Goal: Task Accomplishment & Management: Use online tool/utility

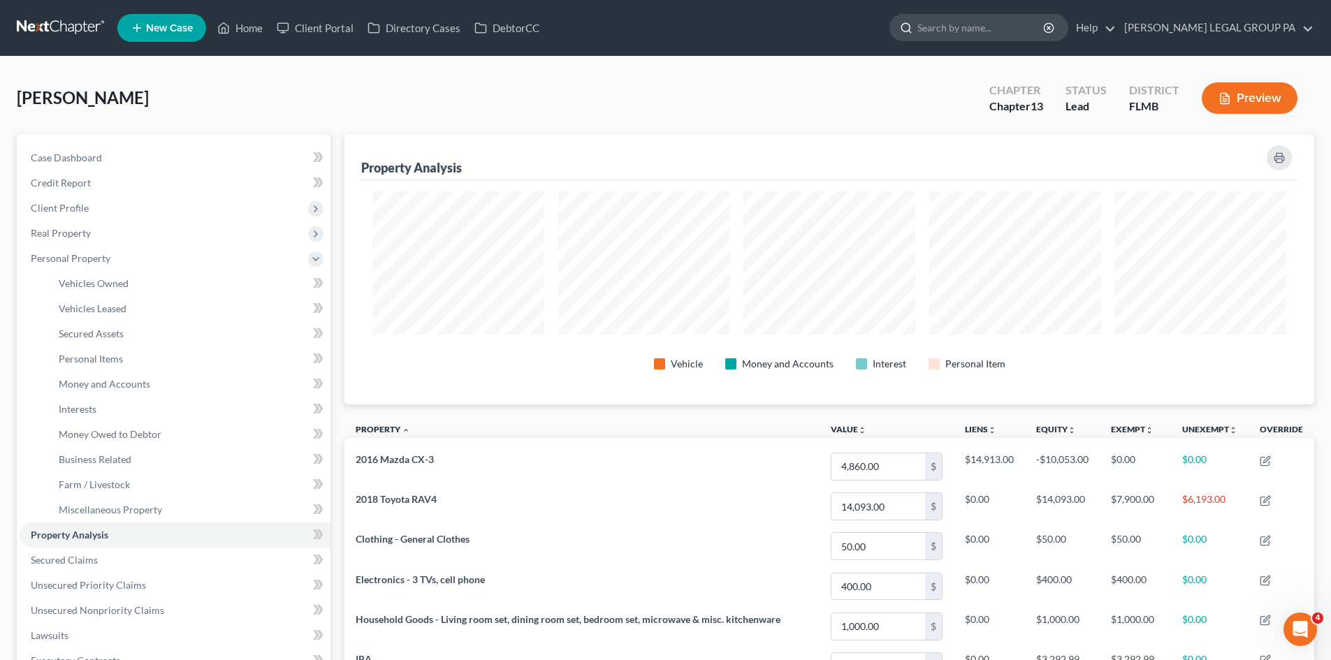
click at [1010, 28] on input "search" at bounding box center [981, 28] width 128 height 26
type input "clingenpeel"
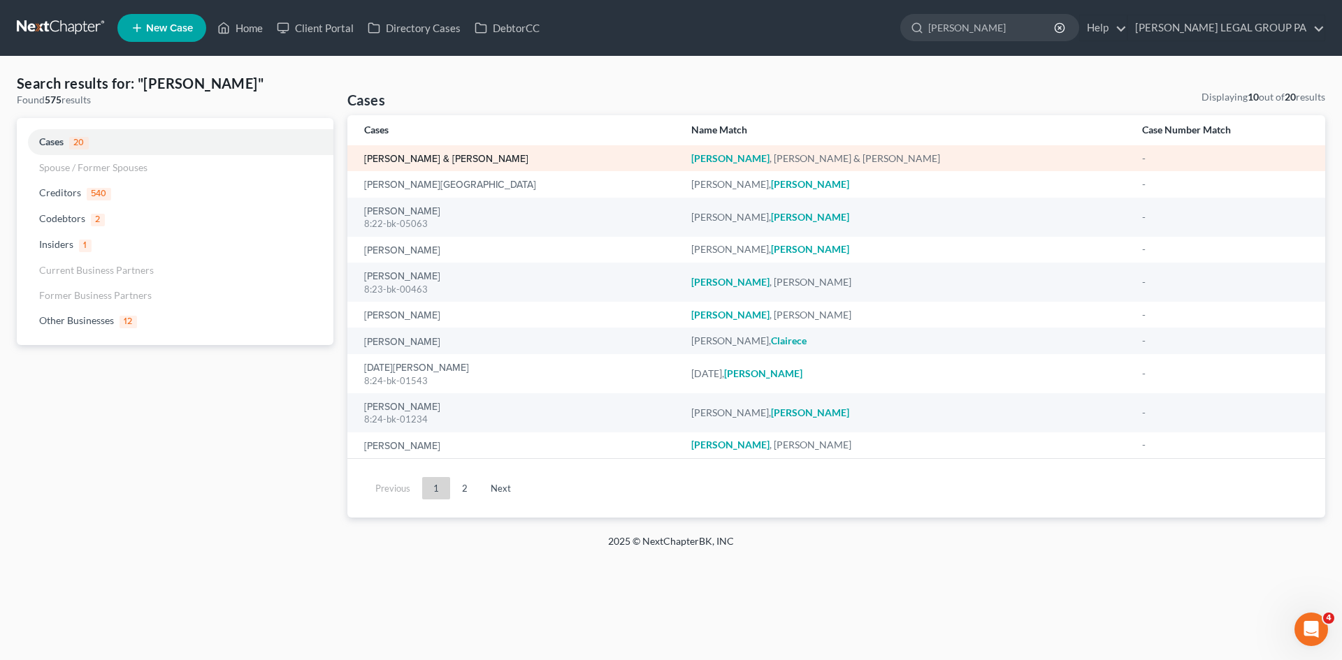
click at [435, 154] on link "[PERSON_NAME] & [PERSON_NAME]" at bounding box center [446, 159] width 164 height 10
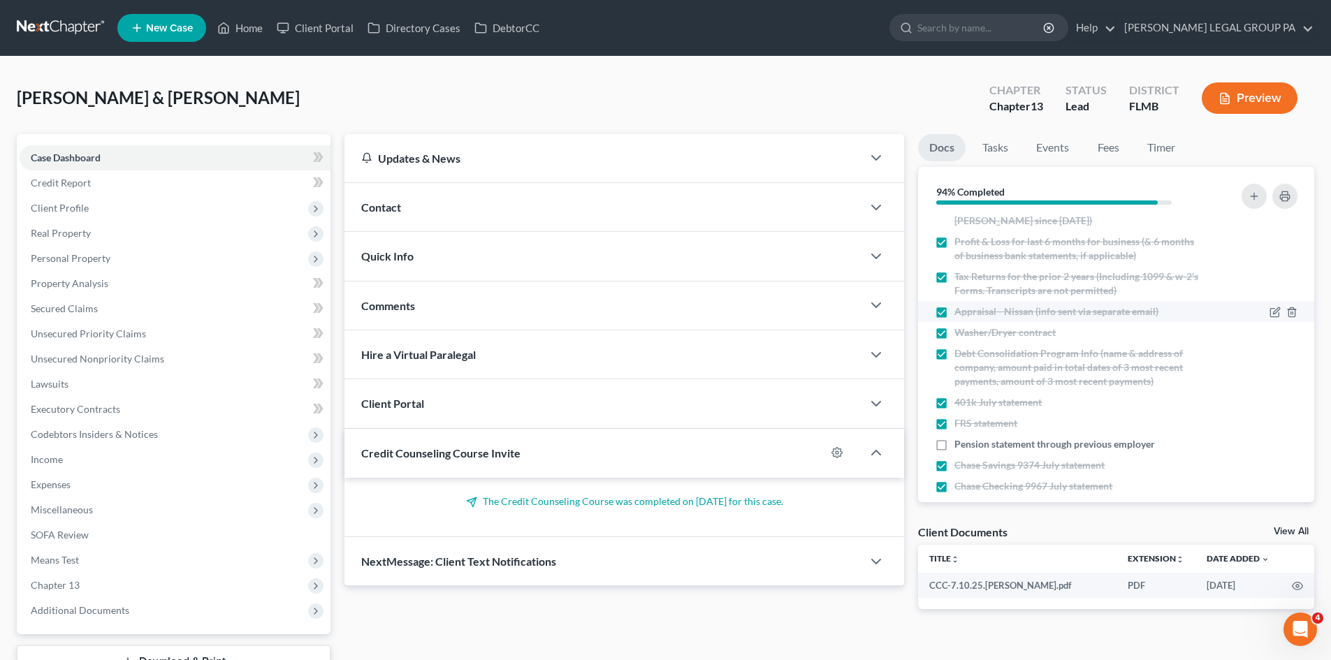
scroll to position [190, 0]
click at [954, 435] on label "Pension statement through previous employer" at bounding box center [1054, 442] width 201 height 14
click at [960, 435] on input "Pension statement through previous employer" at bounding box center [964, 439] width 9 height 9
checkbox input "true"
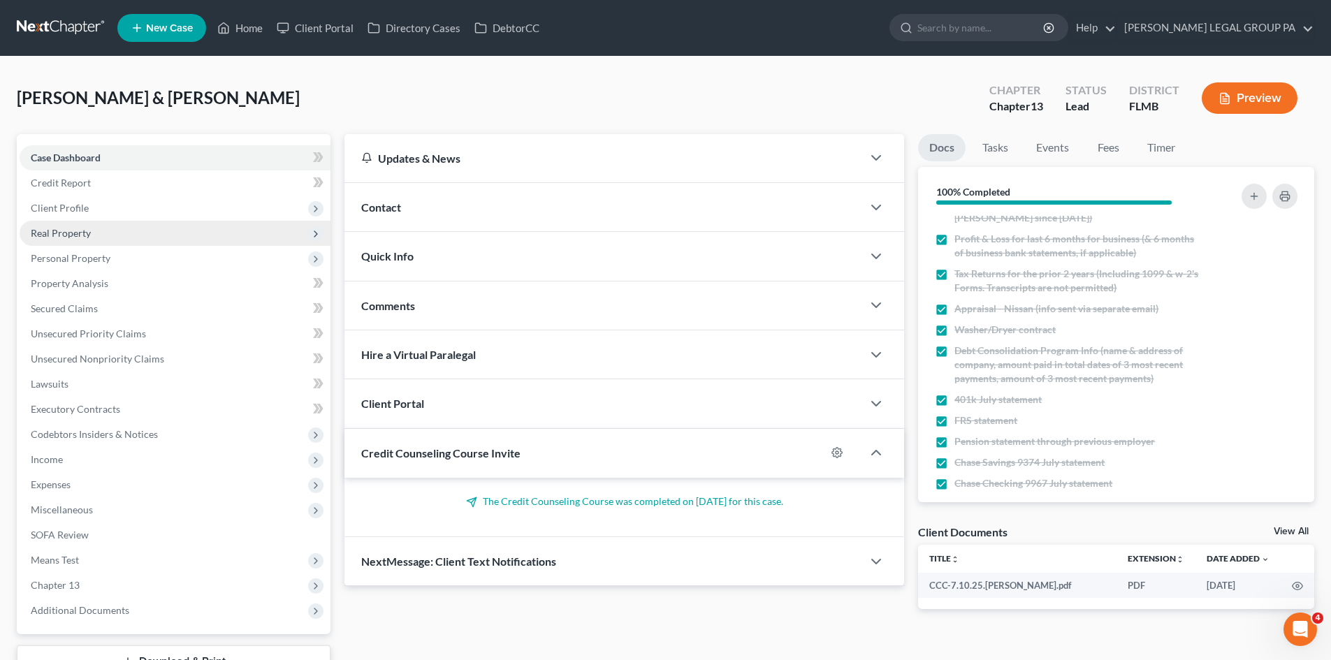
click at [136, 242] on span "Real Property" at bounding box center [175, 233] width 311 height 25
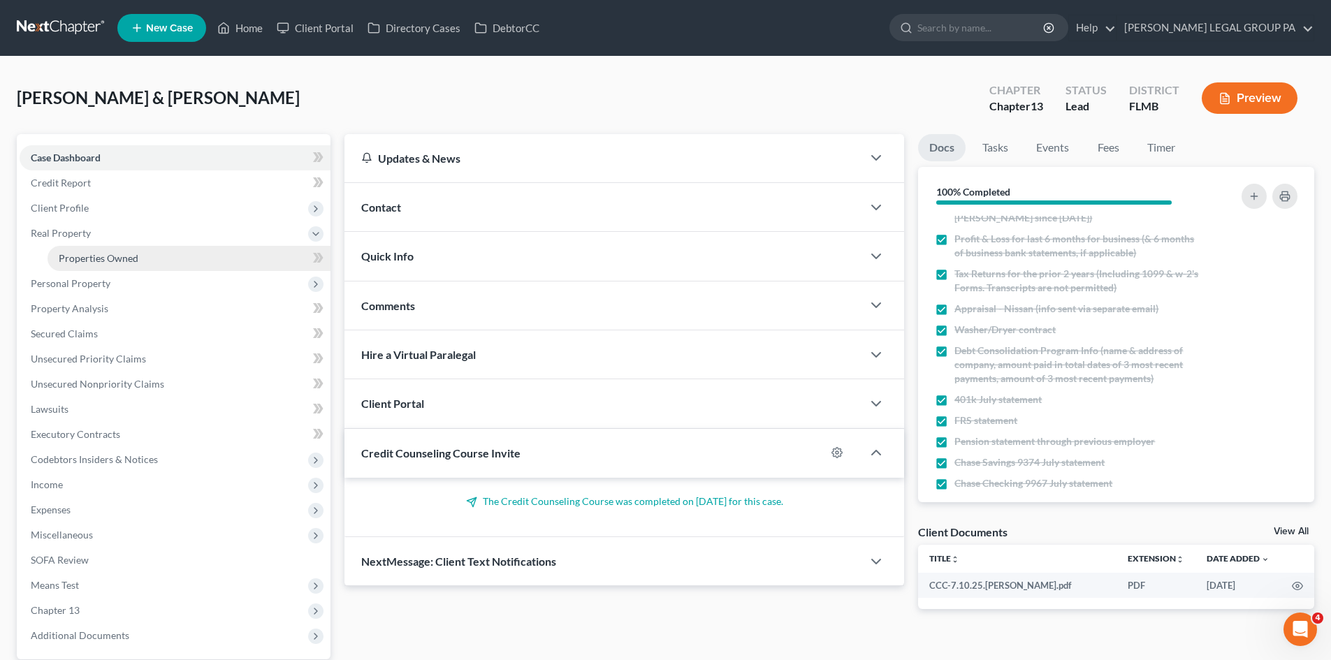
click at [133, 257] on span "Properties Owned" at bounding box center [99, 258] width 80 height 12
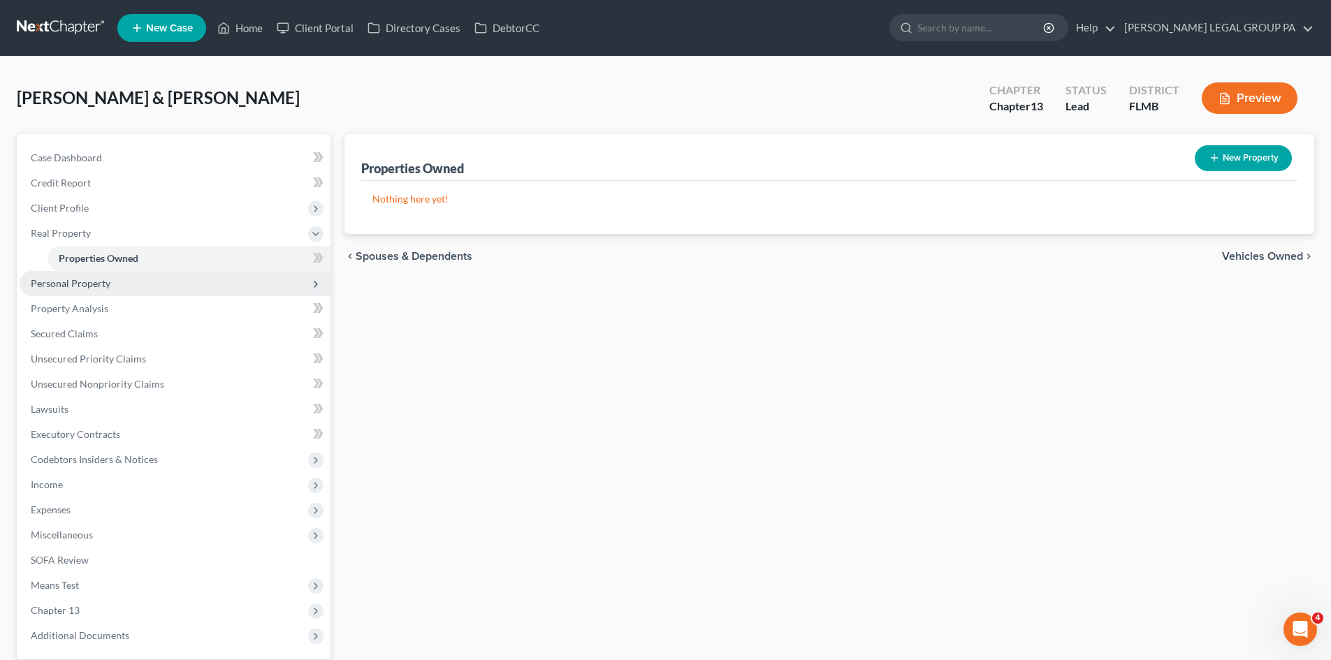
click at [124, 295] on span "Personal Property" at bounding box center [175, 283] width 311 height 25
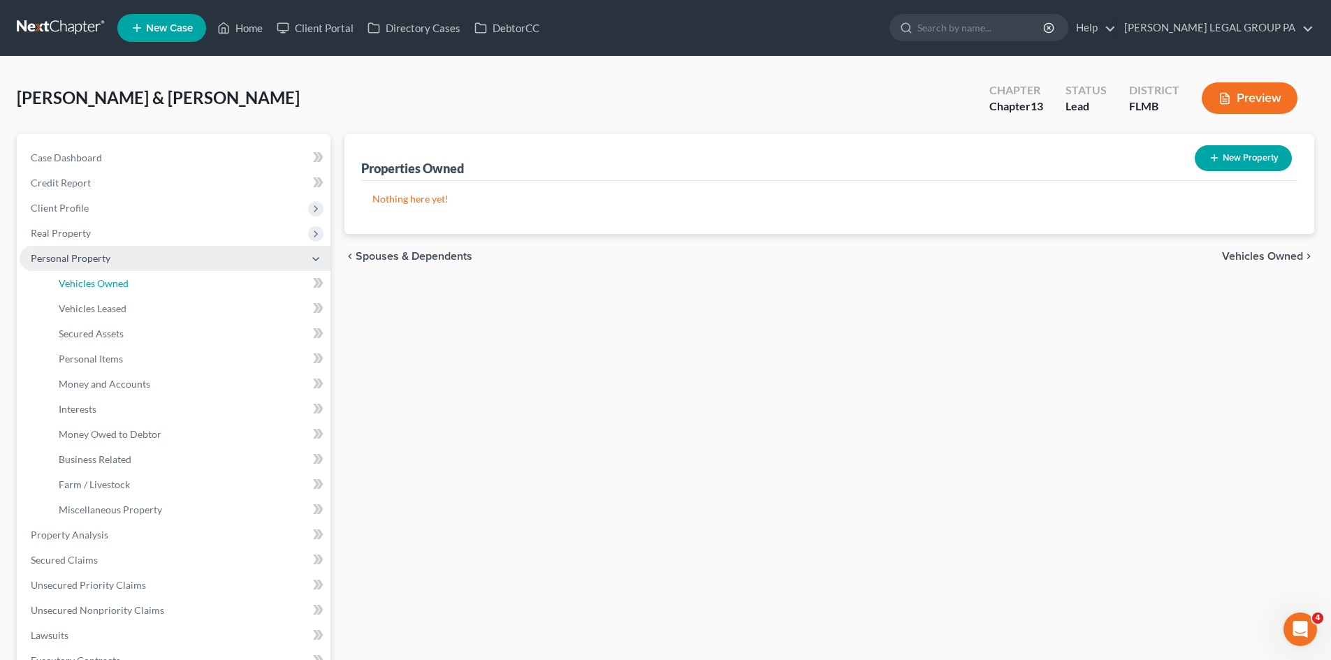
click at [124, 286] on span "Vehicles Owned" at bounding box center [94, 283] width 70 height 12
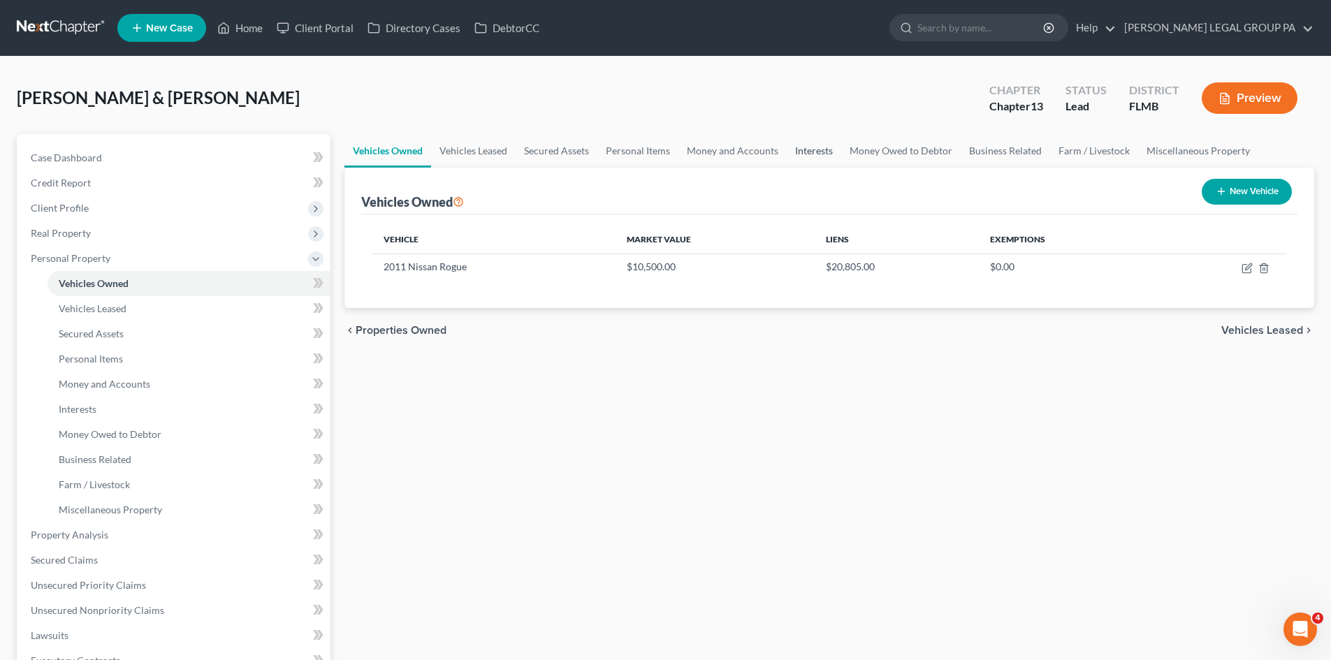
click at [791, 150] on link "Interests" at bounding box center [814, 151] width 54 height 34
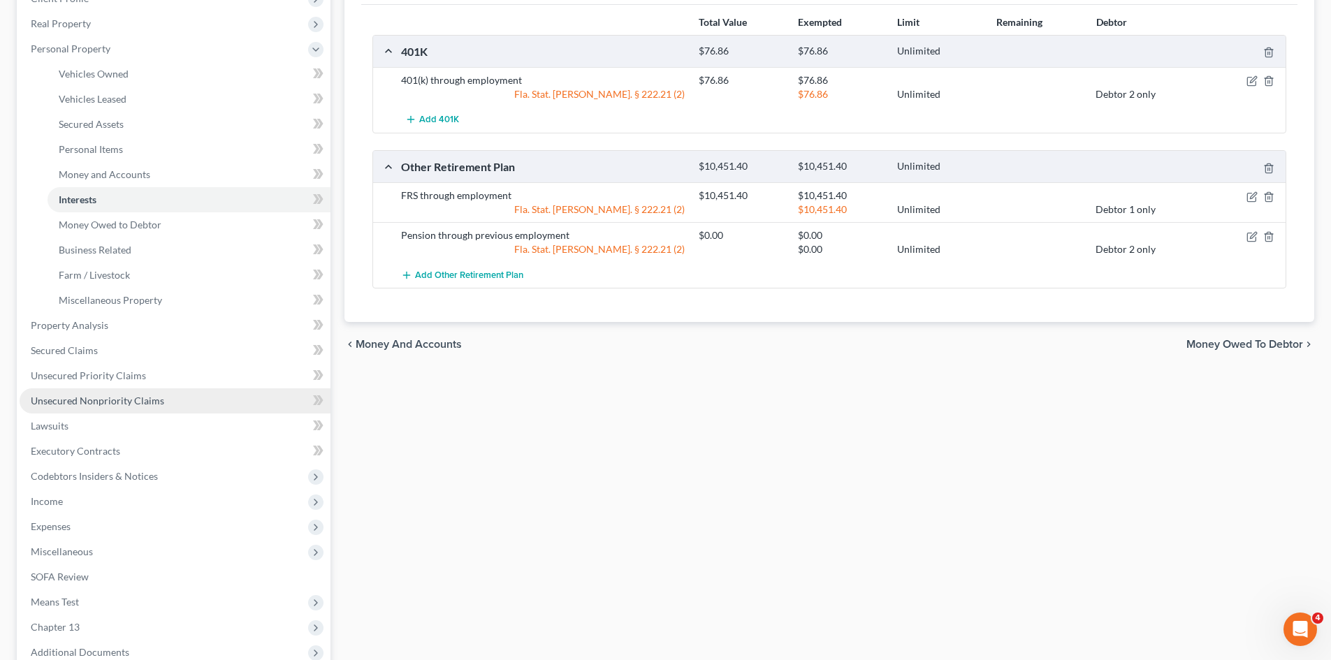
click at [130, 400] on span "Unsecured Nonpriority Claims" at bounding box center [97, 401] width 133 height 12
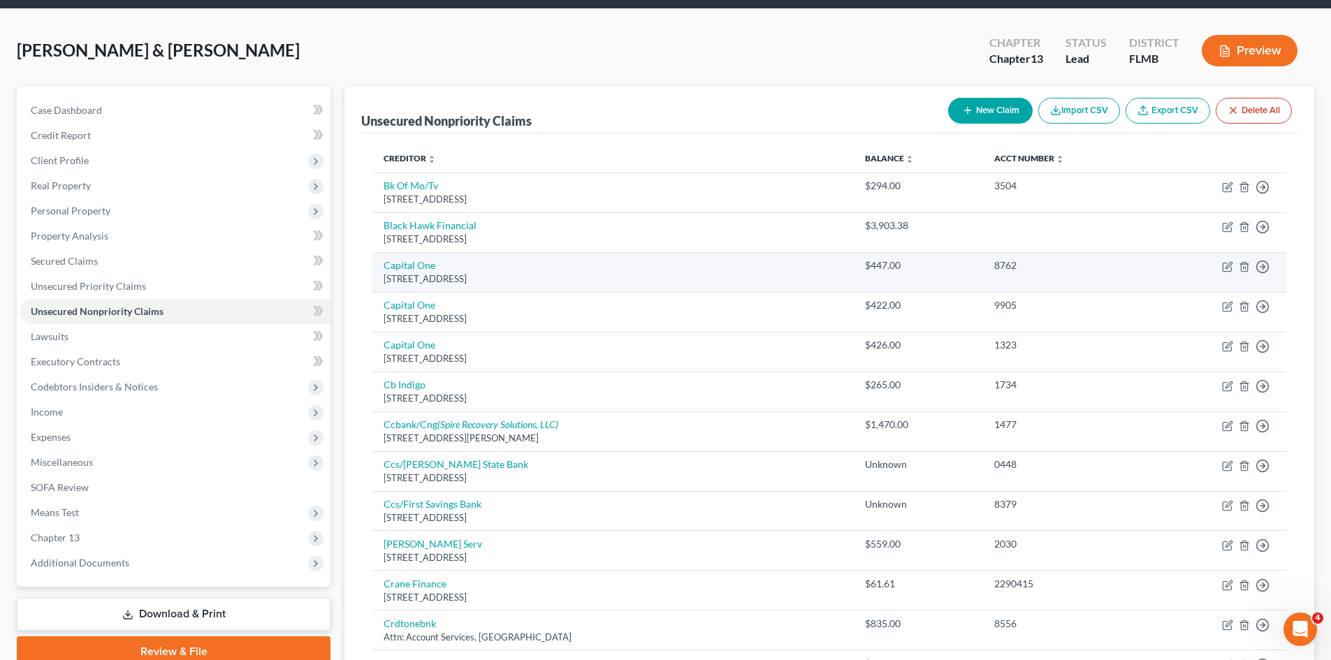
scroll to position [140, 0]
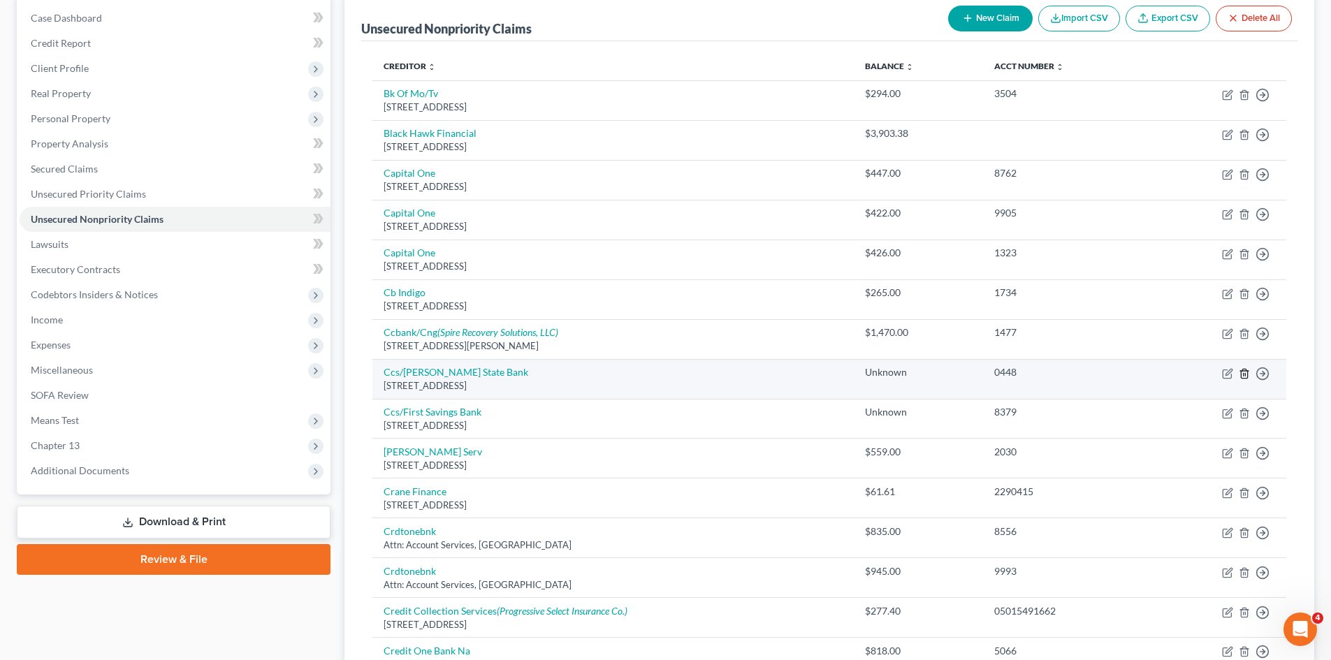
click at [1244, 376] on line "button" at bounding box center [1244, 374] width 0 height 3
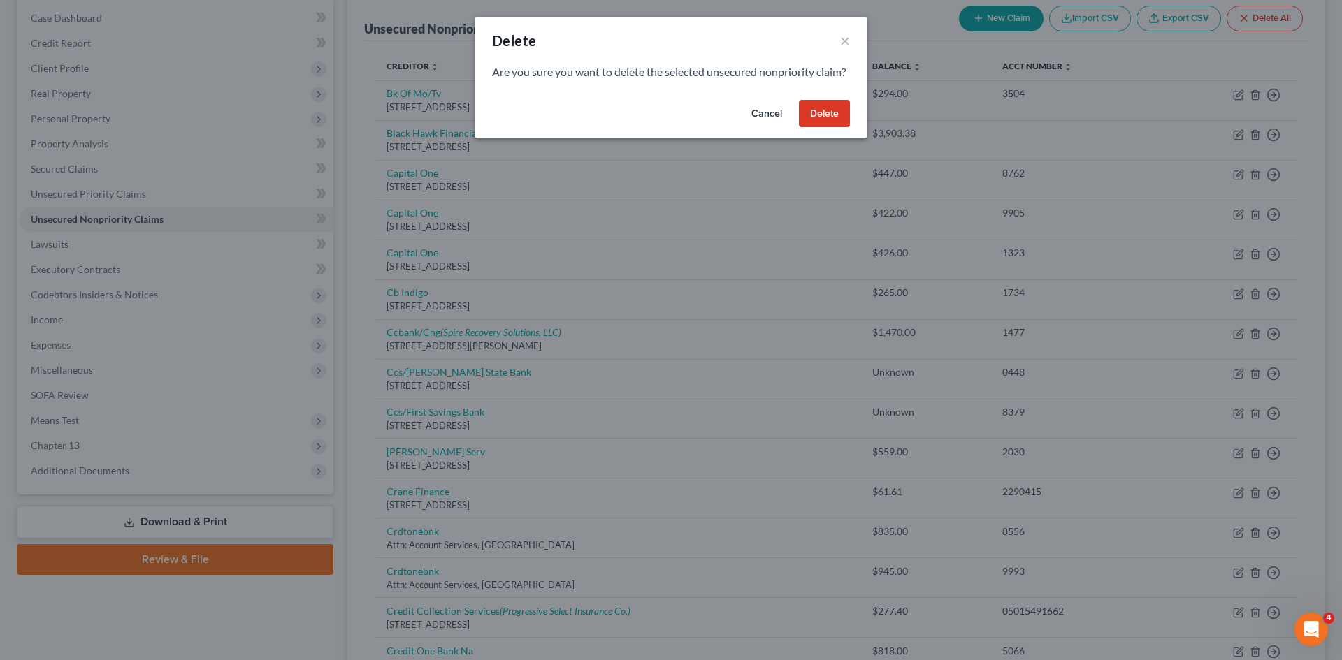
click at [808, 120] on button "Delete" at bounding box center [824, 114] width 51 height 28
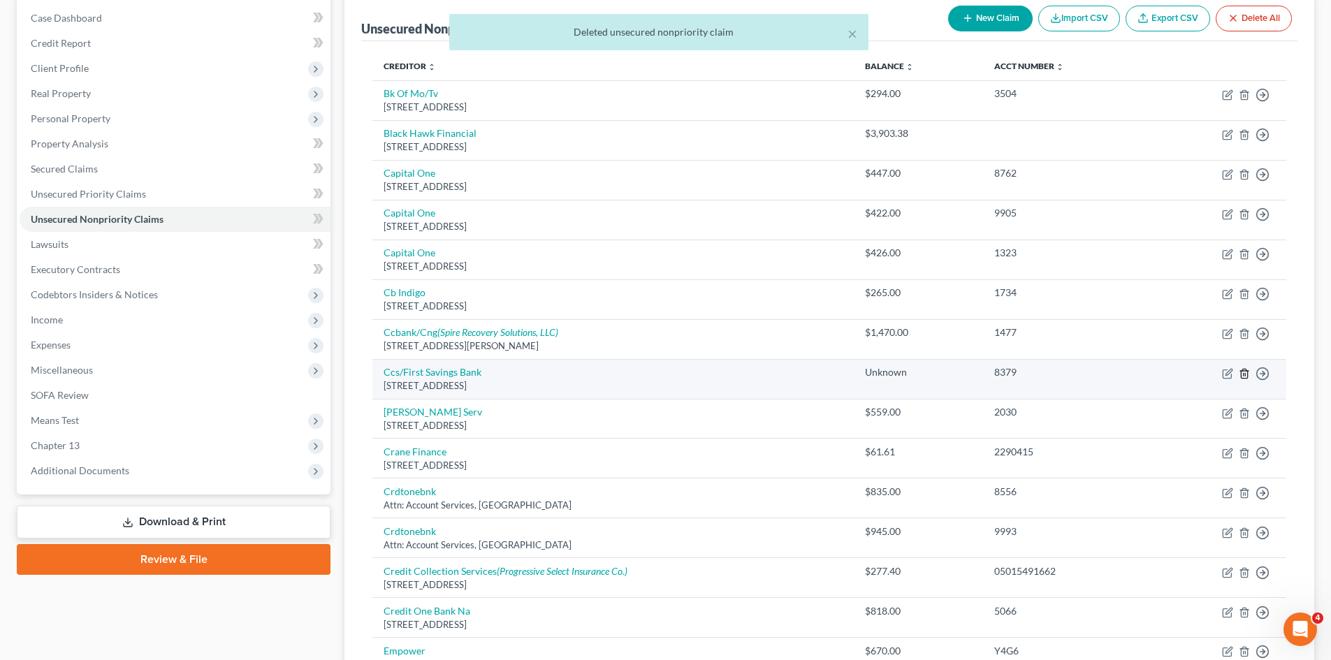
click at [1243, 378] on icon "button" at bounding box center [1244, 373] width 6 height 9
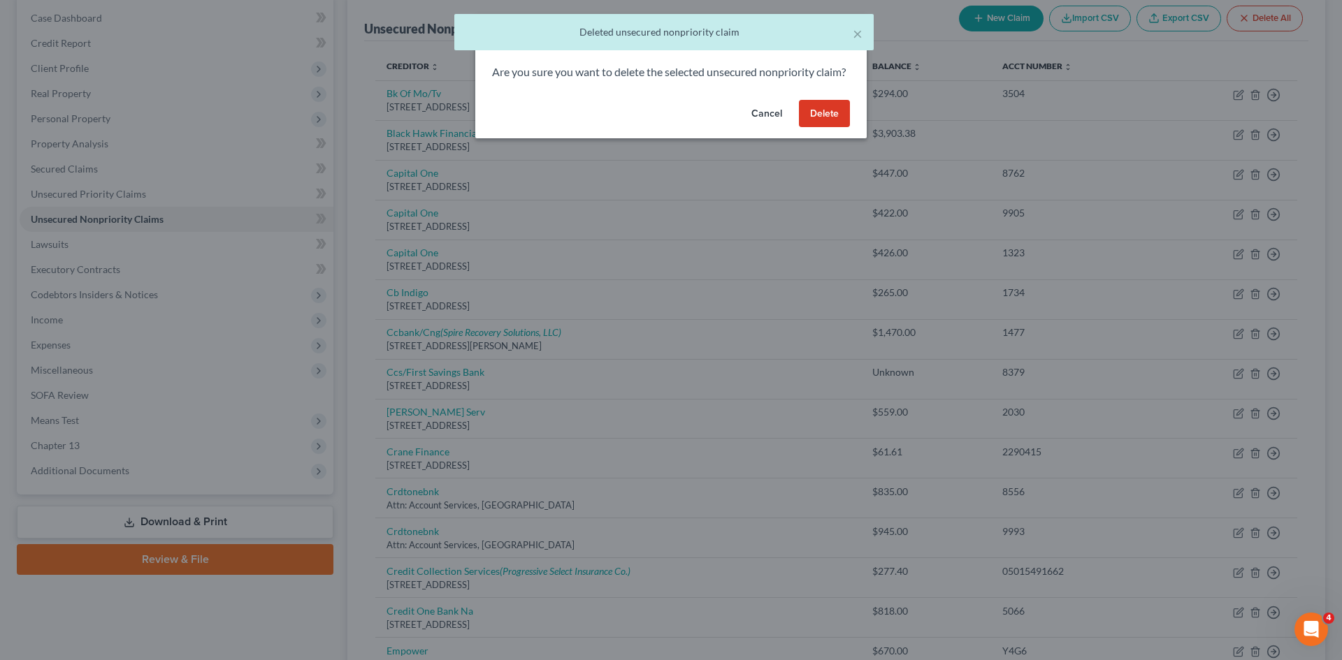
click at [821, 127] on button "Delete" at bounding box center [824, 114] width 51 height 28
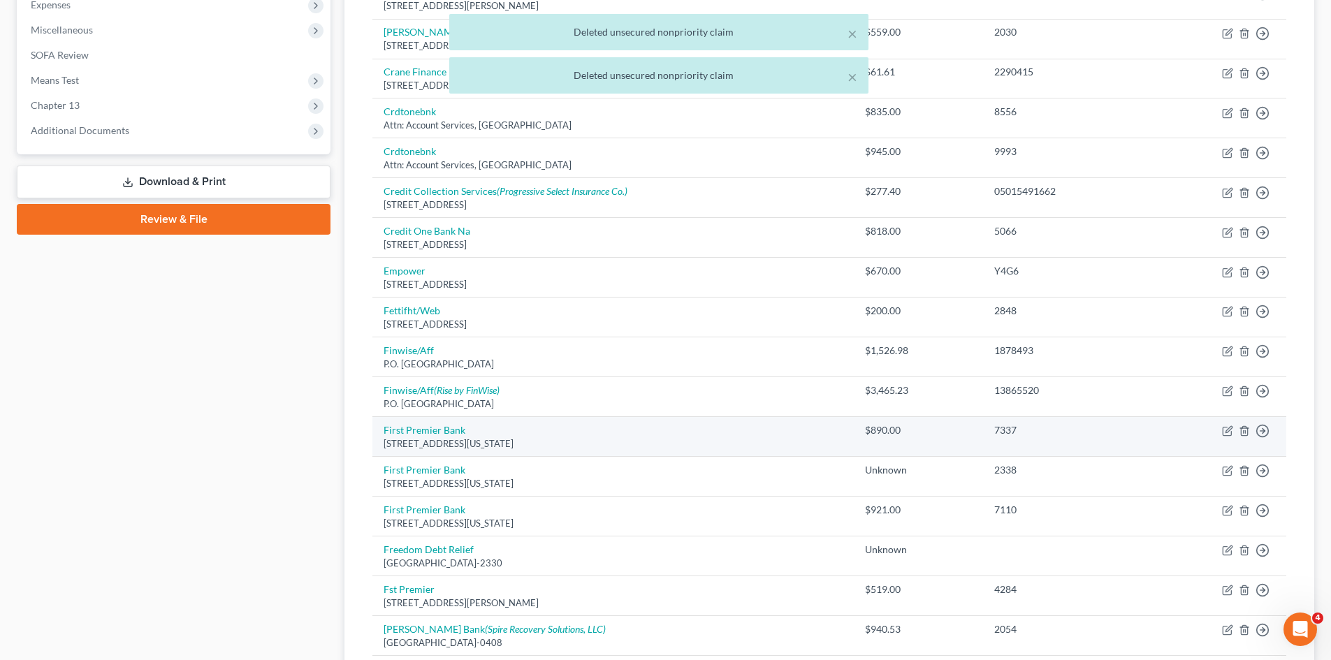
scroll to position [489, 0]
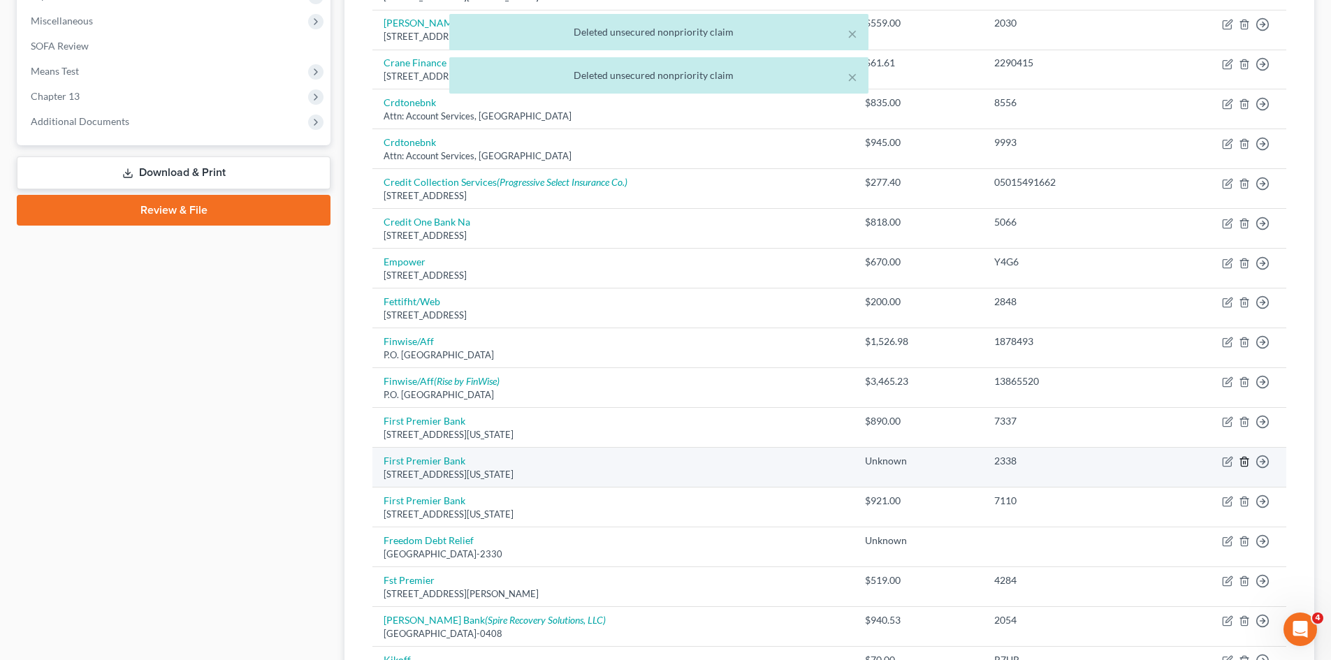
click at [1242, 464] on icon "button" at bounding box center [1244, 462] width 6 height 9
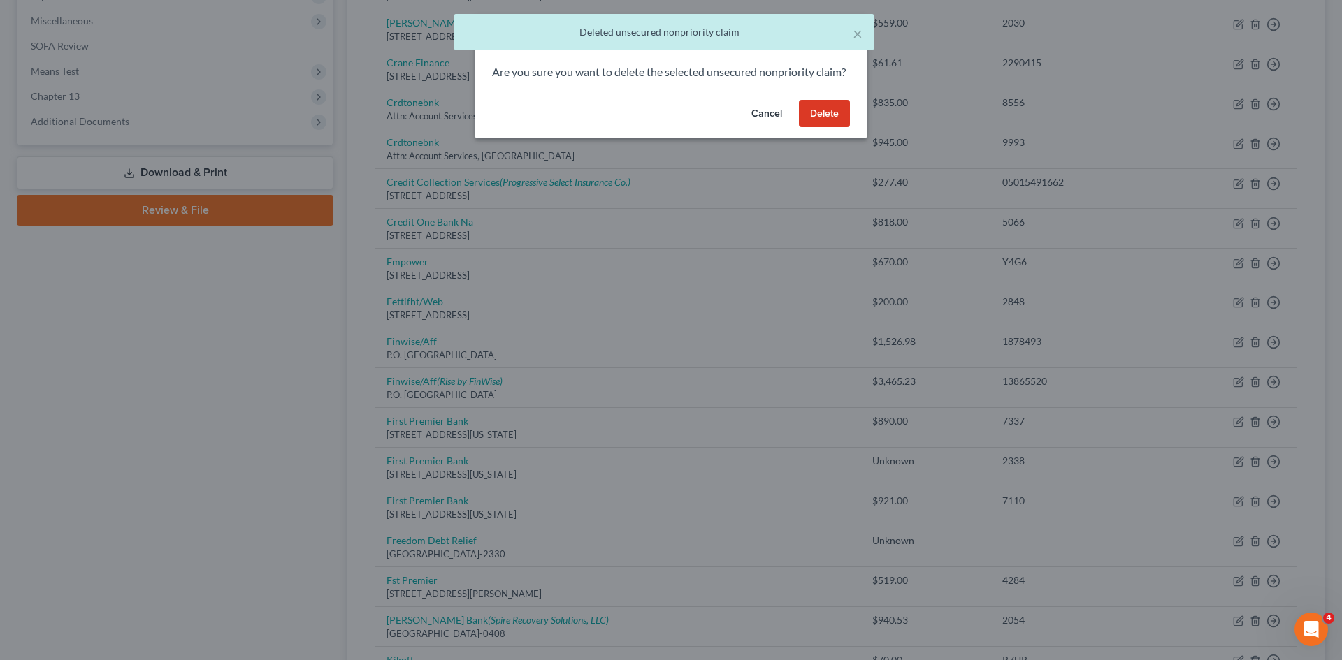
click at [829, 128] on button "Delete" at bounding box center [824, 114] width 51 height 28
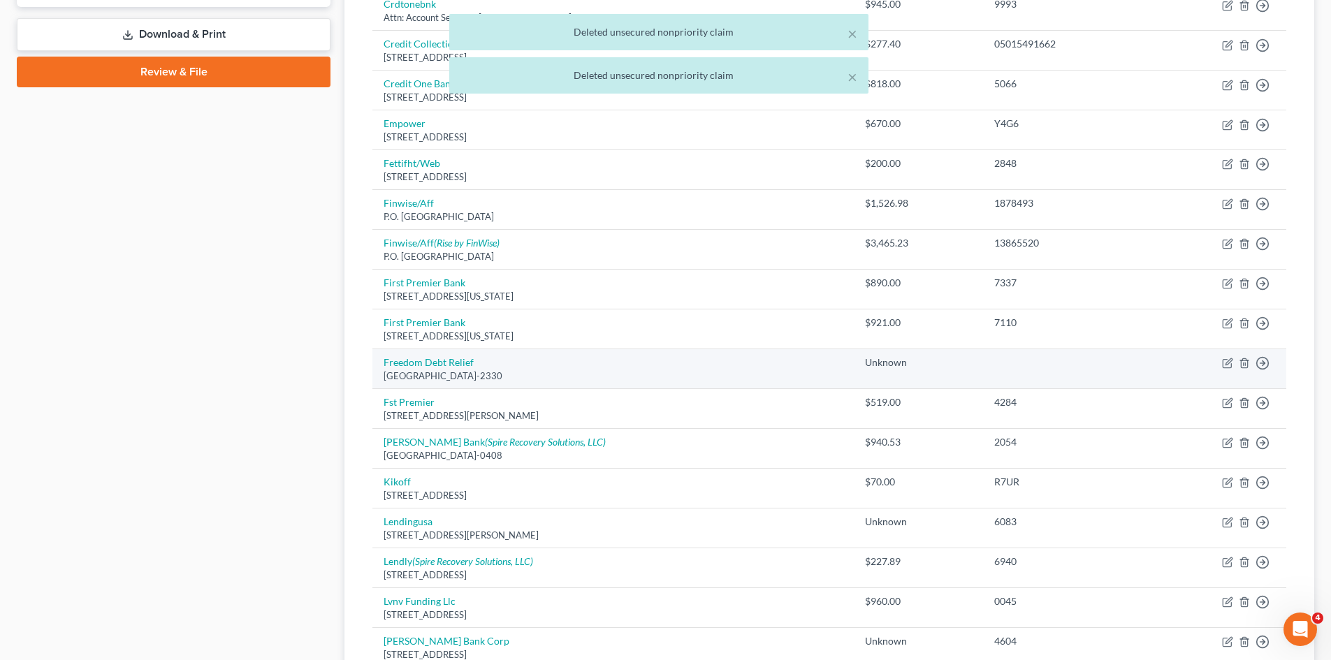
scroll to position [629, 0]
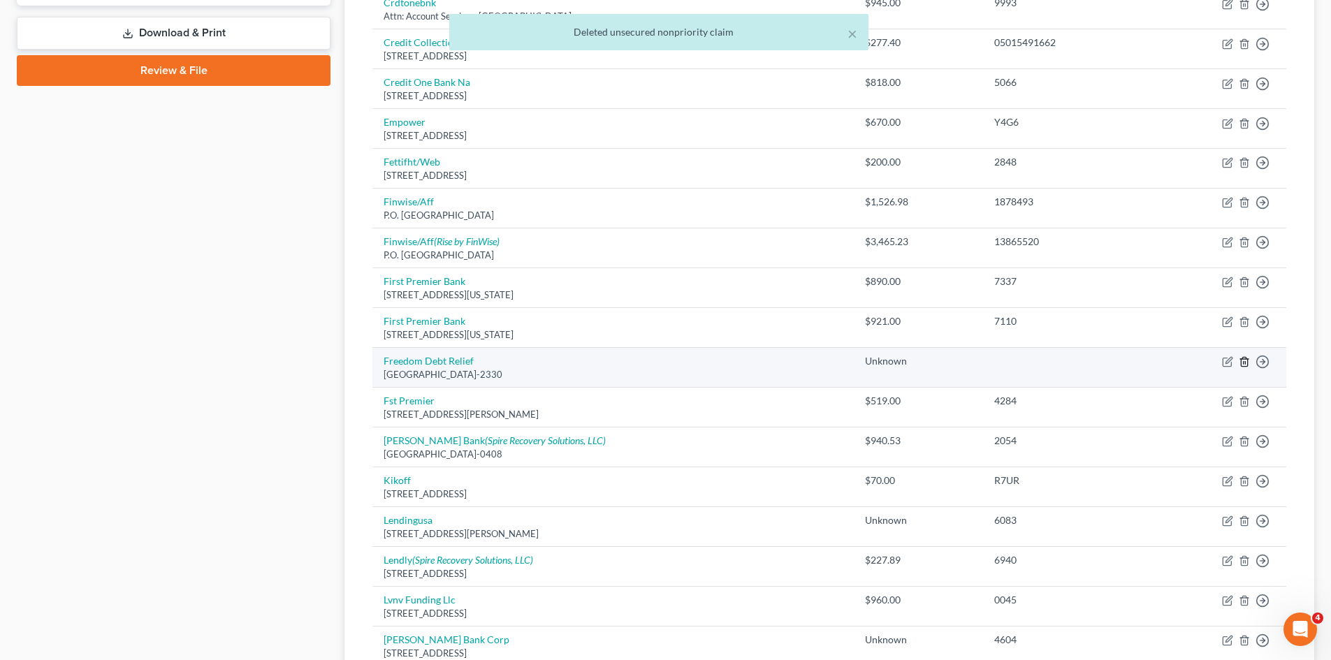
click at [1241, 363] on icon "button" at bounding box center [1244, 362] width 6 height 9
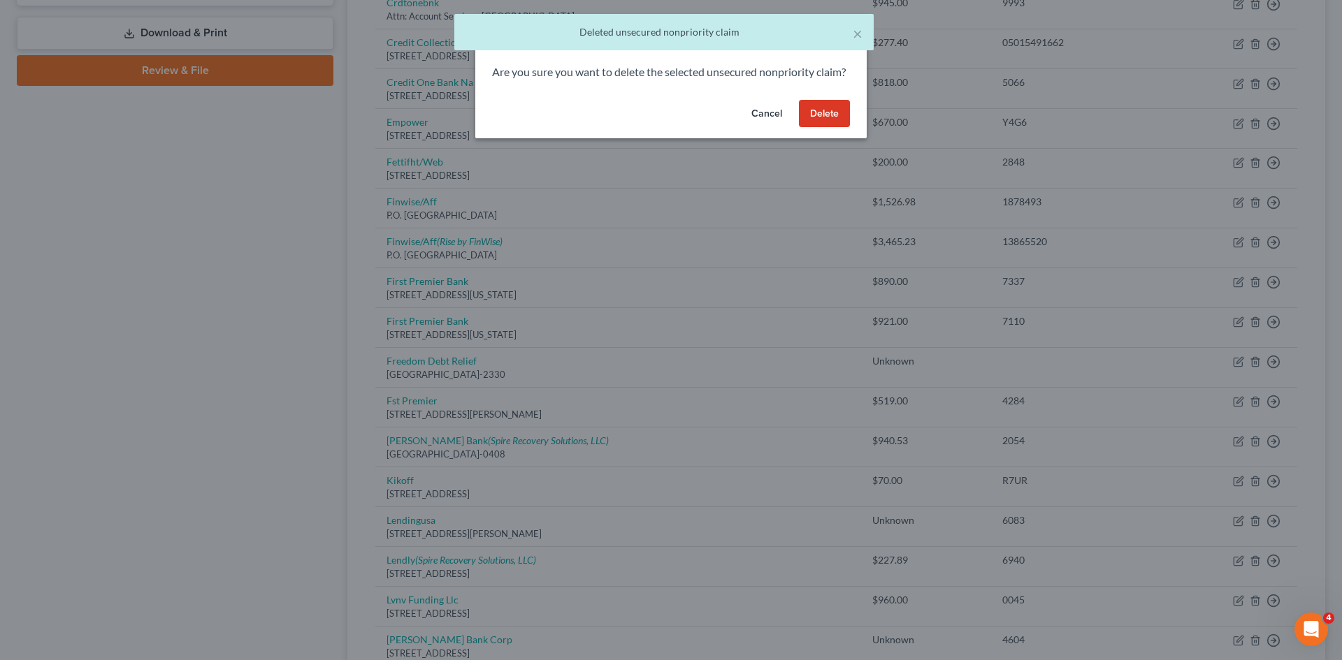
click at [758, 128] on button "Cancel" at bounding box center [766, 114] width 53 height 28
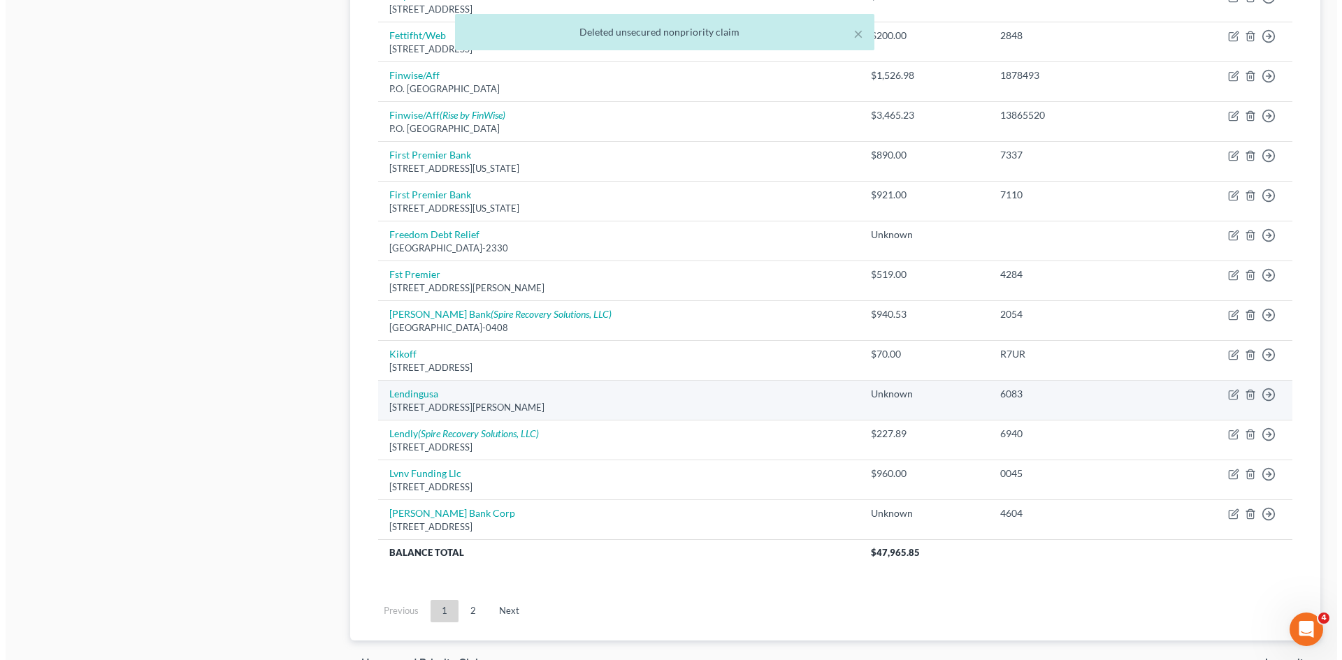
scroll to position [769, 0]
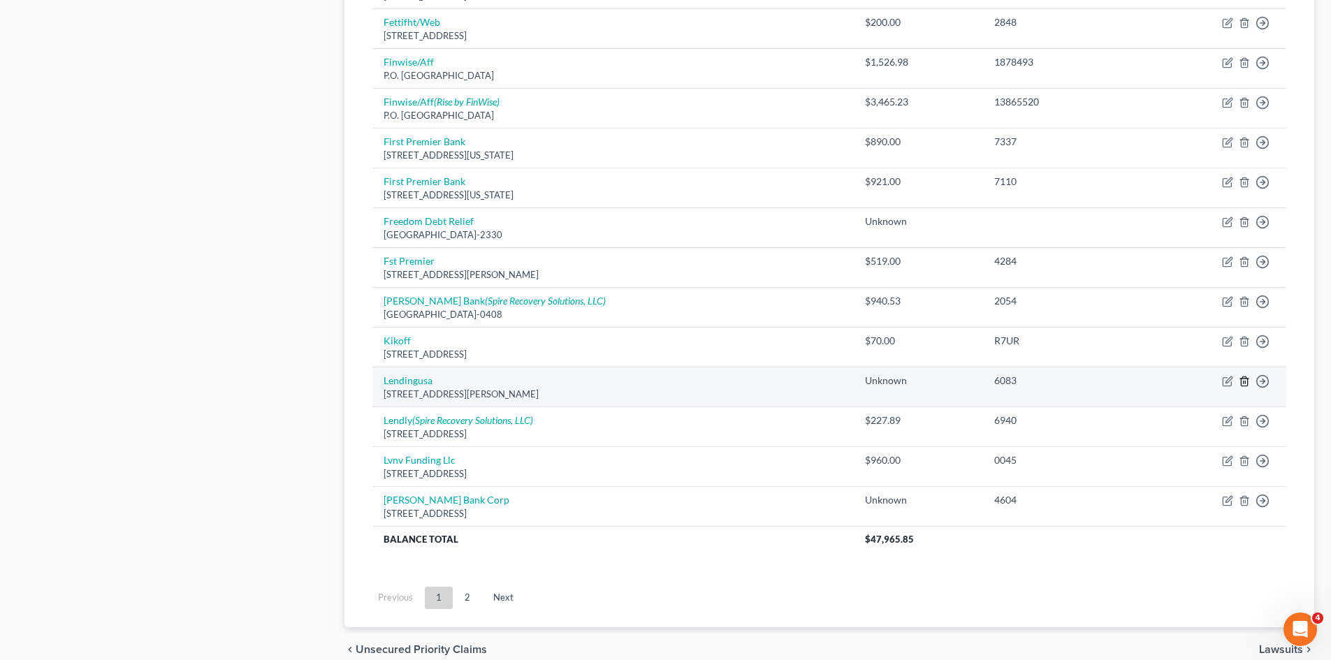
click at [1246, 380] on icon "button" at bounding box center [1244, 381] width 11 height 11
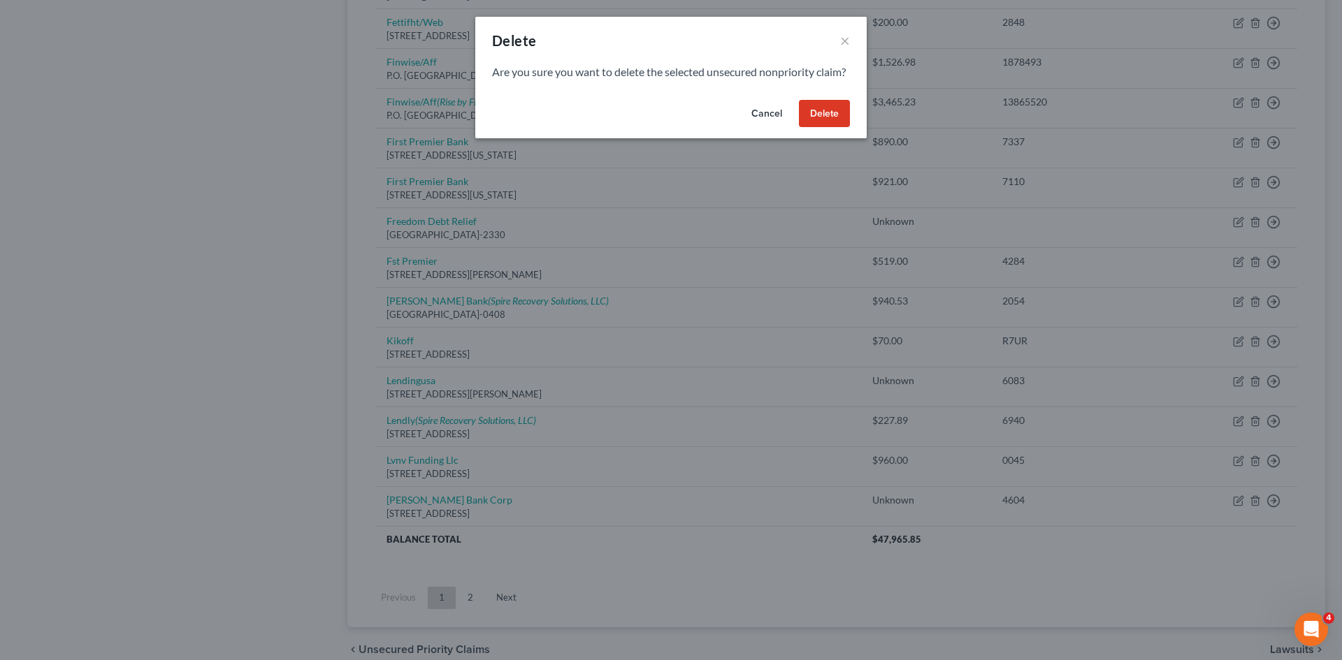
click at [823, 128] on button "Delete" at bounding box center [824, 114] width 51 height 28
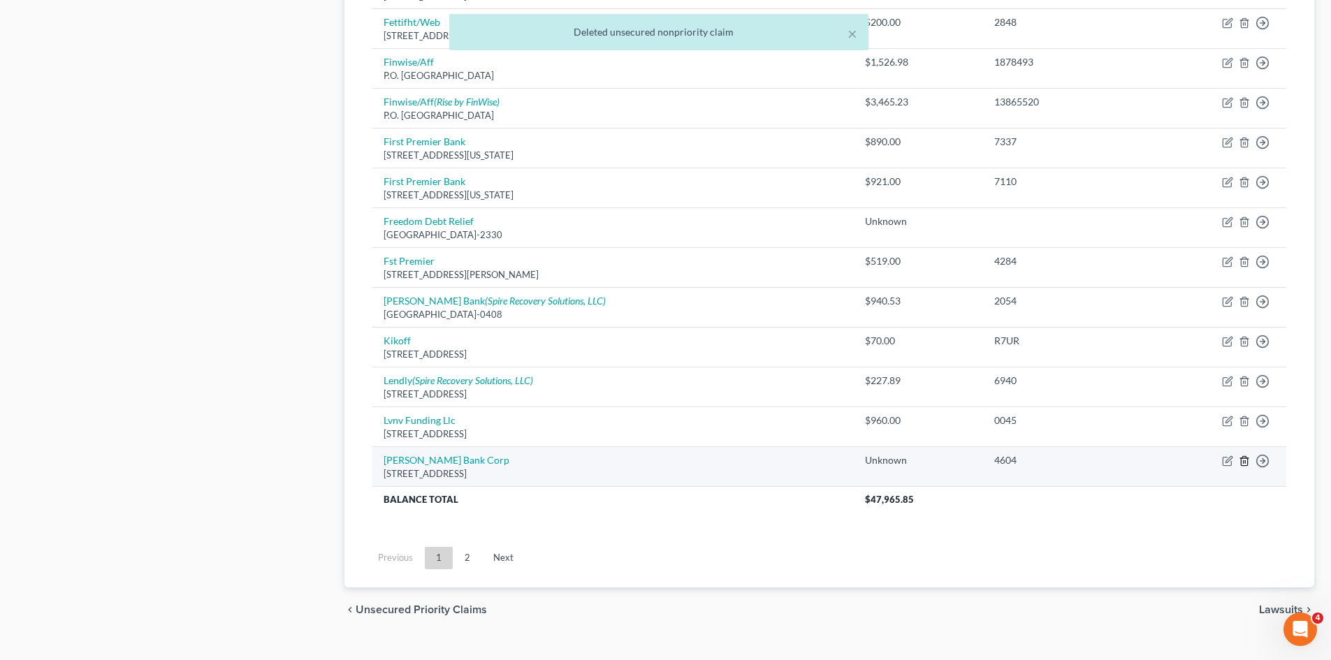
click at [1245, 463] on line "button" at bounding box center [1245, 461] width 0 height 3
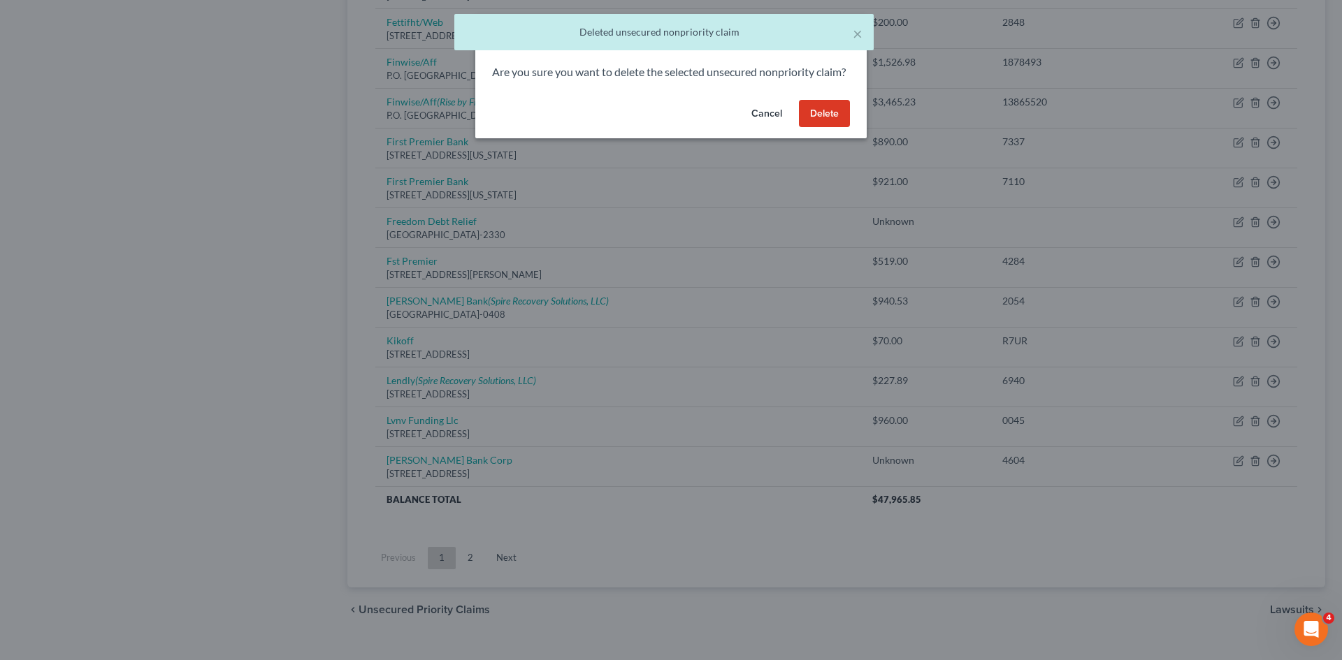
click at [822, 124] on button "Delete" at bounding box center [824, 114] width 51 height 28
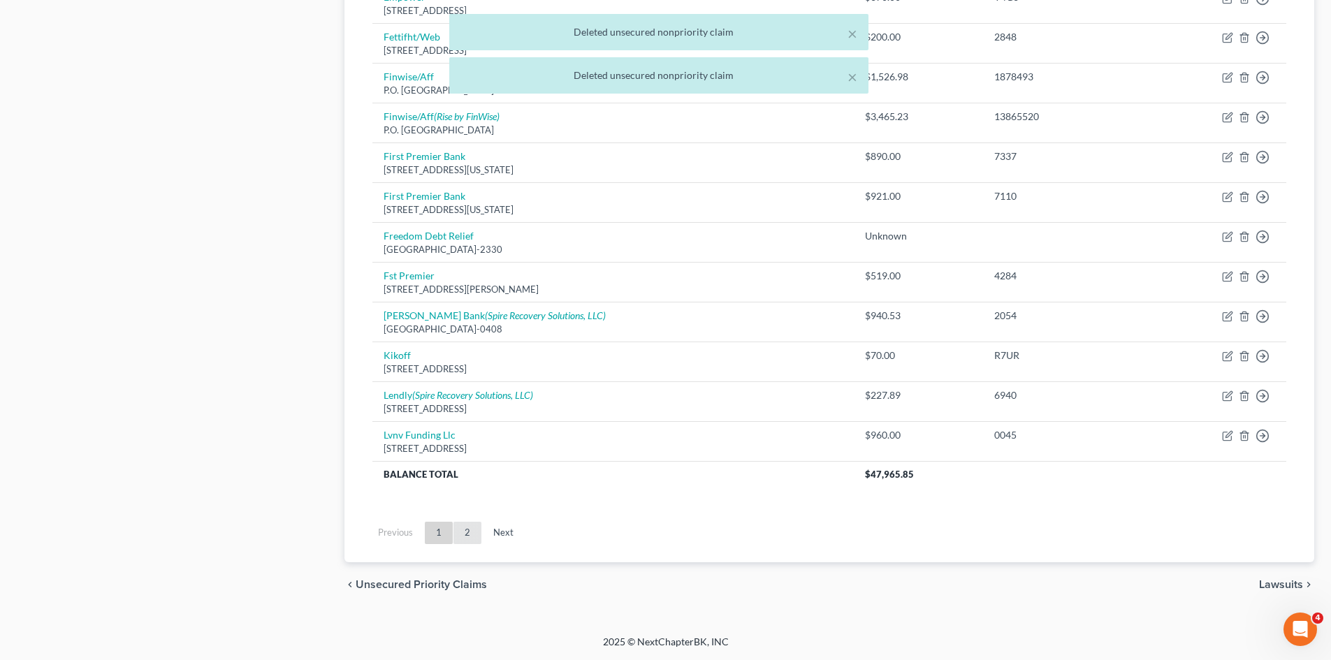
click at [474, 523] on link "2" at bounding box center [467, 533] width 28 height 22
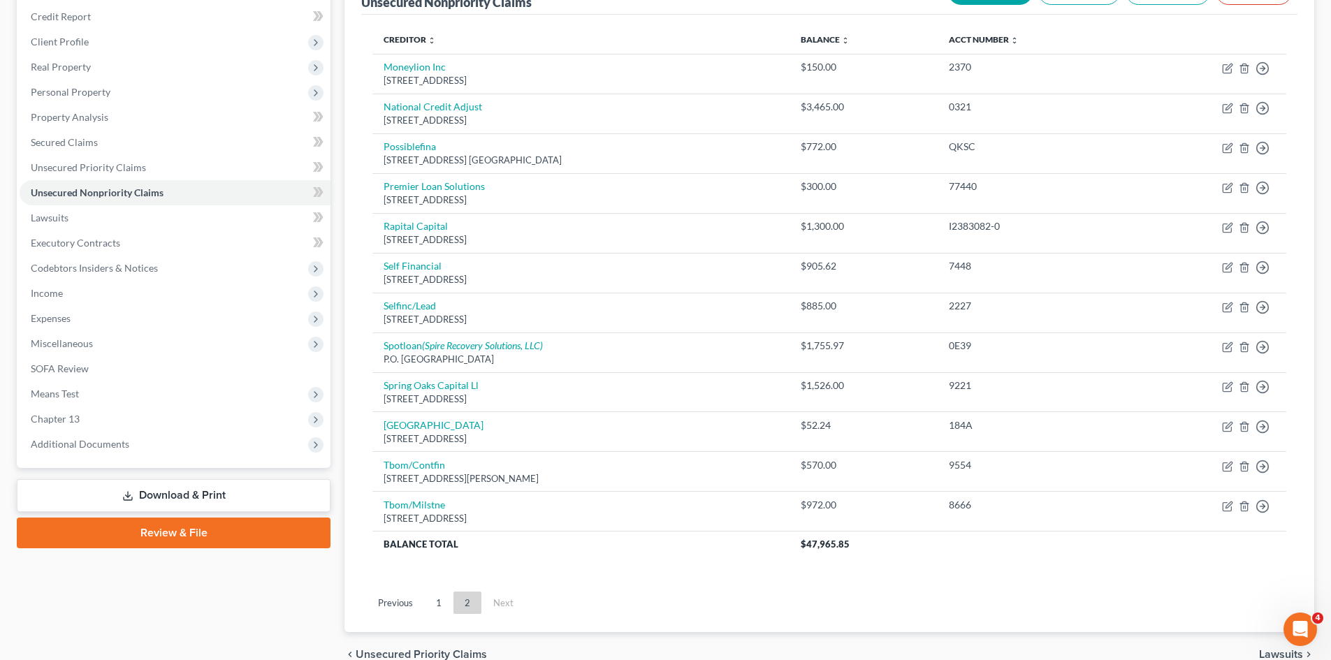
scroll to position [236, 0]
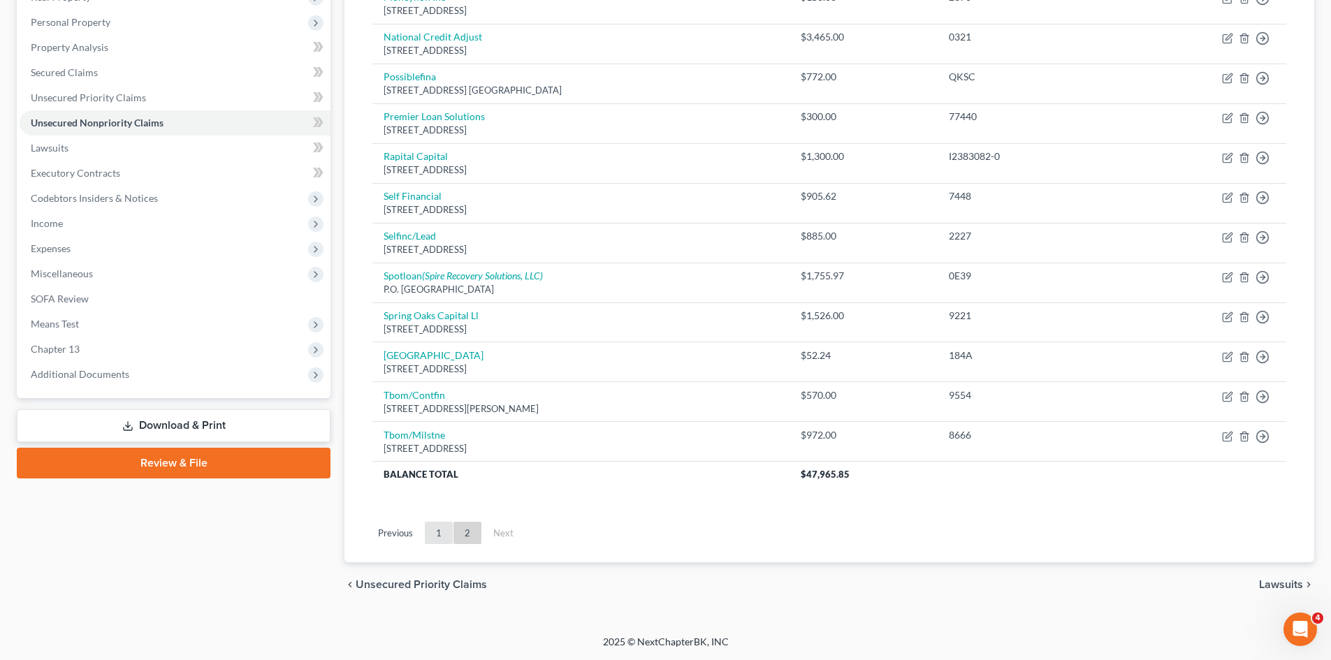
click at [444, 524] on link "1" at bounding box center [439, 533] width 28 height 22
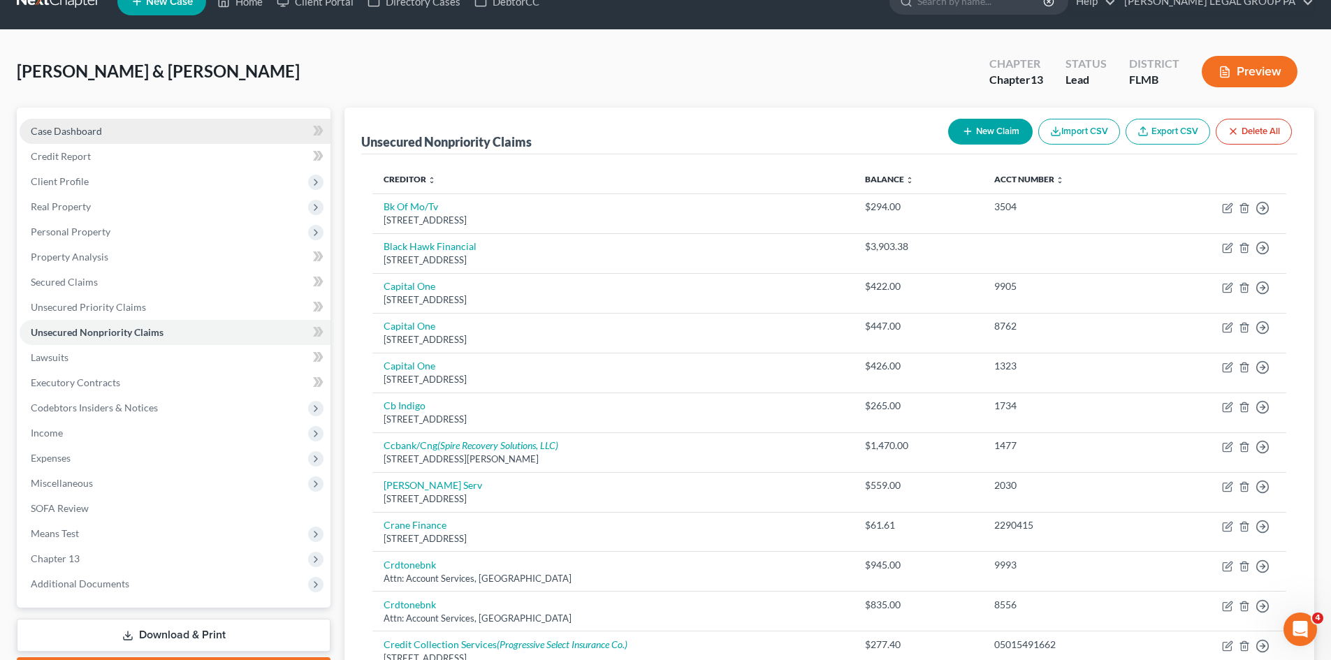
scroll to position [0, 0]
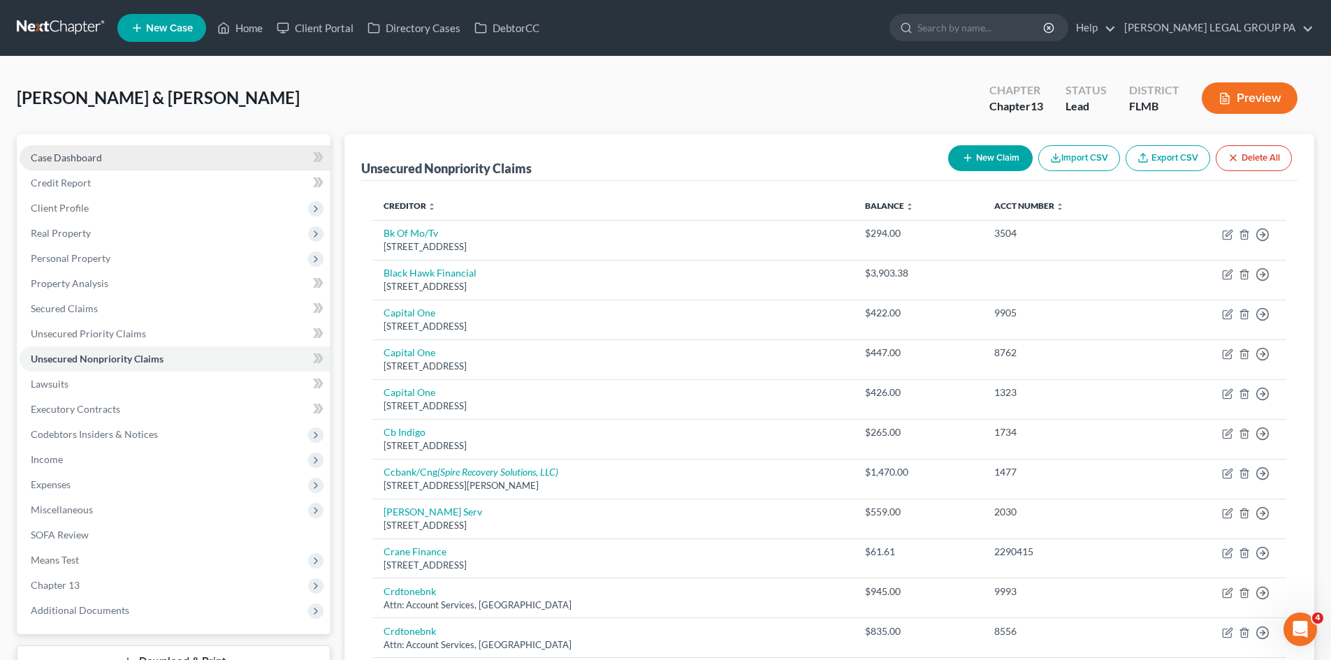
click at [93, 131] on div "Clingenpeel, Michael & Lisa Upgraded Chapter Chapter 13 Status Lead District FL…" at bounding box center [666, 103] width 1298 height 61
click at [101, 153] on link "Case Dashboard" at bounding box center [175, 157] width 311 height 25
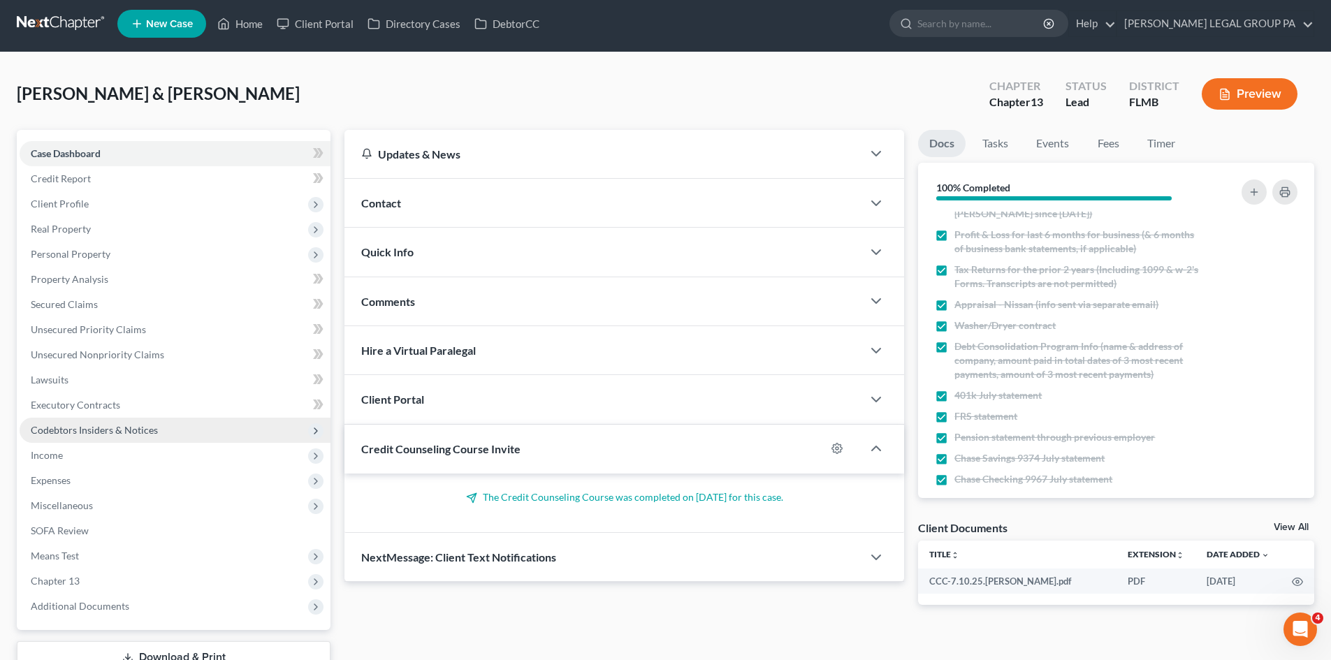
scroll to position [108, 0]
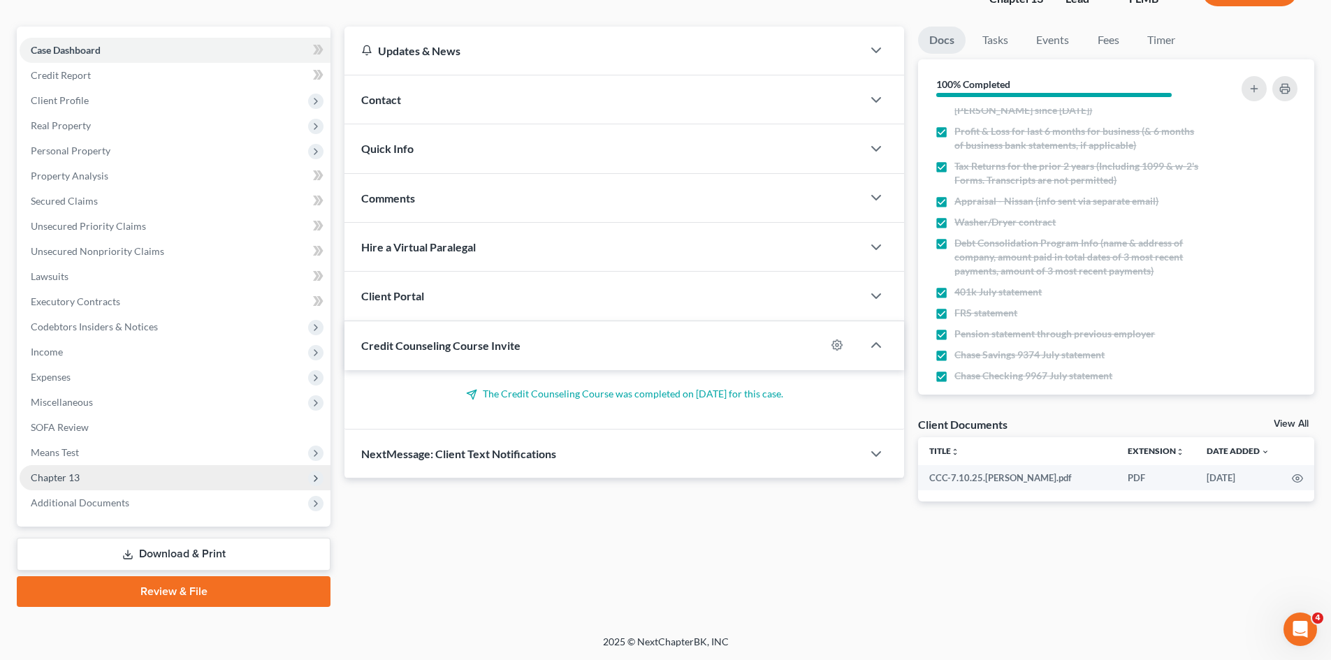
click at [103, 472] on span "Chapter 13" at bounding box center [175, 477] width 311 height 25
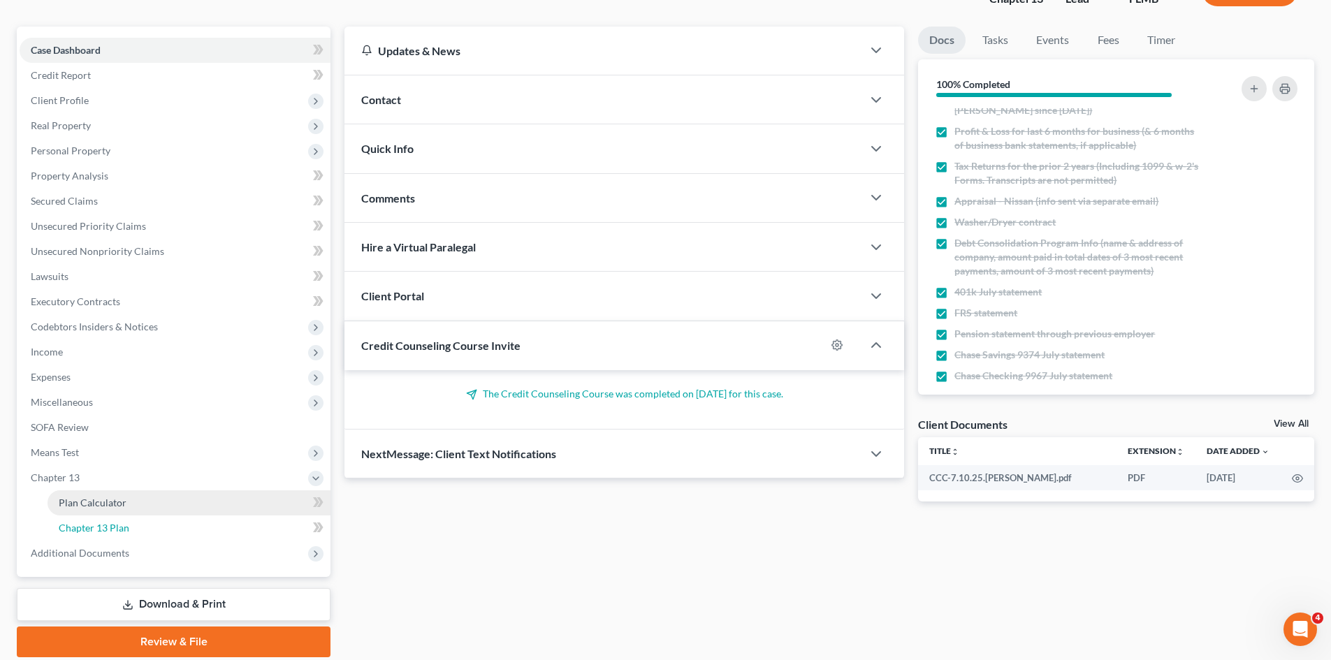
drag, startPoint x: 123, startPoint y: 526, endPoint x: 143, endPoint y: 514, distance: 23.5
click at [124, 526] on span "Chapter 13 Plan" at bounding box center [94, 528] width 71 height 12
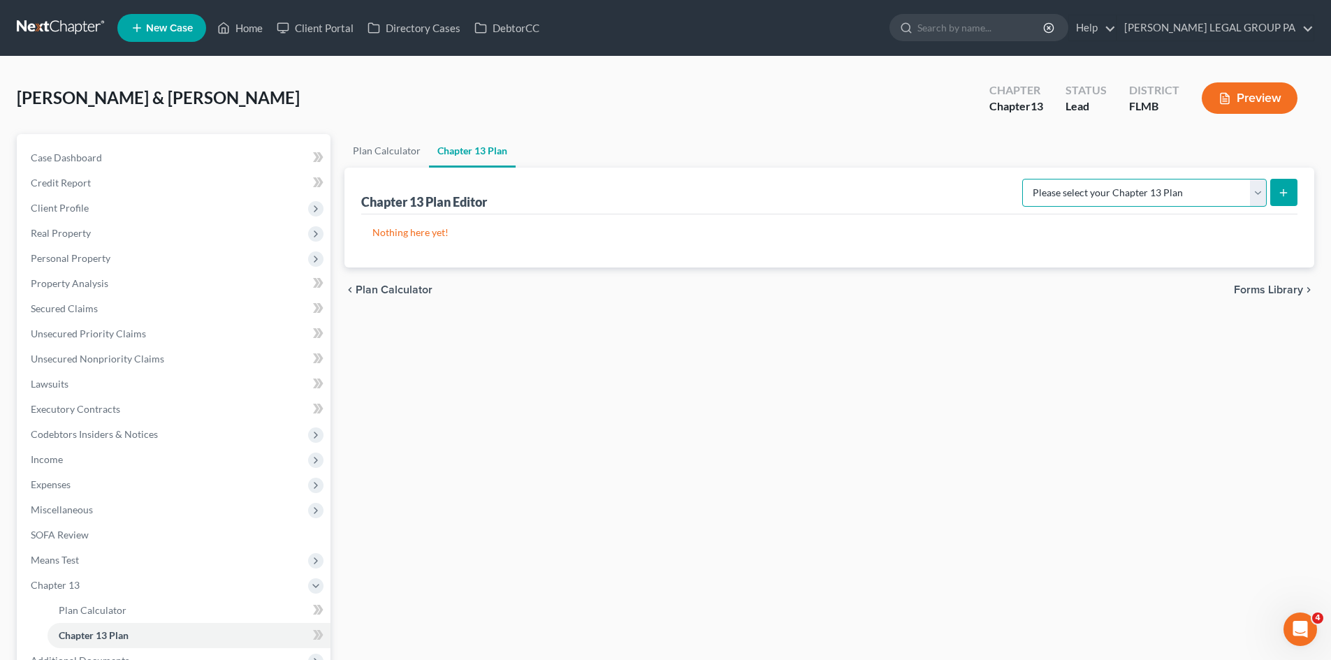
drag, startPoint x: 1096, startPoint y: 197, endPoint x: 1104, endPoint y: 201, distance: 8.4
click at [1096, 197] on select "Please select your Chapter 13 Plan Middle District of Florida Middle District o…" at bounding box center [1144, 193] width 245 height 28
select select "3"
click at [1038, 179] on select "Please select your Chapter 13 Plan Middle District of Florida Middle District o…" at bounding box center [1144, 193] width 245 height 28
click at [1275, 198] on button "submit" at bounding box center [1283, 192] width 27 height 27
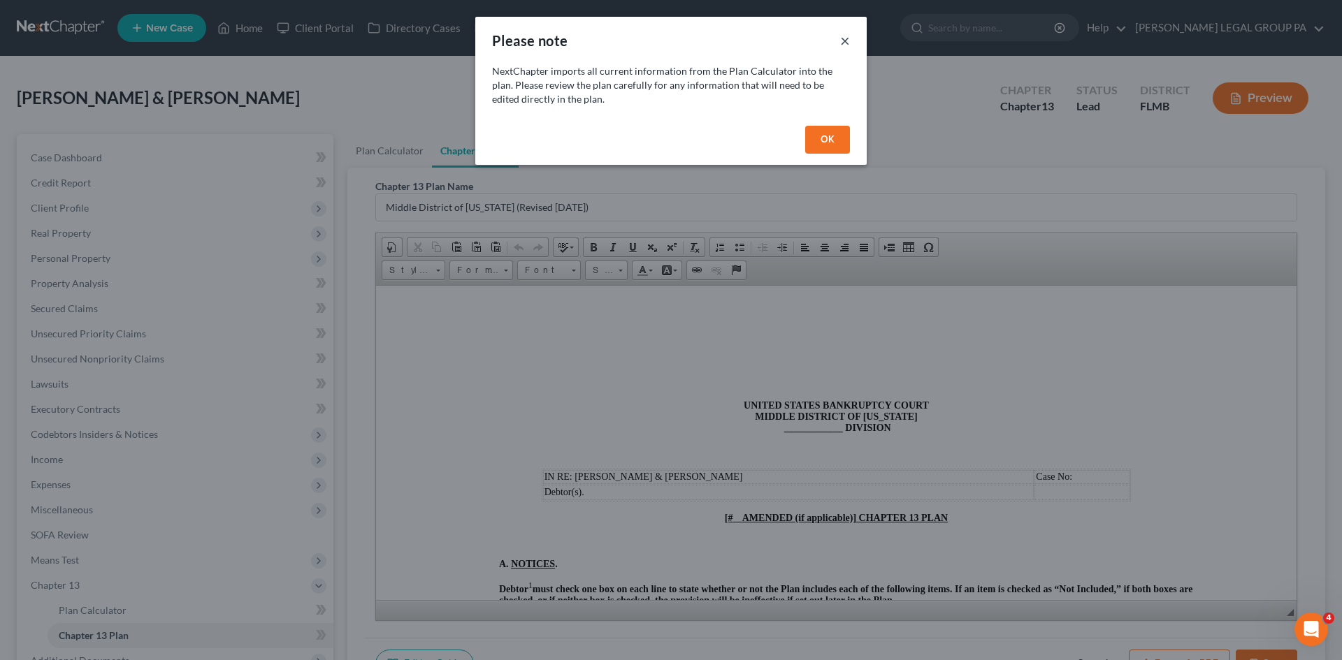
click at [845, 39] on button "×" at bounding box center [845, 40] width 10 height 17
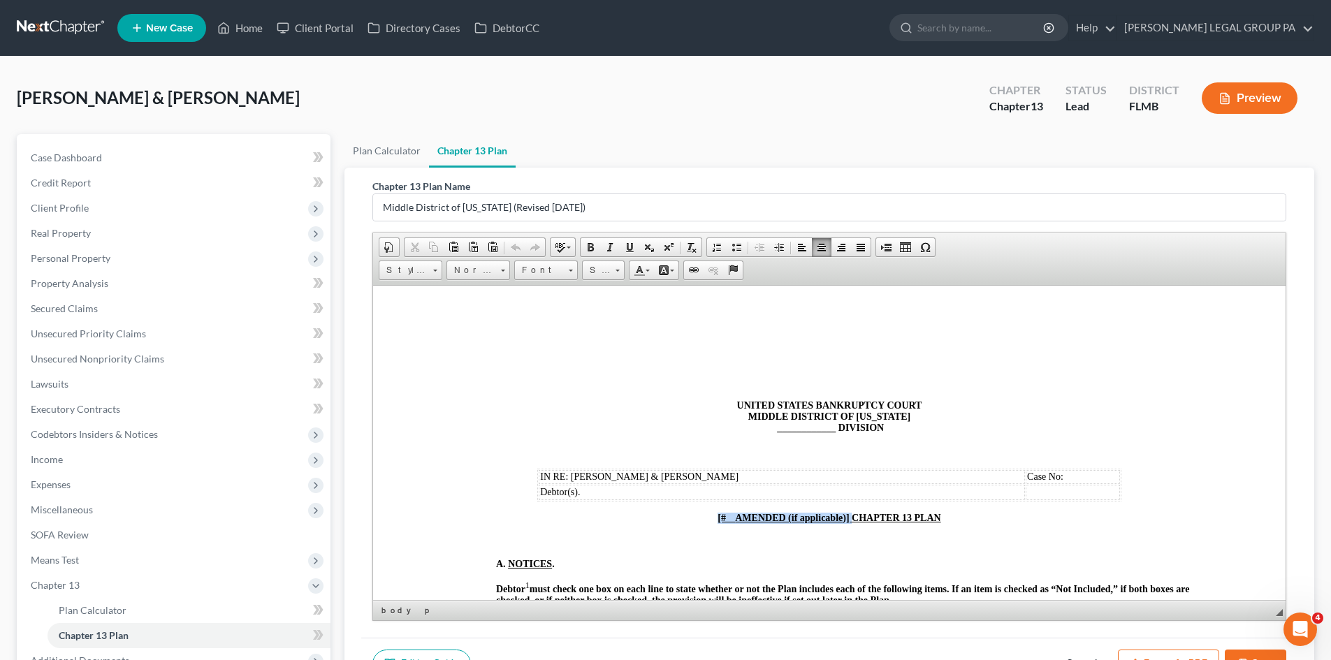
drag, startPoint x: 848, startPoint y: 518, endPoint x: 709, endPoint y: 516, distance: 138.4
click at [709, 516] on p "[# AMENDED (if applicable)] CHAPTER 13 PLAN" at bounding box center [829, 517] width 778 height 11
drag, startPoint x: 831, startPoint y: 427, endPoint x: 769, endPoint y: 433, distance: 61.7
click at [769, 433] on p "UNITED STATES BANKRUPTCY COURT MIDDLE DISTRICT OF FLORIDA ____________ DIVISION" at bounding box center [829, 417] width 778 height 34
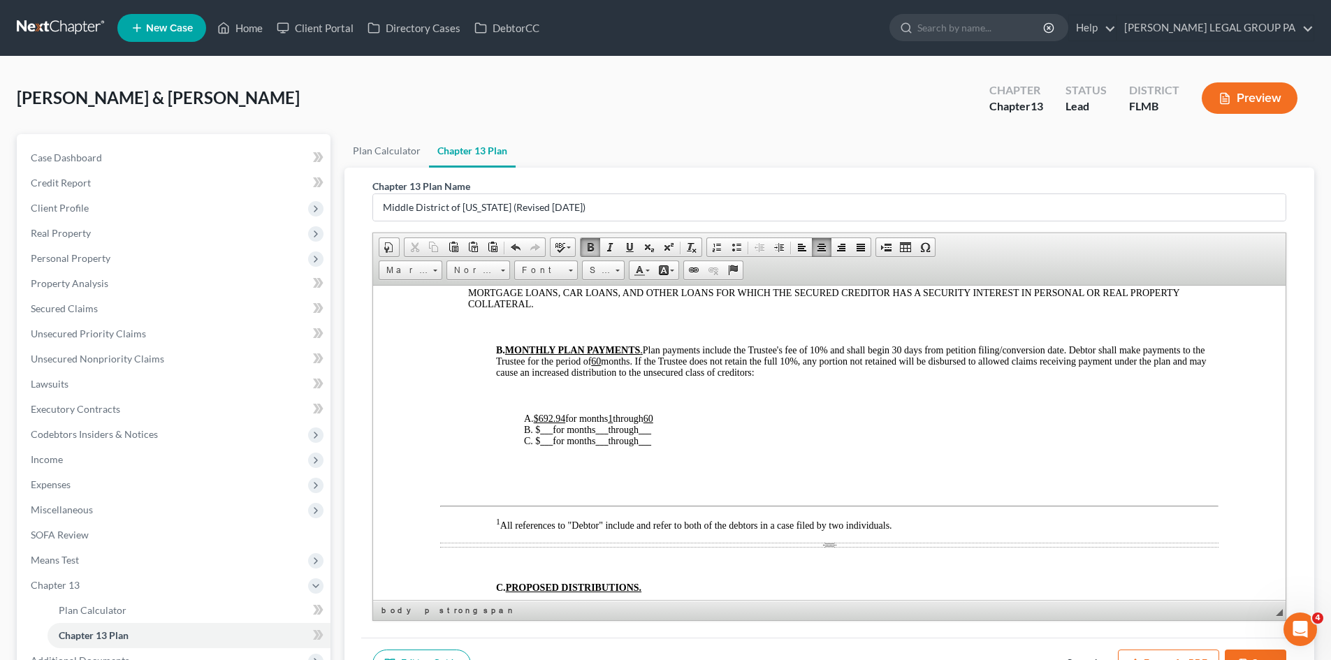
scroll to position [489, 0]
drag, startPoint x: 666, startPoint y: 458, endPoint x: 516, endPoint y: 444, distance: 150.9
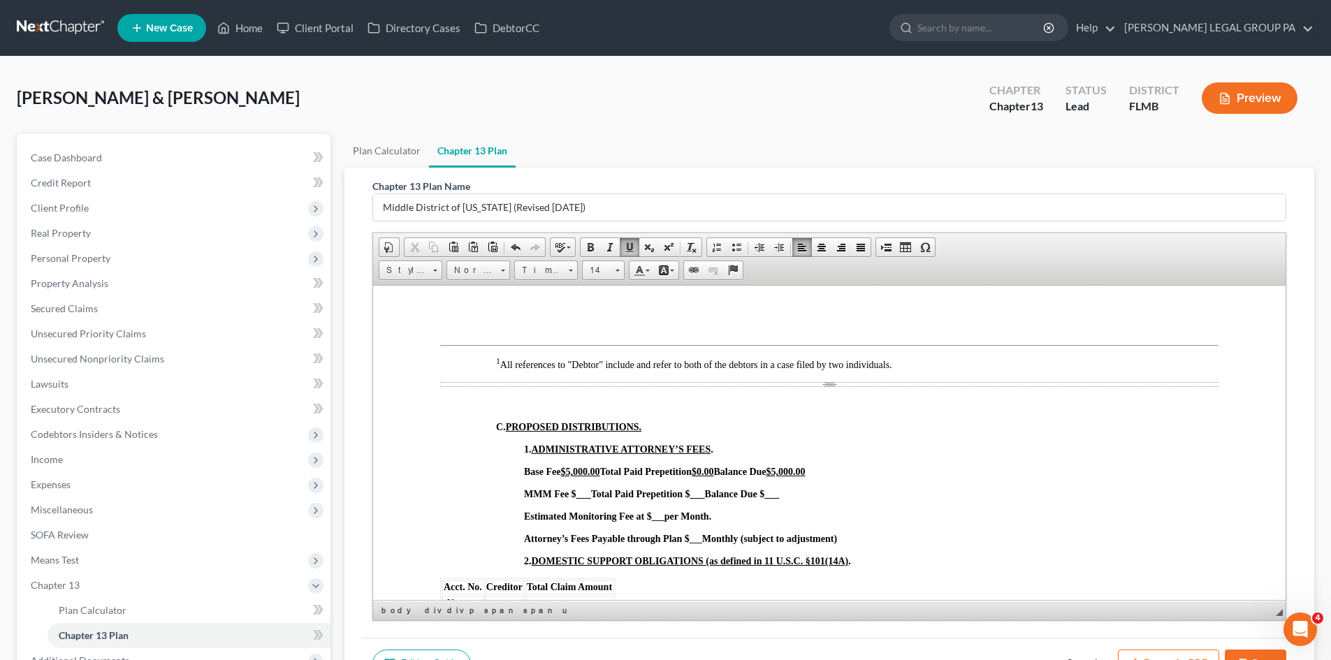
scroll to position [699, 0]
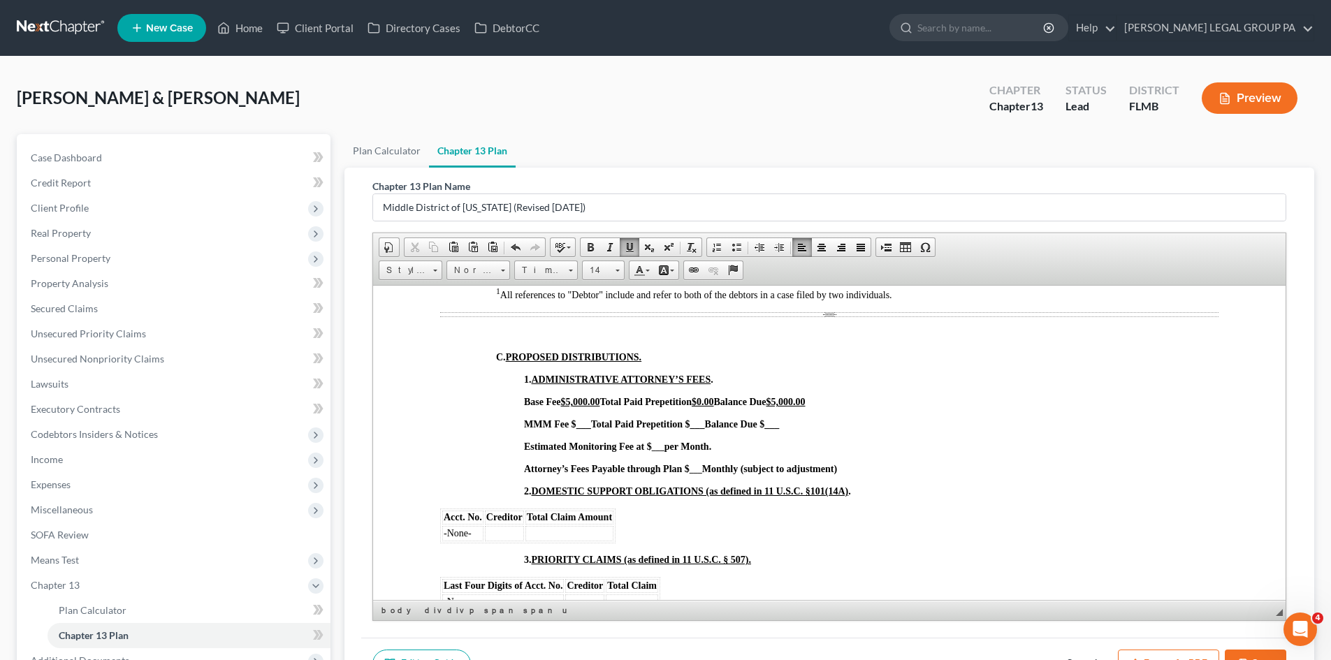
click at [661, 451] on strong "___" at bounding box center [658, 447] width 13 height 10
click at [701, 474] on strong "___" at bounding box center [696, 469] width 13 height 10
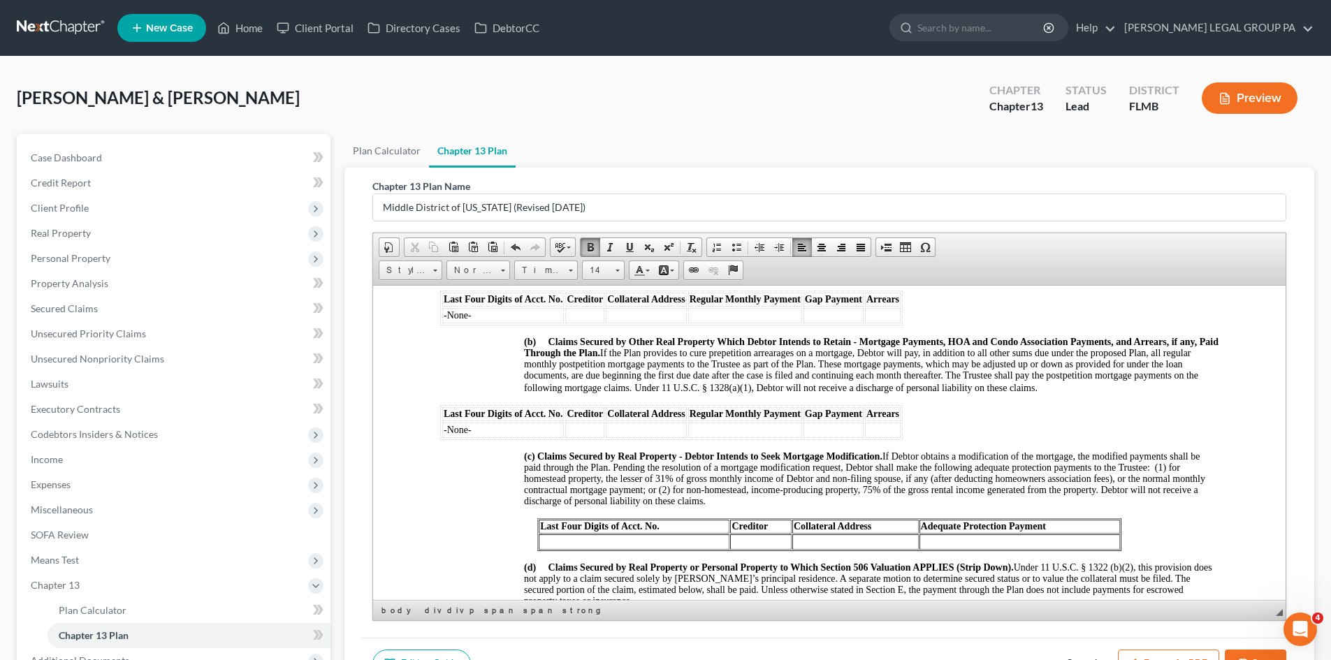
scroll to position [1258, 0]
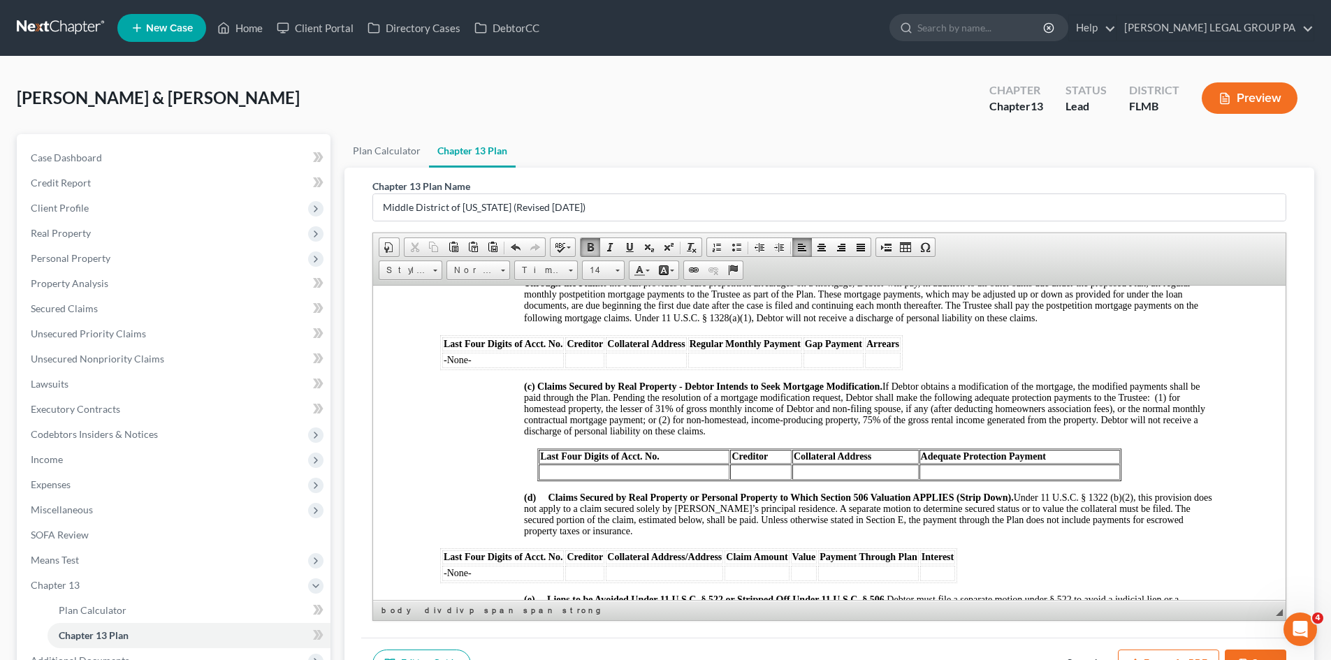
click at [655, 479] on td at bounding box center [634, 471] width 191 height 15
click at [624, 536] on span "(d) Claims Secured by Real Property or Personal Property to Which Section 506 V…" at bounding box center [868, 514] width 688 height 44
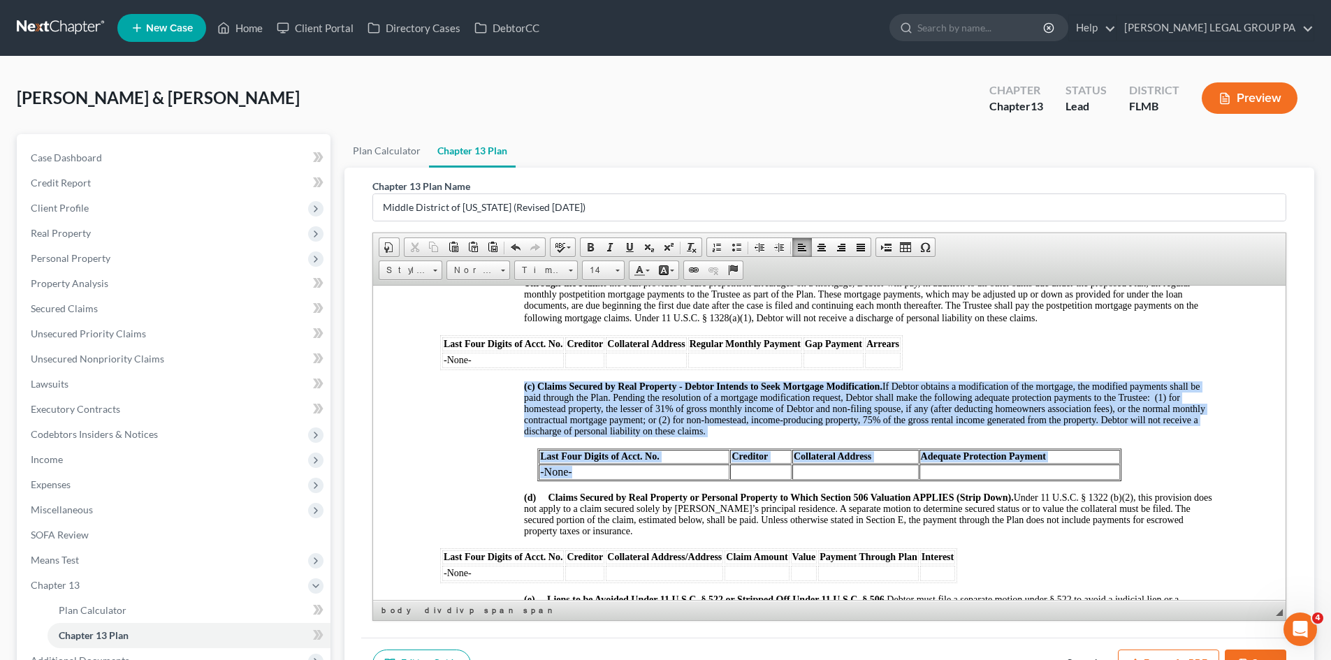
drag, startPoint x: 571, startPoint y: 491, endPoint x: 535, endPoint y: 492, distance: 35.6
click at [537, 481] on table "Last Four Digits of Acct. No. Creditor Collateral Address Adequate Protection P…" at bounding box center [829, 464] width 584 height 33
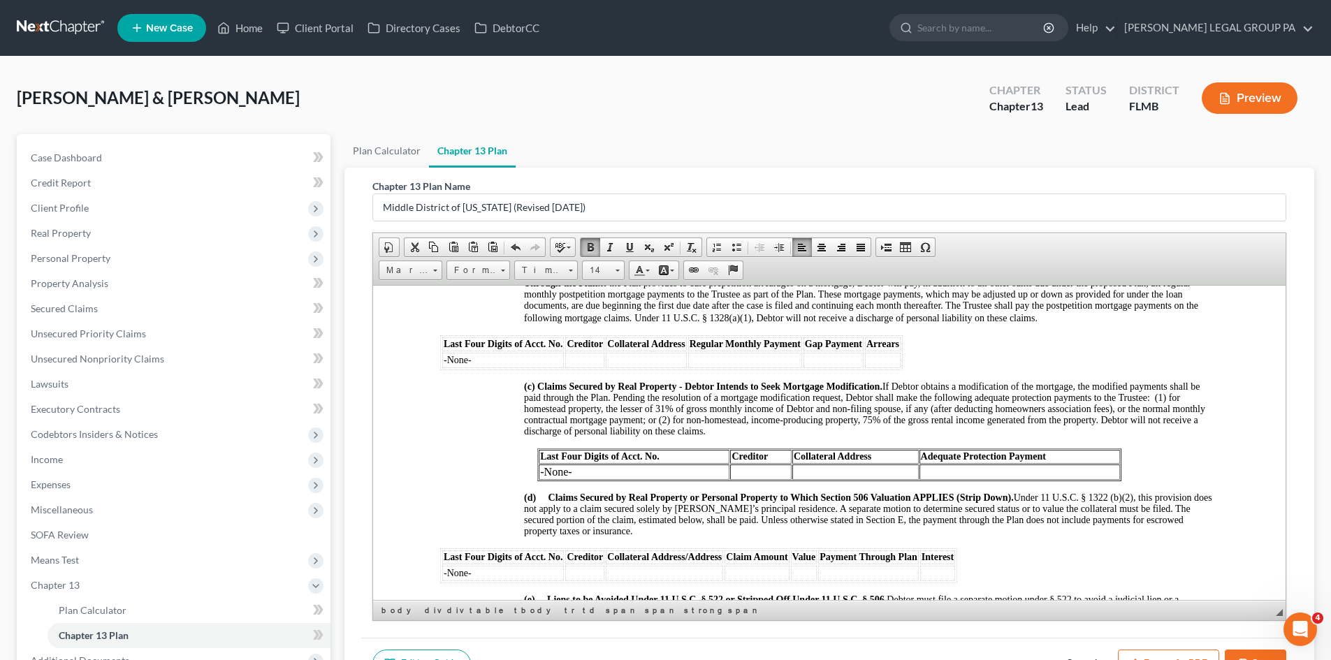
click at [606, 527] on span "(d) Claims Secured by Real Property or Personal Property to Which Section 506 V…" at bounding box center [868, 514] width 688 height 44
drag, startPoint x: 556, startPoint y: 494, endPoint x: 537, endPoint y: 497, distance: 19.8
click at [539, 479] on td "-None-" at bounding box center [634, 471] width 191 height 15
click at [569, 270] on span at bounding box center [571, 271] width 4 height 2
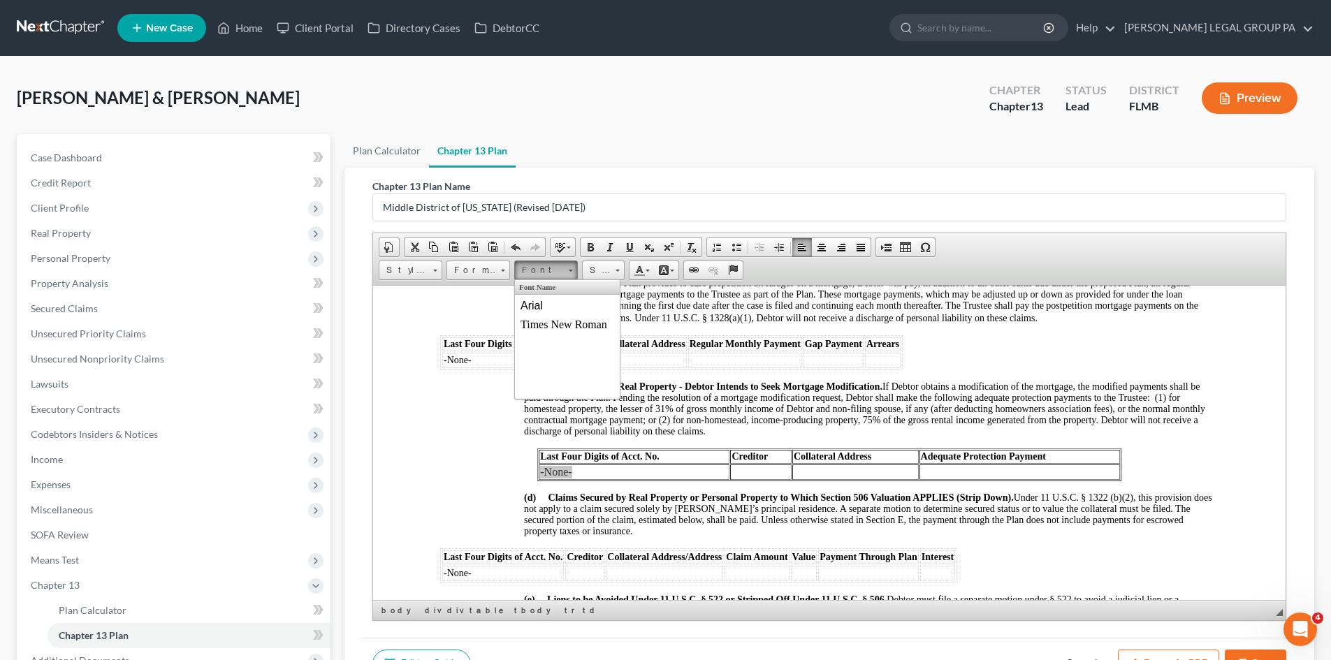
scroll to position [0, 0]
click at [576, 325] on span "Times New Roman" at bounding box center [564, 324] width 87 height 12
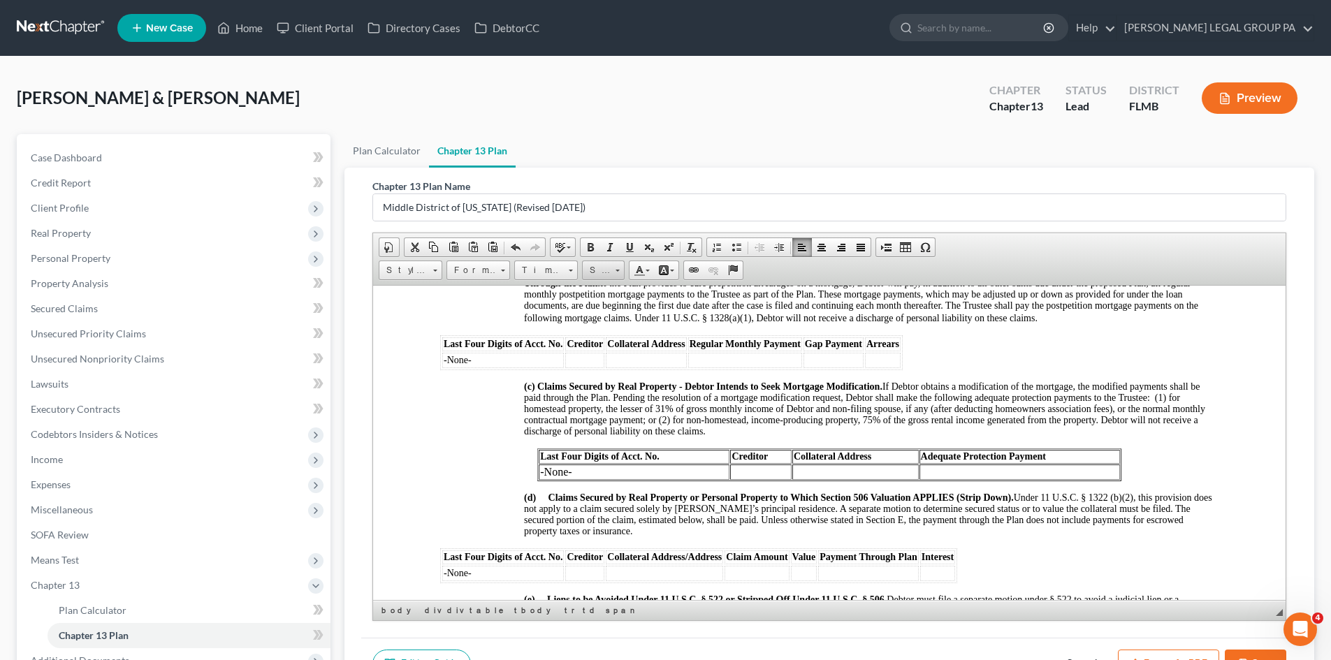
click at [609, 270] on span "Size" at bounding box center [597, 270] width 28 height 18
click at [610, 378] on link "12" at bounding box center [625, 381] width 80 height 18
click at [635, 435] on span "(c) Claims Secured by Real Property - Debtor Intends to Seek Mortgage Modificat…" at bounding box center [864, 408] width 681 height 55
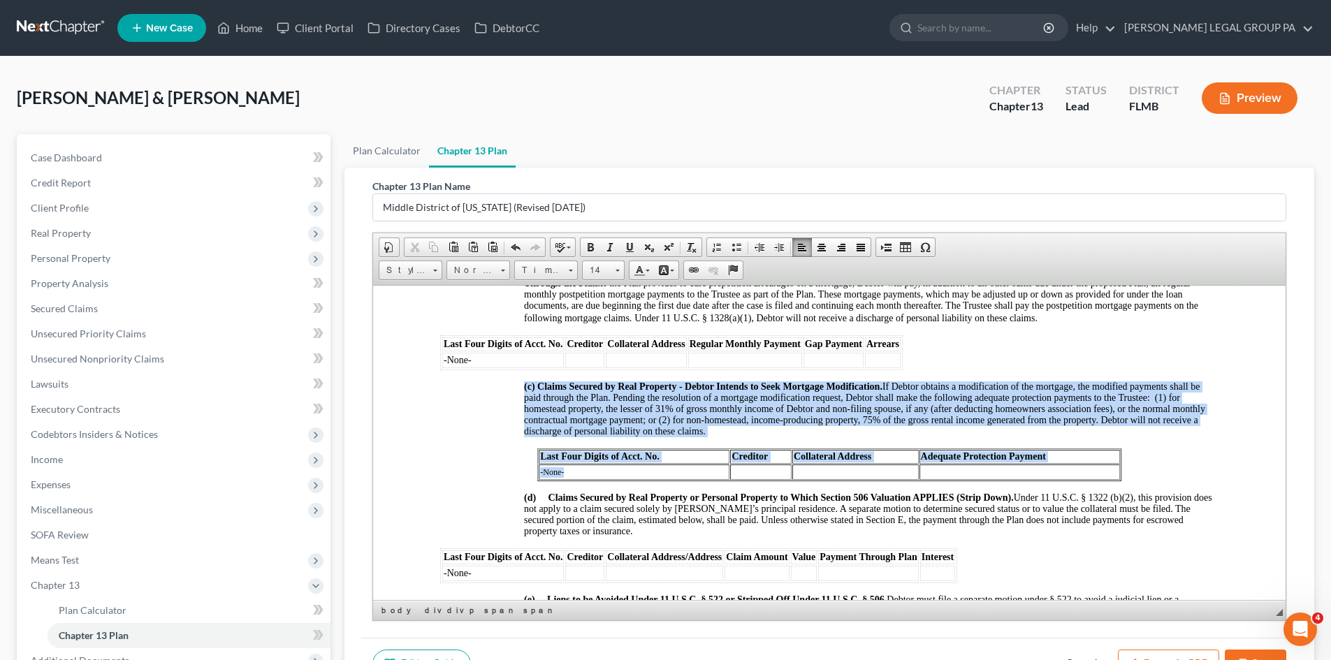
drag, startPoint x: 565, startPoint y: 498, endPoint x: 535, endPoint y: 497, distance: 30.1
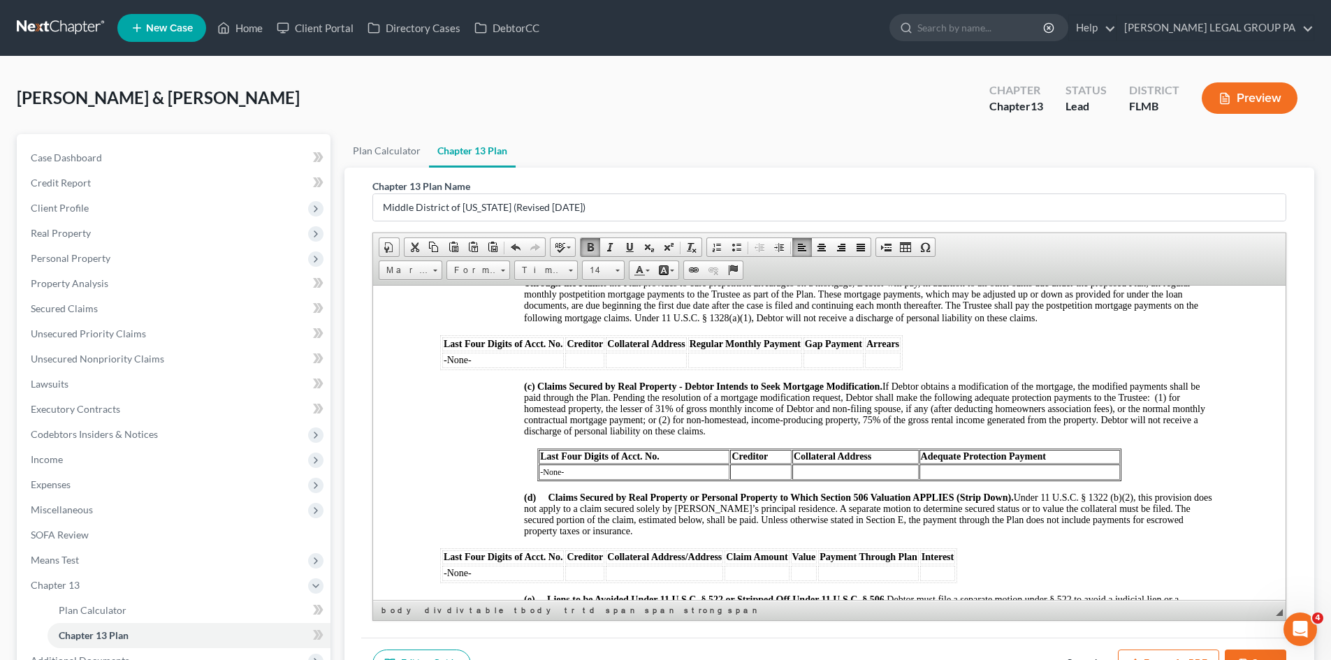
click at [610, 502] on strong "(d) Claims Secured by Real Property or Personal Property to Which Section 506 V…" at bounding box center [769, 497] width 490 height 10
drag, startPoint x: 570, startPoint y: 490, endPoint x: 539, endPoint y: 493, distance: 31.5
click at [539, 479] on td "-None-" at bounding box center [634, 471] width 191 height 15
click at [614, 270] on link "12" at bounding box center [603, 271] width 43 height 20
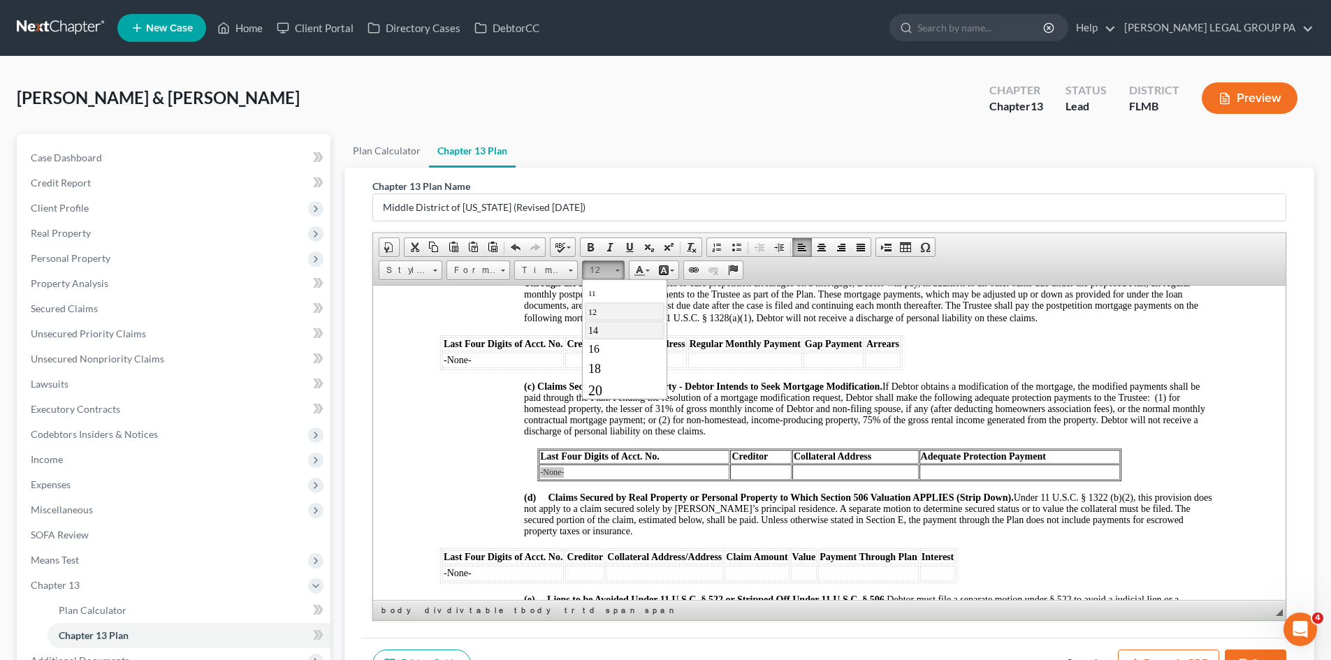
click at [613, 329] on link "14" at bounding box center [625, 330] width 80 height 18
click at [635, 391] on strong "(c) Claims Secured by Real Property - Debtor Intends to Seek Mortgage Modificat…" at bounding box center [703, 386] width 358 height 10
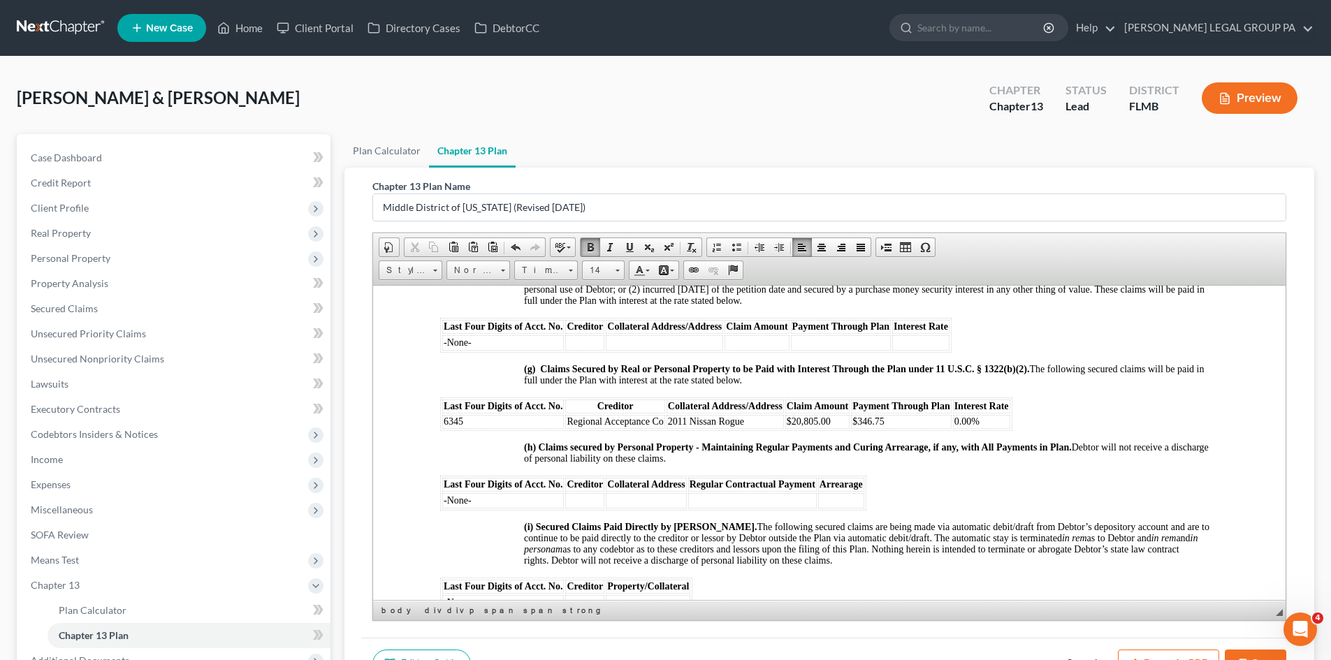
scroll to position [1677, 0]
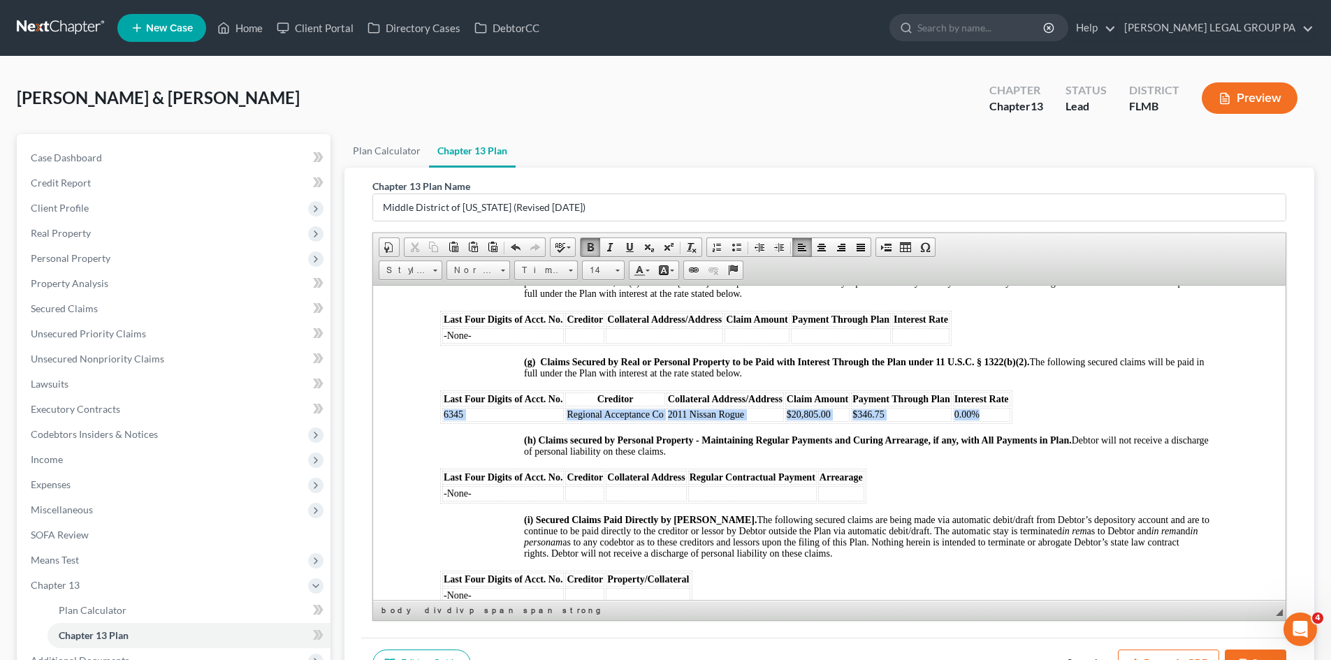
drag, startPoint x: 991, startPoint y: 437, endPoint x: 555, endPoint y: 472, distance: 438.1
click at [444, 421] on tr "6345 Regional Acceptance Co 2011 Nissan Rogue $20,805.00 $346.75 0.00%" at bounding box center [726, 414] width 568 height 14
click at [626, 487] on div "NOTICE TO DEBTOR: IF YOU ELECT TO MAKE DIRECT PAYMENTS TO A SECURED CREDITOR UN…" at bounding box center [829, 386] width 778 height 2687
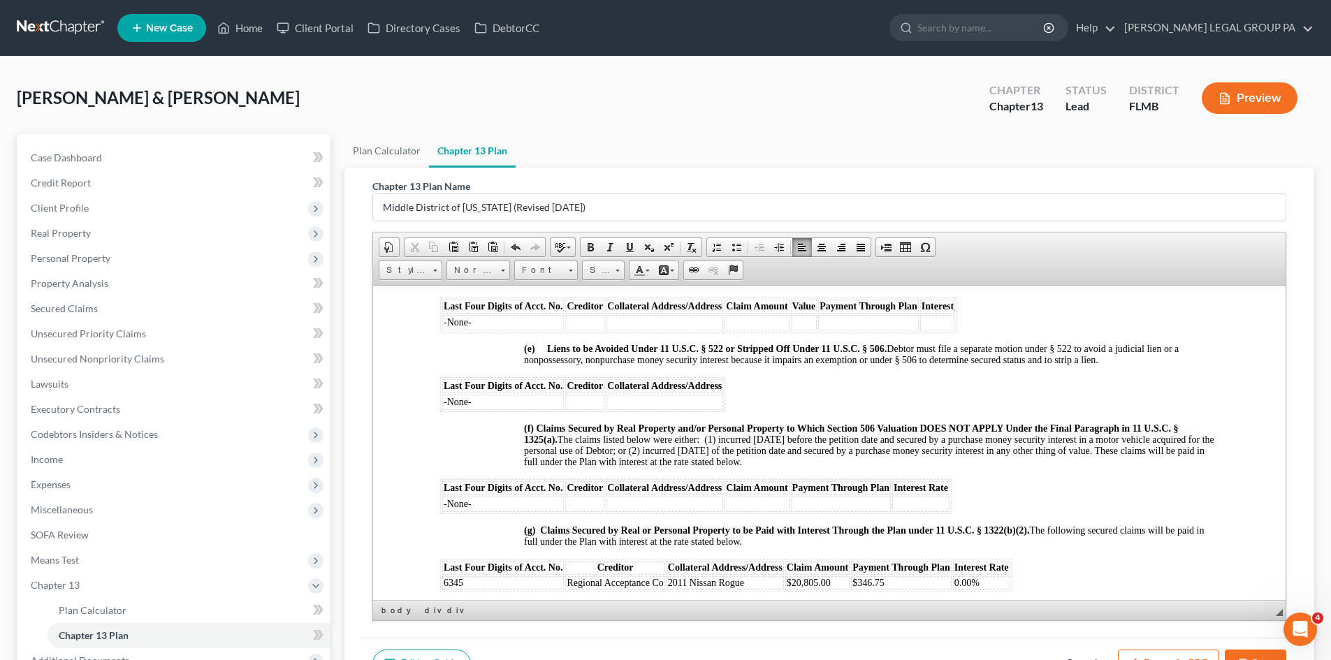
scroll to position [1537, 0]
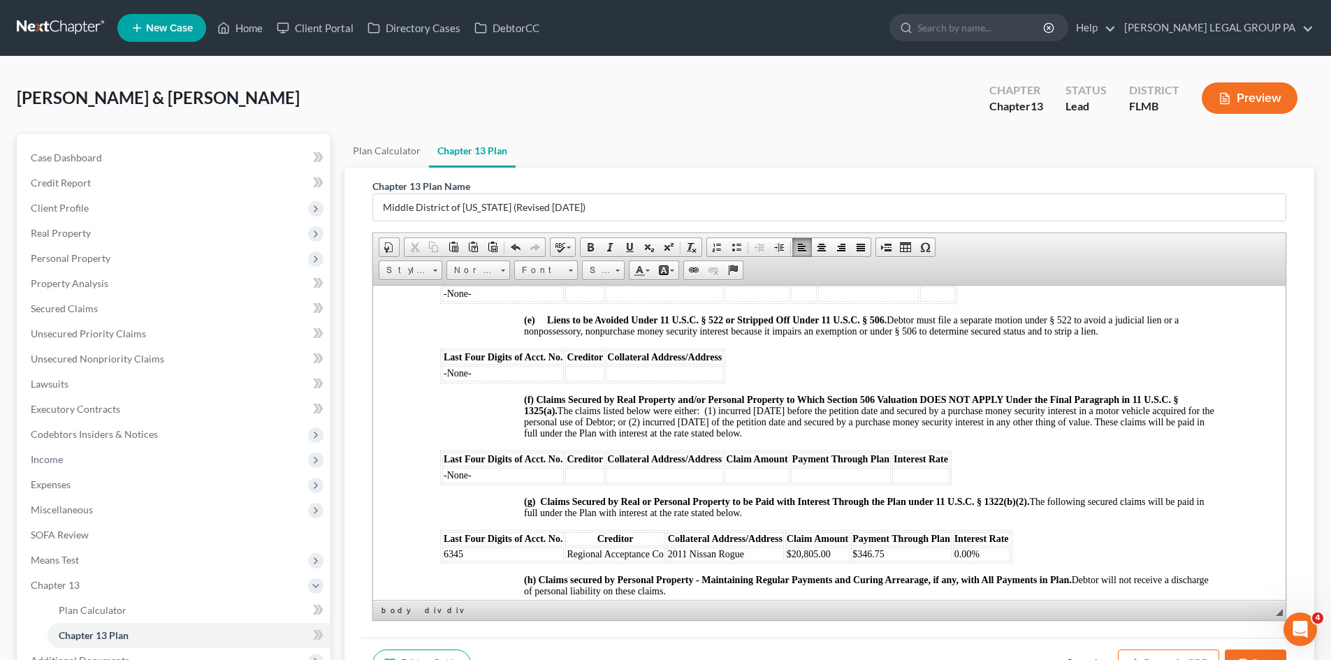
click at [480, 381] on td "-None-" at bounding box center [503, 372] width 122 height 15
drag, startPoint x: 480, startPoint y: 393, endPoint x: 444, endPoint y: 395, distance: 36.4
click at [444, 381] on td "-None-" at bounding box center [503, 372] width 122 height 15
click at [667, 438] on span "(f) Claims Secured by Real Property and/or Personal Property to Which Section 5…" at bounding box center [869, 416] width 690 height 44
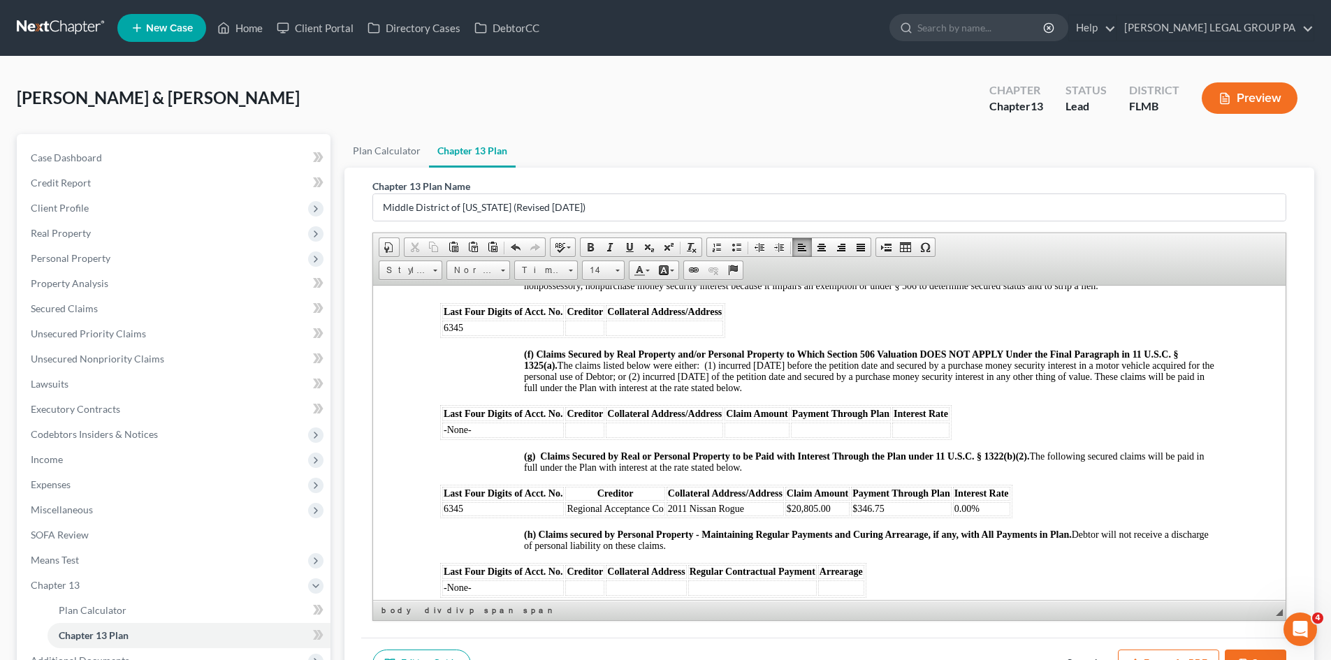
scroll to position [1607, 0]
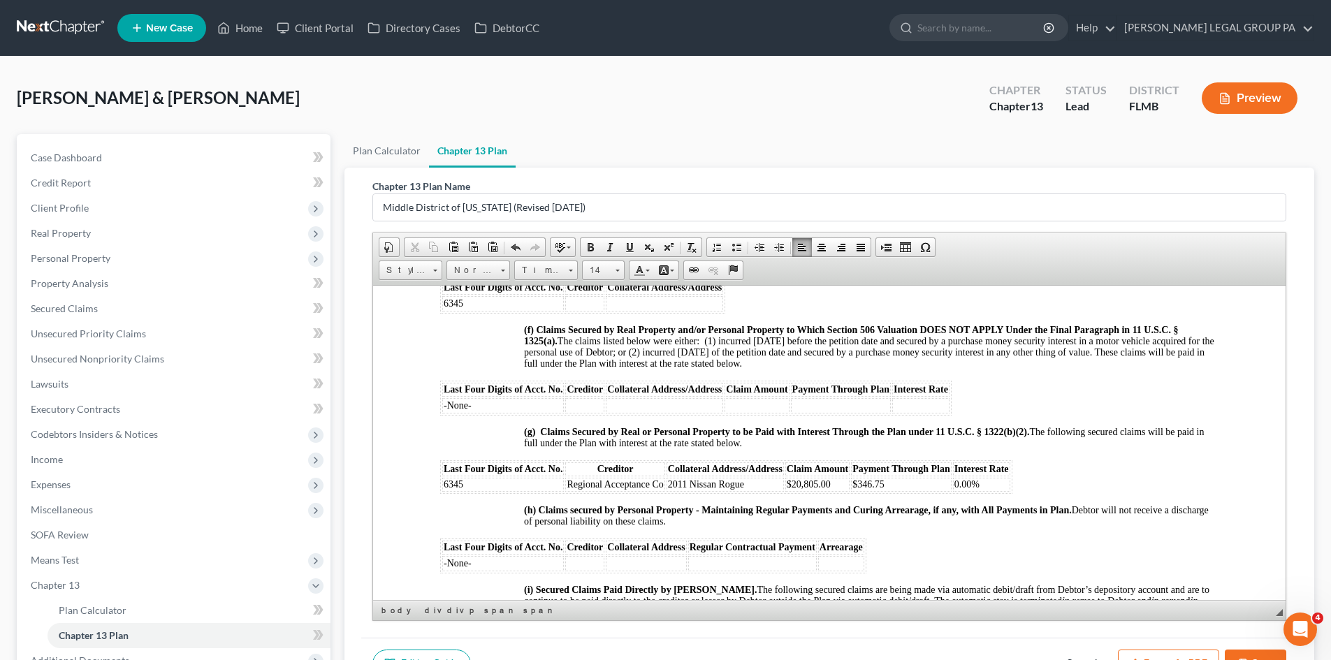
click at [613, 489] on span "Regional Acceptance Co" at bounding box center [615, 484] width 96 height 10
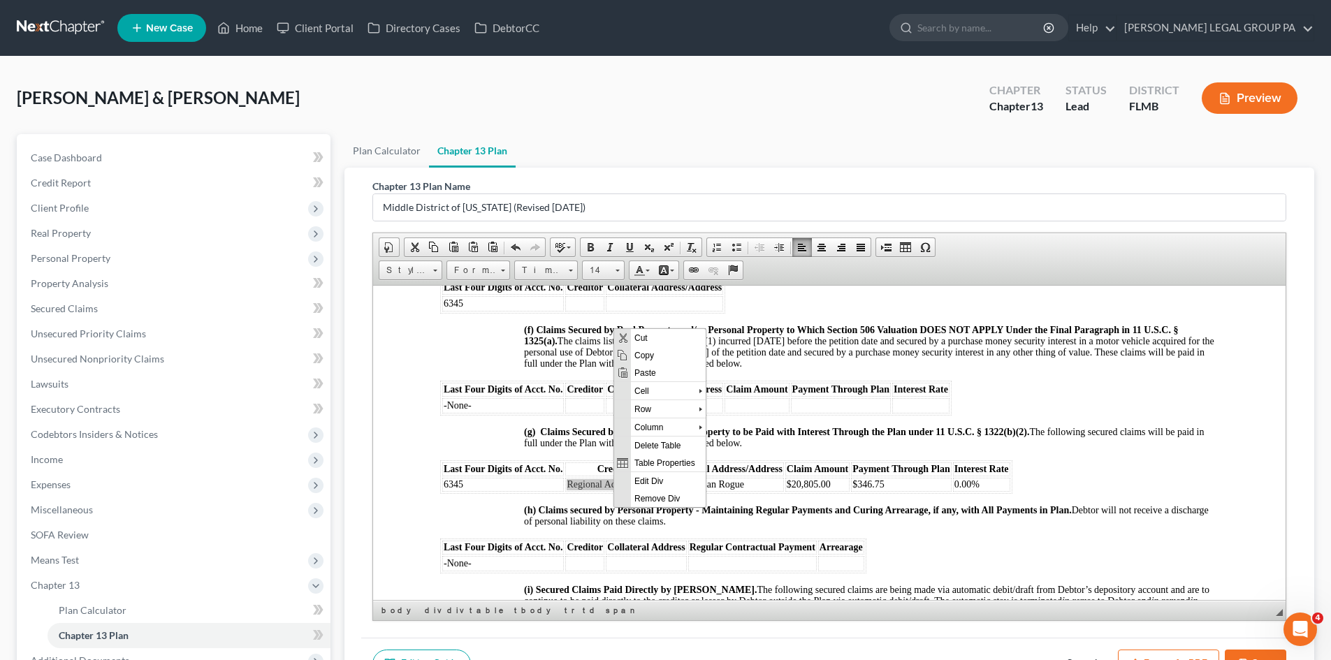
scroll to position [0, 0]
click at [653, 349] on span "Copy" at bounding box center [668, 354] width 75 height 17
copy span "Regional Acceptance Co"
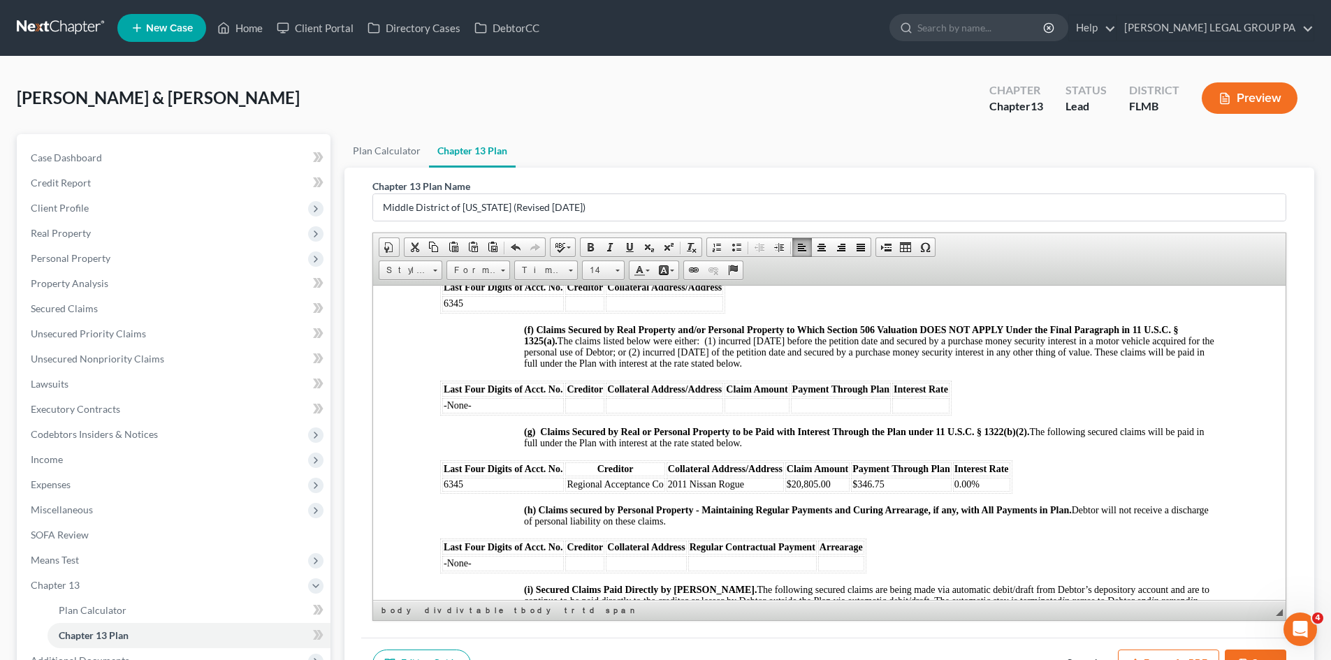
click at [589, 311] on td at bounding box center [584, 303] width 39 height 15
click at [629, 332] on span "Paste" at bounding box center [643, 329] width 75 height 17
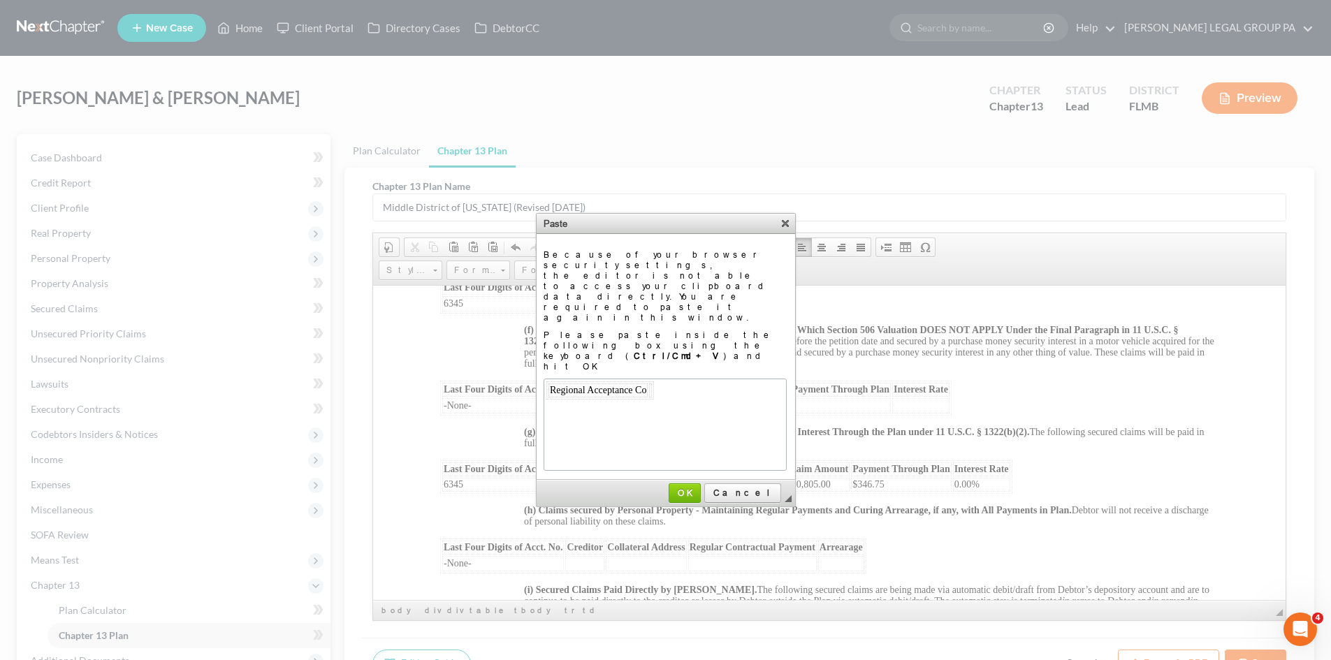
click at [699, 480] on td "◢ OK Cancel" at bounding box center [666, 493] width 259 height 27
click at [699, 488] on span "OK" at bounding box center [684, 493] width 29 height 10
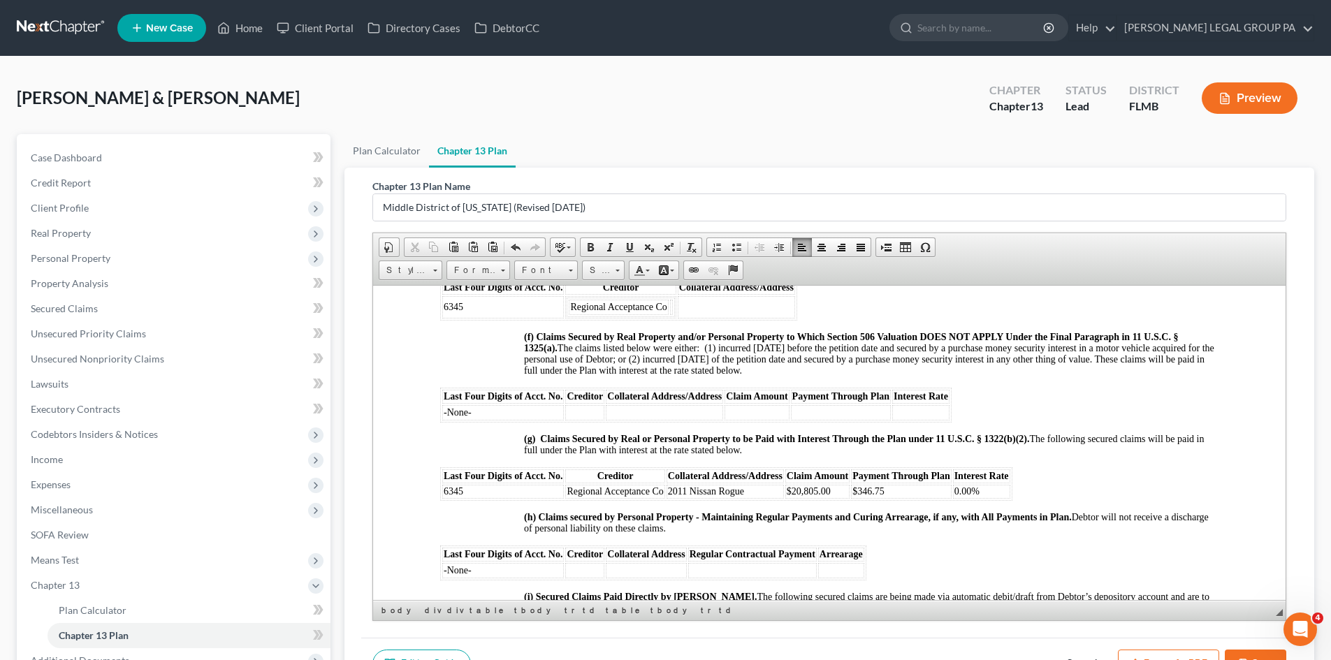
click at [704, 375] on span "(f) Claims Secured by Real Property and/or Personal Property to Which Section 5…" at bounding box center [869, 353] width 690 height 44
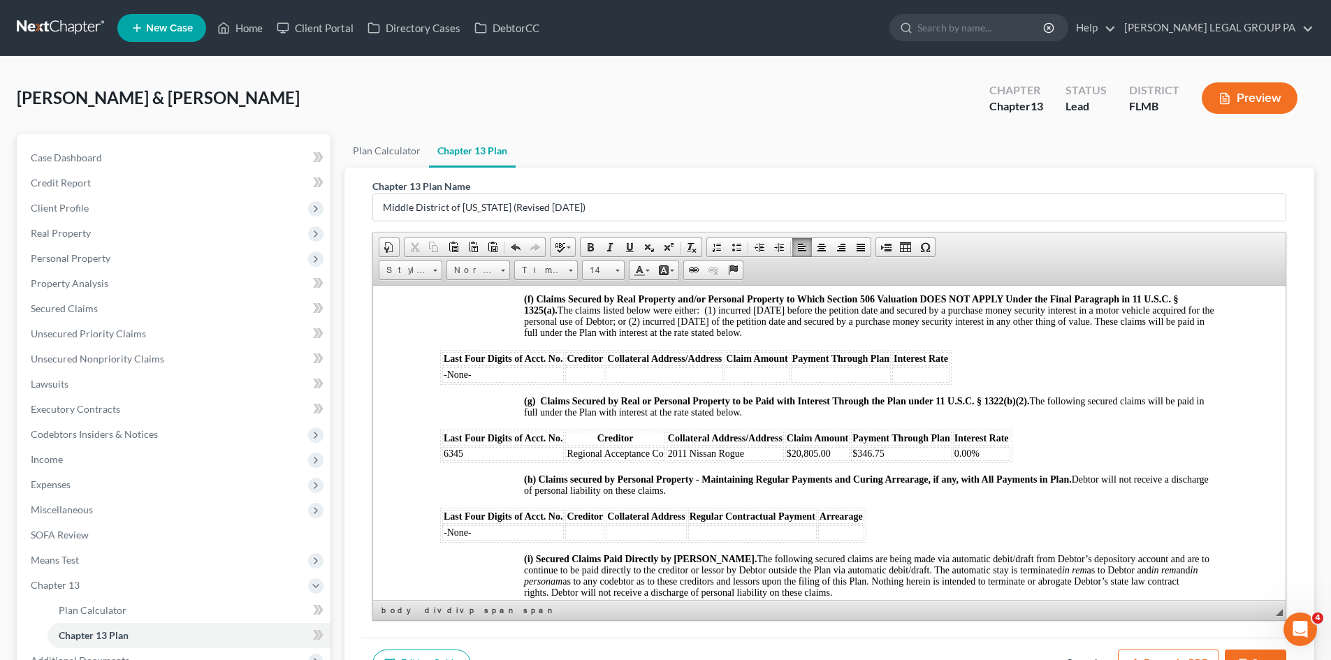
scroll to position [1677, 0]
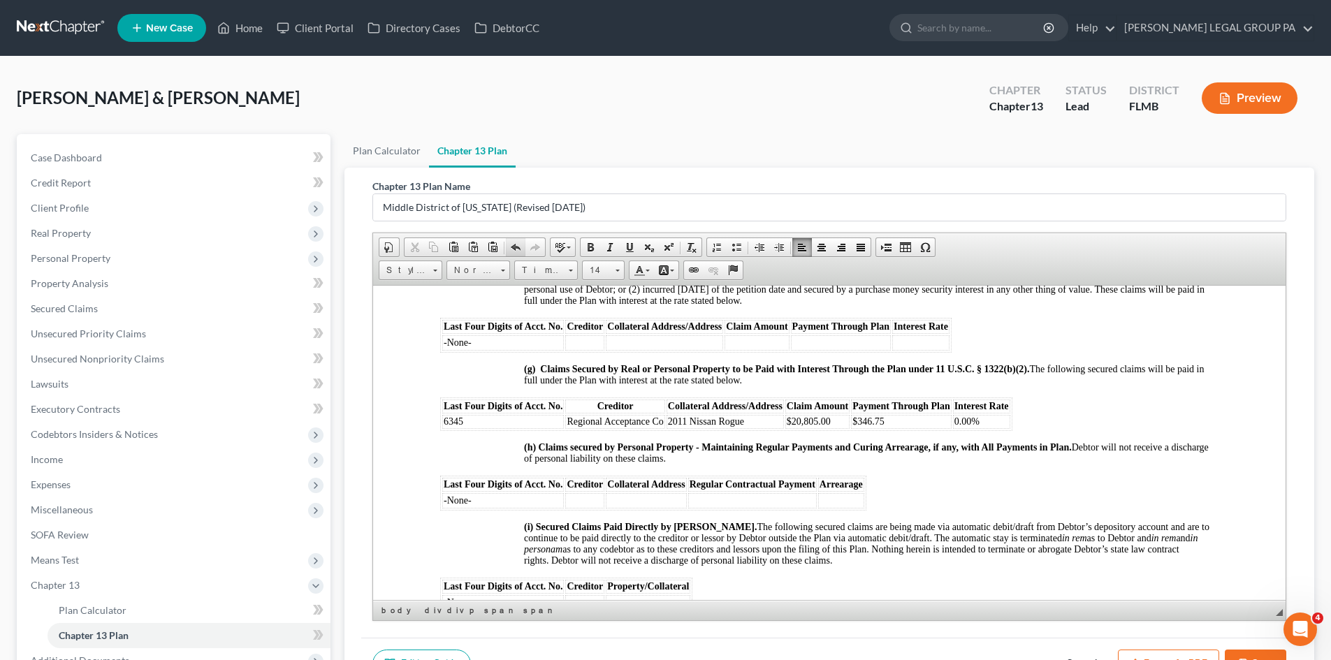
click at [517, 245] on span at bounding box center [515, 247] width 11 height 11
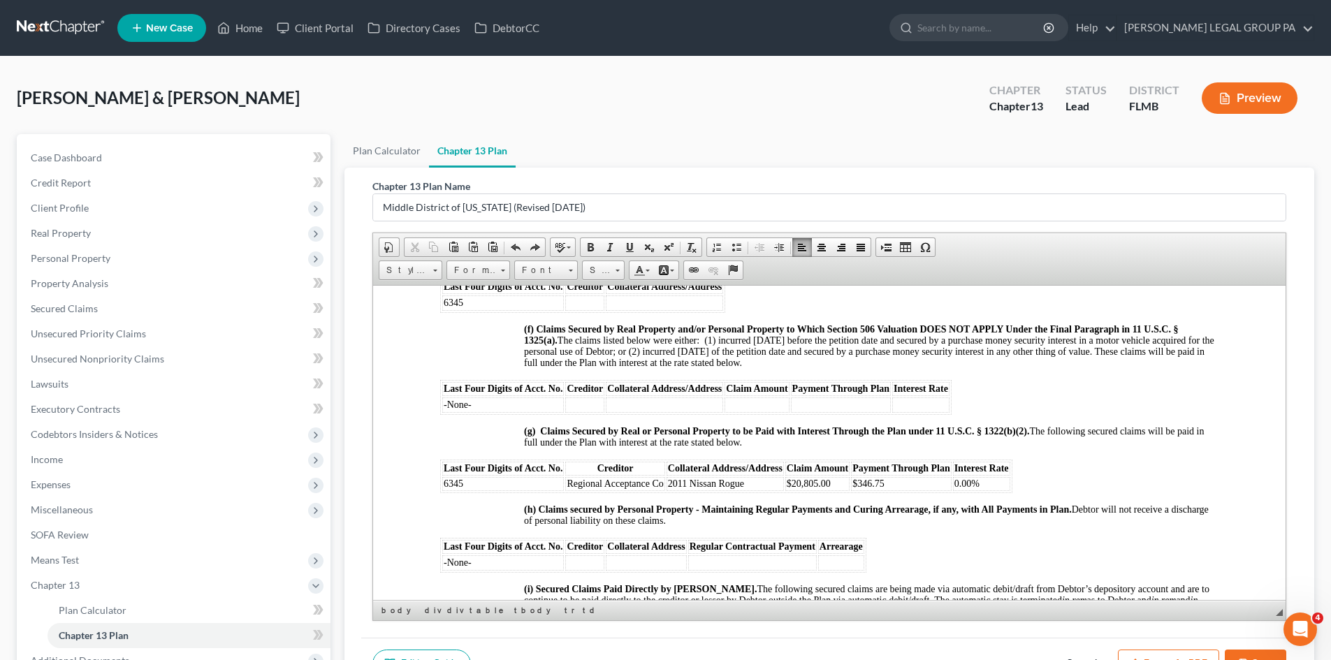
scroll to position [1607, 0]
click at [725, 311] on td at bounding box center [739, 303] width 117 height 15
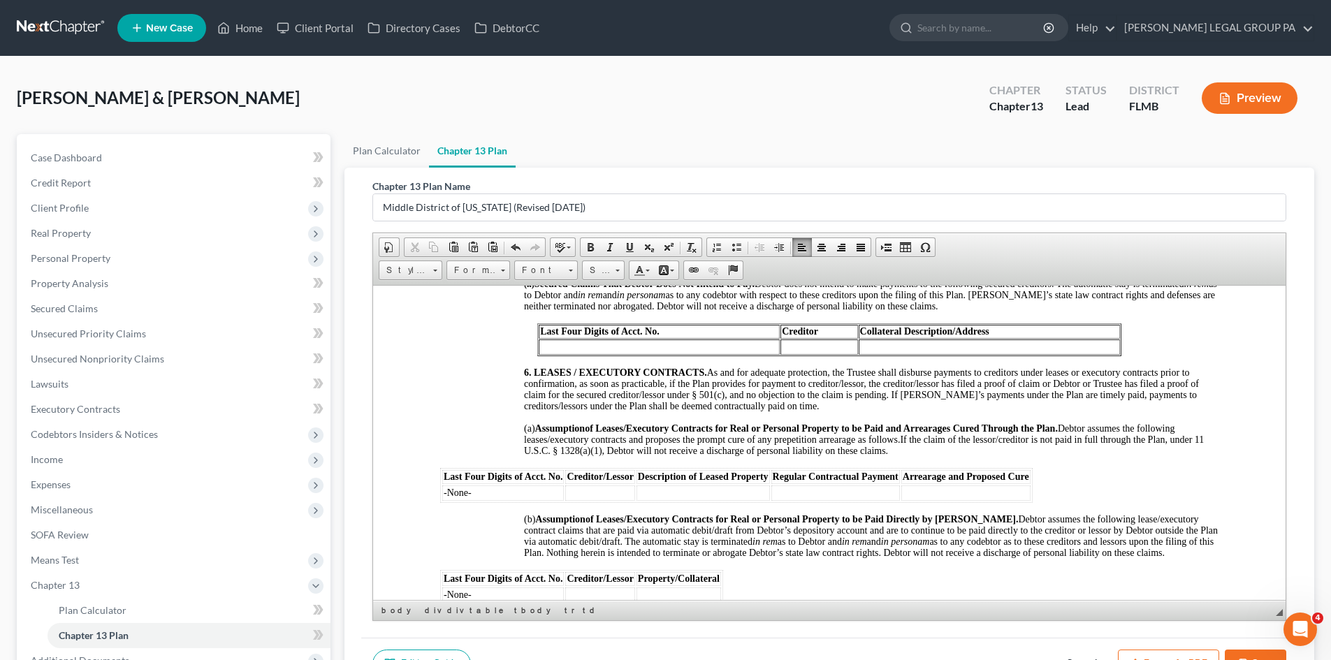
scroll to position [2096, 0]
click at [698, 353] on td at bounding box center [659, 344] width 241 height 15
drag, startPoint x: 593, startPoint y: 363, endPoint x: 538, endPoint y: 369, distance: 54.8
click at [539, 353] on td "-None-" at bounding box center [659, 344] width 241 height 15
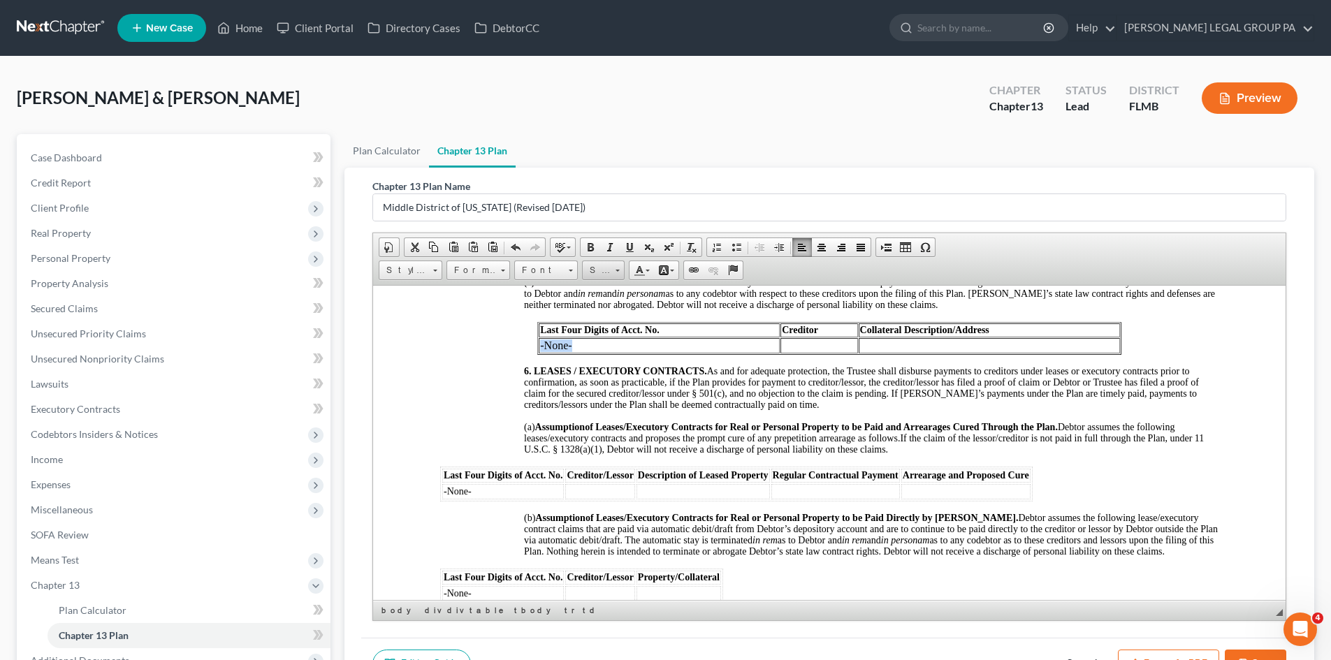
click at [593, 274] on span "Size" at bounding box center [597, 270] width 28 height 18
click at [611, 391] on link "14" at bounding box center [625, 400] width 80 height 18
click at [549, 269] on span "Font" at bounding box center [539, 270] width 49 height 18
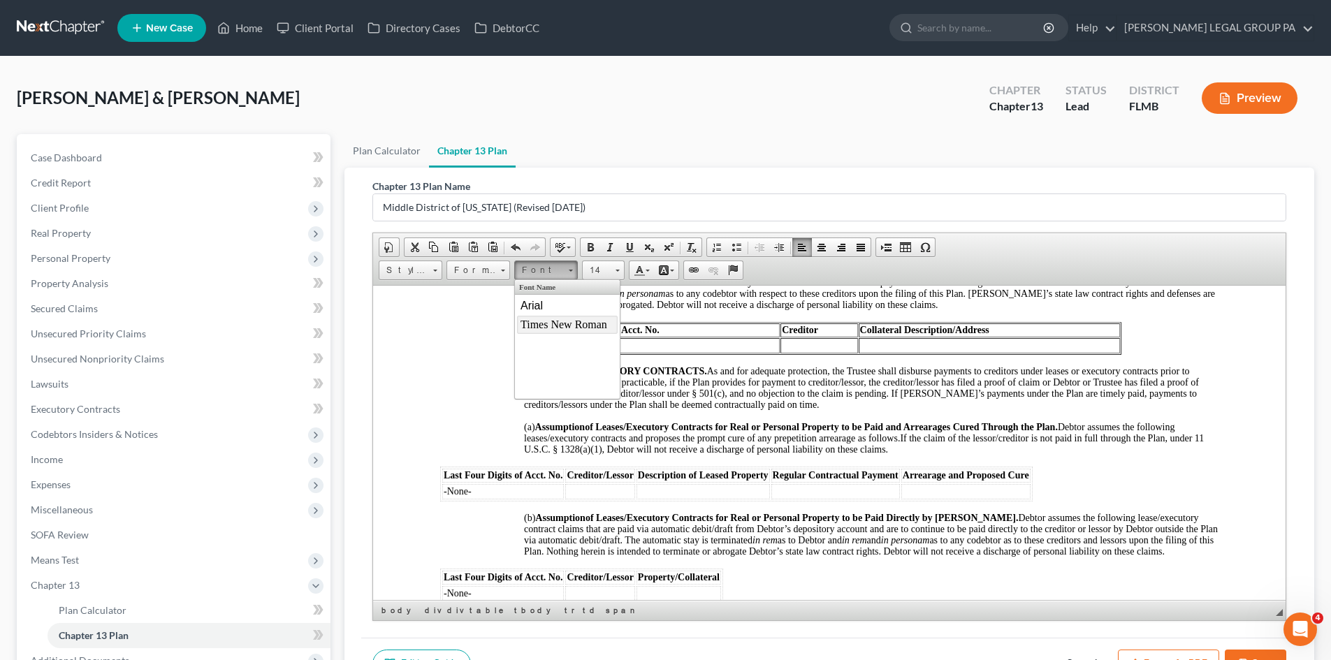
click at [554, 326] on span "Times New Roman" at bounding box center [564, 324] width 87 height 12
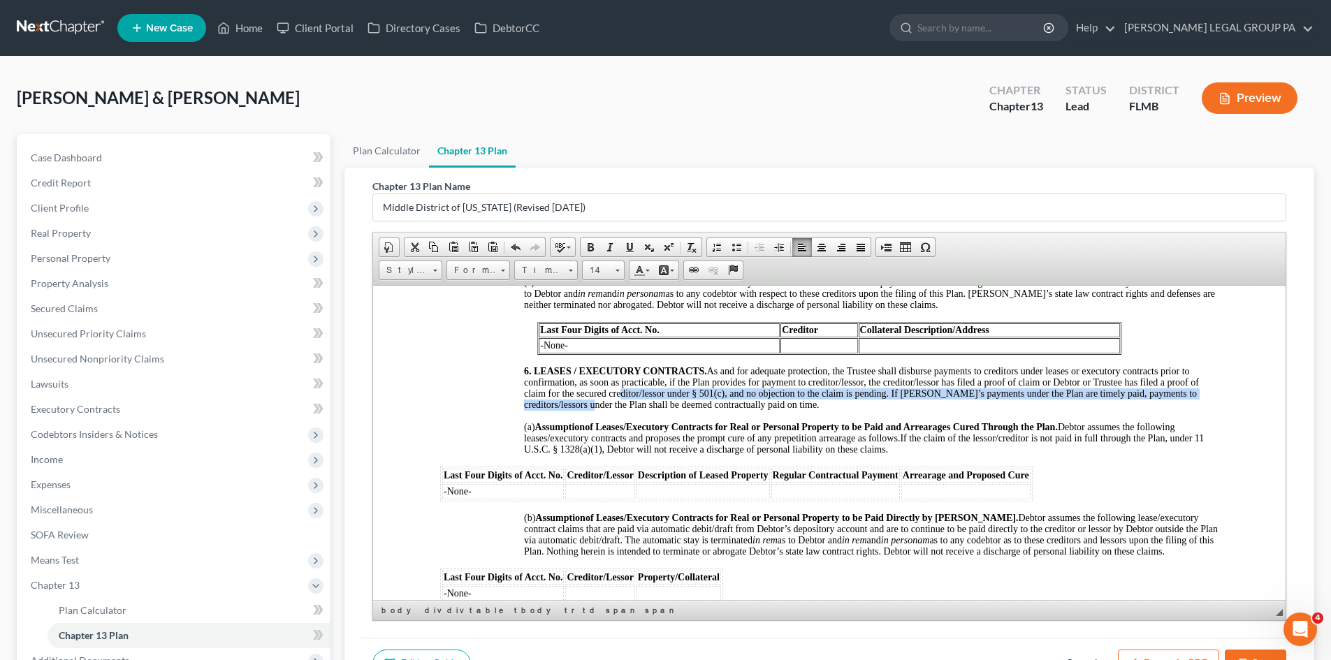
click at [618, 409] on span "6. LEASES / EXECUTORY CONTRACTS. As and for adequate protection, the Trustee sh…" at bounding box center [861, 387] width 675 height 44
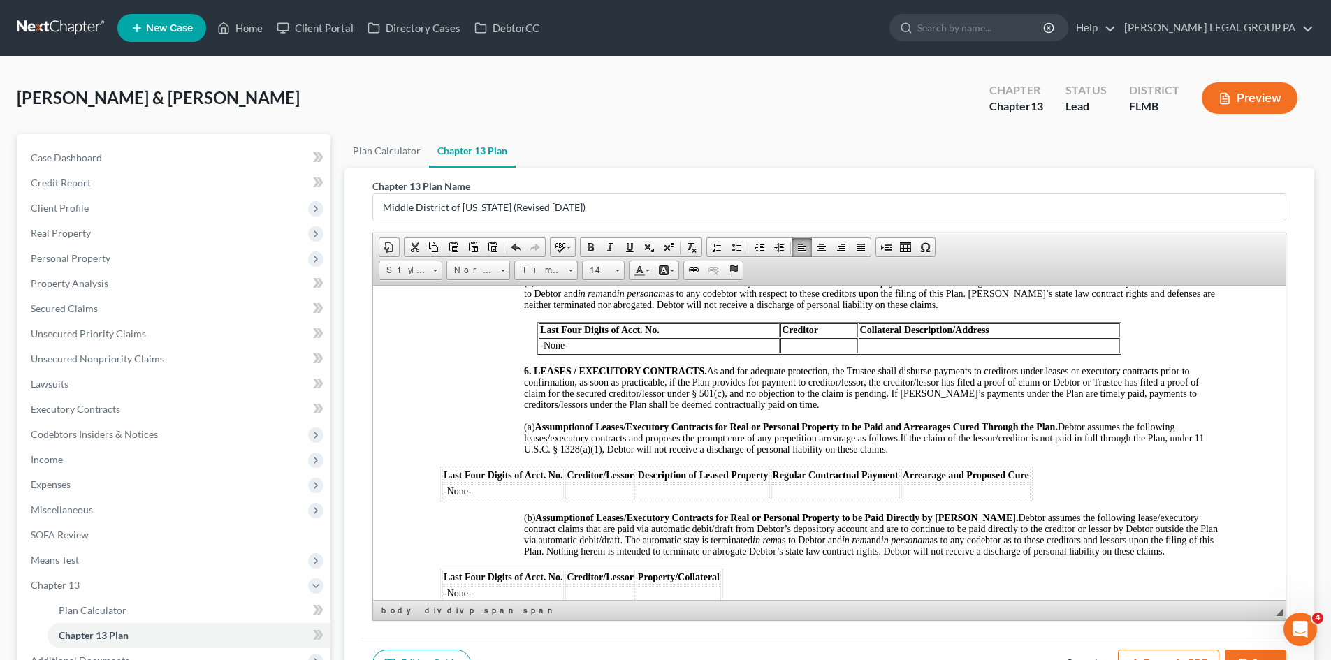
click at [786, 432] on strong "of Leases/Executory Contracts for Real or Personal Property to be Paid and Arre…" at bounding box center [821, 426] width 473 height 10
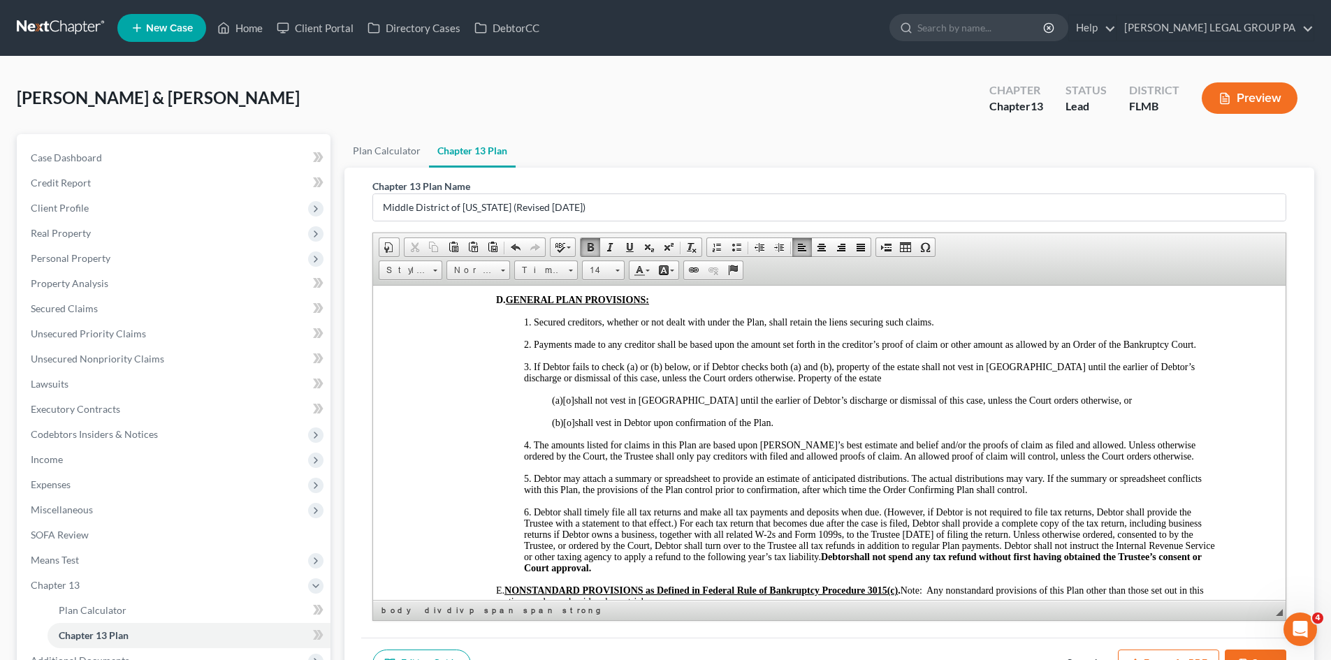
scroll to position [2585, 0]
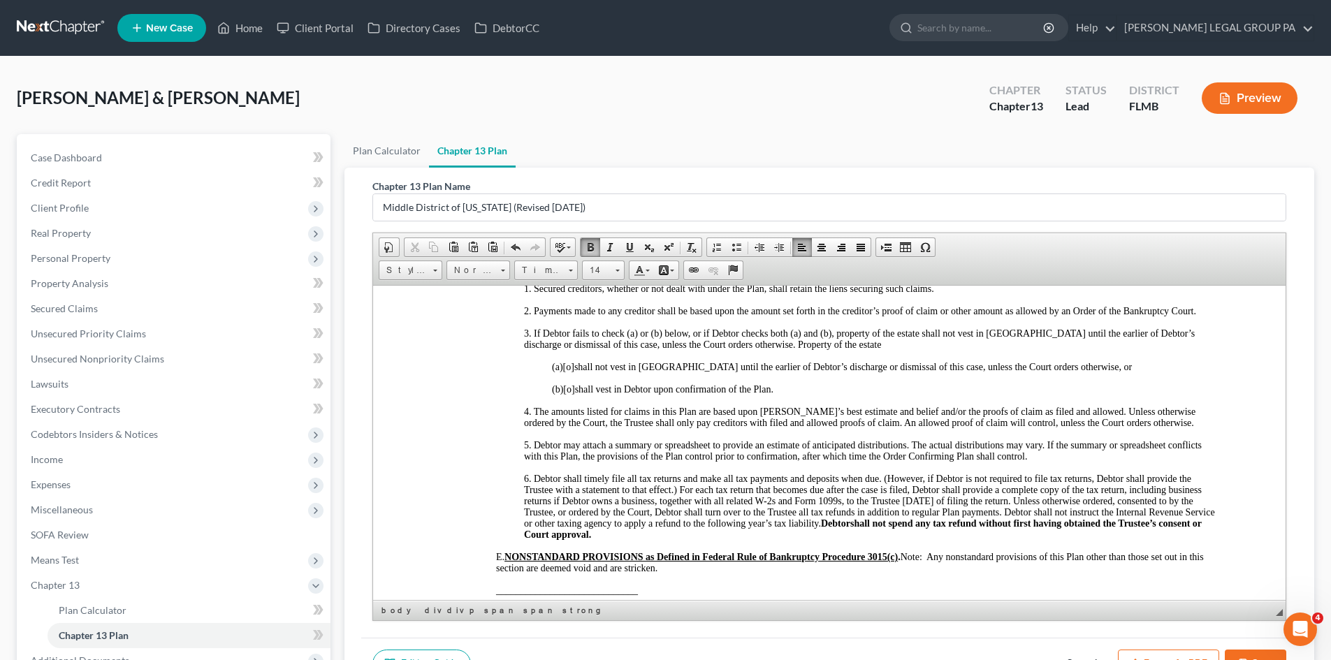
click at [574, 394] on span "[o]" at bounding box center [568, 389] width 11 height 10
click at [900, 461] on span "5. Debtor may attach a summary or spreadsheet to provide an estimate of anticip…" at bounding box center [863, 450] width 678 height 22
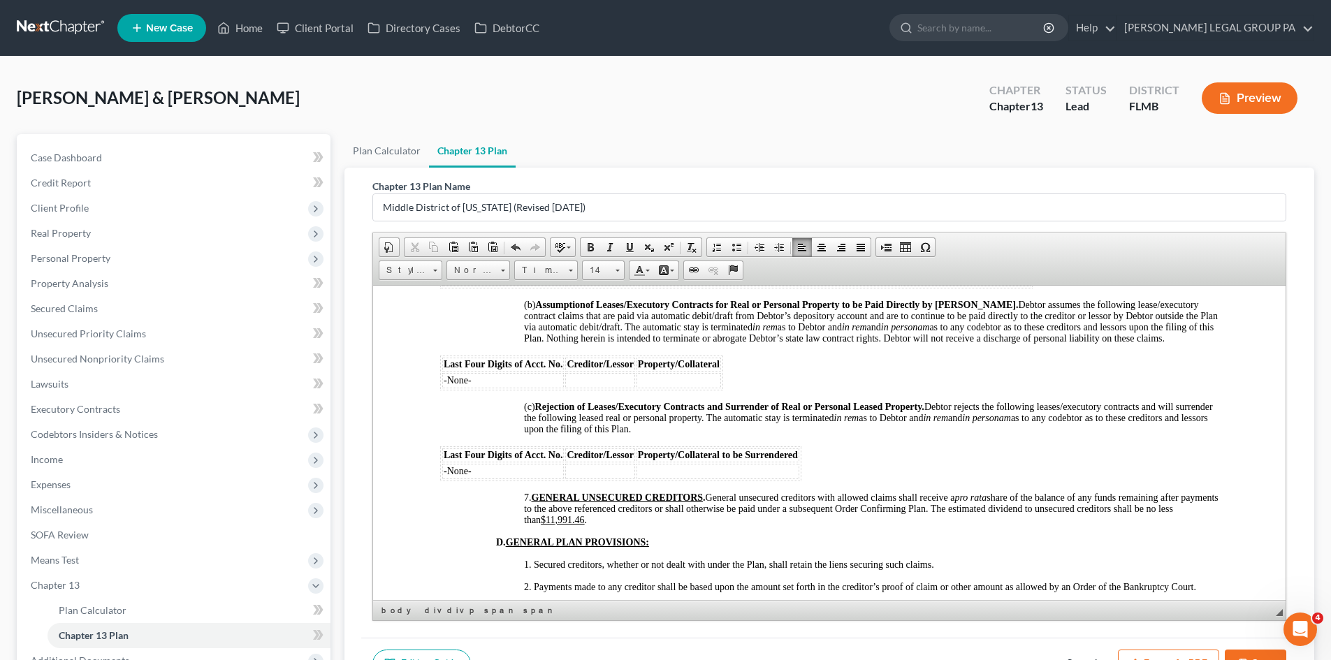
scroll to position [2306, 0]
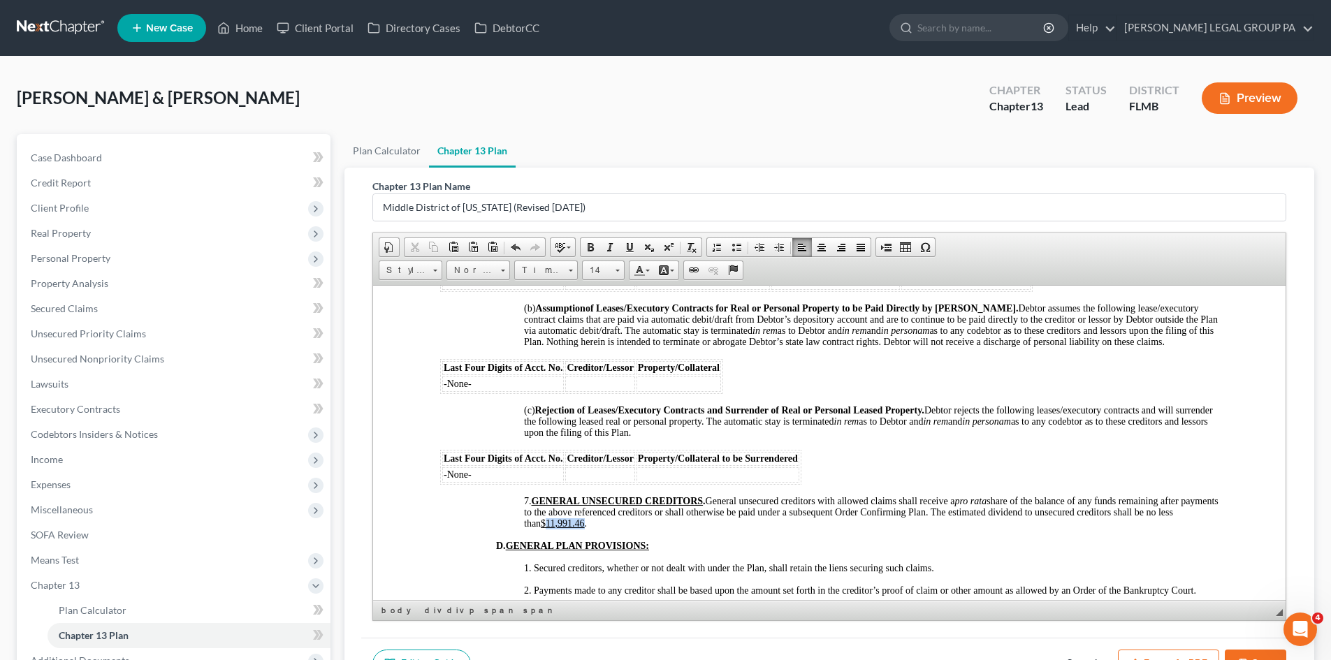
drag, startPoint x: 603, startPoint y: 547, endPoint x: 565, endPoint y: 546, distance: 37.7
click at [565, 528] on u "$11,991.46" at bounding box center [562, 523] width 43 height 10
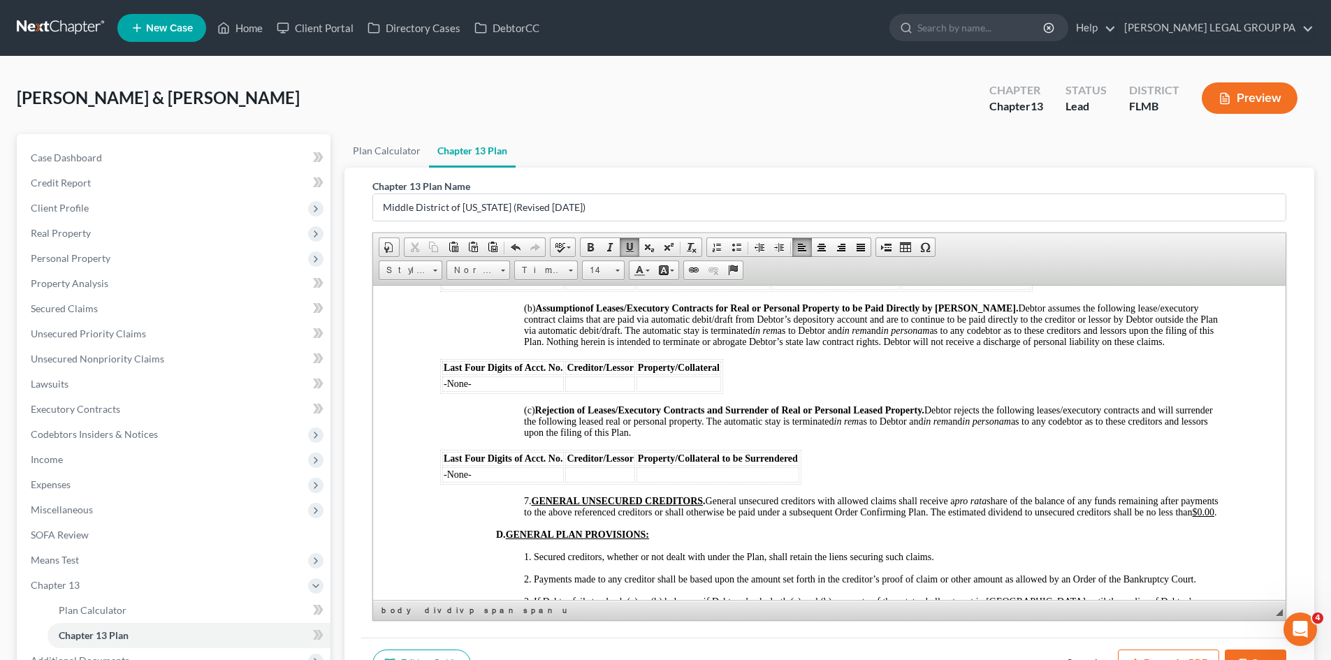
click at [917, 517] on span "7. GENERAL UNSECURED CREDITORS . General unsecured creditors with allowed claim…" at bounding box center [871, 506] width 695 height 22
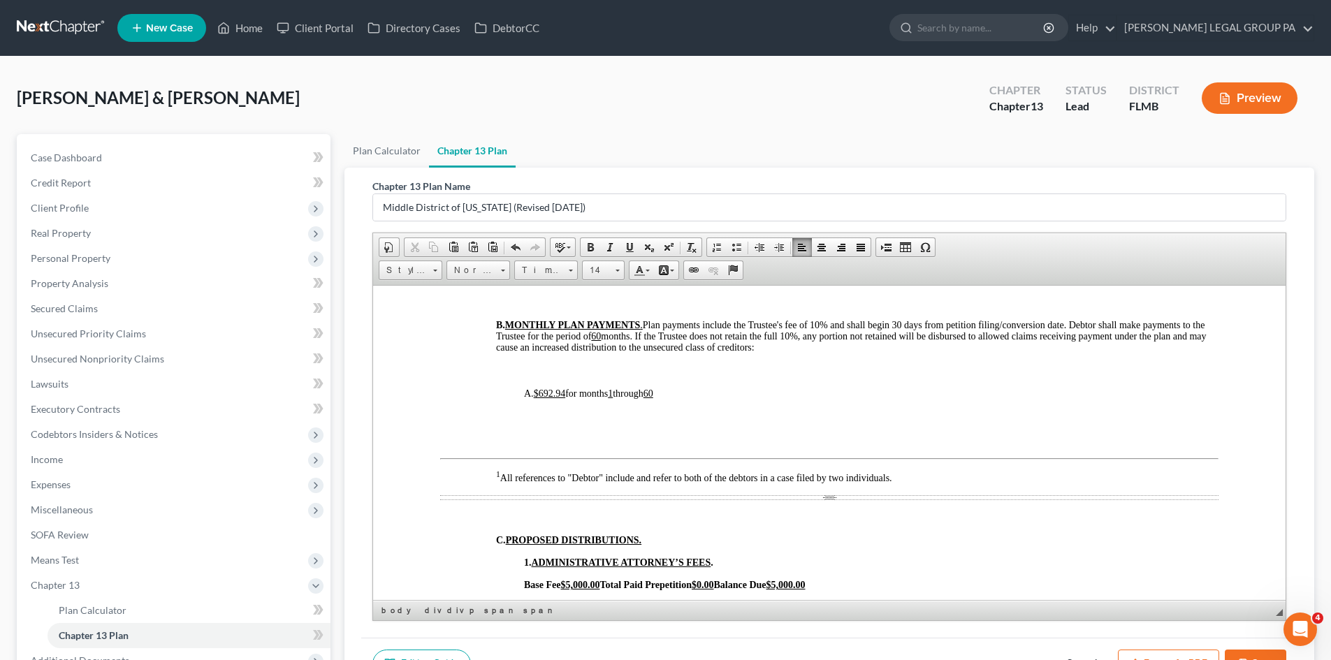
scroll to position [489, 0]
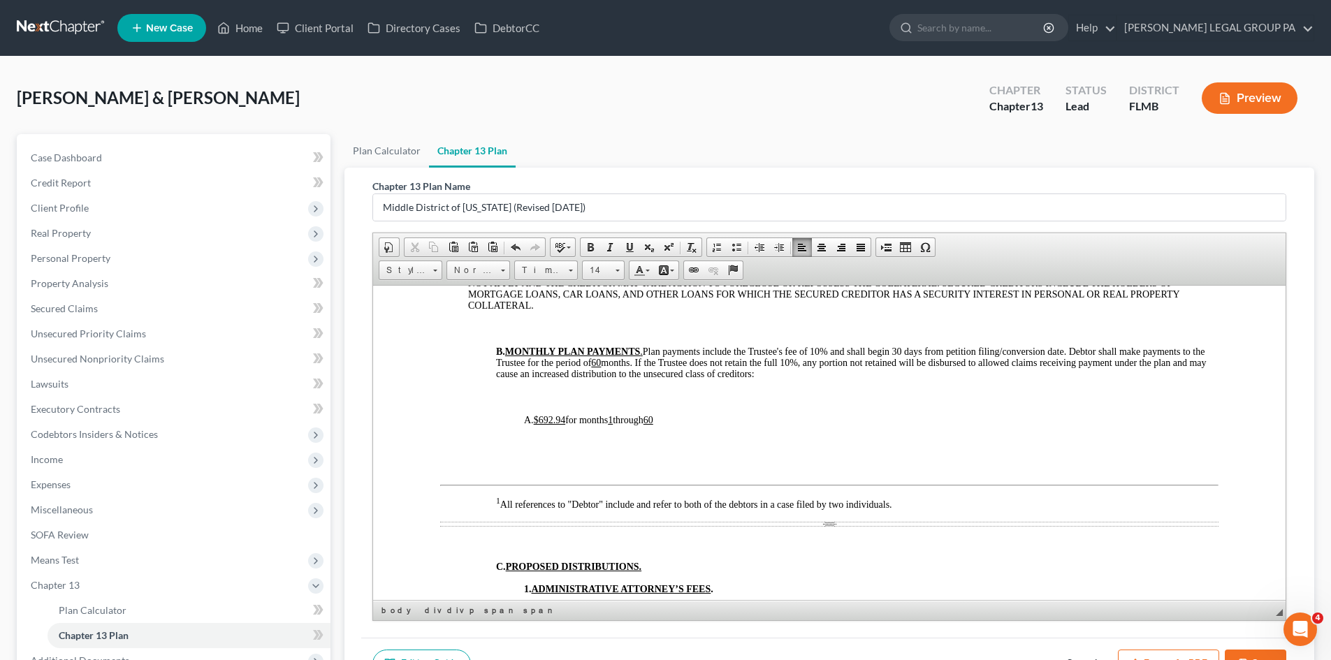
click at [565, 425] on u "$692.94" at bounding box center [550, 419] width 32 height 10
click at [715, 375] on span "B. MONTHLY PLAN PAYMENTS . Plan payments include the Trustee's fee of 10% and s…" at bounding box center [851, 362] width 711 height 33
click at [534, 425] on span "A. $389.00 for months 1 through 60" at bounding box center [589, 419] width 131 height 10
drag, startPoint x: 658, startPoint y: 431, endPoint x: 510, endPoint y: 426, distance: 148.2
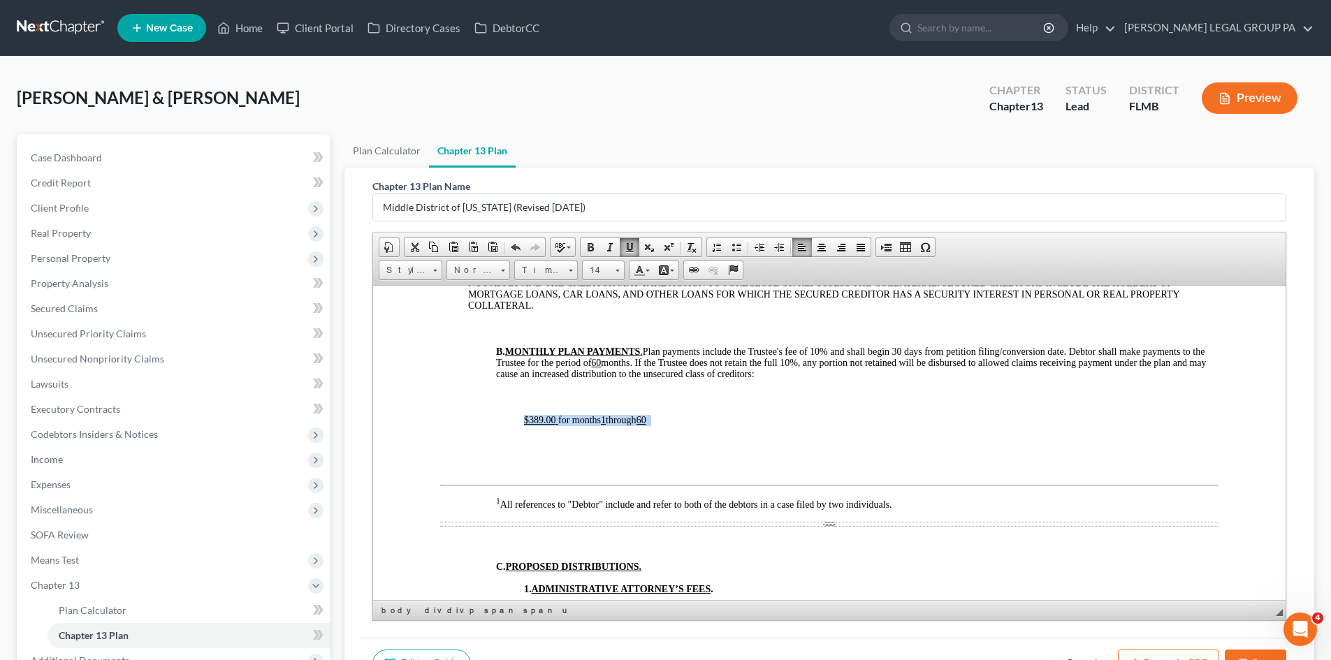
click at [627, 248] on span at bounding box center [629, 247] width 11 height 11
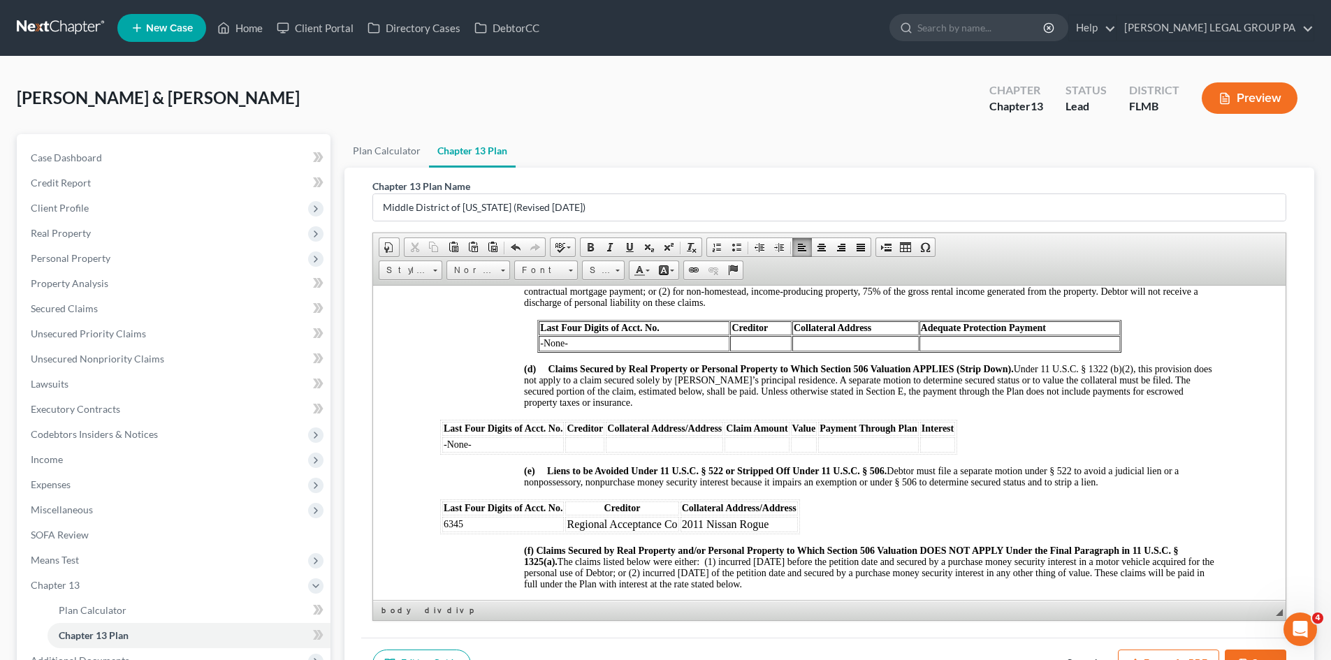
scroll to position [1467, 0]
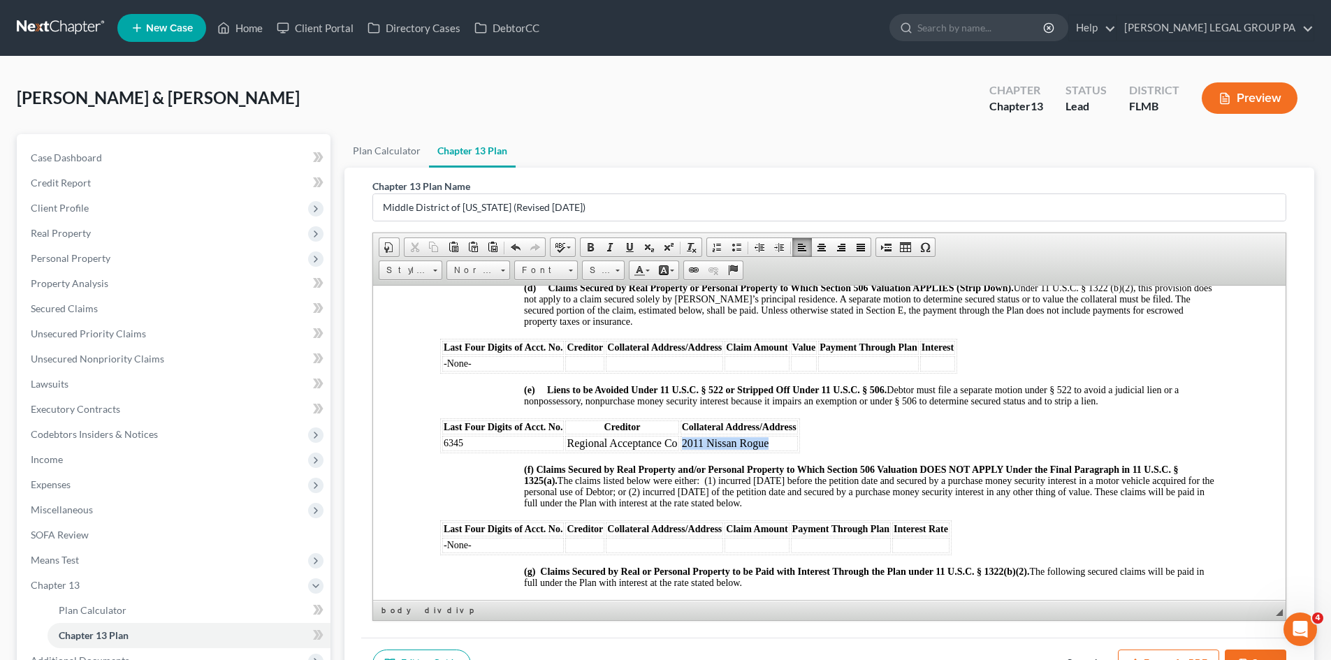
drag, startPoint x: 784, startPoint y: 465, endPoint x: 683, endPoint y: 469, distance: 101.4
click at [683, 451] on td "2011 Nissan Rogue" at bounding box center [739, 442] width 117 height 15
drag, startPoint x: 676, startPoint y: 465, endPoint x: 554, endPoint y: 469, distance: 121.6
click at [554, 451] on tr "6345 Regional Acceptance Co" at bounding box center [620, 442] width 356 height 15
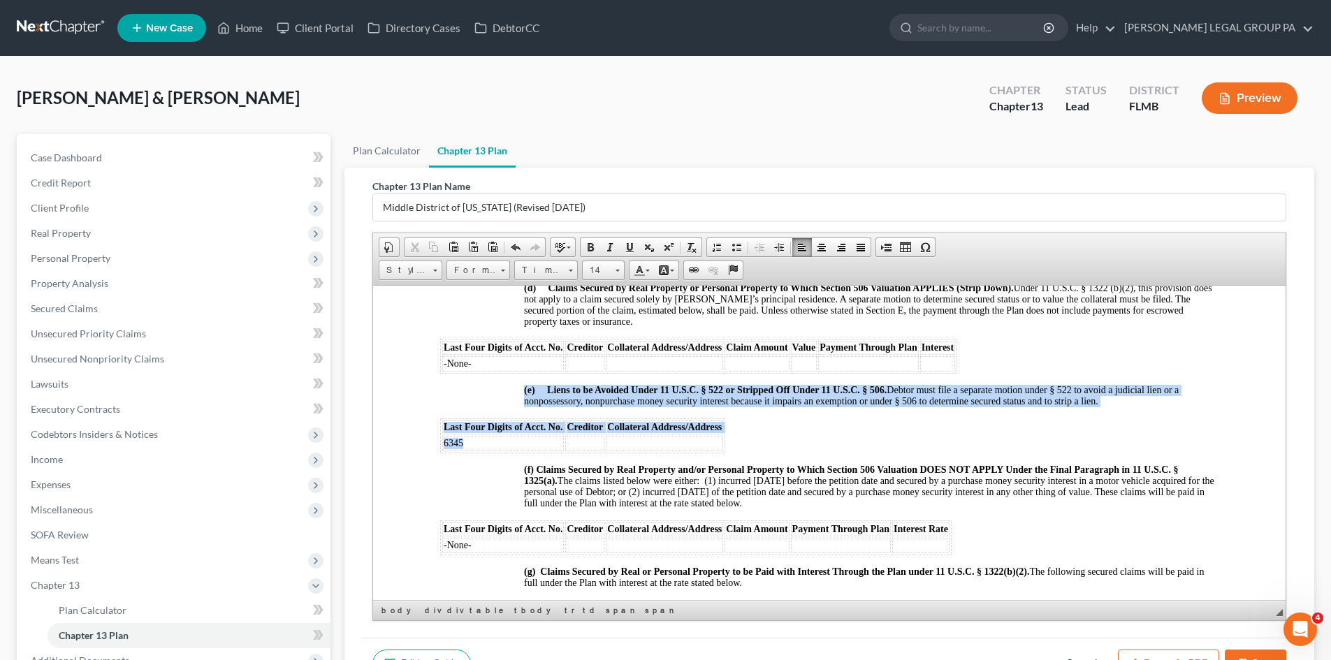
drag, startPoint x: 493, startPoint y: 467, endPoint x: 425, endPoint y: 465, distance: 68.5
click at [425, 465] on html "UNITED STATES BANKRUPTCY COURT MIDDLE DISTRICT OF FLORIDA TAMPA DIVISION IN RE:…" at bounding box center [829, 406] width 913 height 3177
click at [452, 448] on span "6345" at bounding box center [454, 442] width 20 height 10
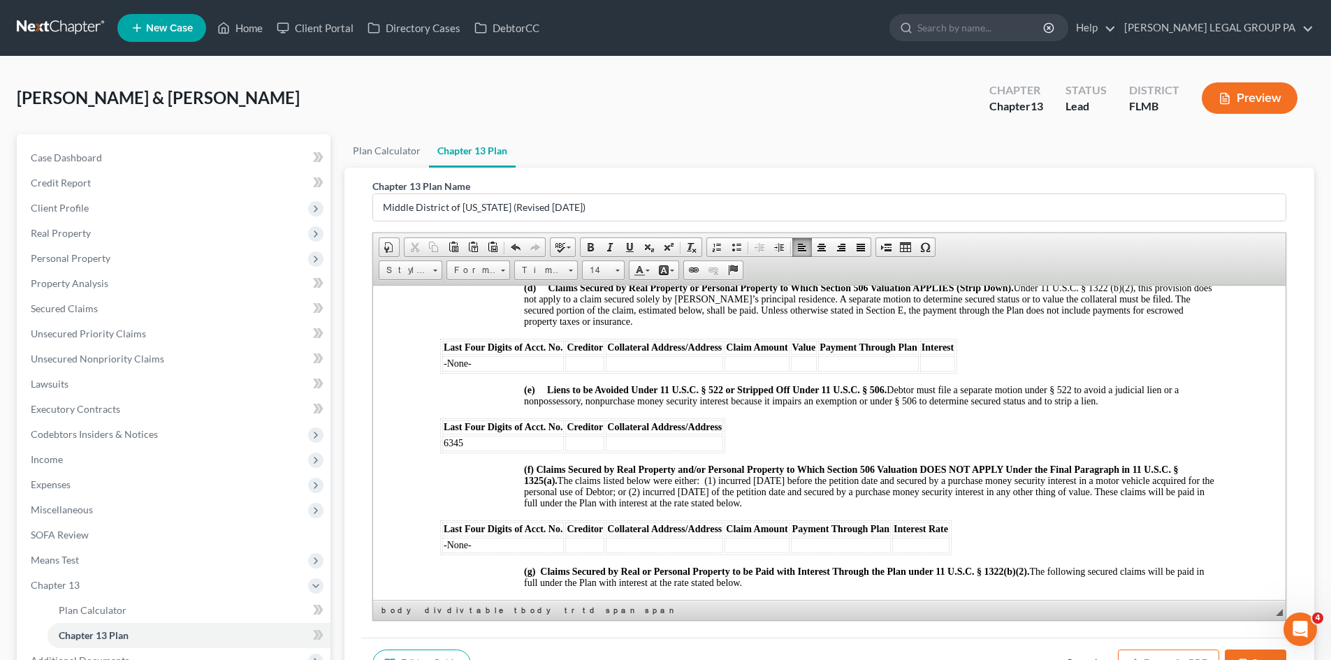
click at [457, 448] on span "6345" at bounding box center [454, 442] width 20 height 10
click at [654, 499] on span "(f) Claims Secured by Real Property and/or Personal Property to Which Section 5…" at bounding box center [869, 486] width 690 height 44
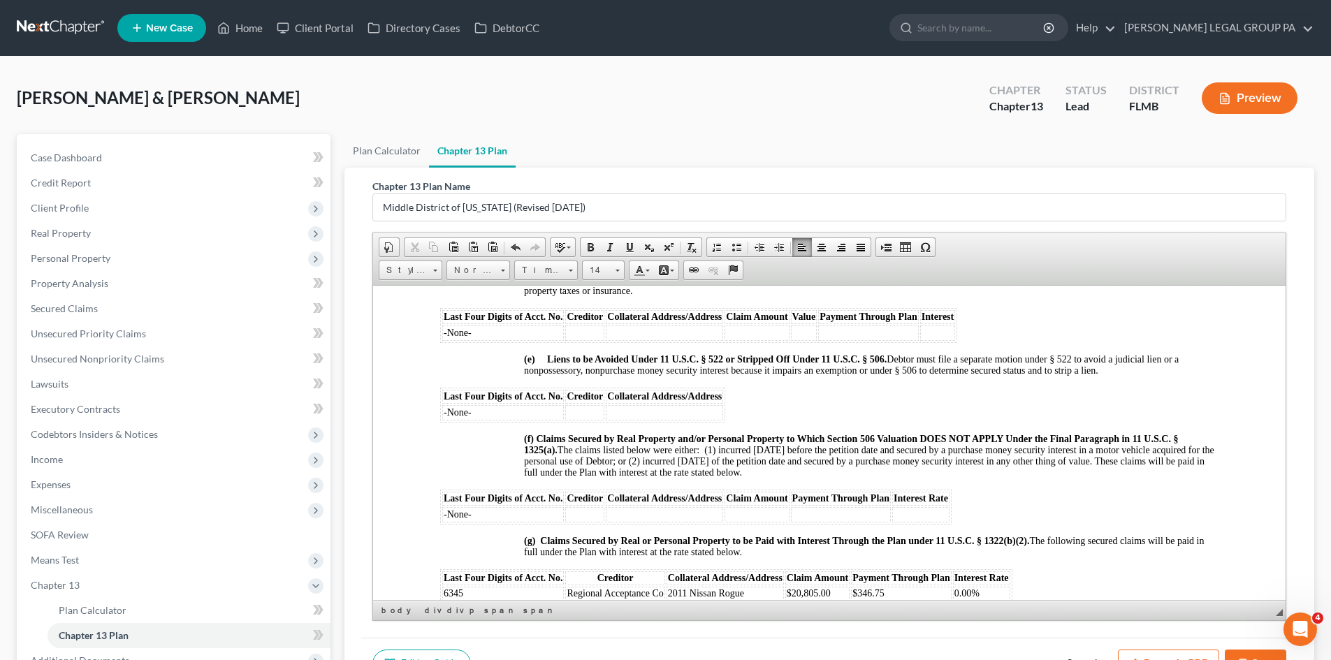
scroll to position [1506, 0]
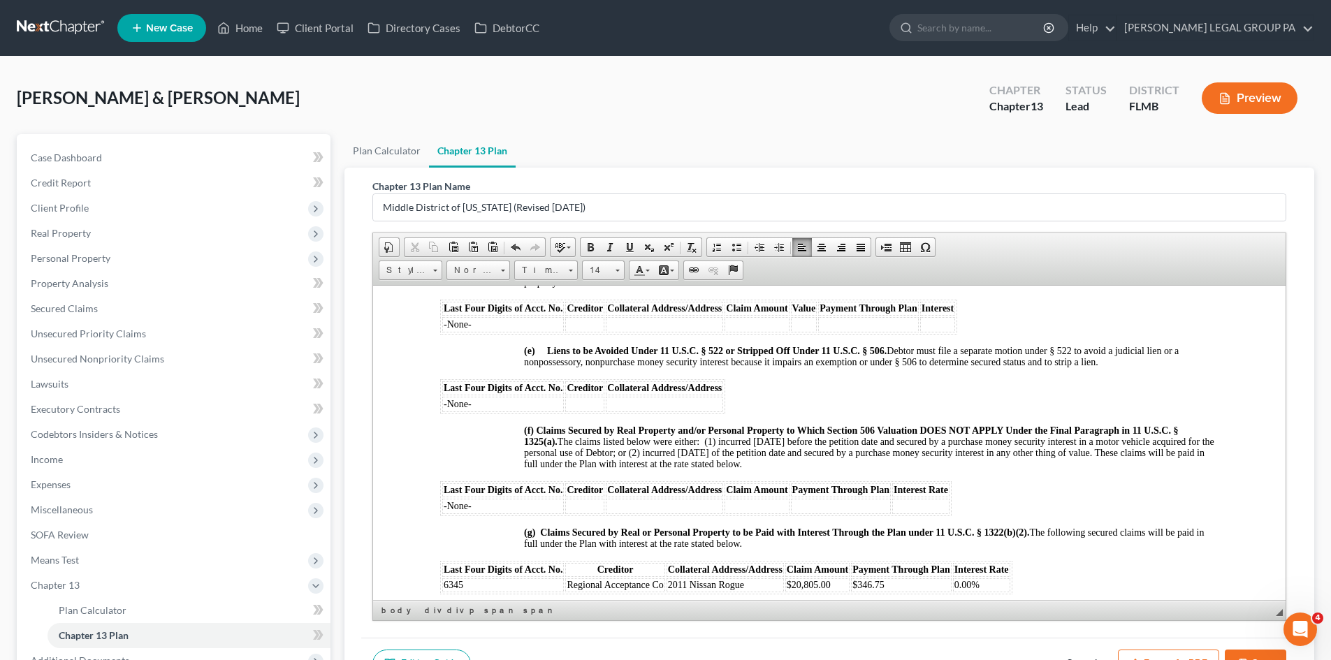
drag, startPoint x: 1280, startPoint y: 442, endPoint x: 1659, endPoint y: 737, distance: 480.4
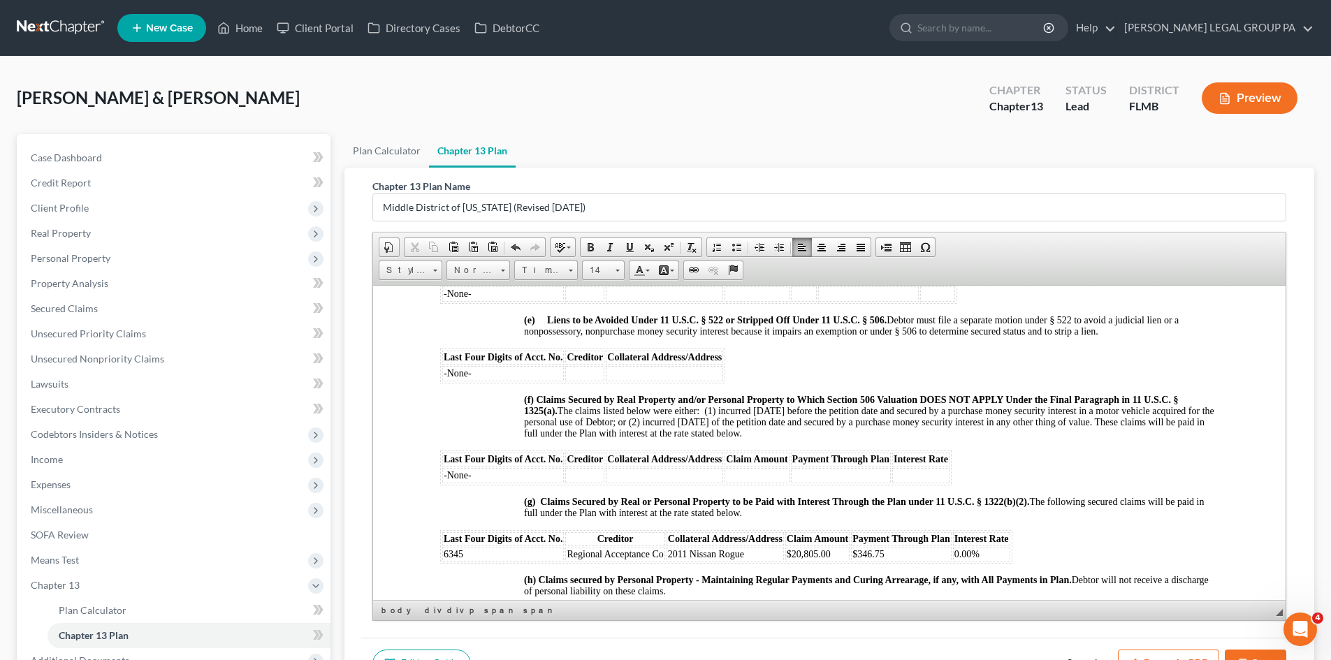
scroll to position [1545, 0]
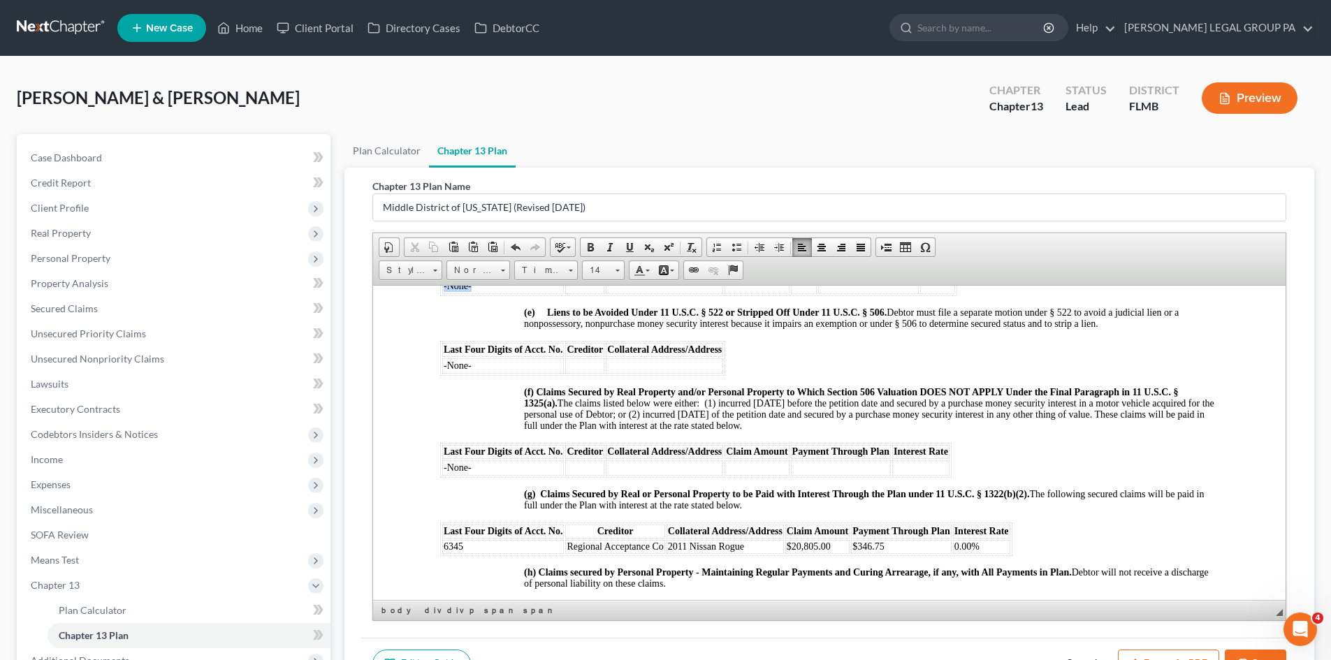
drag, startPoint x: 477, startPoint y: 306, endPoint x: 435, endPoint y: 306, distance: 42.6
click at [435, 306] on html "UNITED STATES BANKRUPTCY COURT MIDDLE DISTRICT OF FLORIDA TAMPA DIVISION IN RE:…" at bounding box center [829, 328] width 913 height 3177
click at [516, 293] on td "-None-" at bounding box center [503, 285] width 122 height 15
drag, startPoint x: 472, startPoint y: 310, endPoint x: 443, endPoint y: 310, distance: 29.4
click at [443, 293] on td "-None-" at bounding box center [503, 285] width 122 height 15
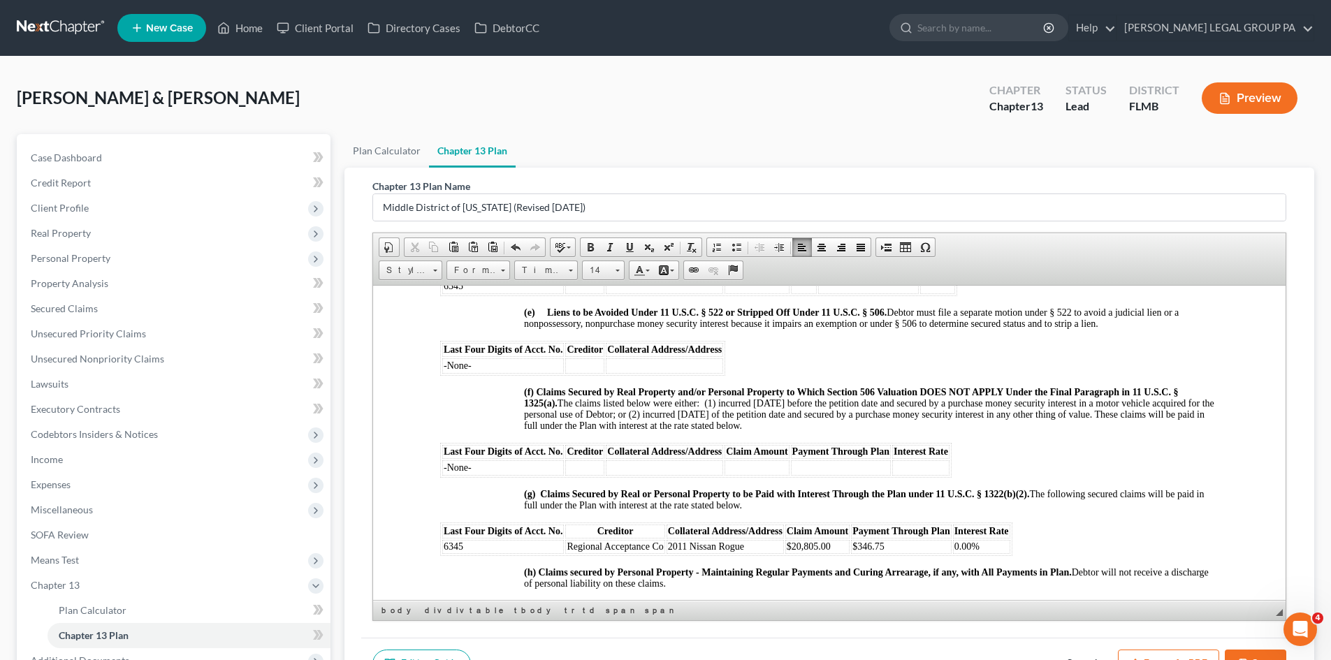
click at [589, 293] on td at bounding box center [584, 285] width 39 height 15
click at [789, 293] on td at bounding box center [739, 285] width 117 height 15
click at [825, 293] on td at bounding box center [831, 285] width 64 height 15
click at [877, 293] on td at bounding box center [878, 285] width 27 height 15
click at [984, 277] on th "Payment Through Plan" at bounding box center [970, 270] width 101 height 14
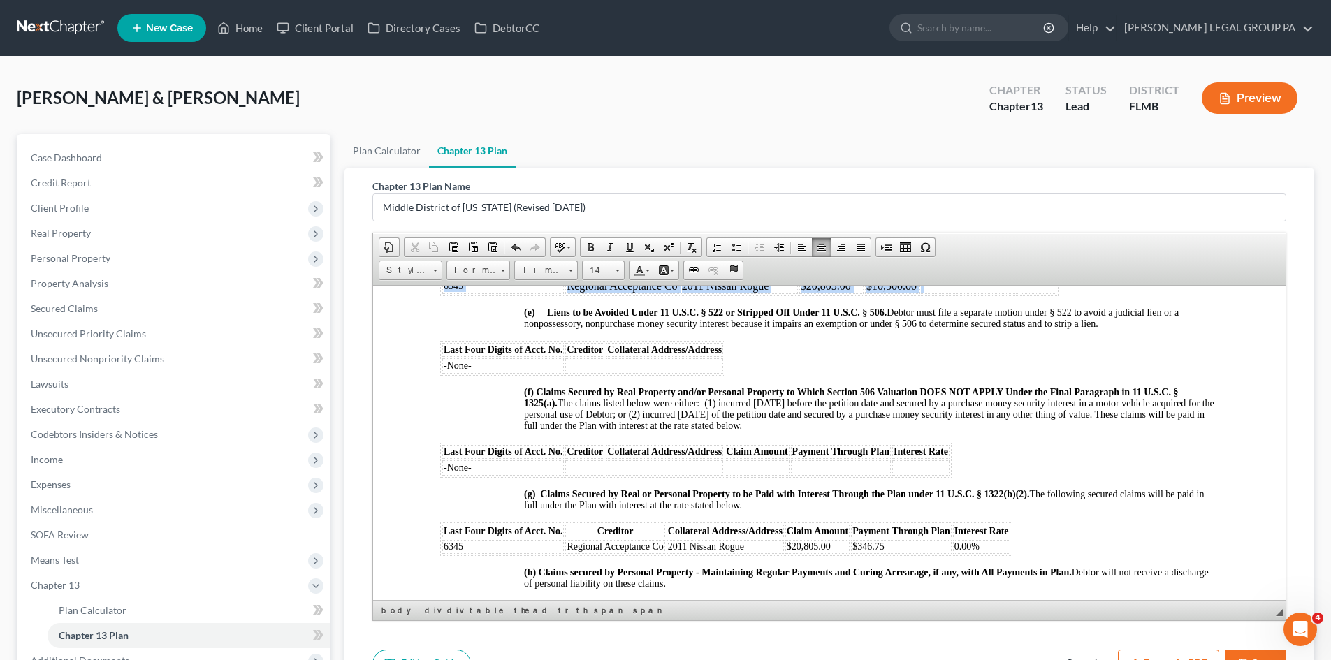
click at [991, 293] on td at bounding box center [970, 285] width 101 height 15
click at [978, 293] on td at bounding box center [970, 285] width 101 height 15
click at [1031, 293] on td at bounding box center [1038, 285] width 35 height 15
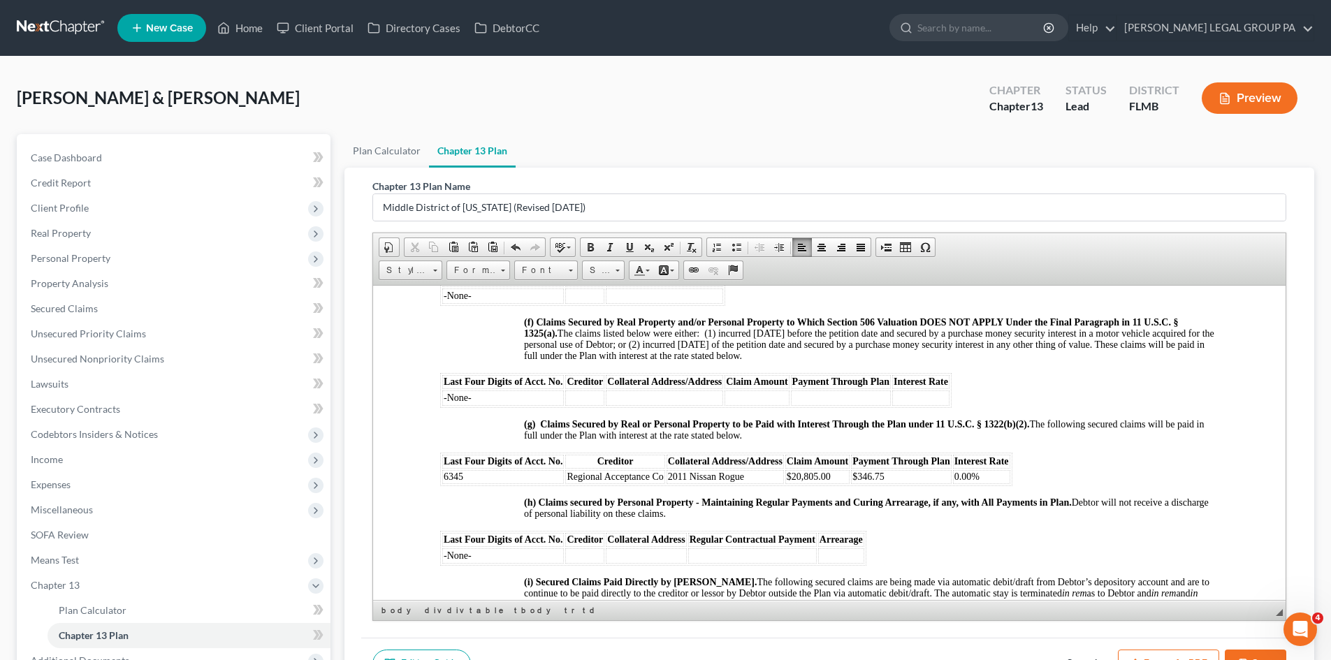
click at [978, 481] on span "0.00%" at bounding box center [966, 476] width 25 height 10
drag, startPoint x: 980, startPoint y: 498, endPoint x: 953, endPoint y: 497, distance: 26.6
click at [953, 484] on td "0.00%" at bounding box center [981, 477] width 57 height 14
drag, startPoint x: 859, startPoint y: 497, endPoint x: 852, endPoint y: 497, distance: 7.7
click at [852, 485] on td "$346.75" at bounding box center [901, 477] width 101 height 15
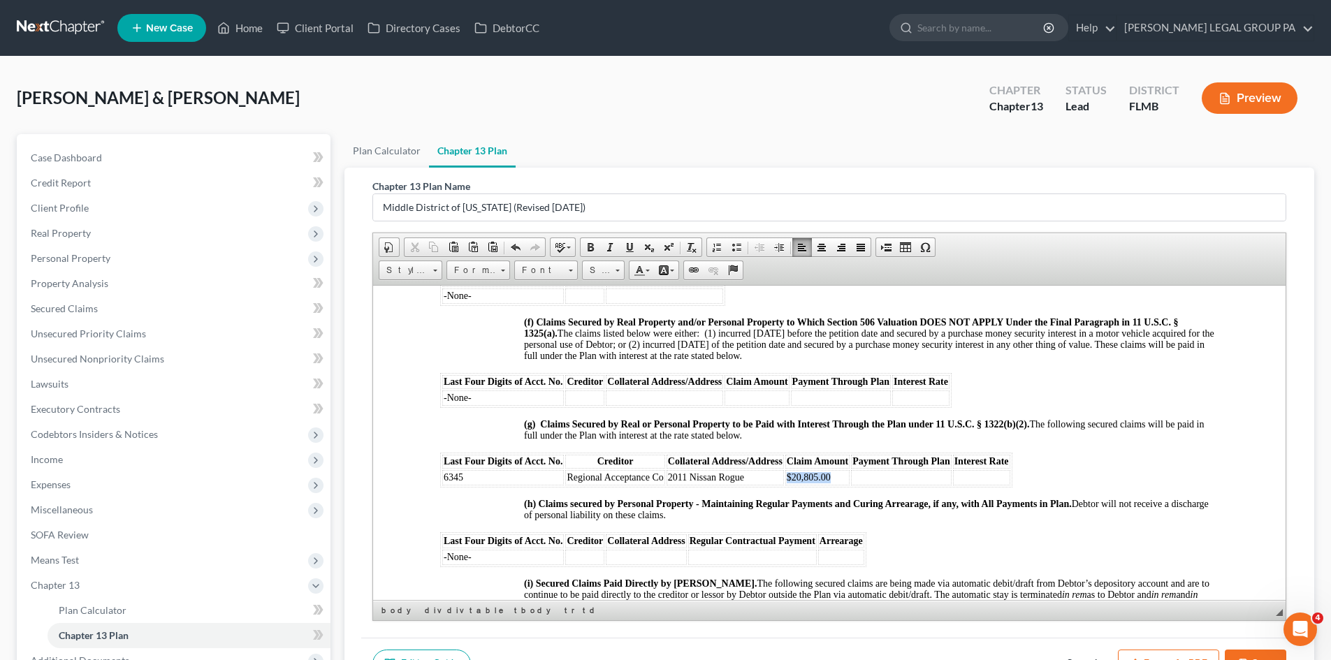
drag, startPoint x: 831, startPoint y: 500, endPoint x: 785, endPoint y: 499, distance: 46.1
click at [785, 485] on td "$20,805.00" at bounding box center [817, 477] width 64 height 15
drag, startPoint x: 760, startPoint y: 493, endPoint x: 667, endPoint y: 500, distance: 93.2
click at [667, 485] on td "2011 Nissan Rogue" at bounding box center [725, 477] width 117 height 15
click at [657, 482] on span "Regional Acceptance Co" at bounding box center [615, 477] width 96 height 10
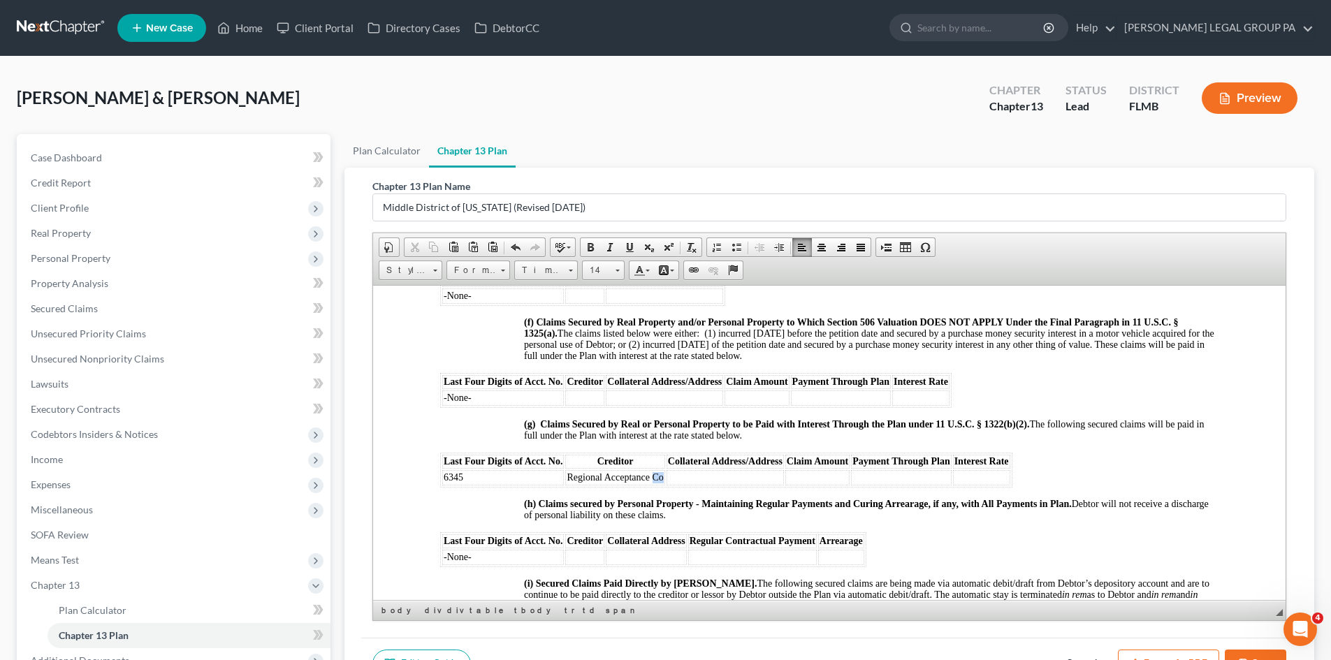
click at [657, 482] on span "Regional Acceptance Co" at bounding box center [615, 477] width 96 height 10
drag, startPoint x: 486, startPoint y: 502, endPoint x: 445, endPoint y: 501, distance: 40.5
click at [445, 485] on td "6345" at bounding box center [503, 477] width 122 height 15
click at [710, 361] on span "(f) Claims Secured by Real Property and/or Personal Property to Which Section 5…" at bounding box center [869, 339] width 690 height 44
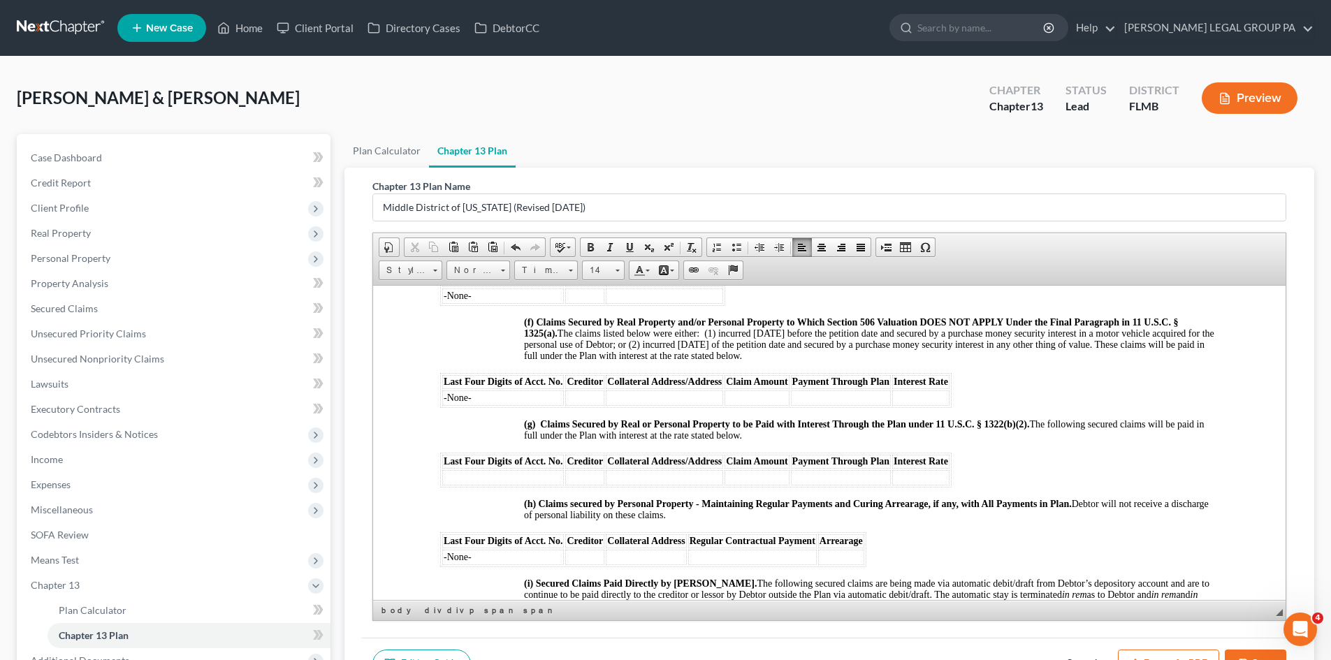
click at [481, 485] on td at bounding box center [503, 477] width 122 height 15
click at [453, 485] on td "-none-" at bounding box center [503, 477] width 122 height 15
click at [589, 485] on td at bounding box center [584, 477] width 39 height 15
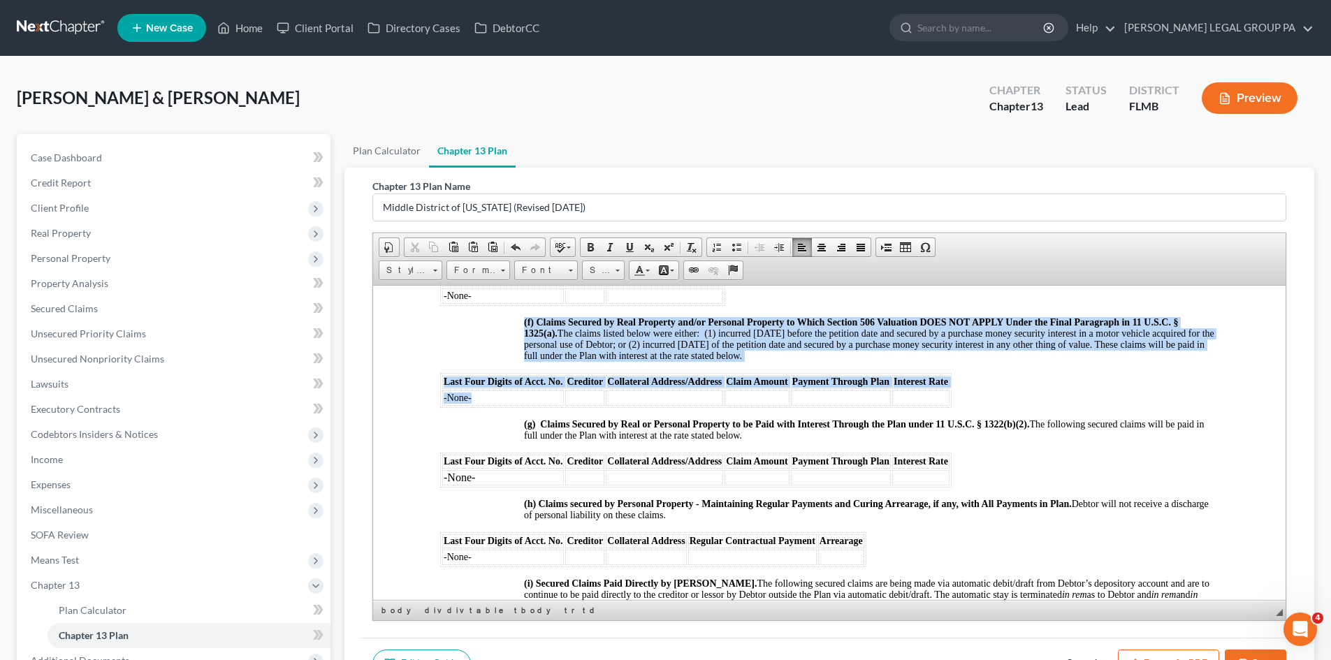
drag, startPoint x: 479, startPoint y: 417, endPoint x: 439, endPoint y: 422, distance: 40.1
click at [439, 422] on html "UNITED STATES BANKRUPTCY COURT MIDDLE DISTRICT OF FLORIDA TAMPA DIVISION IN RE:…" at bounding box center [829, 259] width 913 height 3178
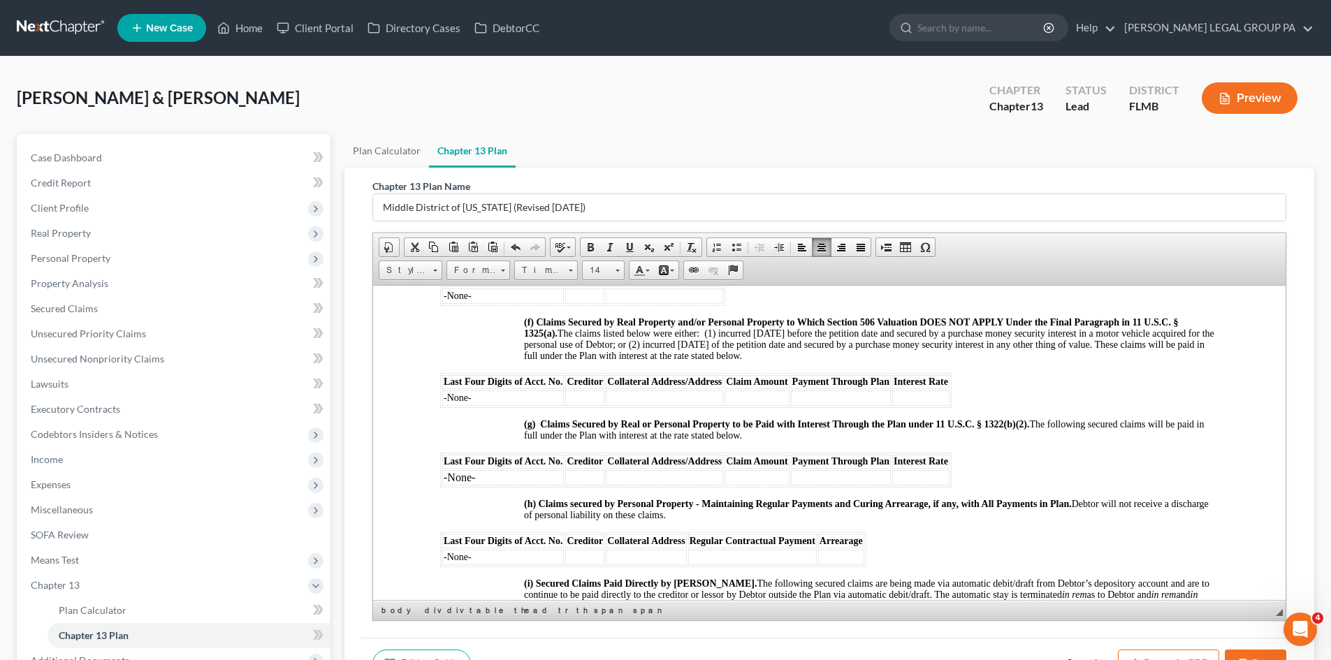
click at [554, 437] on div "NOTICE TO DEBTOR: IF YOU ELECT TO MAKE DIRECT PAYMENTS TO A SECURED CREDITOR UN…" at bounding box center [829, 444] width 778 height 2677
drag, startPoint x: 485, startPoint y: 500, endPoint x: 443, endPoint y: 500, distance: 41.9
click at [443, 485] on td "-None-" at bounding box center [503, 477] width 122 height 15
click at [614, 266] on link "Size" at bounding box center [603, 271] width 43 height 20
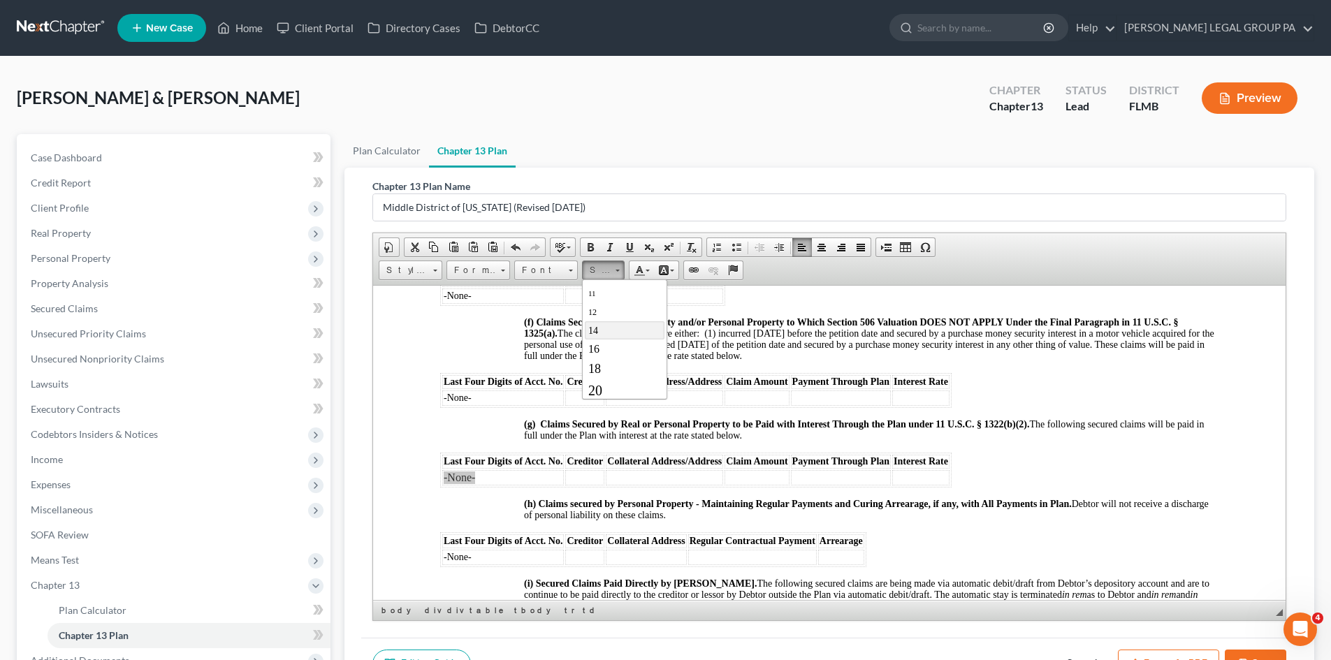
click at [604, 337] on link "14" at bounding box center [625, 330] width 80 height 18
click at [548, 277] on span "Font" at bounding box center [539, 270] width 49 height 18
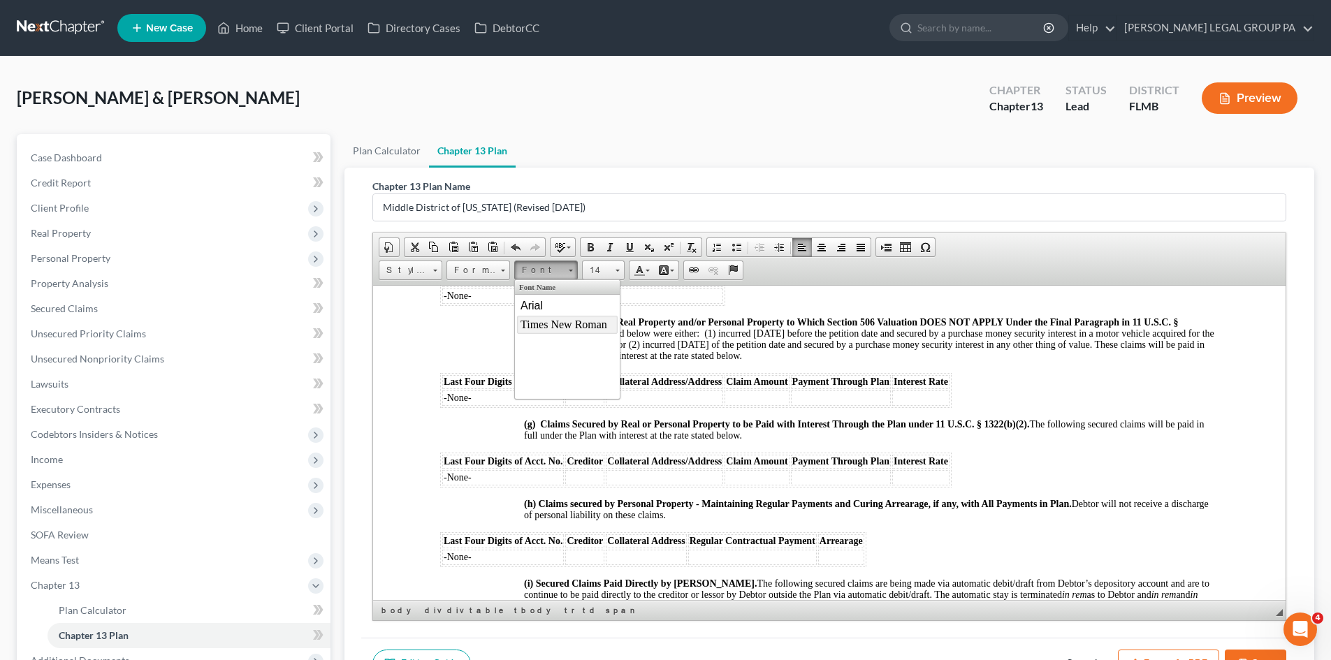
click at [560, 319] on span "Times New Roman" at bounding box center [564, 324] width 87 height 12
click at [708, 349] on span "(f) Claims Secured by Real Property and/or Personal Property to Which Section 5…" at bounding box center [869, 339] width 690 height 44
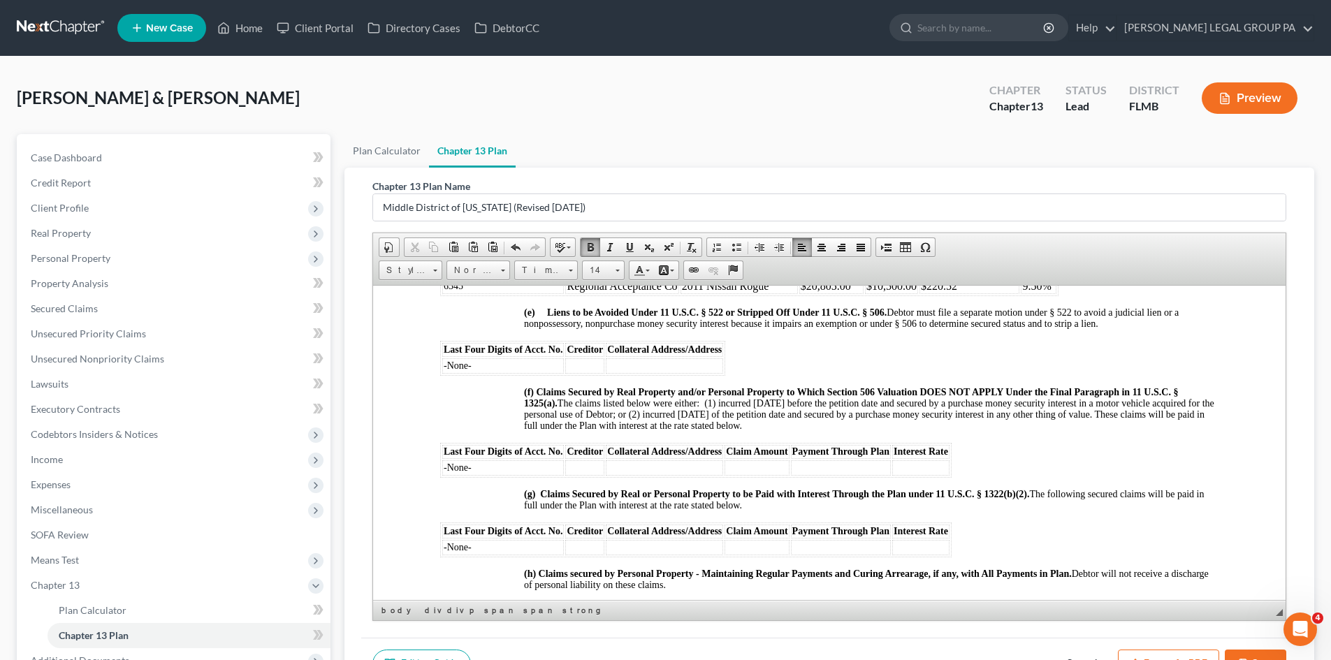
scroll to position [1475, 0]
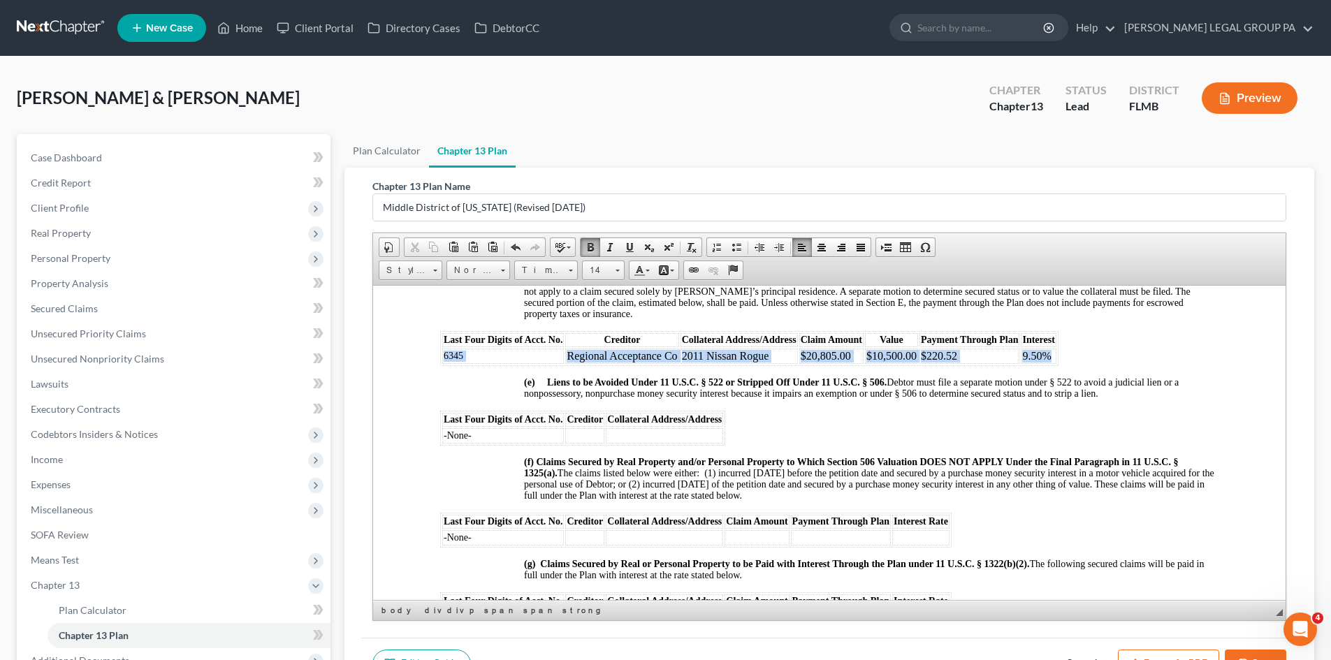
drag, startPoint x: 889, startPoint y: 396, endPoint x: 444, endPoint y: 381, distance: 445.3
click at [444, 363] on tr "6345 Regional Acceptance Co 2011 Nissan Rogue $20,805.00 $10,500.00 $220.52 9.5…" at bounding box center [749, 355] width 614 height 15
click at [543, 267] on span "Times New Roman" at bounding box center [539, 270] width 49 height 18
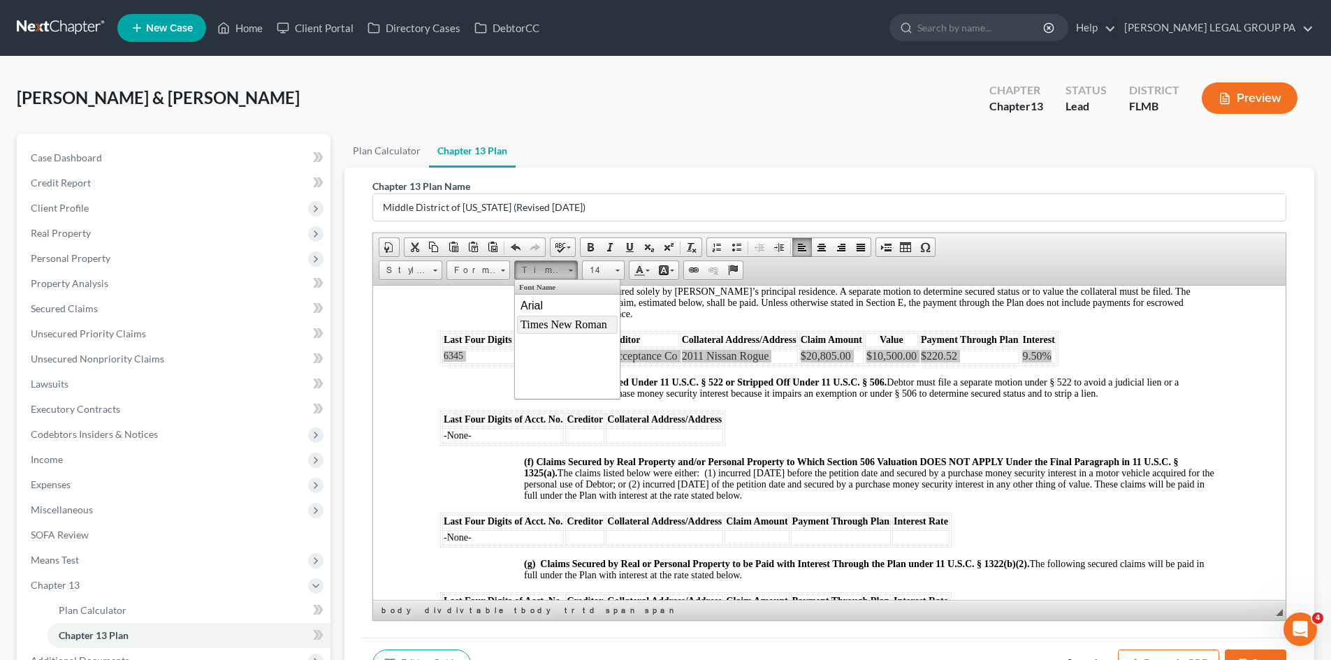
click at [563, 324] on span "Times New Roman" at bounding box center [564, 324] width 87 height 12
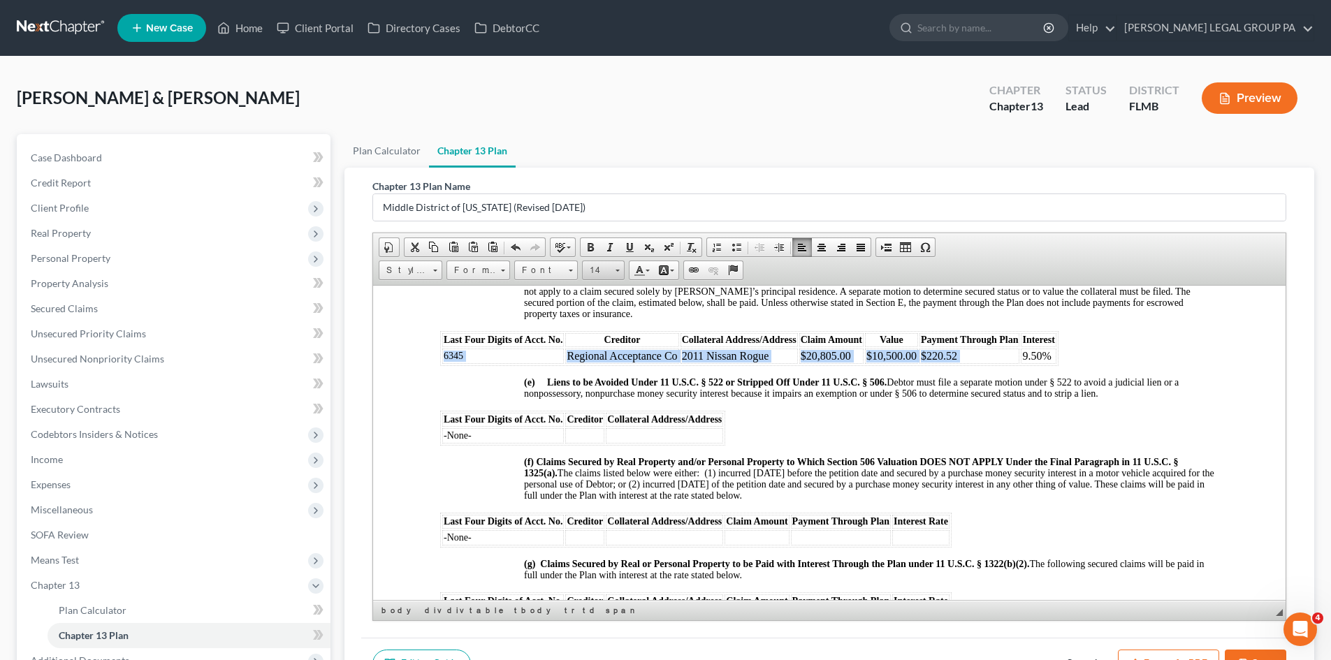
click at [604, 271] on span "14" at bounding box center [597, 270] width 28 height 18
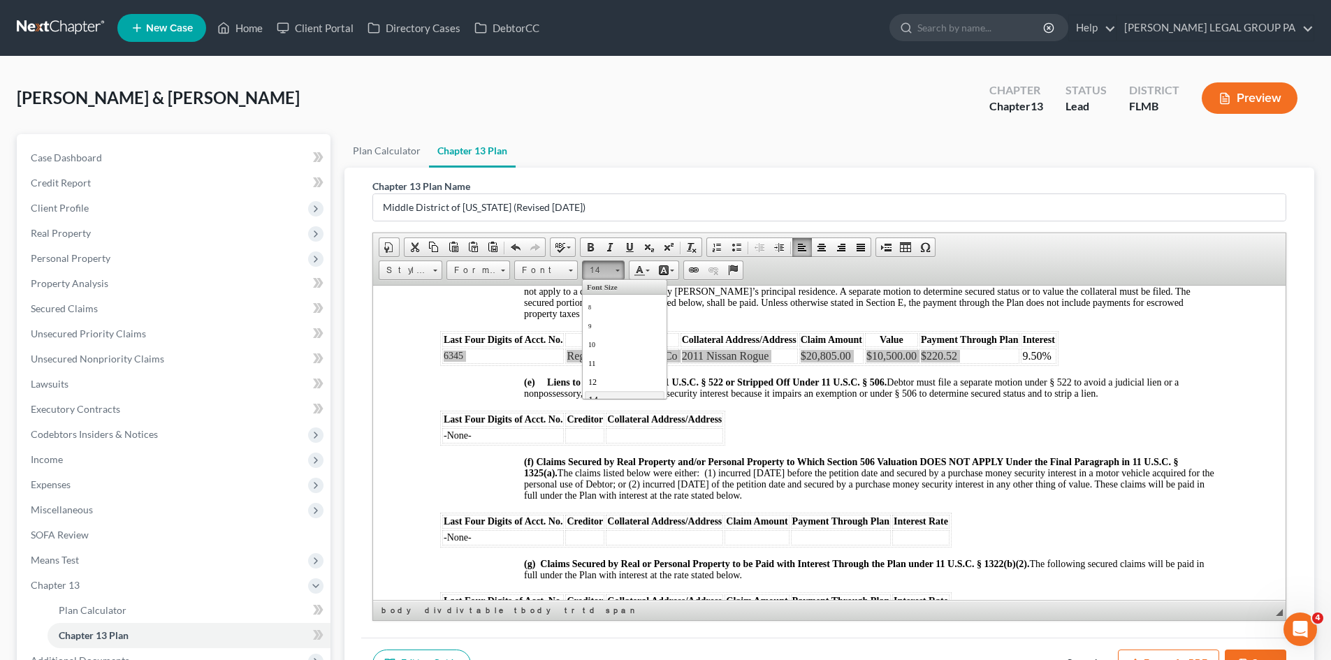
scroll to position [10, 0]
click at [597, 386] on span "14" at bounding box center [593, 390] width 10 height 10
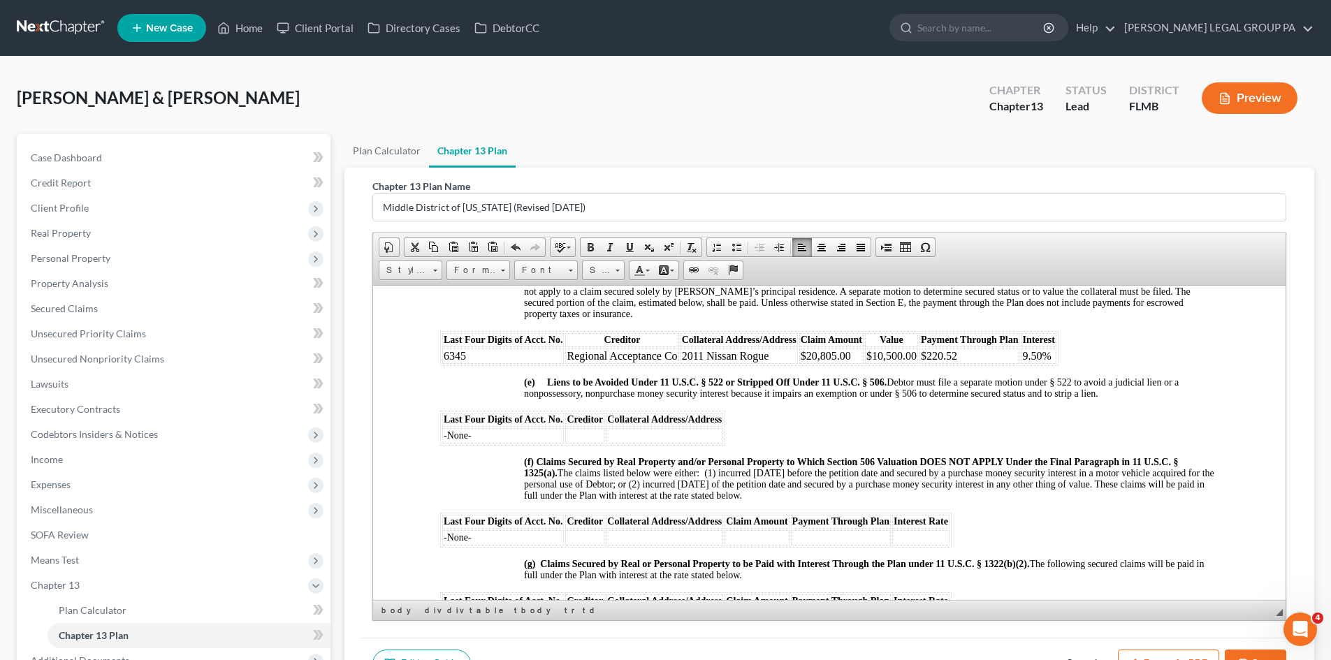
click at [793, 423] on div "NOTICE TO DEBTOR: IF YOU ELECT TO MAKE DIRECT PAYMENTS TO A SECURED CREDITOR UN…" at bounding box center [829, 583] width 778 height 2677
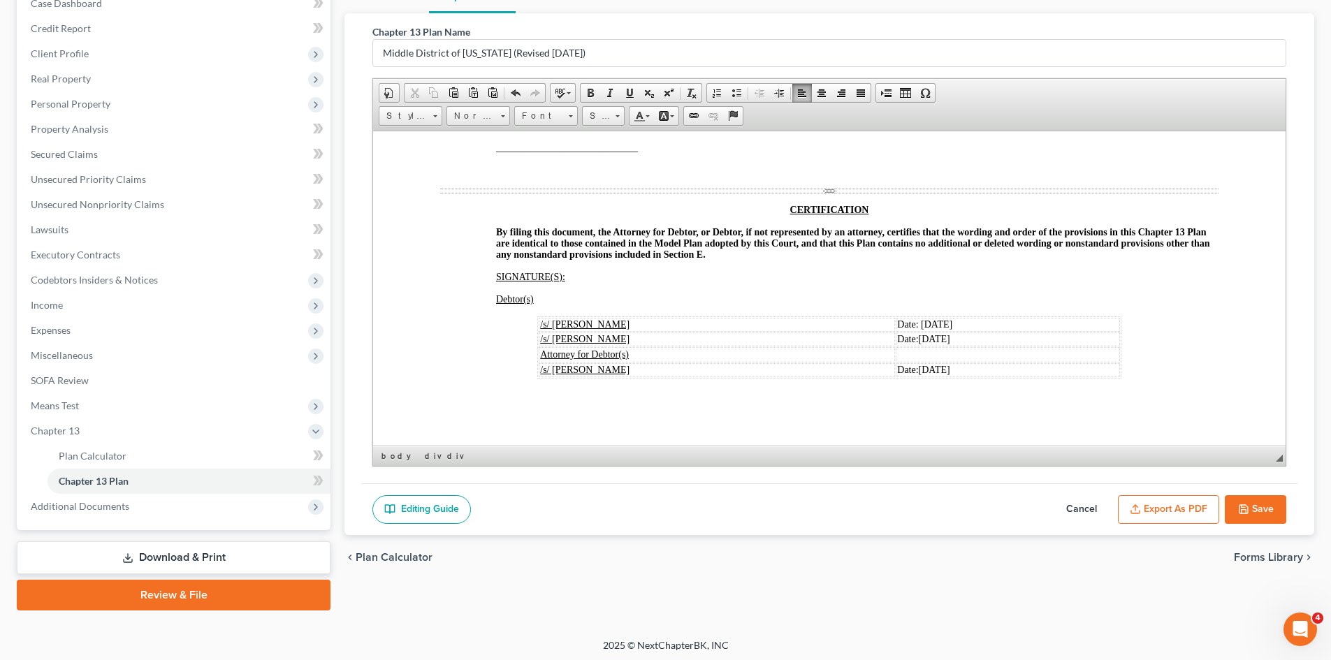
scroll to position [158, 0]
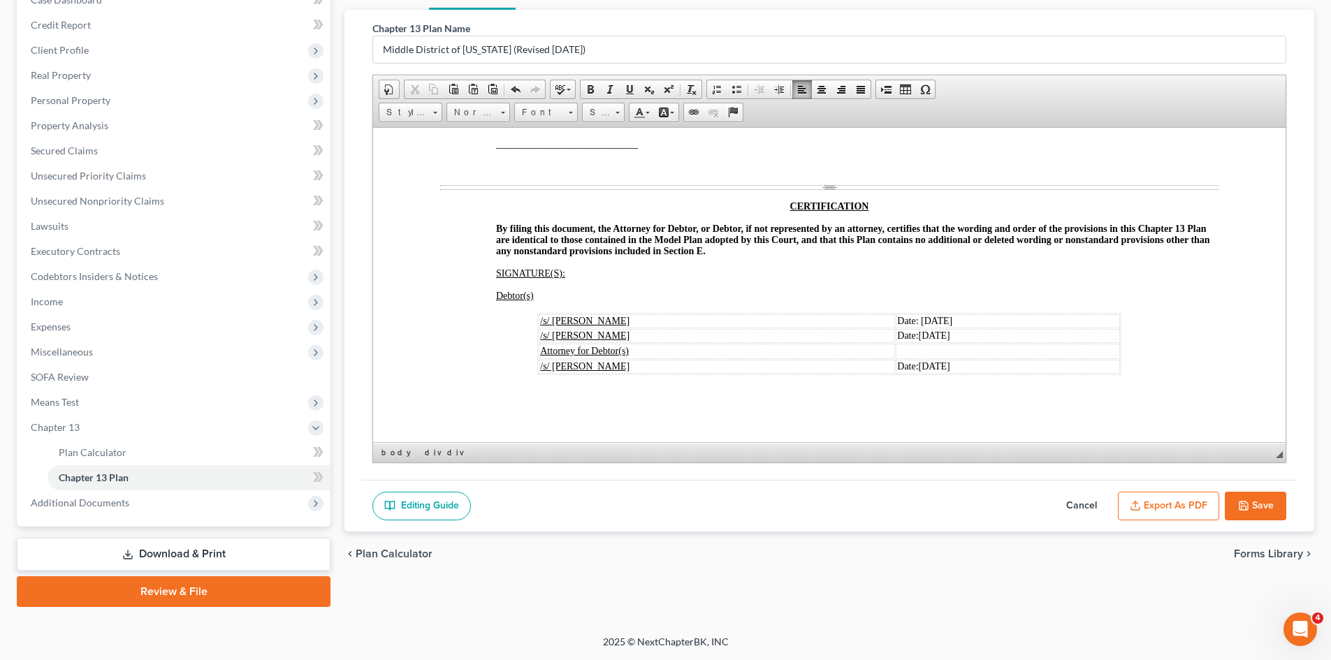
click at [1268, 509] on button "Save" at bounding box center [1255, 506] width 61 height 29
select select "3"
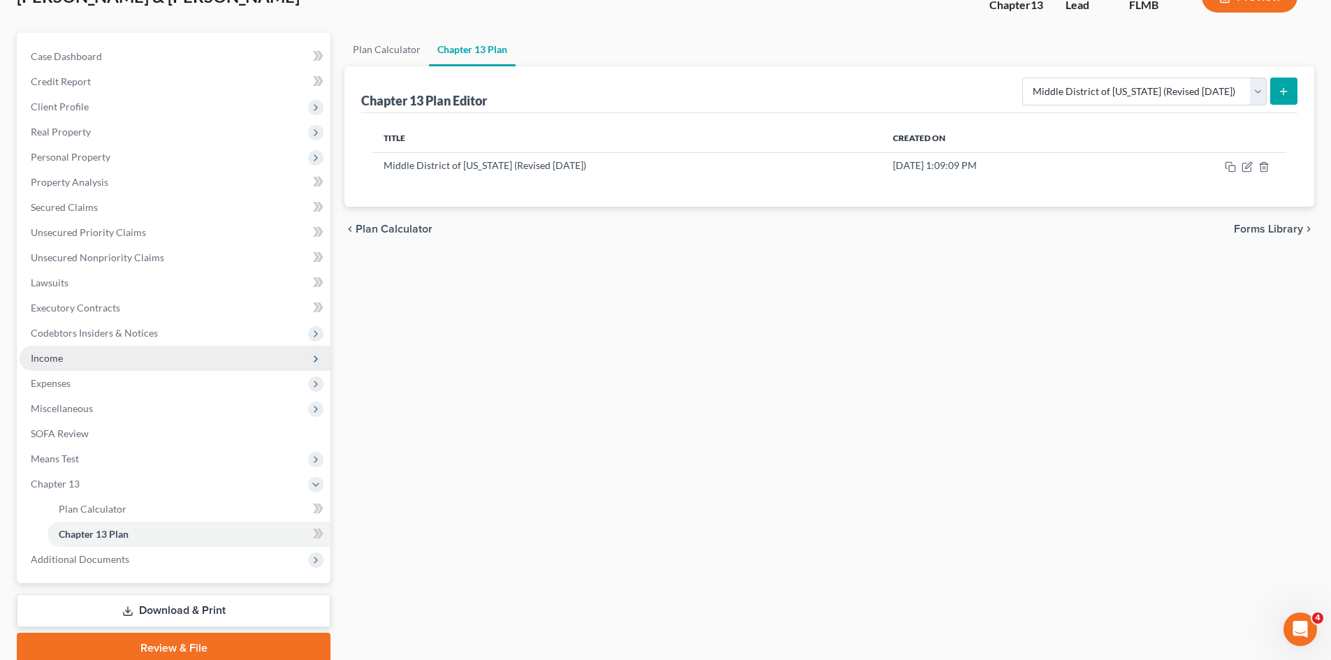
scroll to position [0, 0]
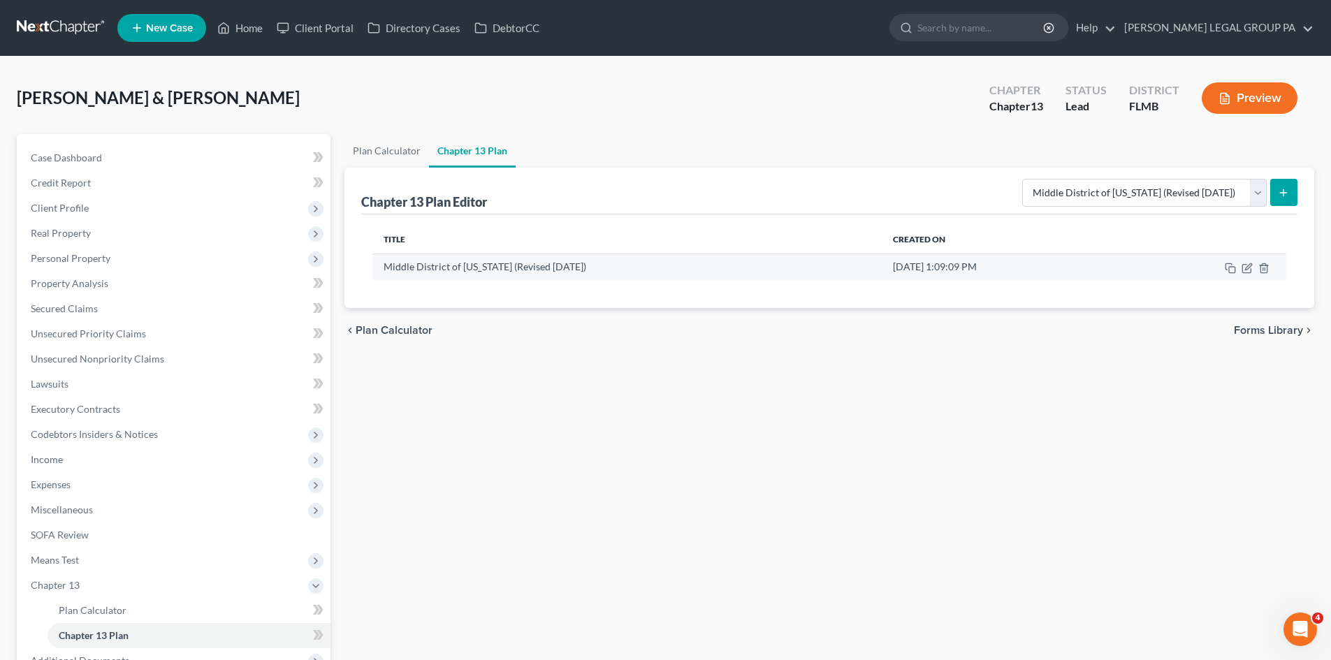
click at [1239, 270] on td at bounding box center [1204, 267] width 164 height 27
click at [1244, 270] on icon "button" at bounding box center [1247, 268] width 11 height 11
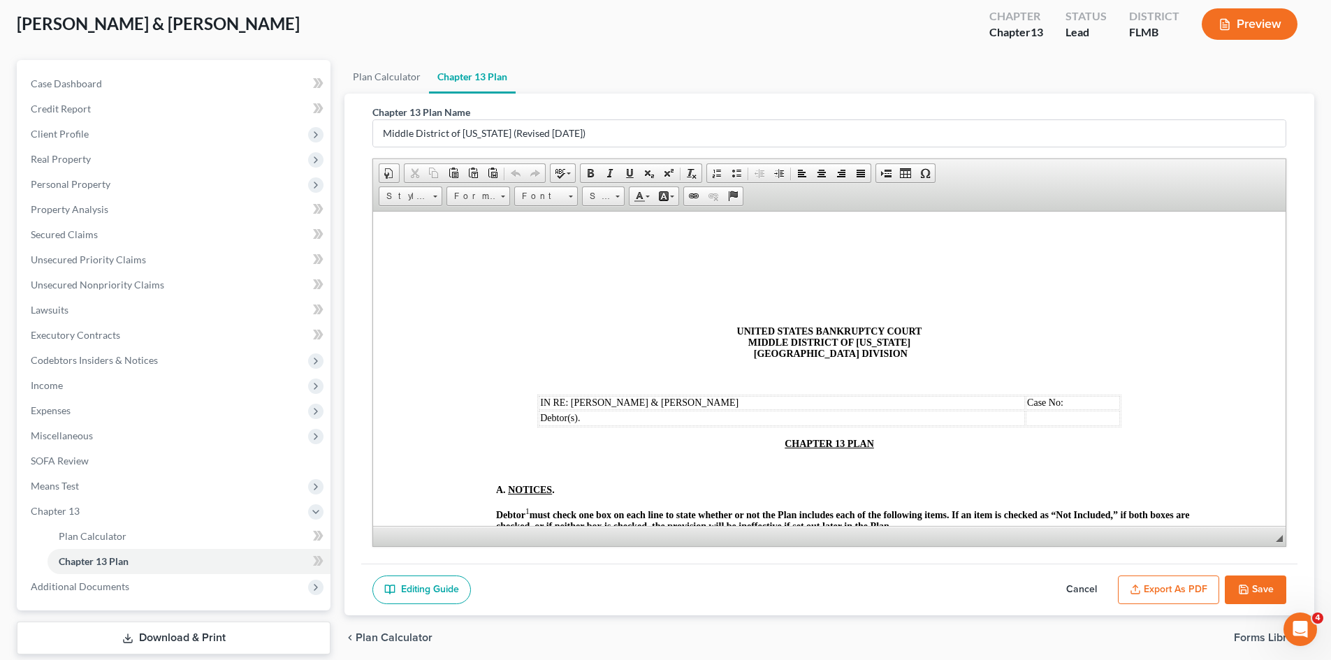
scroll to position [158, 0]
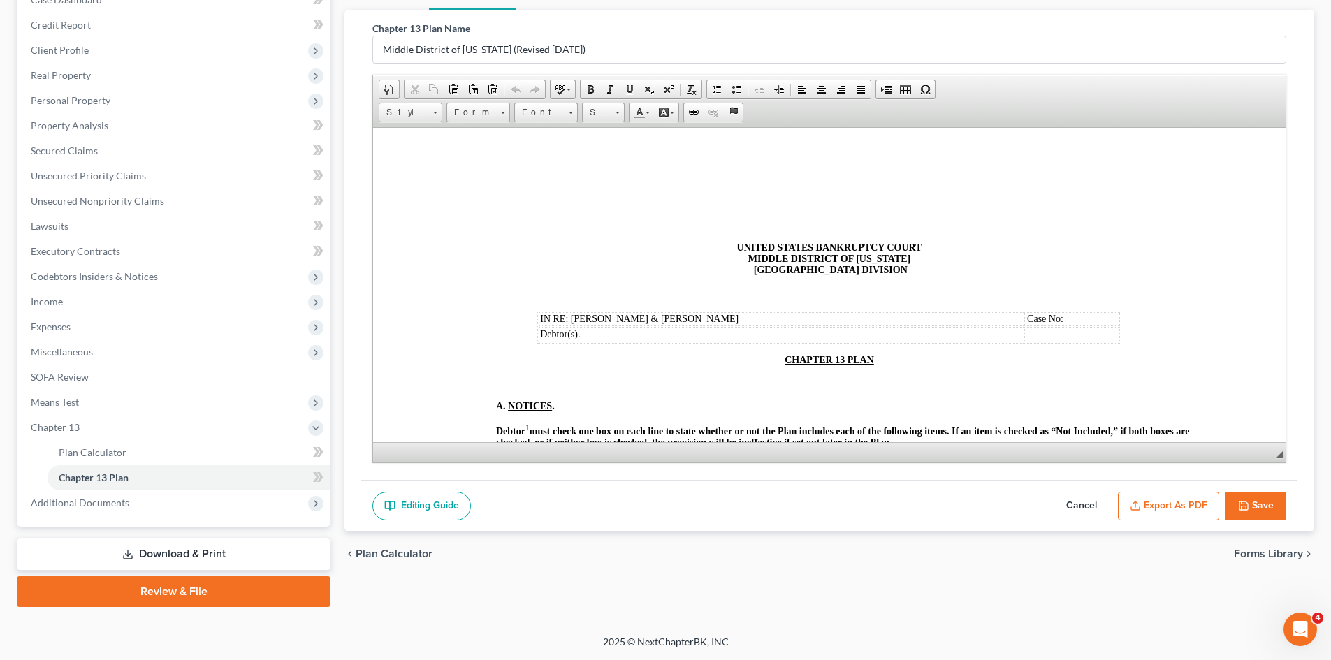
click at [1178, 506] on button "Export as PDF" at bounding box center [1168, 506] width 101 height 29
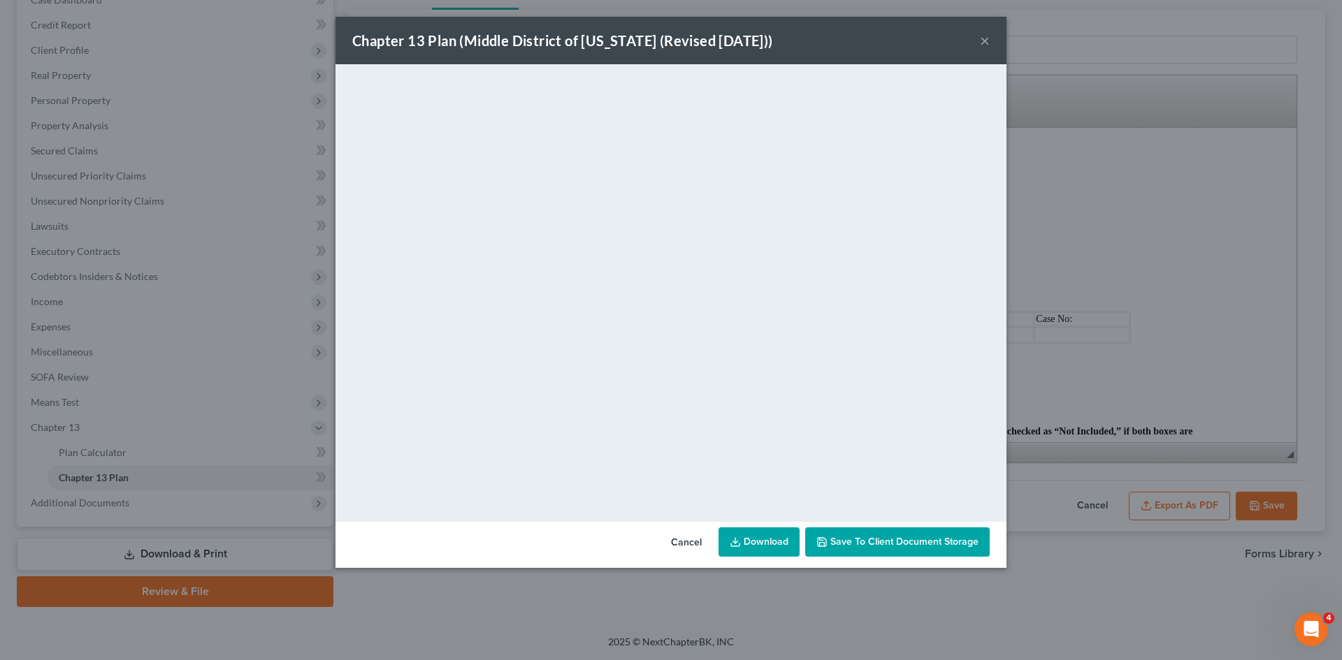
click at [780, 537] on link "Download" at bounding box center [758, 542] width 81 height 29
click at [860, 547] on span "Save to Client Document Storage" at bounding box center [904, 542] width 148 height 12
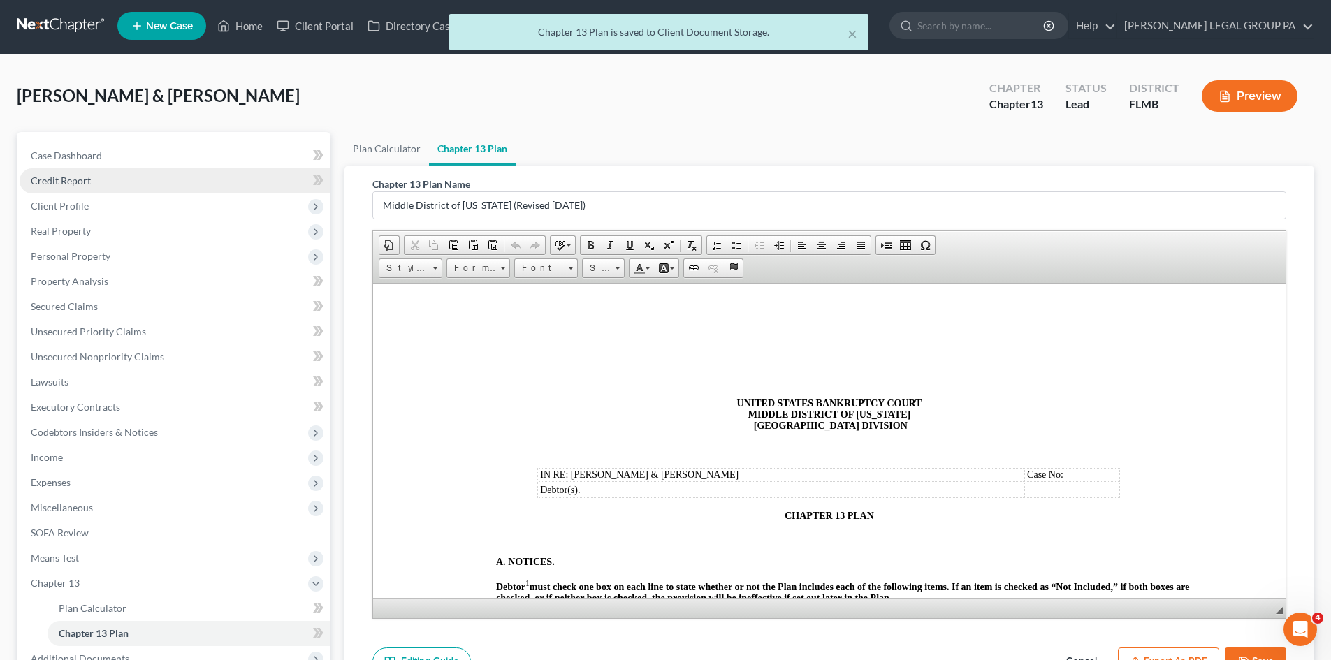
scroll to position [0, 0]
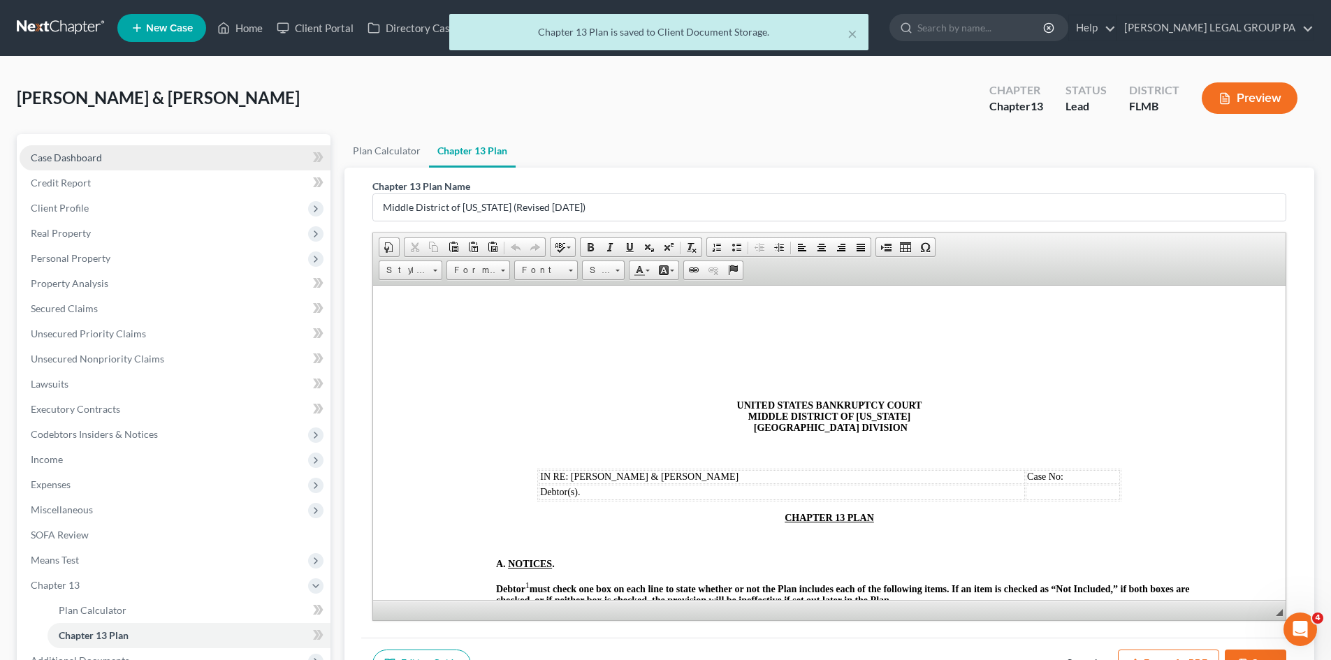
drag, startPoint x: 130, startPoint y: 160, endPoint x: 1322, endPoint y: 286, distance: 1198.6
click at [131, 160] on link "Case Dashboard" at bounding box center [175, 157] width 311 height 25
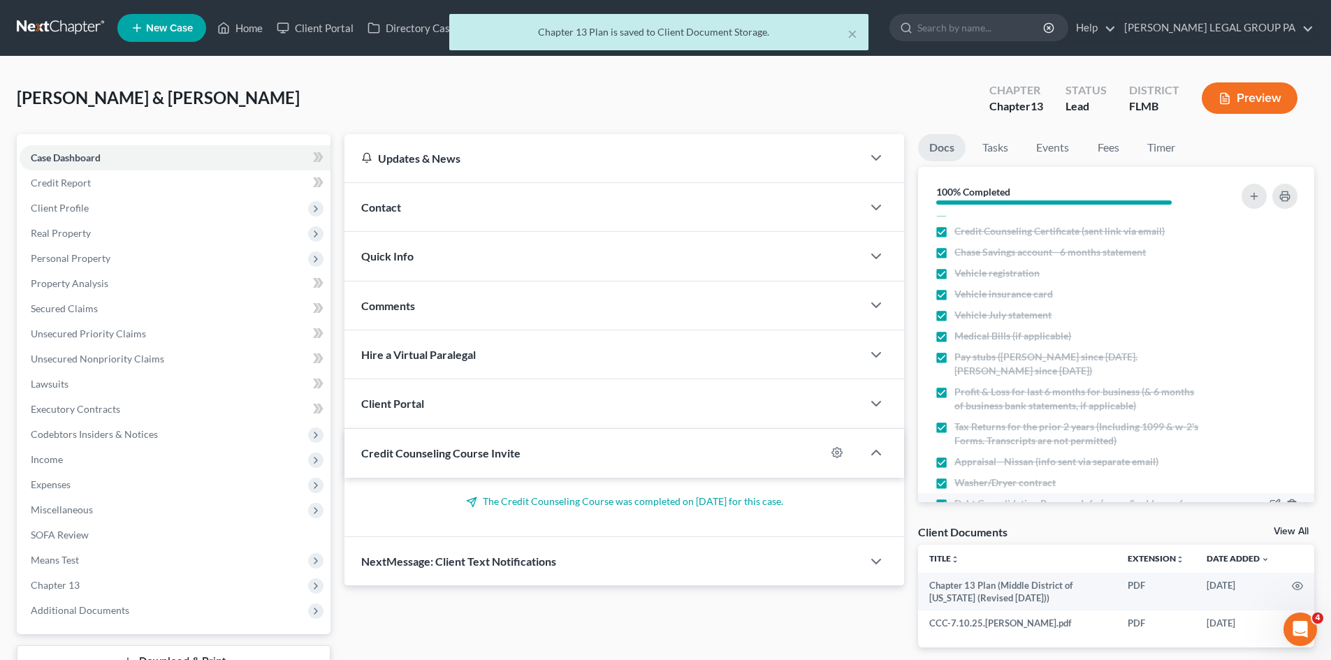
scroll to position [70, 0]
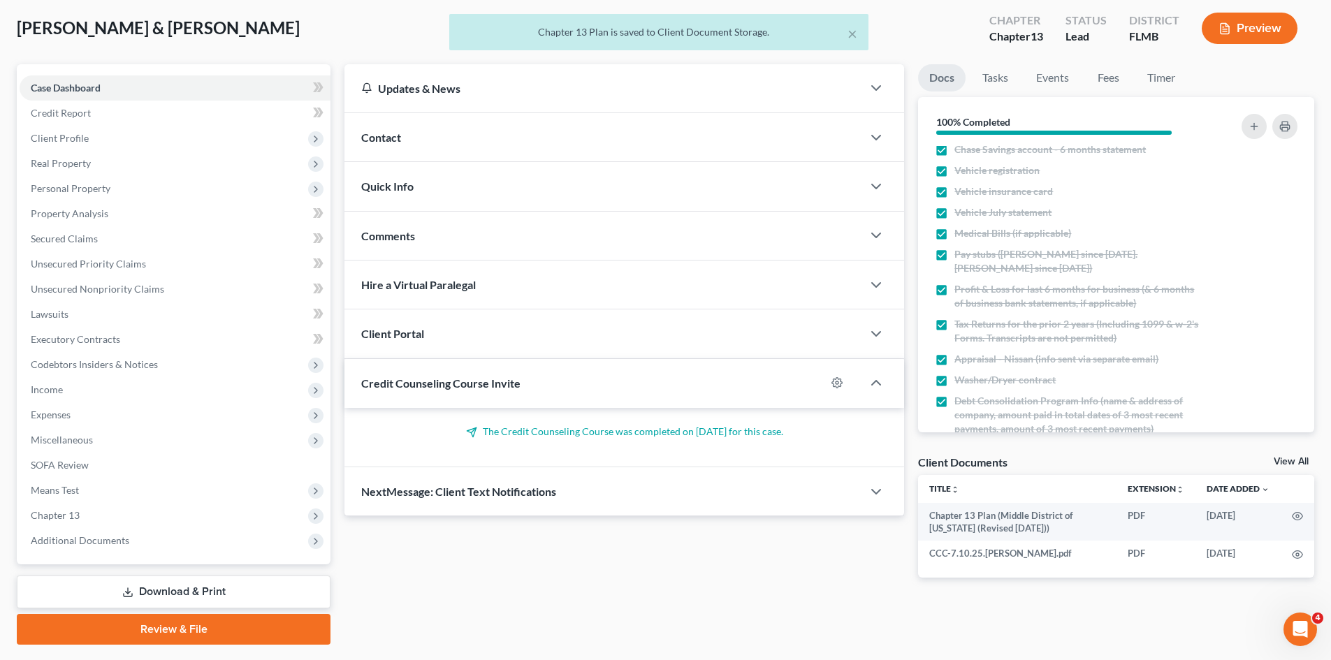
click at [1284, 461] on link "View All" at bounding box center [1291, 462] width 35 height 10
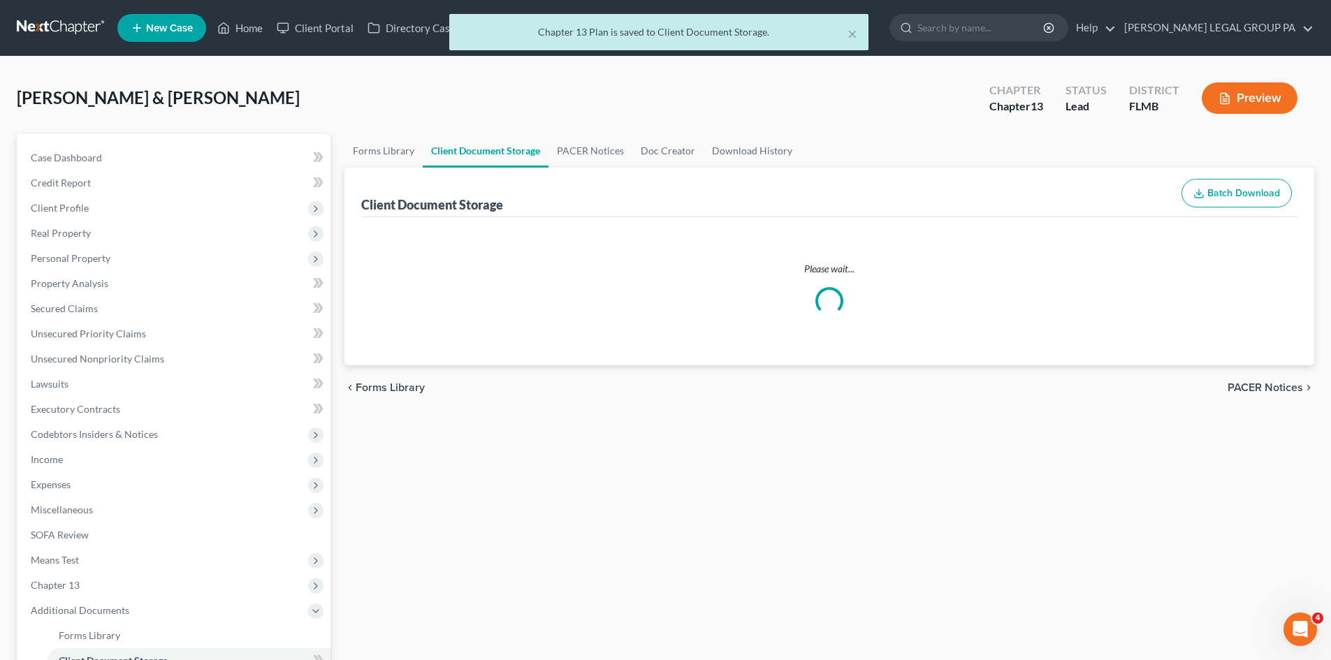
select select "9"
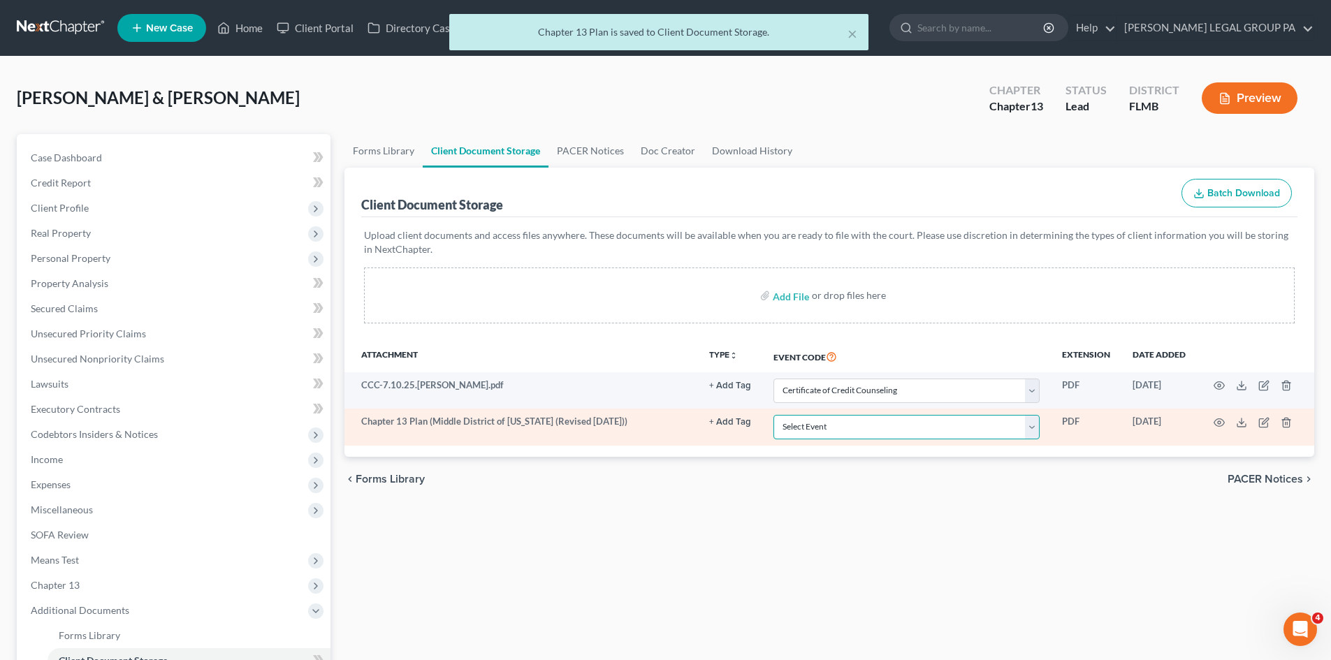
click at [825, 436] on select "Select Event 20 Largest Unsecured Creditors Amended Chapter 13 Plan Amended Cre…" at bounding box center [906, 427] width 266 height 24
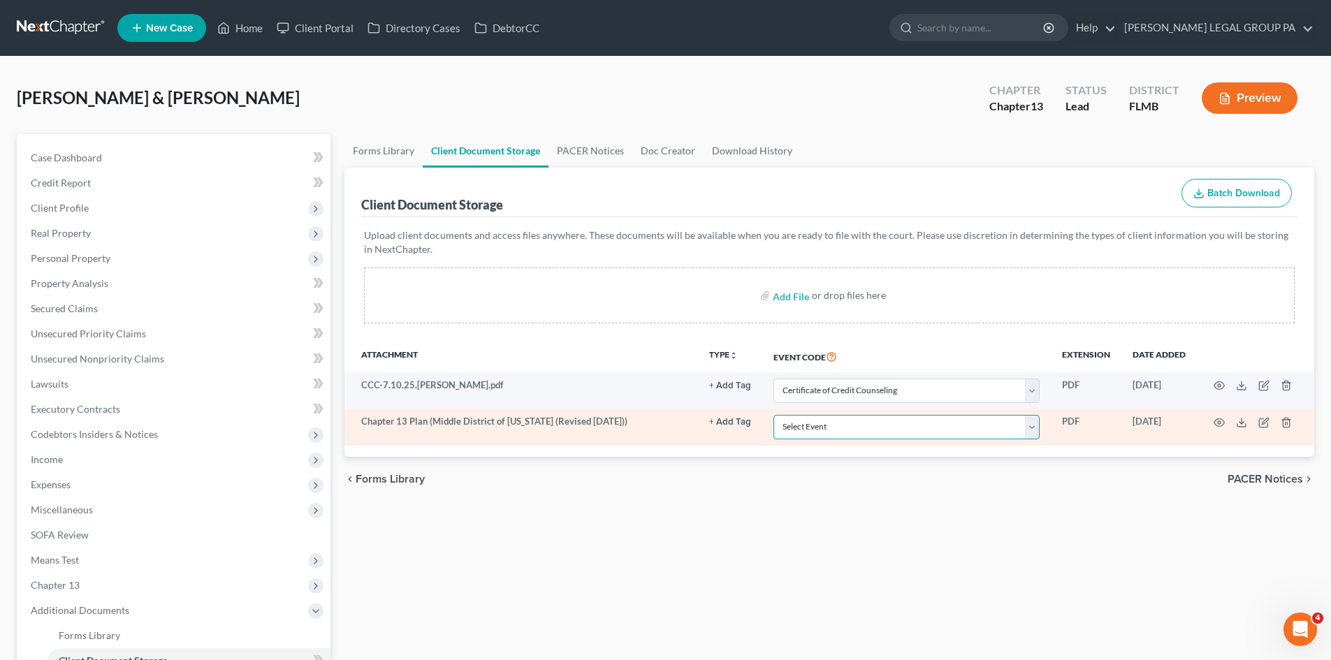
select select "12"
click at [773, 415] on select "Select Event 20 Largest Unsecured Creditors Amended Chapter 13 Plan Amended Cre…" at bounding box center [906, 427] width 266 height 24
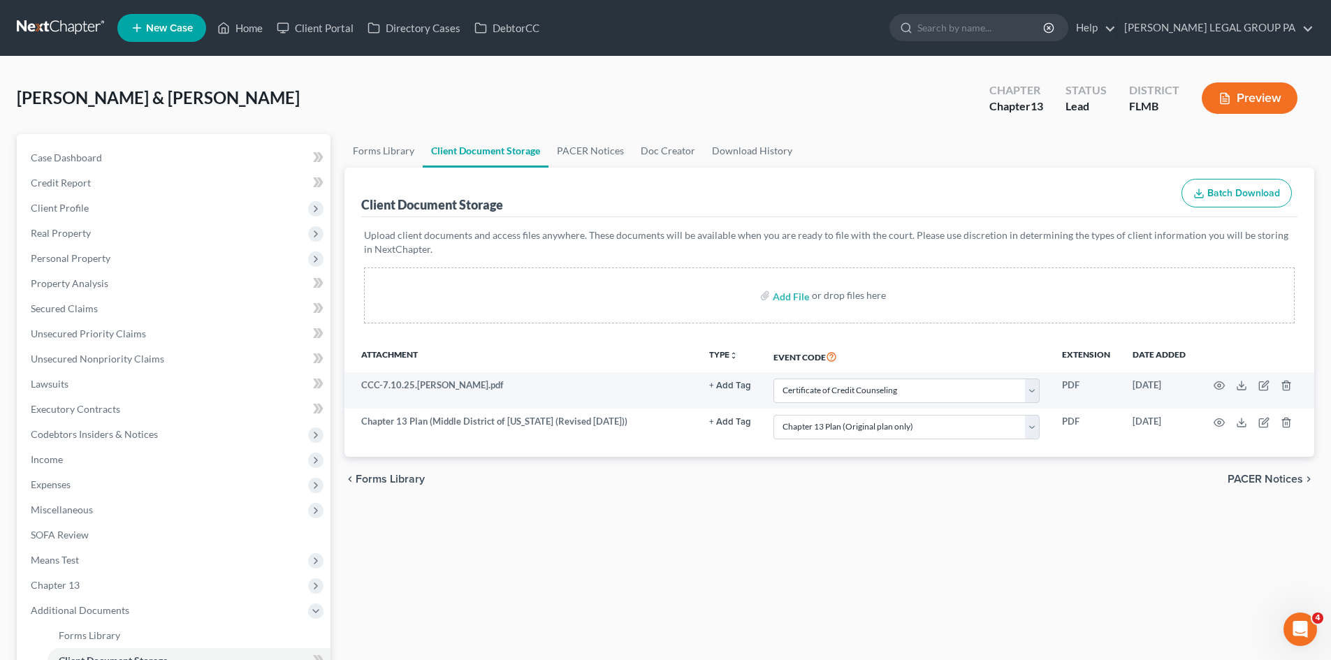
drag, startPoint x: 846, startPoint y: 562, endPoint x: 759, endPoint y: 541, distance: 90.0
click at [843, 562] on div "Forms Library Client Document Storage PACER Notices Doc Creator Download Histor…" at bounding box center [829, 487] width 984 height 706
click at [131, 152] on link "Case Dashboard" at bounding box center [175, 157] width 311 height 25
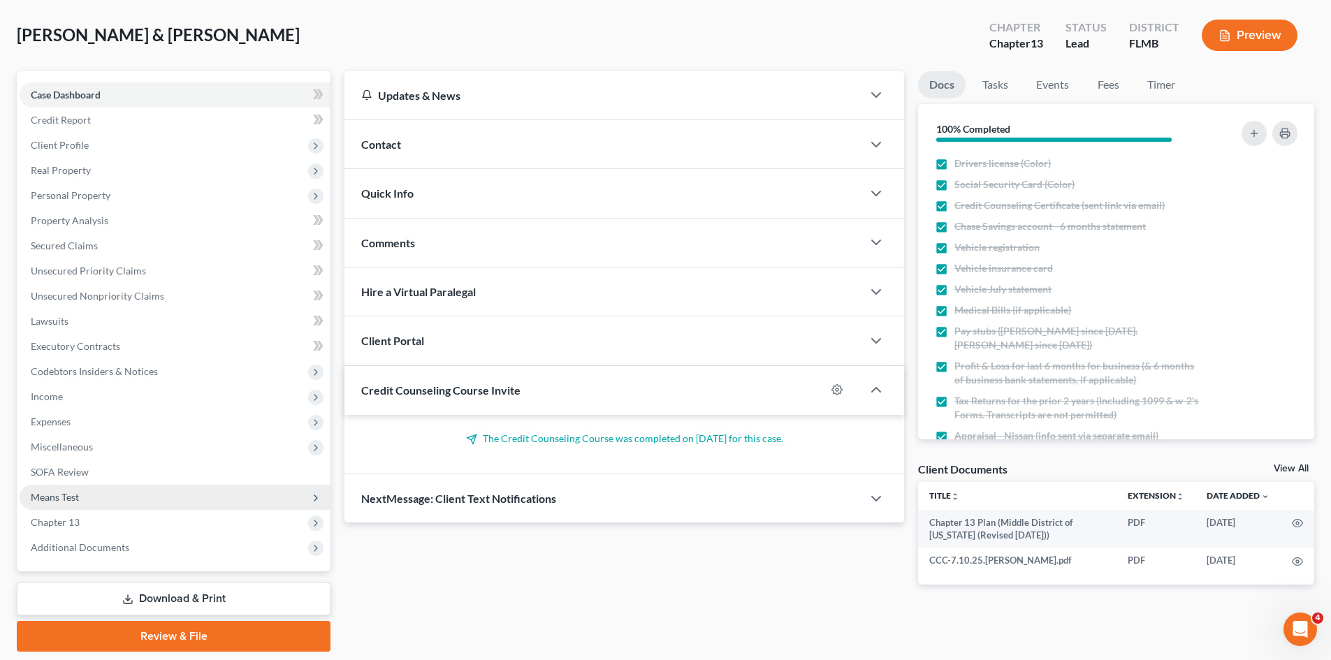
scroll to position [108, 0]
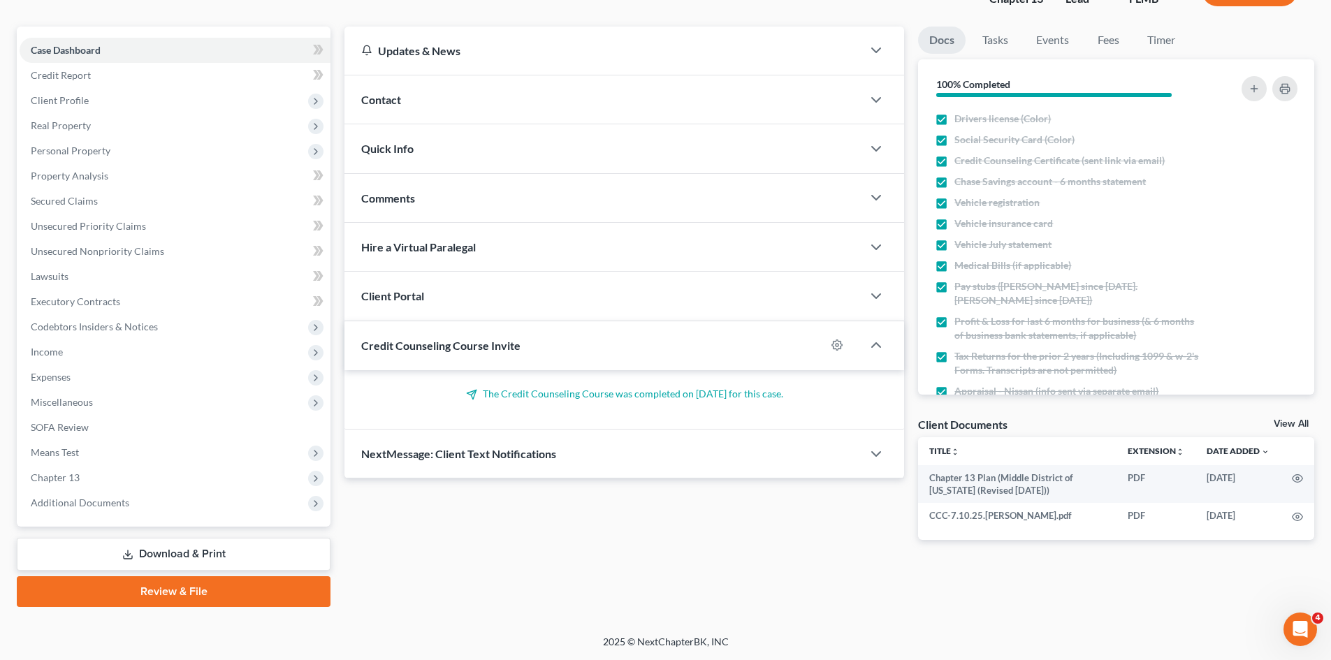
click at [155, 565] on link "Download & Print" at bounding box center [174, 554] width 314 height 33
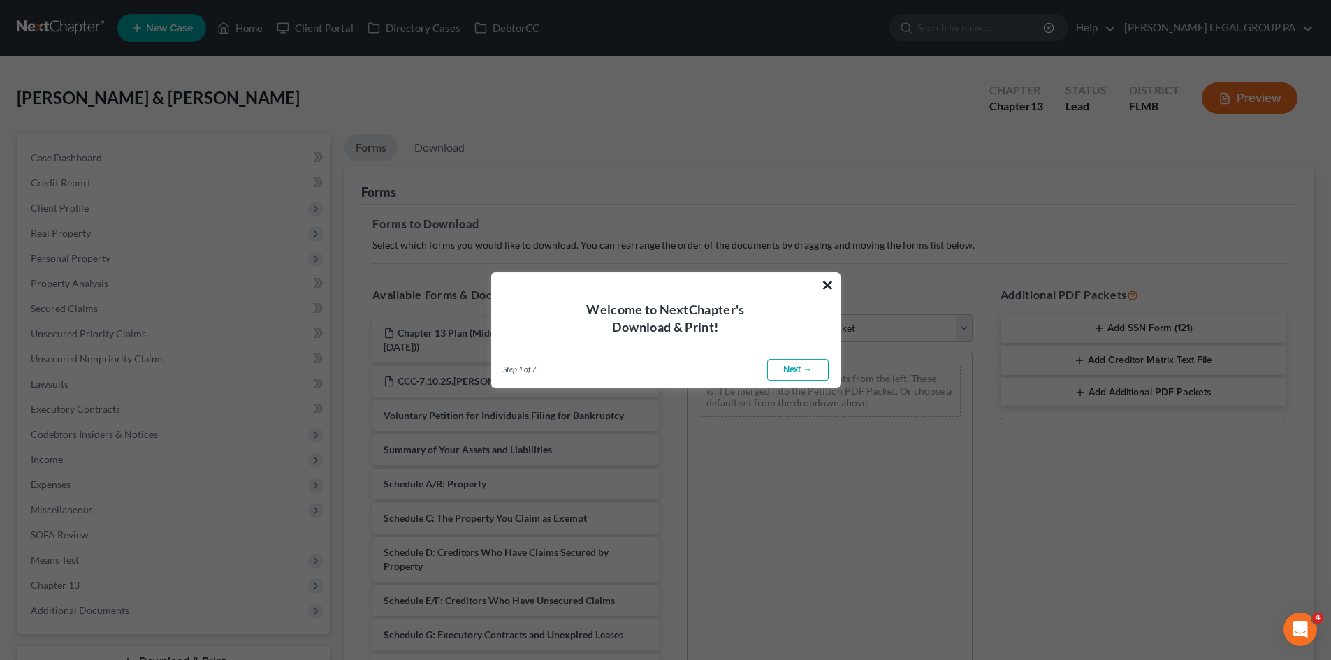
click at [832, 282] on button "×" at bounding box center [827, 285] width 13 height 22
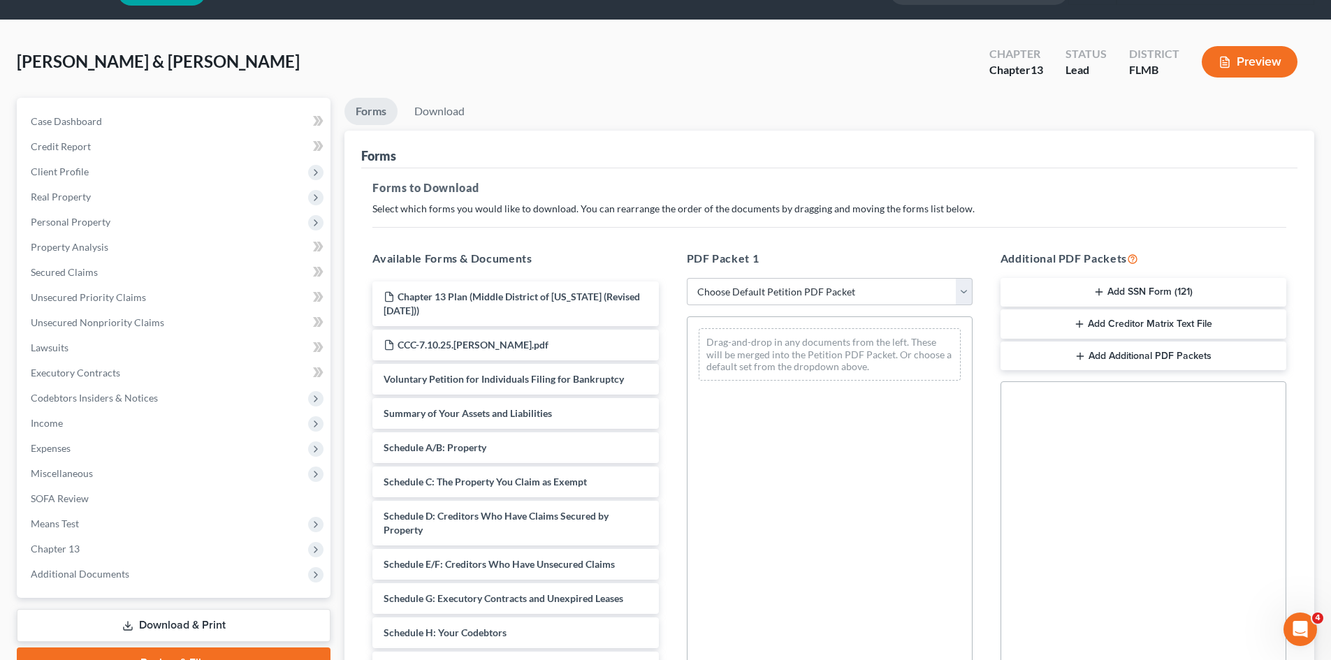
scroll to position [70, 0]
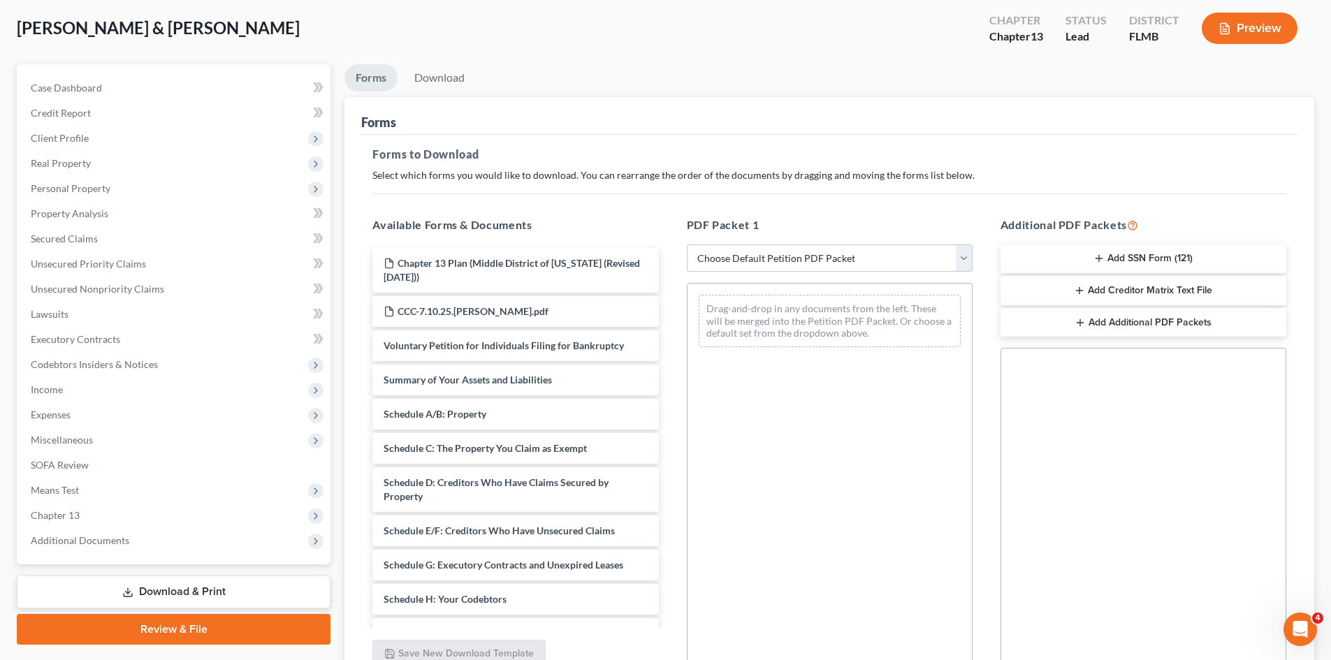
click at [1112, 261] on button "Add SSN Form (121)" at bounding box center [1144, 259] width 286 height 29
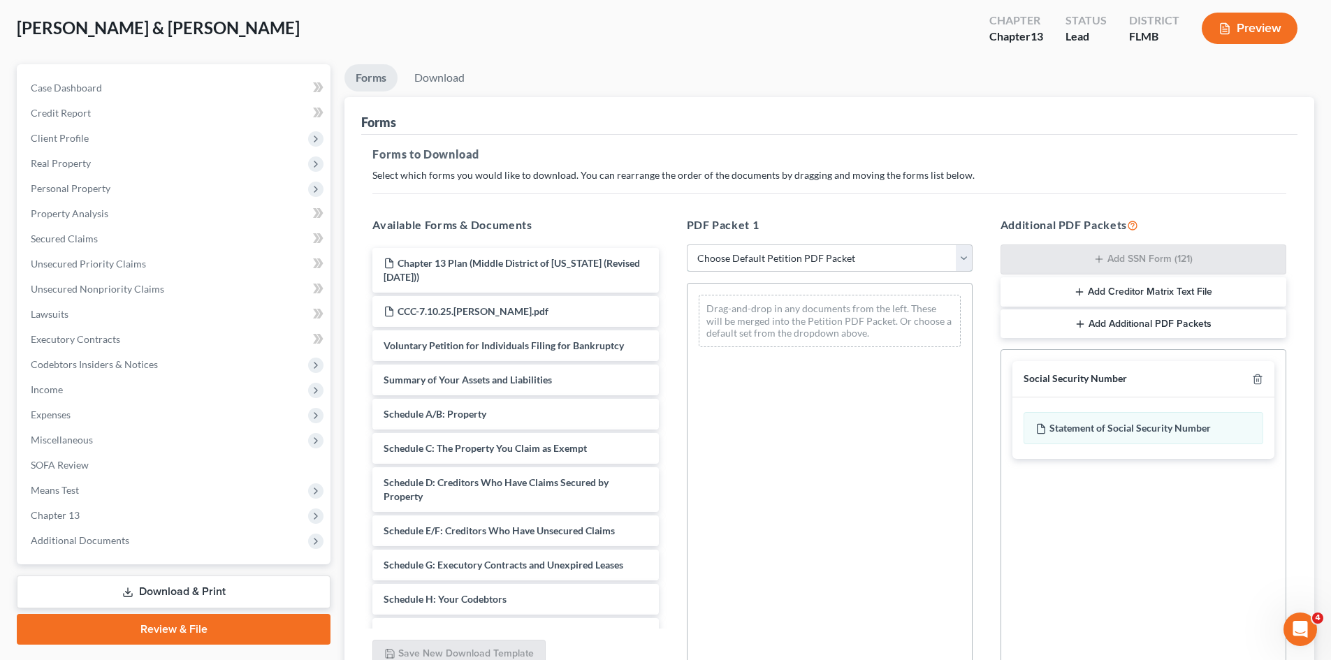
click at [873, 256] on select "Choose Default Petition PDF Packet Complete Bankruptcy Petition (all forms and …" at bounding box center [830, 259] width 286 height 28
select select "0"
click at [687, 245] on select "Choose Default Petition PDF Packet Complete Bankruptcy Petition (all forms and …" at bounding box center [830, 259] width 286 height 28
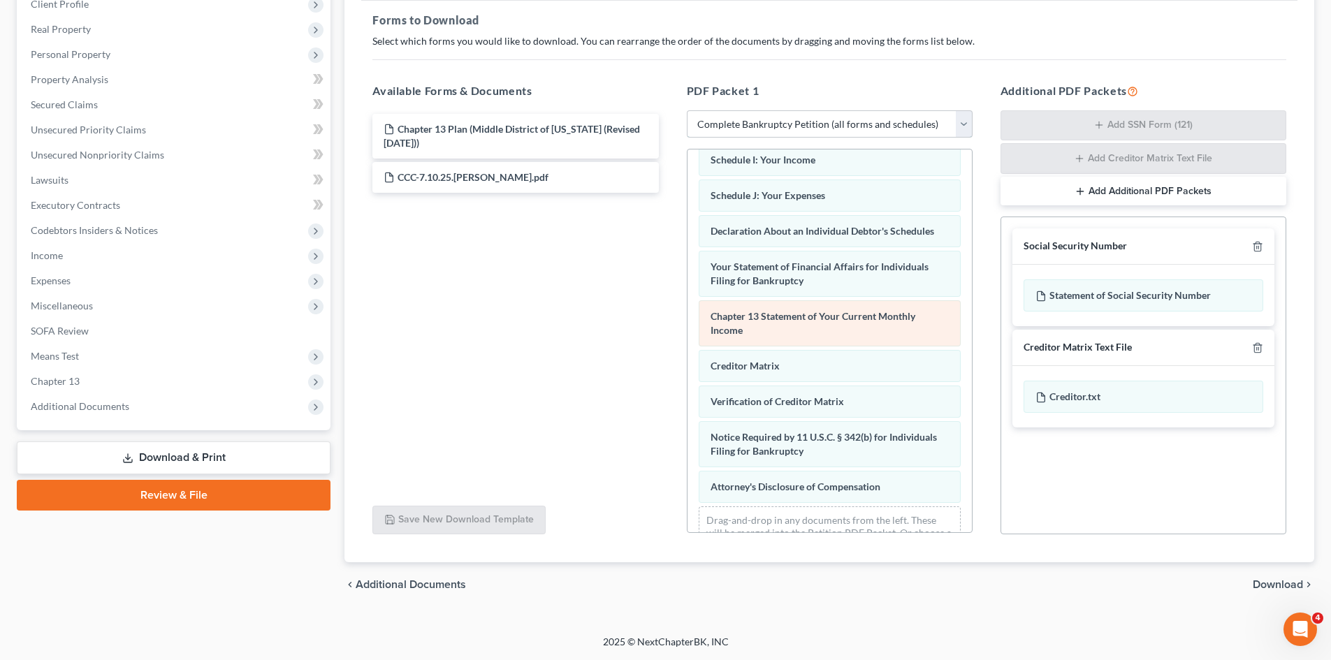
scroll to position [395, 0]
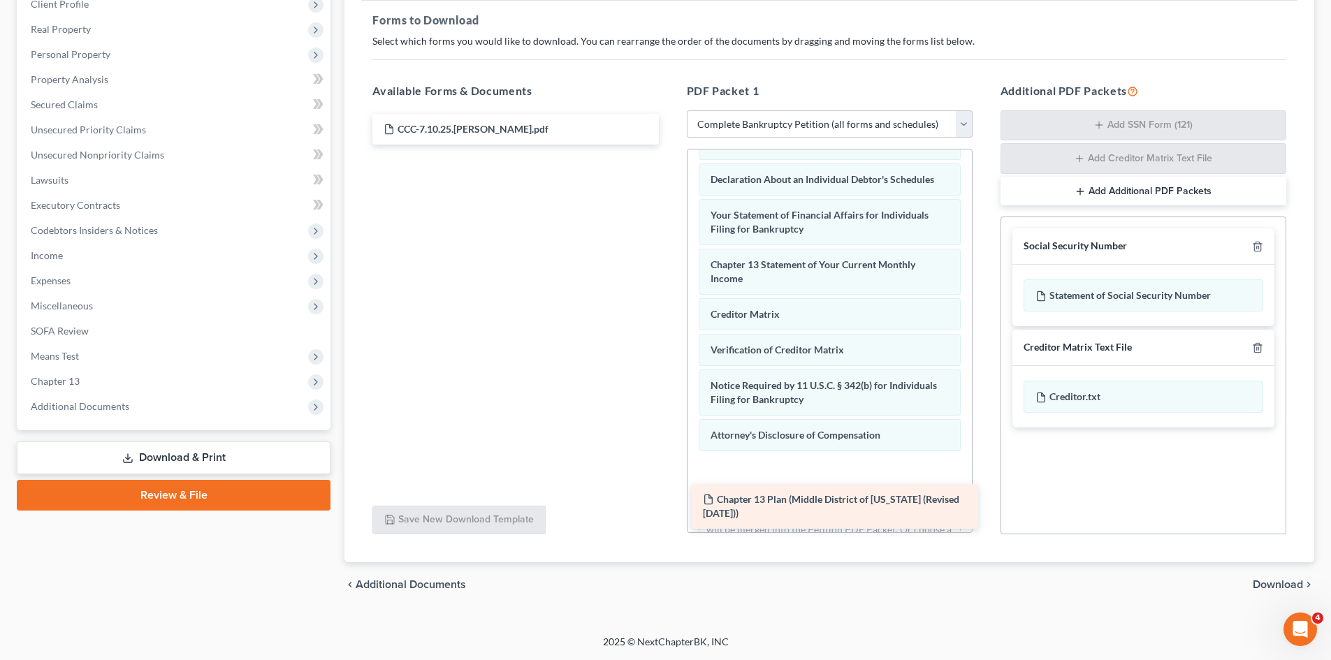
drag, startPoint x: 445, startPoint y: 133, endPoint x: 765, endPoint y: 504, distance: 490.0
click at [669, 145] on div "Chapter 13 Plan (Middle District of Florida (Revised 3/1/18)) Chapter 13 Plan (…" at bounding box center [515, 129] width 308 height 31
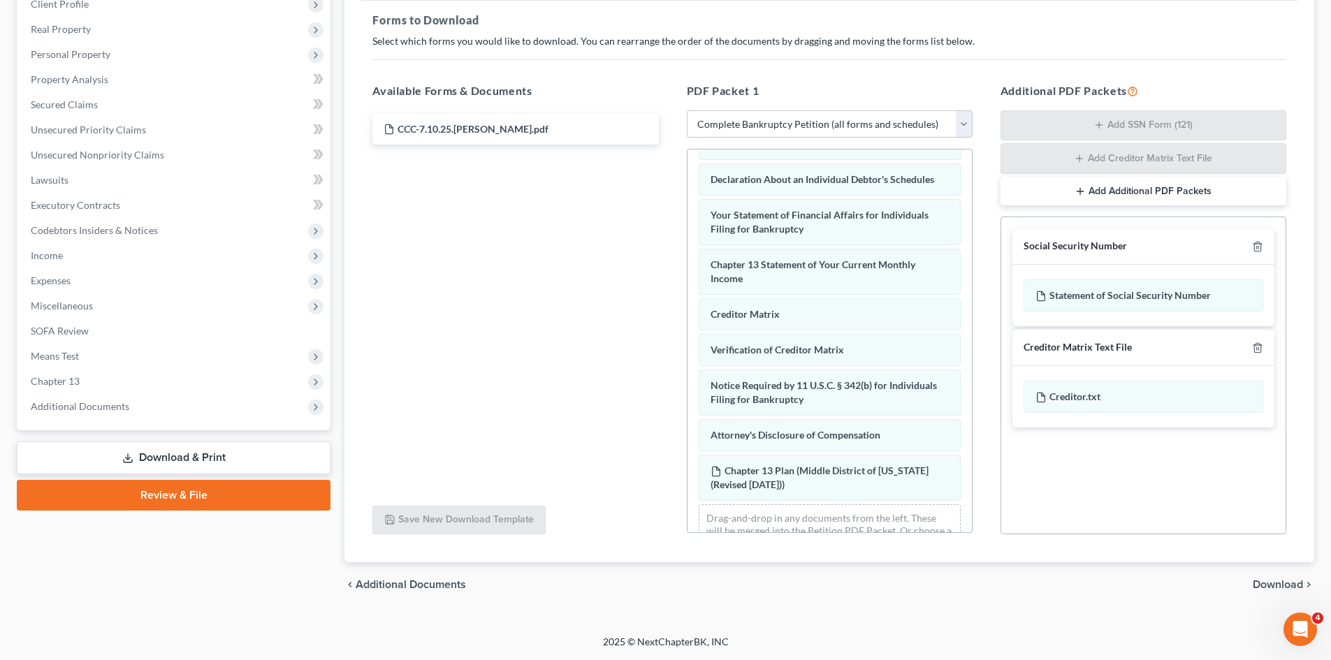
click at [1286, 587] on span "Download" at bounding box center [1278, 584] width 50 height 11
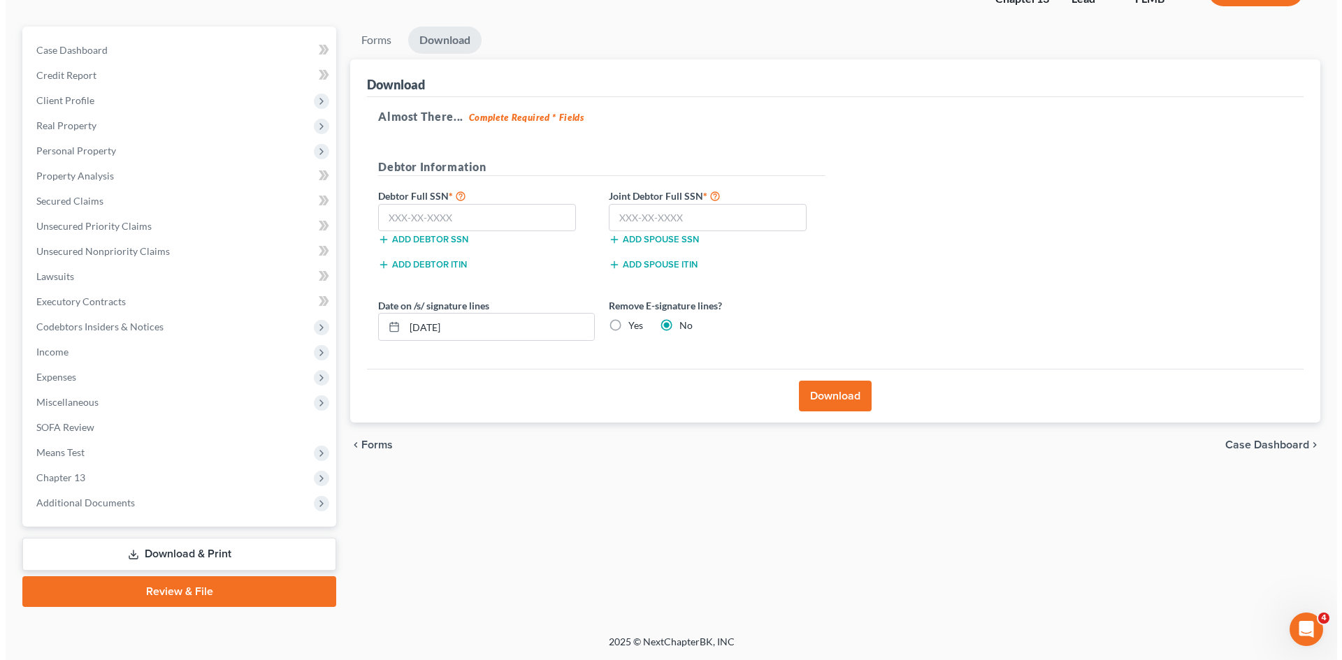
scroll to position [108, 0]
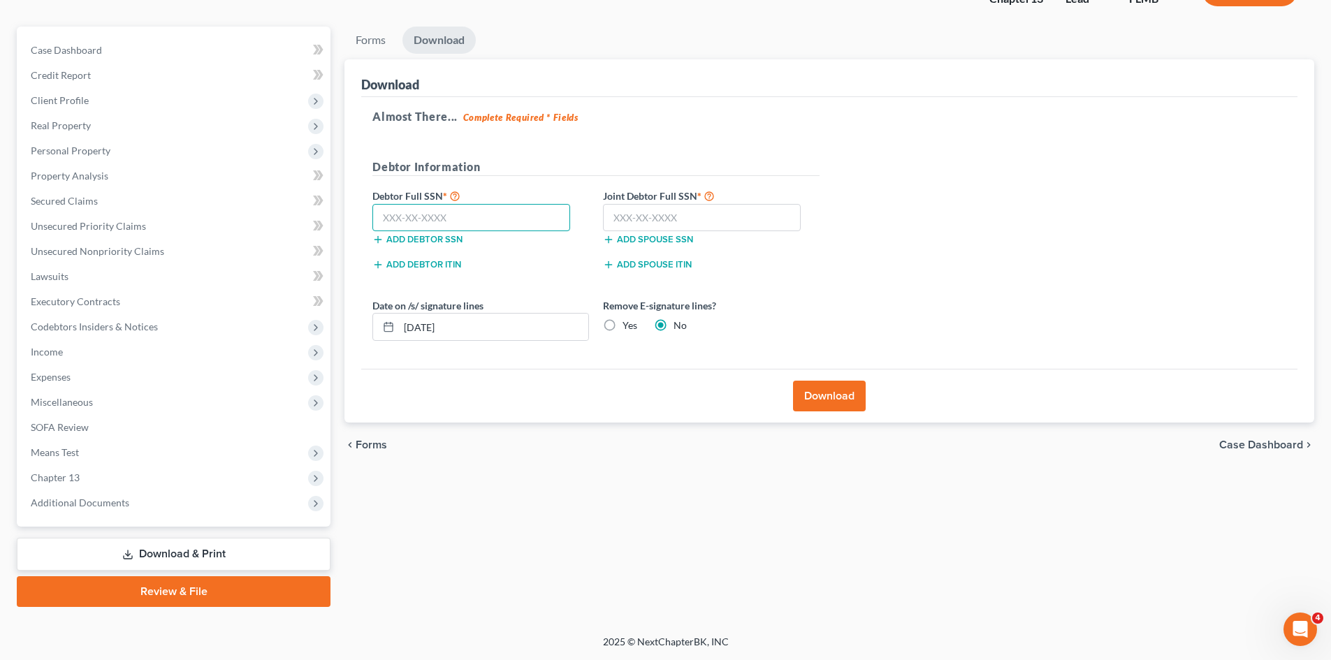
click at [446, 217] on input "text" at bounding box center [471, 218] width 198 height 28
type input "380-96-8627"
click at [632, 217] on input "text" at bounding box center [702, 218] width 198 height 28
type input "290-76-7892"
click at [1126, 200] on div "Almost There... Complete Required * Fields Debtor Information Debtor Full SSN *…" at bounding box center [829, 233] width 936 height 272
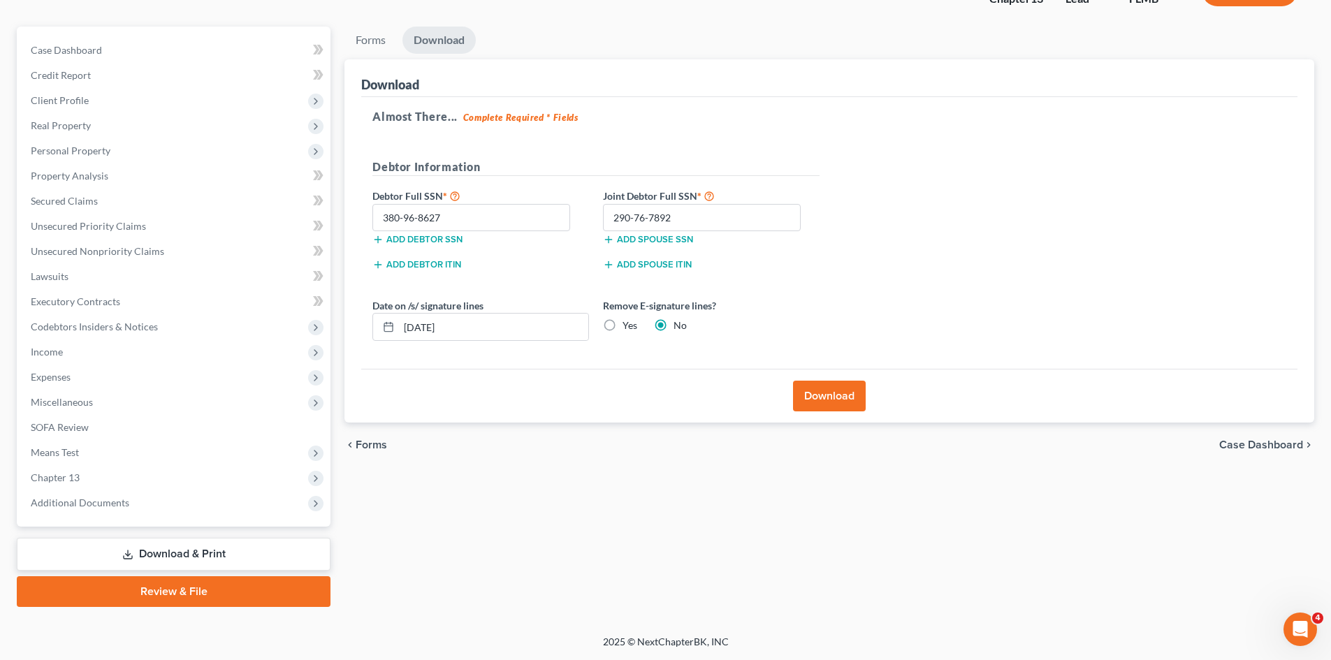
click at [847, 406] on button "Download" at bounding box center [829, 396] width 73 height 31
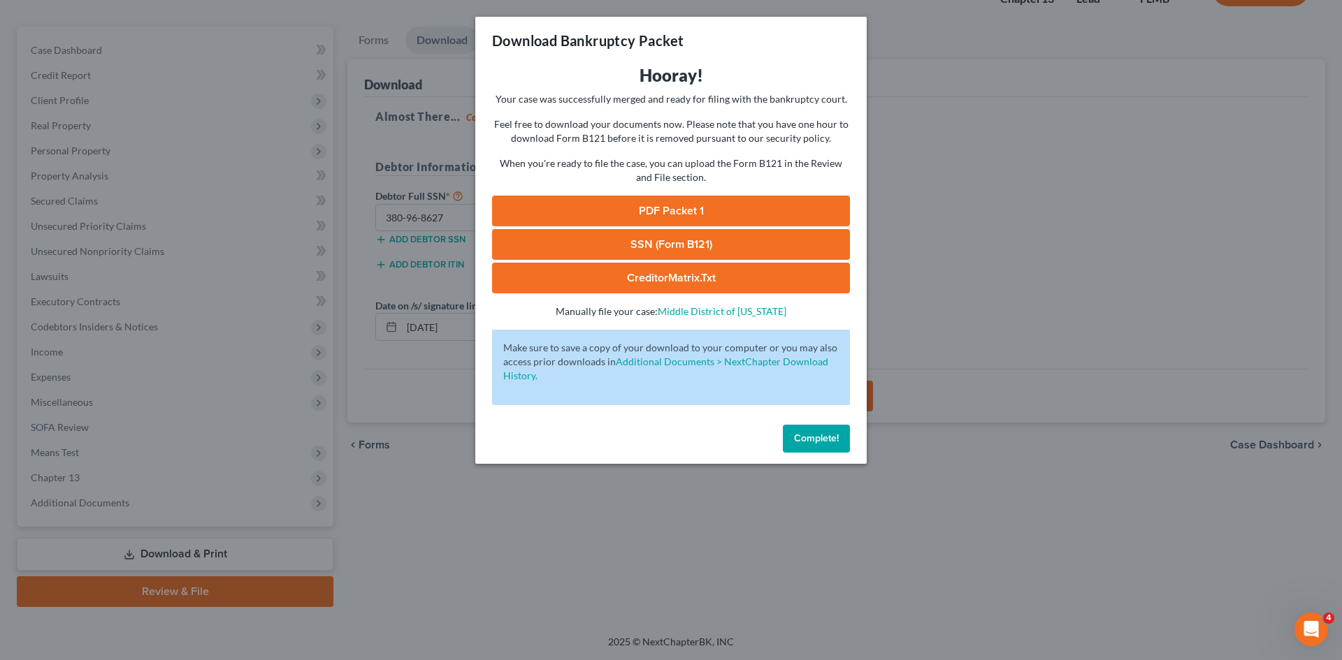
click at [677, 243] on link "SSN (Form B121)" at bounding box center [671, 244] width 358 height 31
click at [680, 212] on link "PDF Packet 1" at bounding box center [671, 211] width 358 height 31
click at [804, 444] on button "Complete!" at bounding box center [816, 439] width 67 height 28
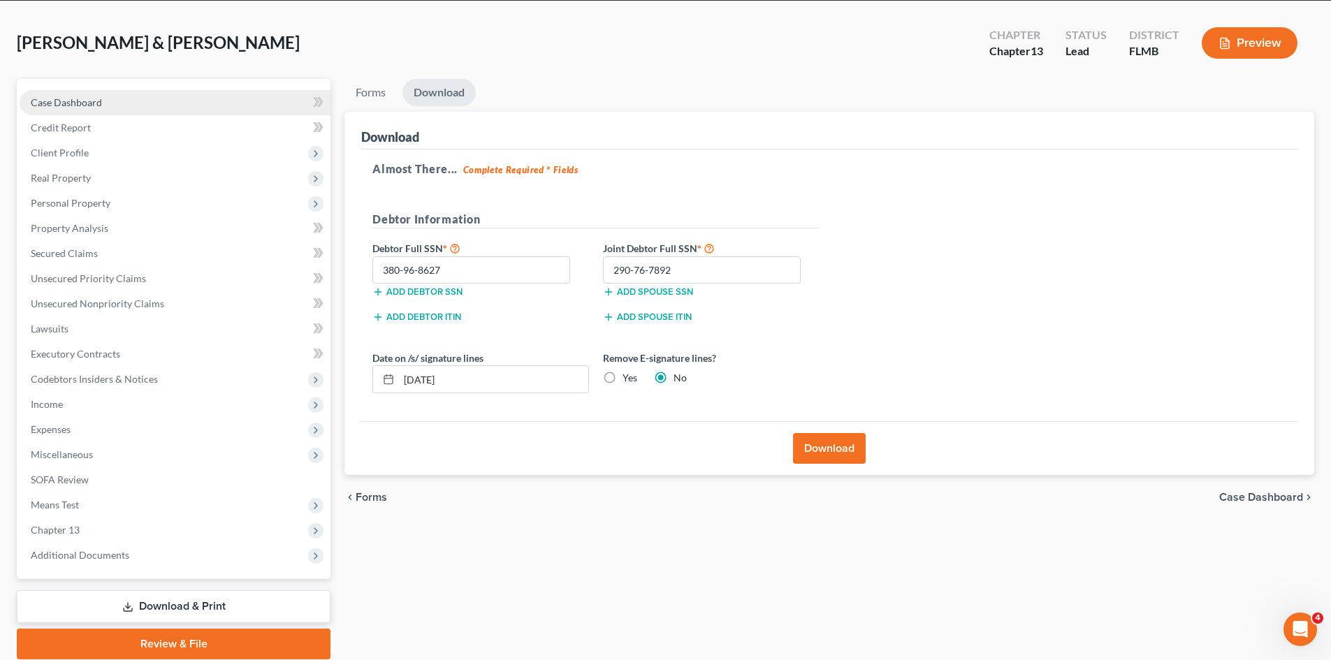
scroll to position [0, 0]
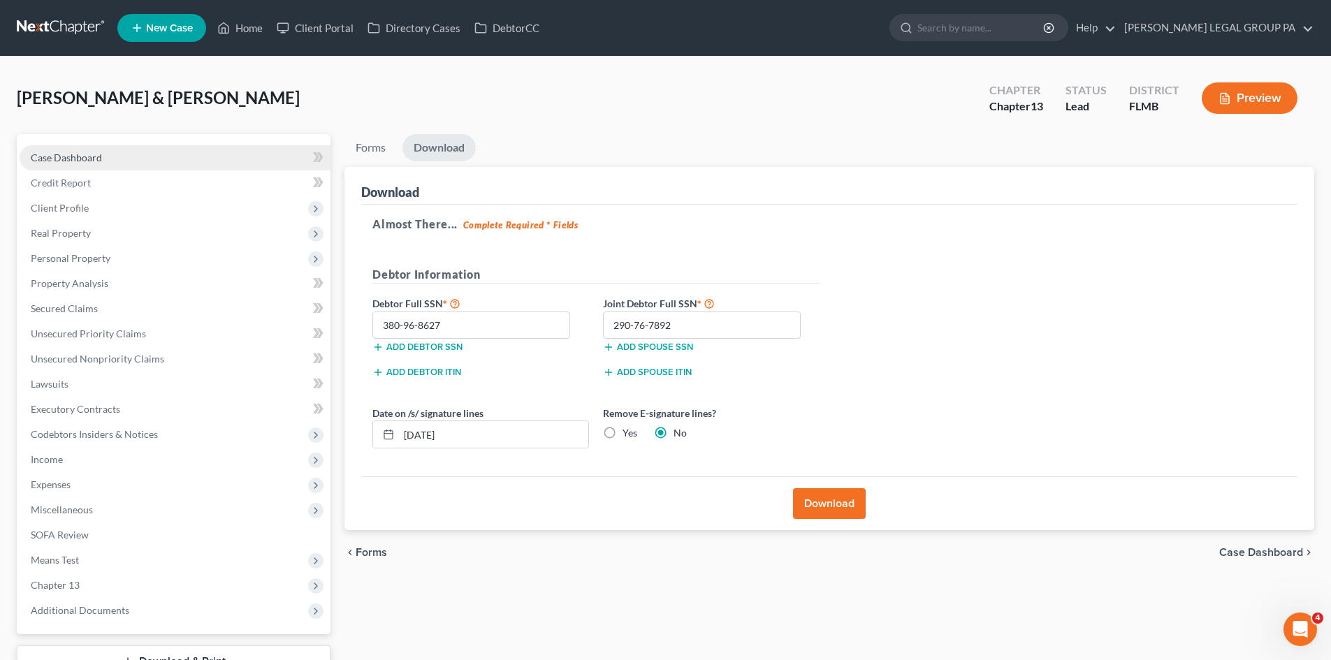
click at [74, 155] on span "Case Dashboard" at bounding box center [66, 158] width 71 height 12
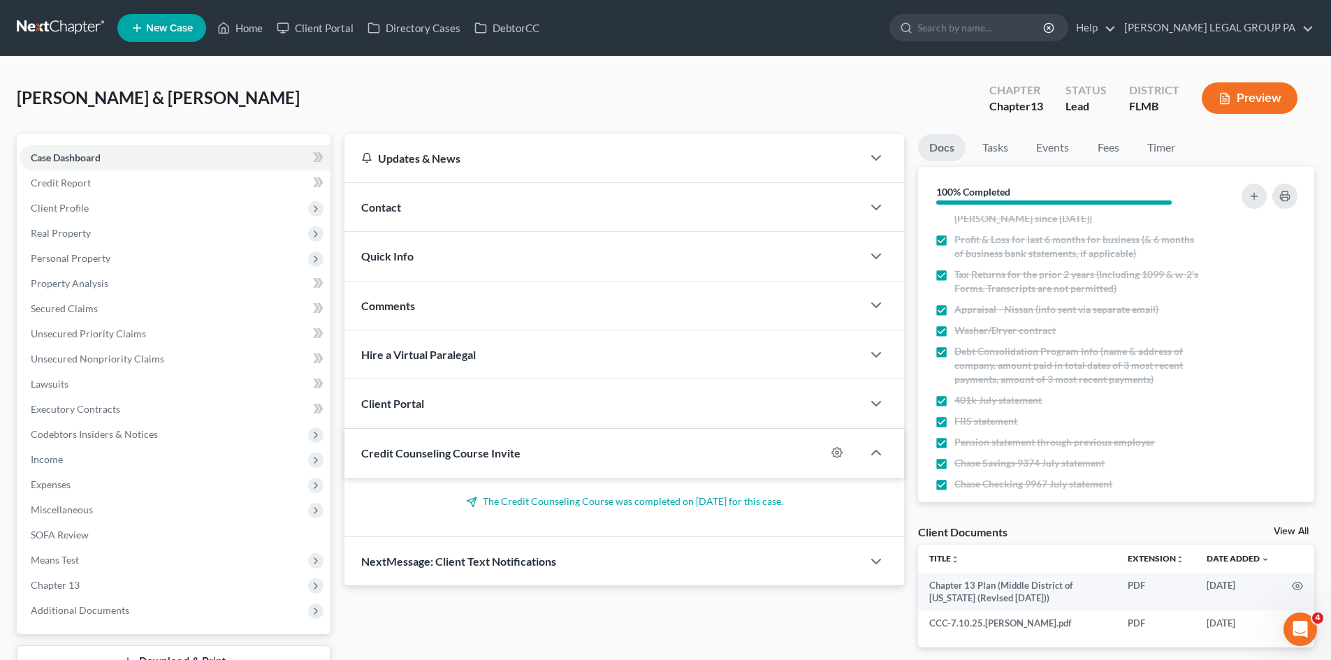
scroll to position [190, 0]
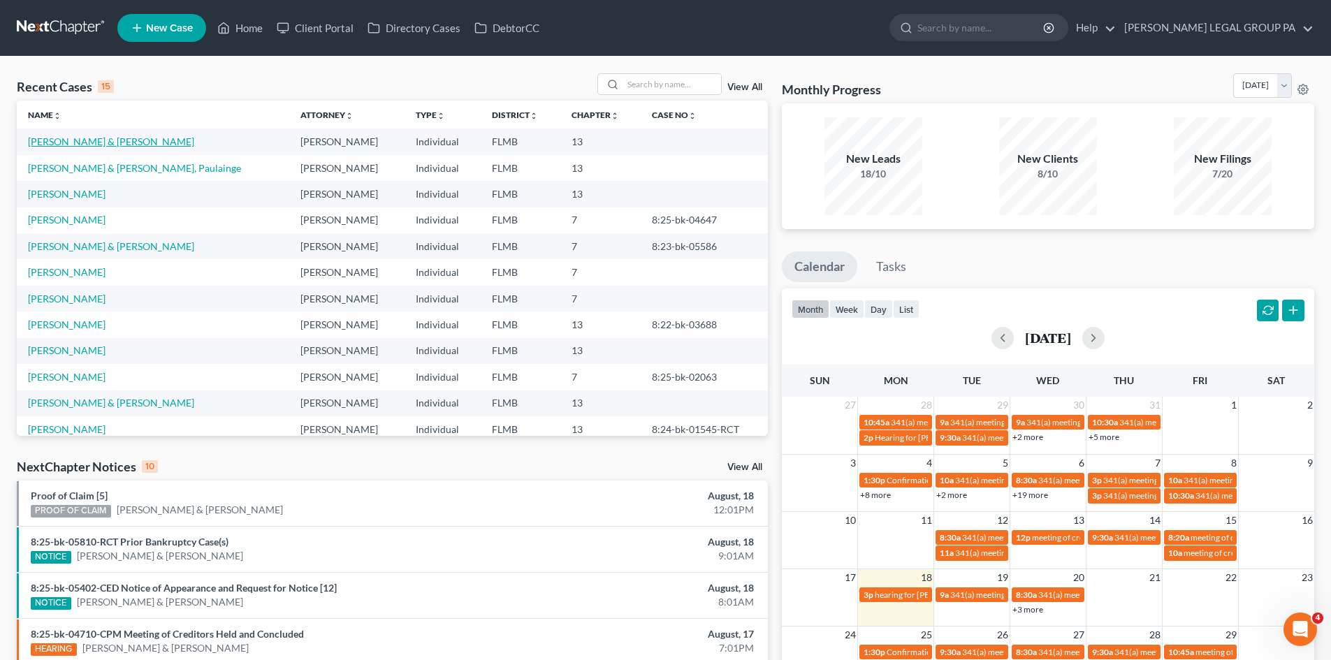
click at [115, 147] on link "[PERSON_NAME] & [PERSON_NAME]" at bounding box center [111, 142] width 166 height 12
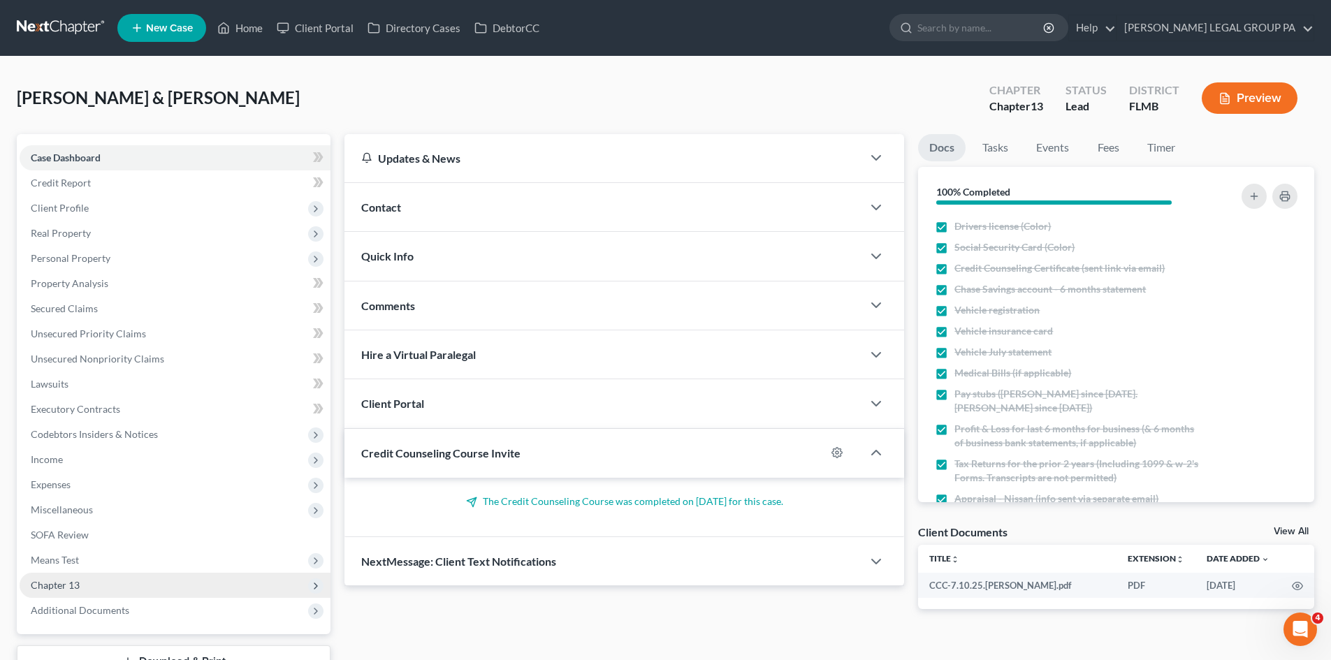
click at [140, 577] on span "Chapter 13" at bounding box center [175, 585] width 311 height 25
click at [131, 556] on span "Means Test" at bounding box center [175, 560] width 311 height 25
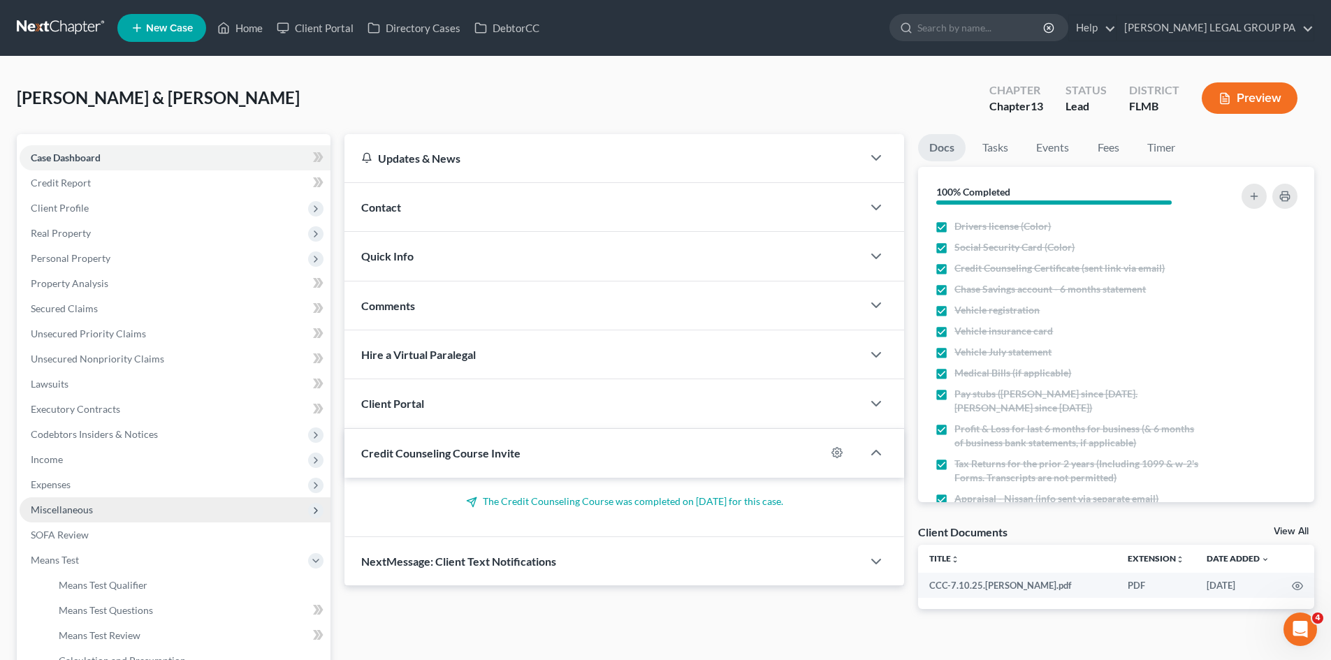
click at [129, 502] on span "Miscellaneous" at bounding box center [175, 509] width 311 height 25
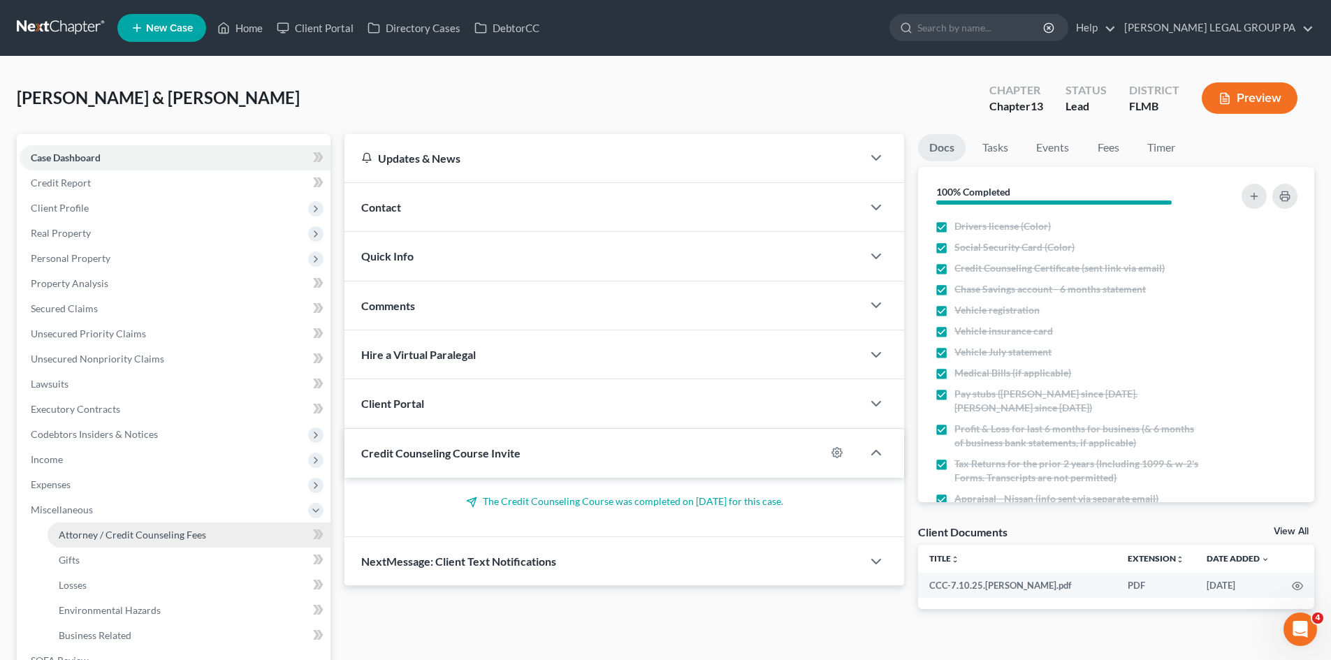
click at [137, 528] on link "Attorney / Credit Counseling Fees" at bounding box center [189, 535] width 283 height 25
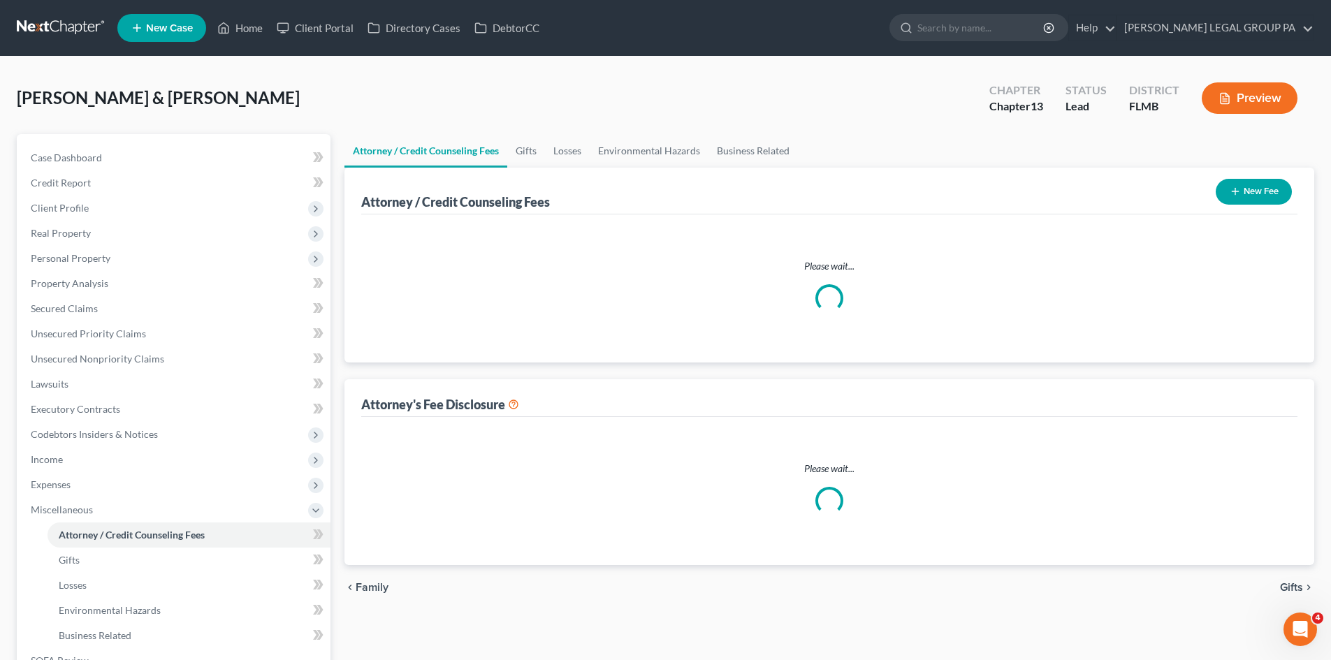
select select "0"
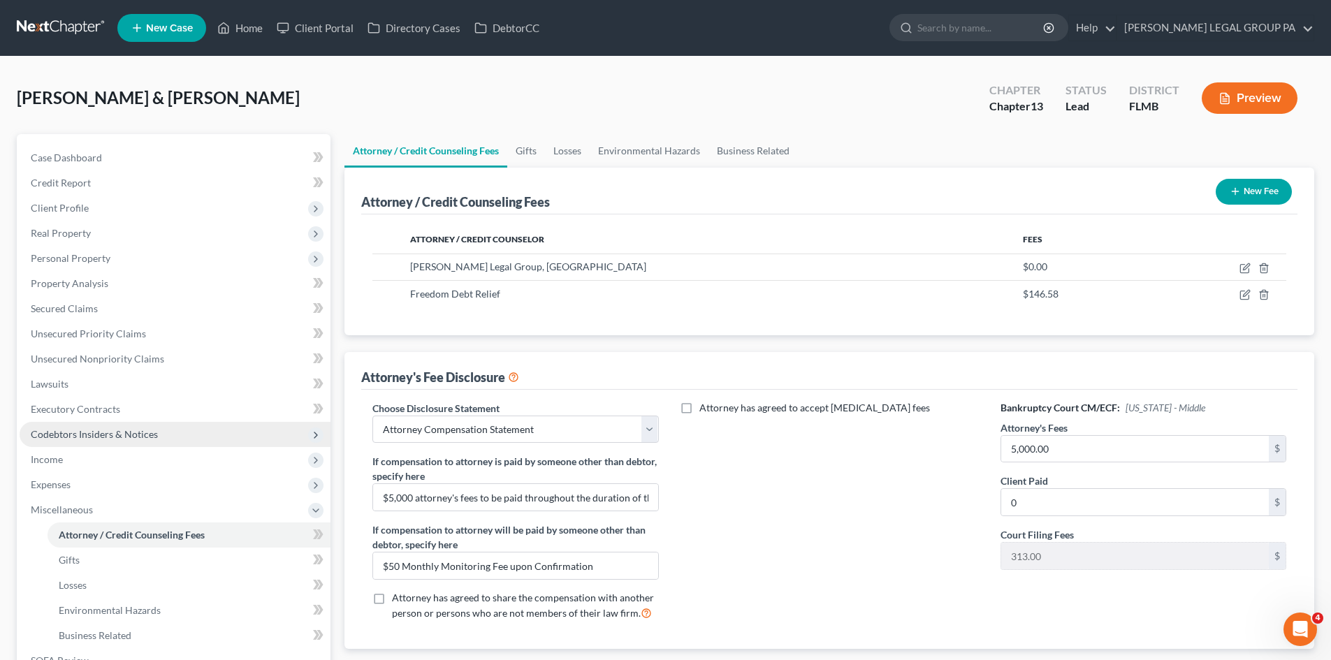
click at [149, 437] on span "Codebtors Insiders & Notices" at bounding box center [94, 434] width 127 height 12
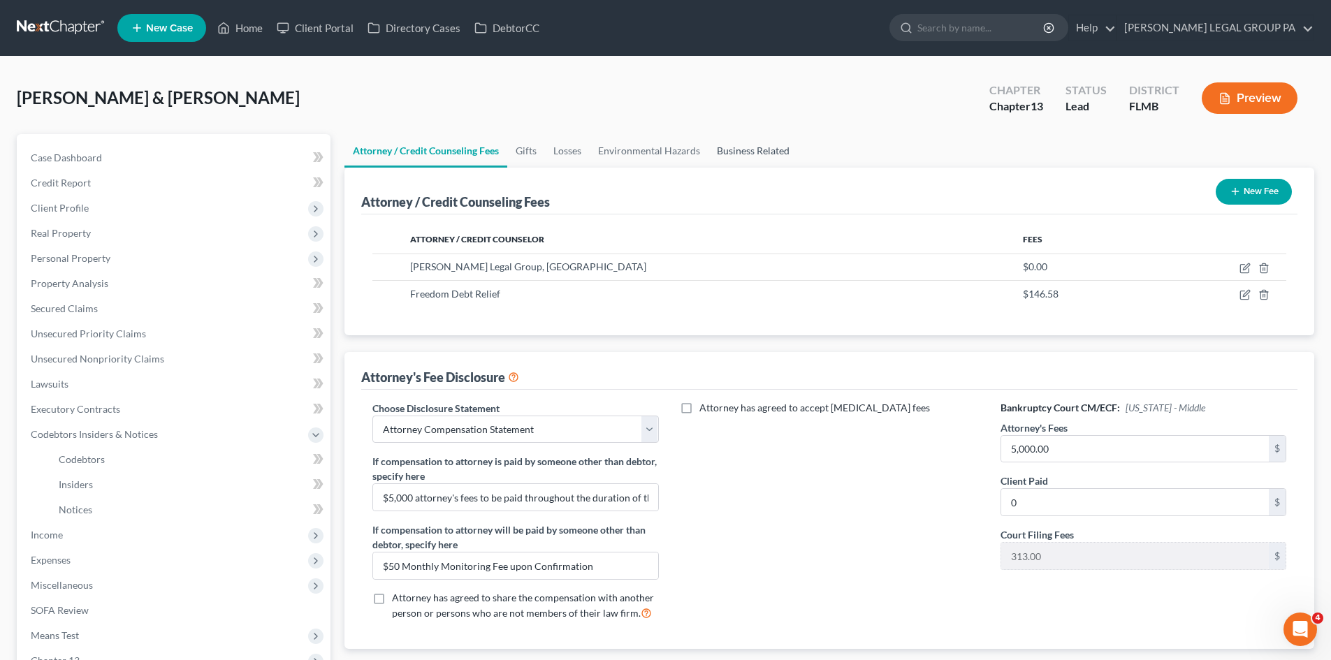
click at [747, 150] on link "Business Related" at bounding box center [752, 151] width 89 height 34
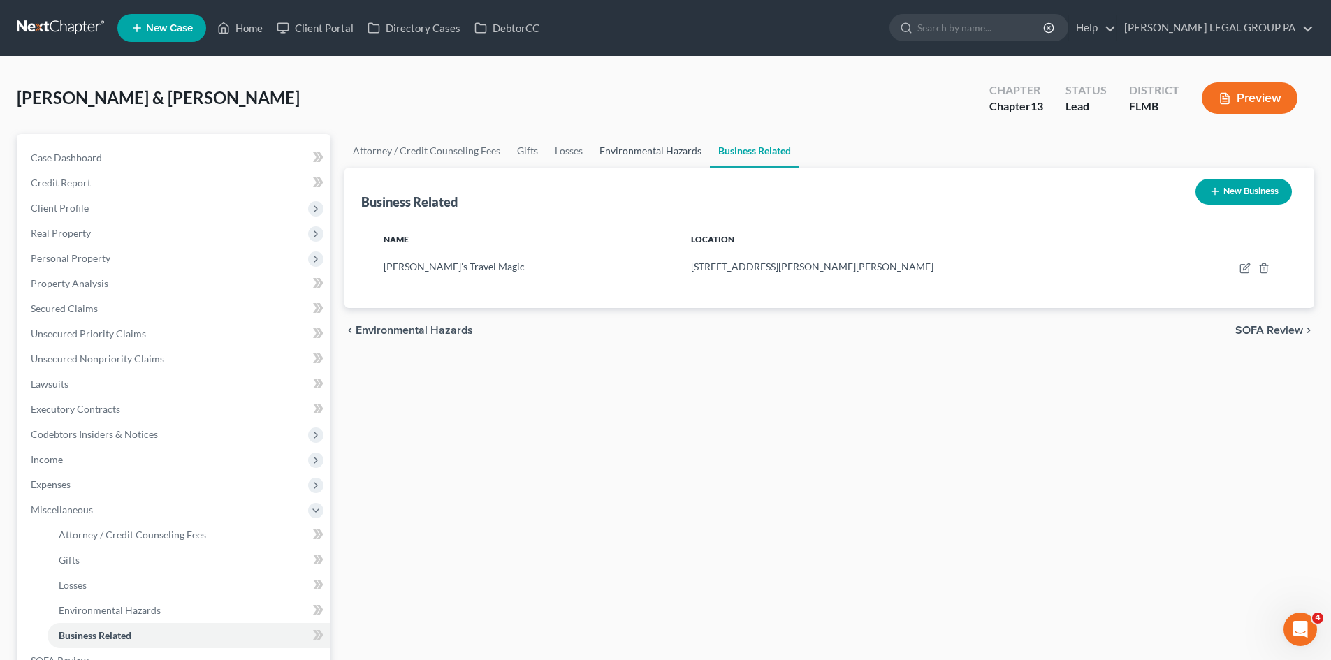
click at [659, 150] on link "Environmental Hazards" at bounding box center [650, 151] width 119 height 34
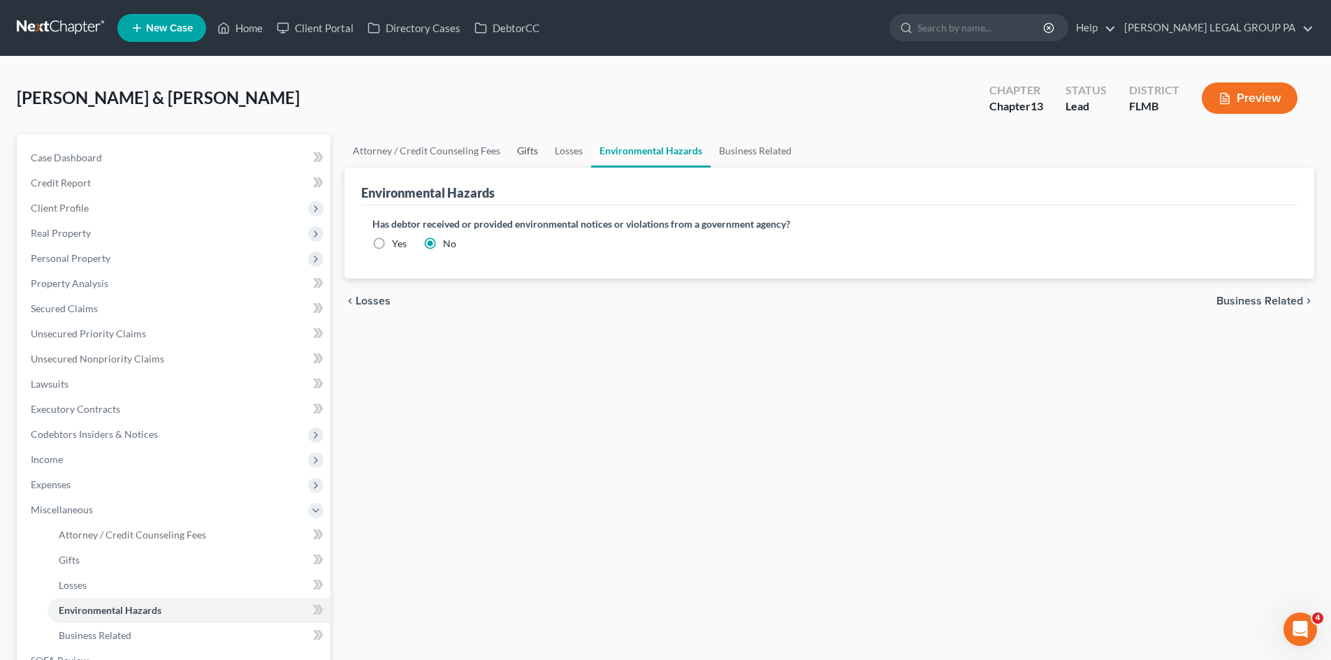
click at [542, 159] on link "Gifts" at bounding box center [528, 151] width 38 height 34
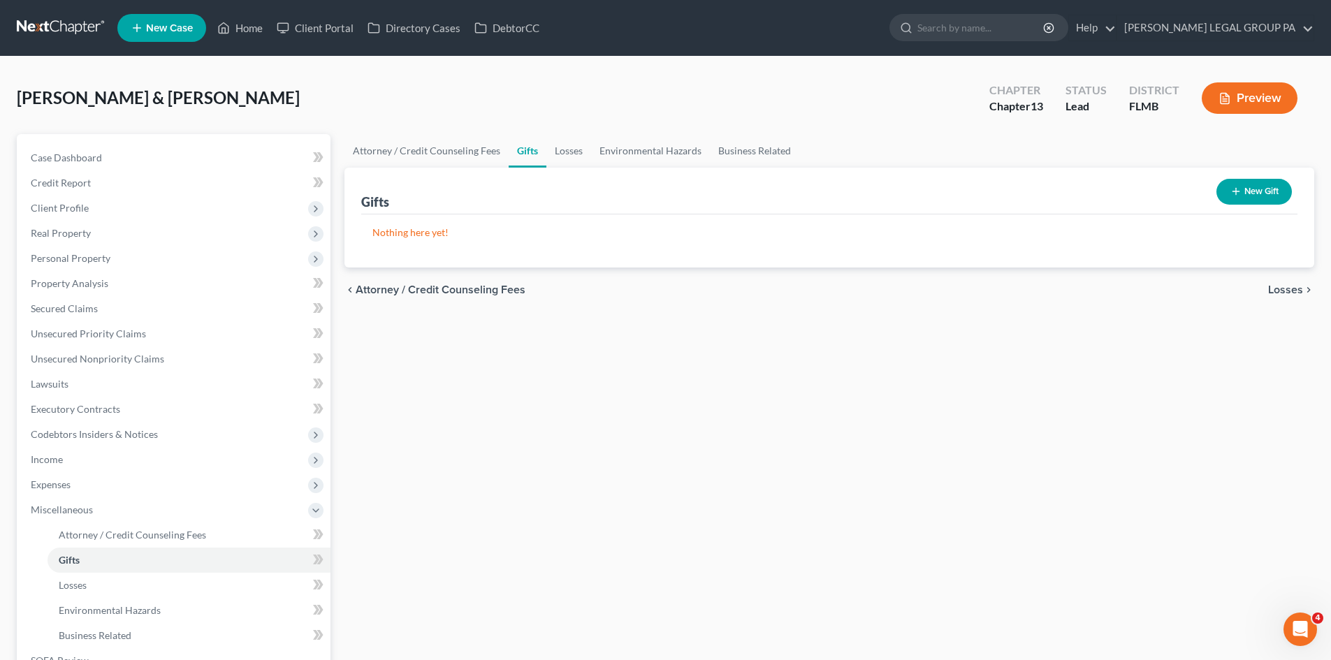
click at [518, 159] on link "Gifts" at bounding box center [528, 151] width 38 height 34
click at [407, 146] on link "Attorney / Credit Counseling Fees" at bounding box center [426, 151] width 164 height 34
select select "0"
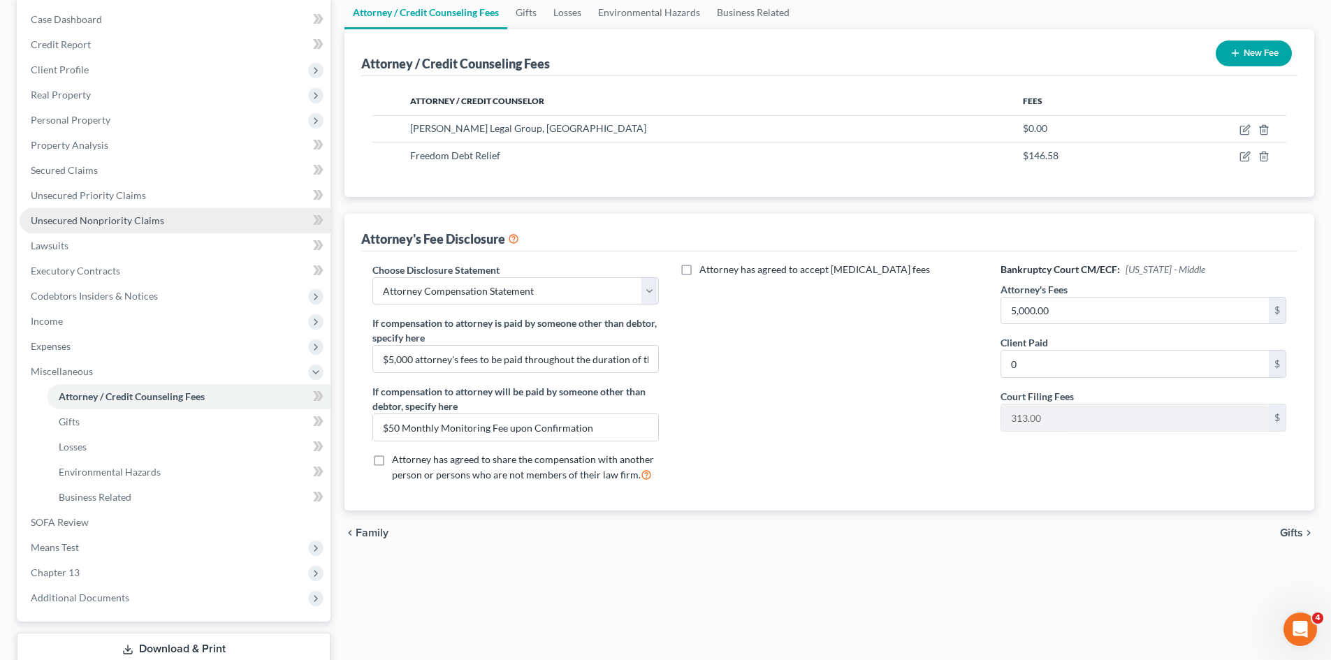
scroll to position [140, 0]
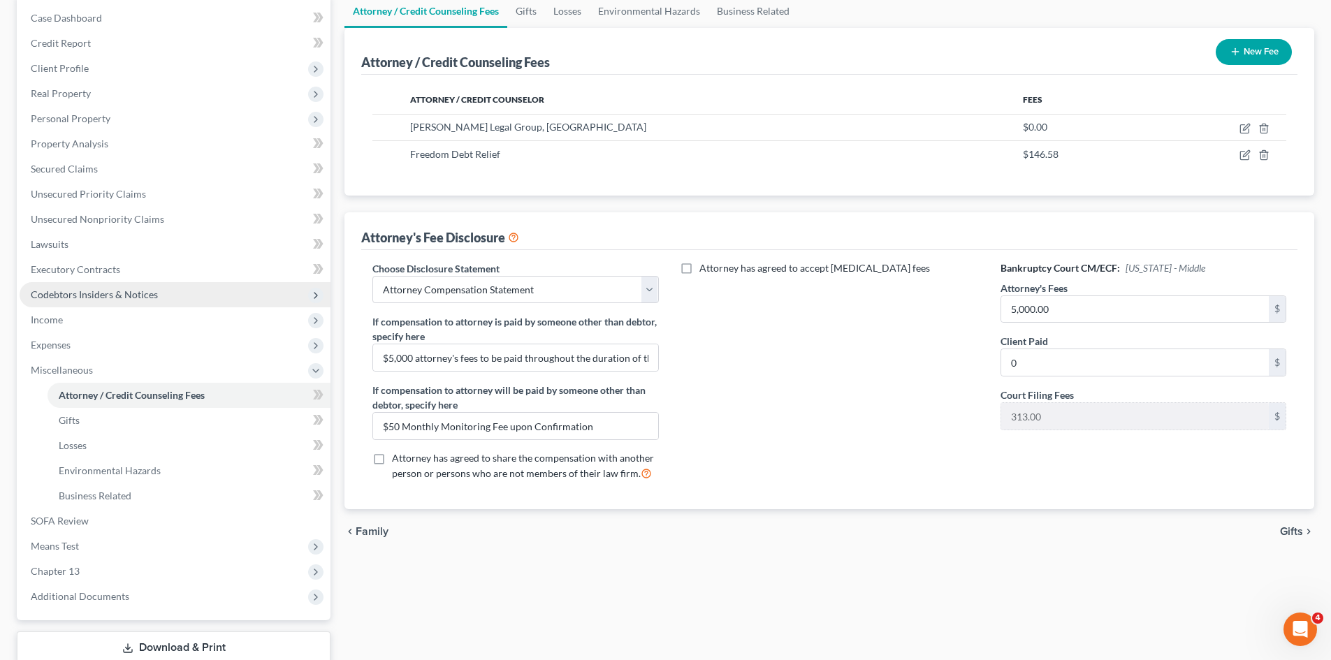
click at [133, 306] on span "Codebtors Insiders & Notices" at bounding box center [175, 294] width 311 height 25
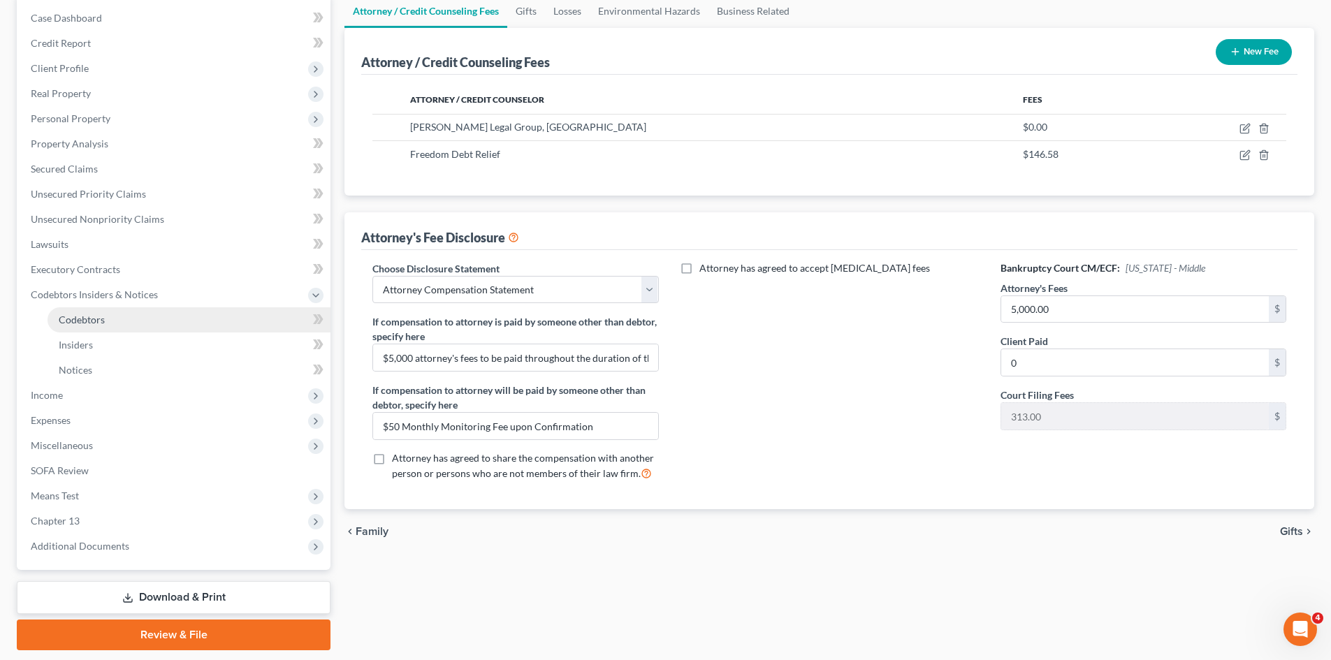
click at [149, 325] on link "Codebtors" at bounding box center [189, 319] width 283 height 25
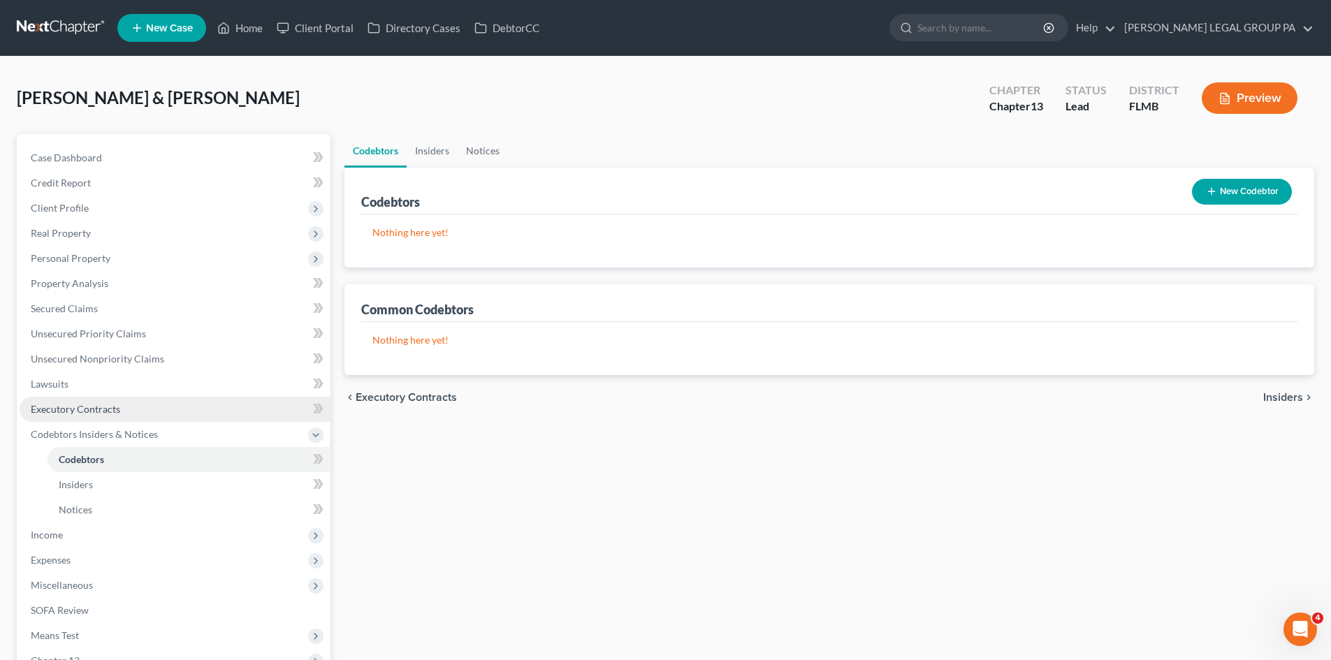
click at [118, 408] on span "Executory Contracts" at bounding box center [75, 409] width 89 height 12
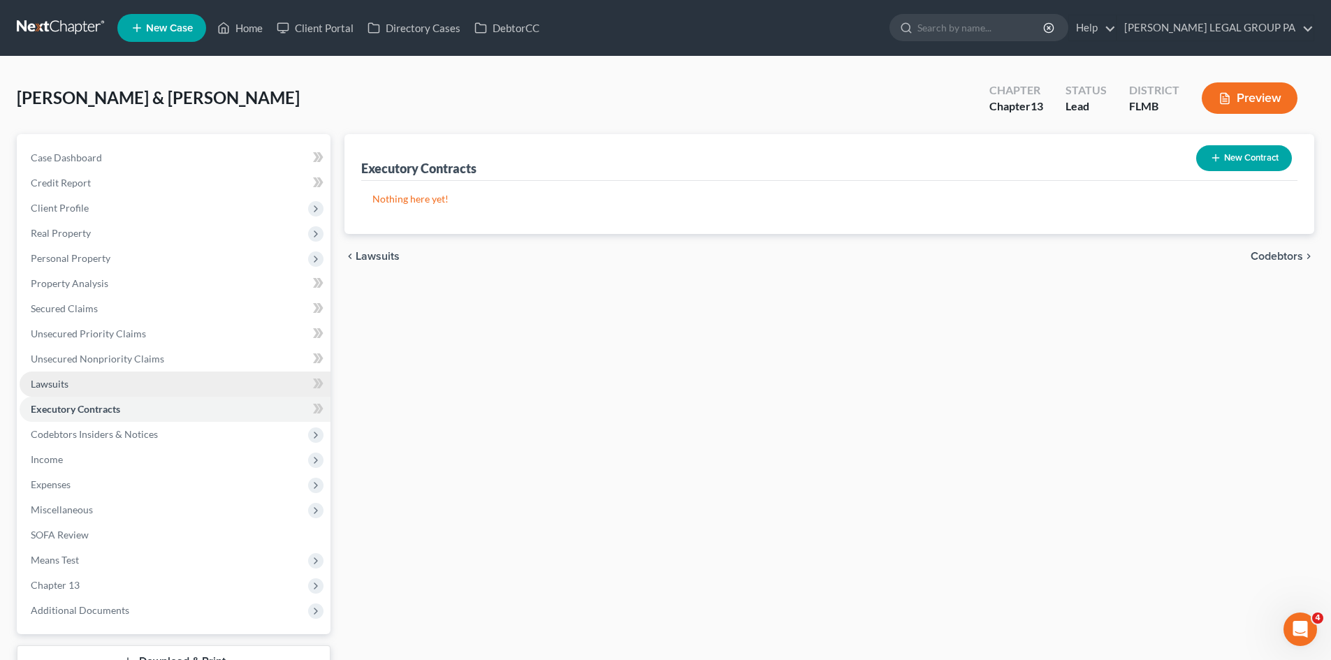
click at [114, 374] on link "Lawsuits" at bounding box center [175, 384] width 311 height 25
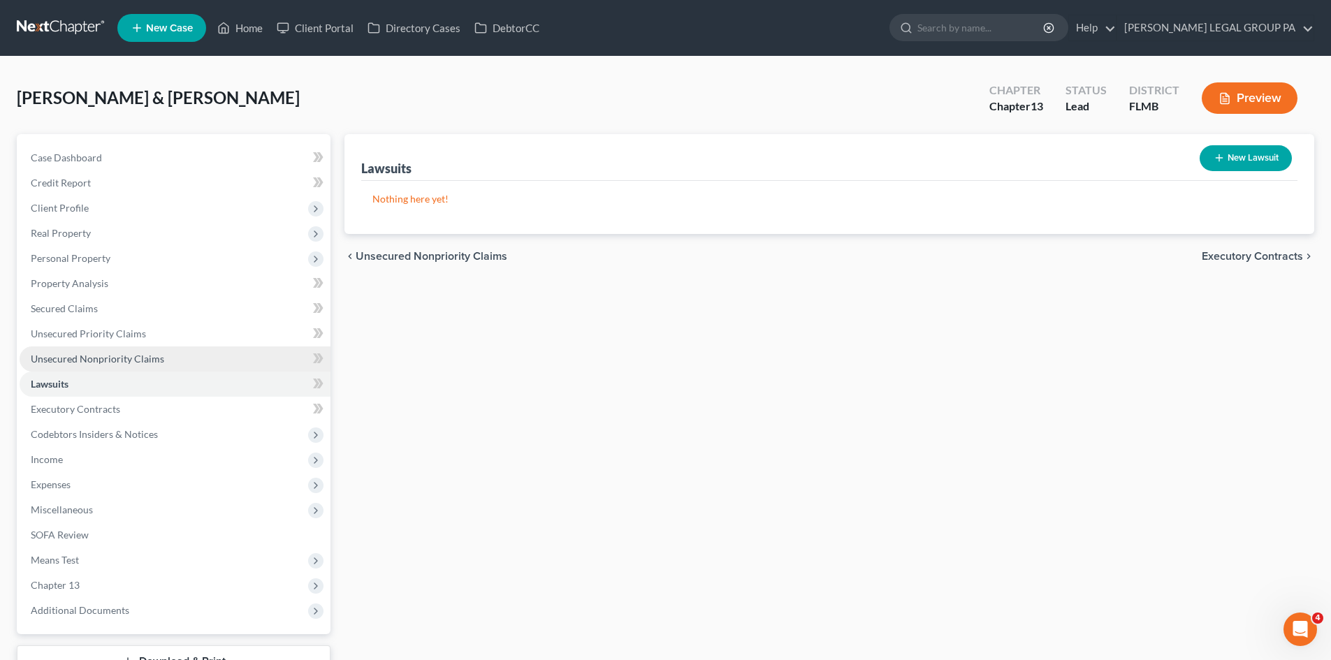
click at [131, 363] on span "Unsecured Nonpriority Claims" at bounding box center [97, 359] width 133 height 12
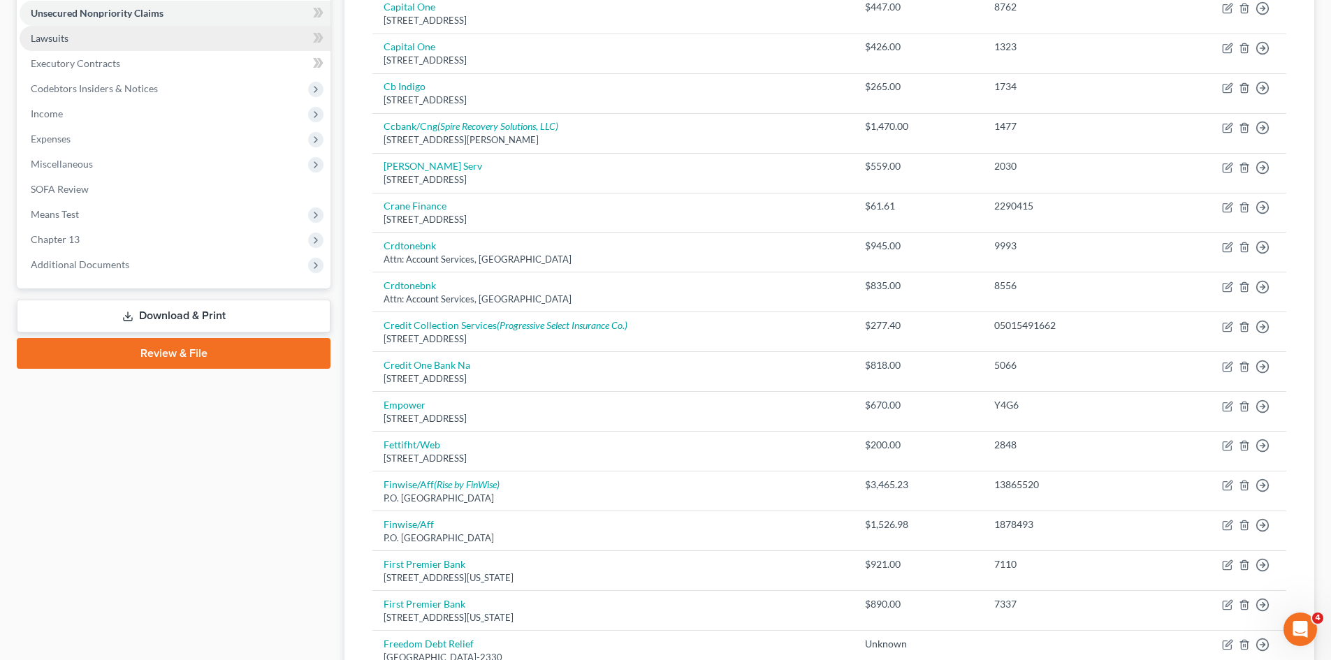
scroll to position [115, 0]
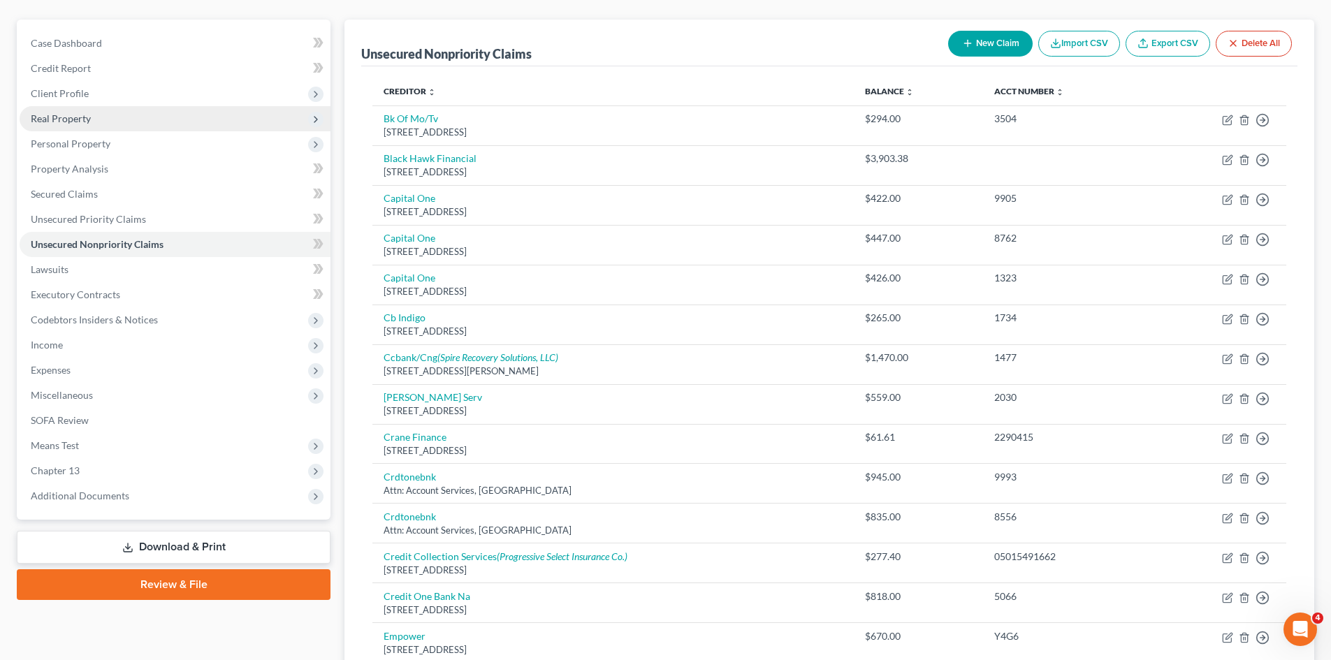
click at [91, 119] on span "Real Property" at bounding box center [175, 118] width 311 height 25
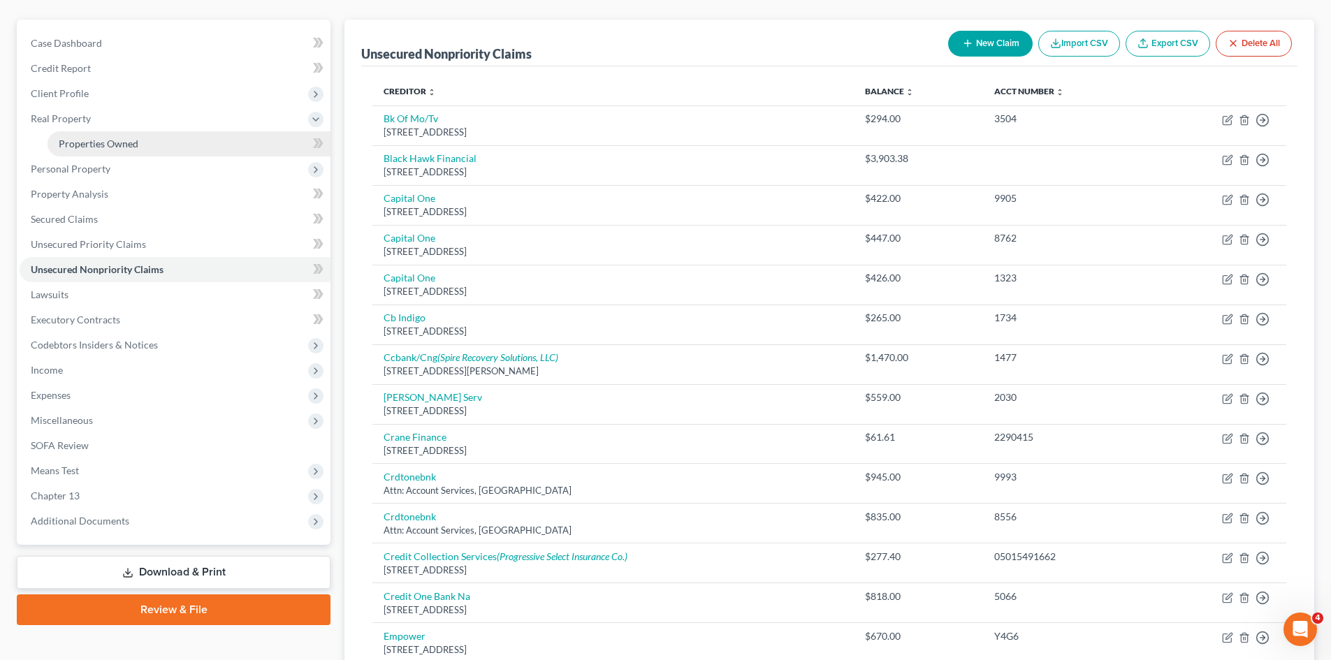
click at [103, 147] on span "Properties Owned" at bounding box center [99, 144] width 80 height 12
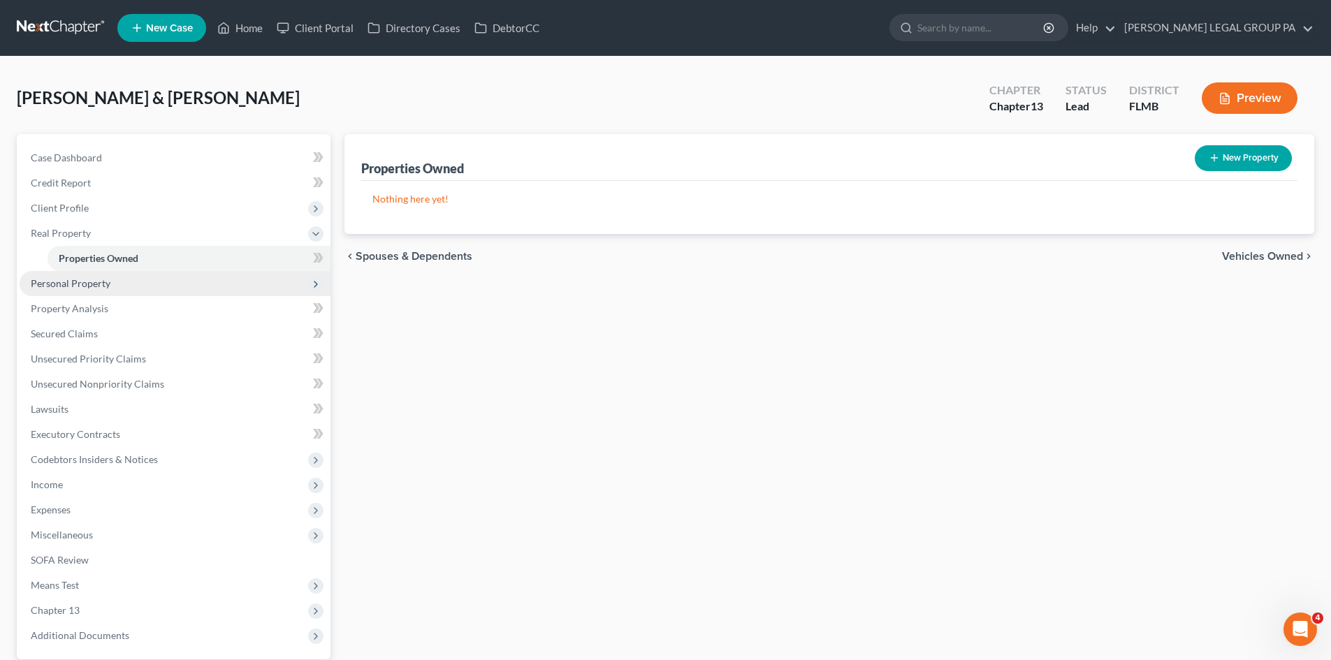
click at [163, 276] on span "Personal Property" at bounding box center [175, 283] width 311 height 25
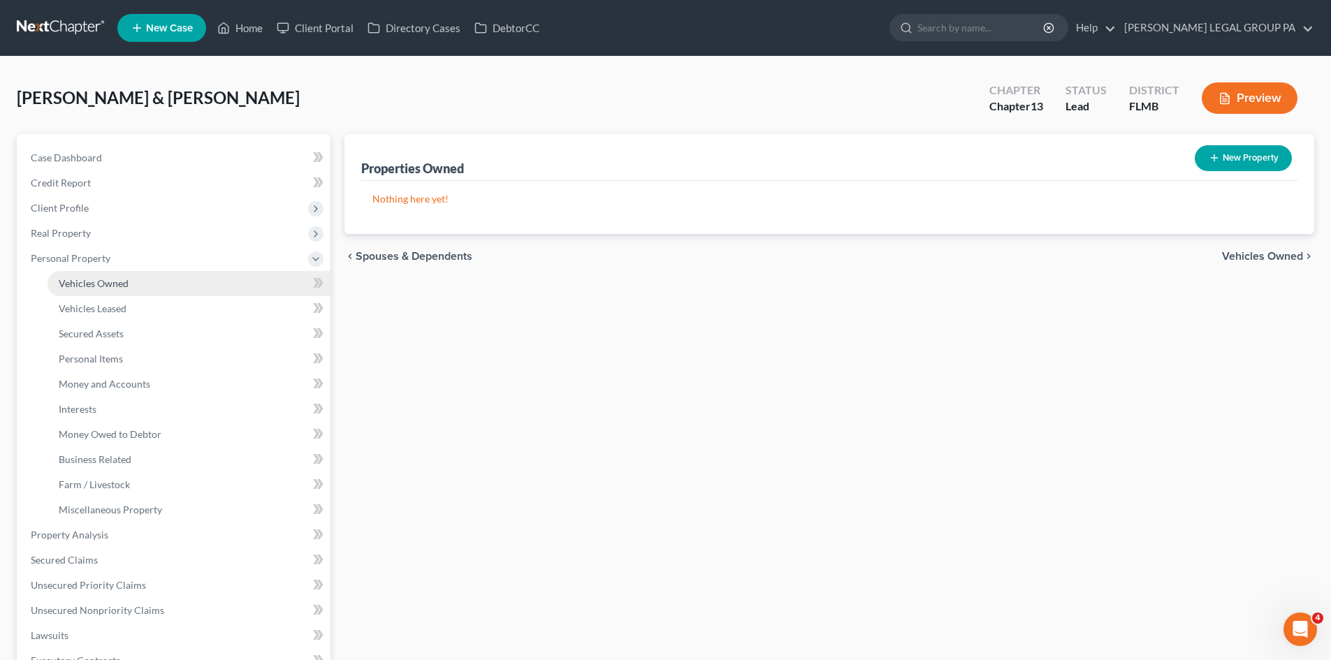
click at [159, 289] on link "Vehicles Owned" at bounding box center [189, 283] width 283 height 25
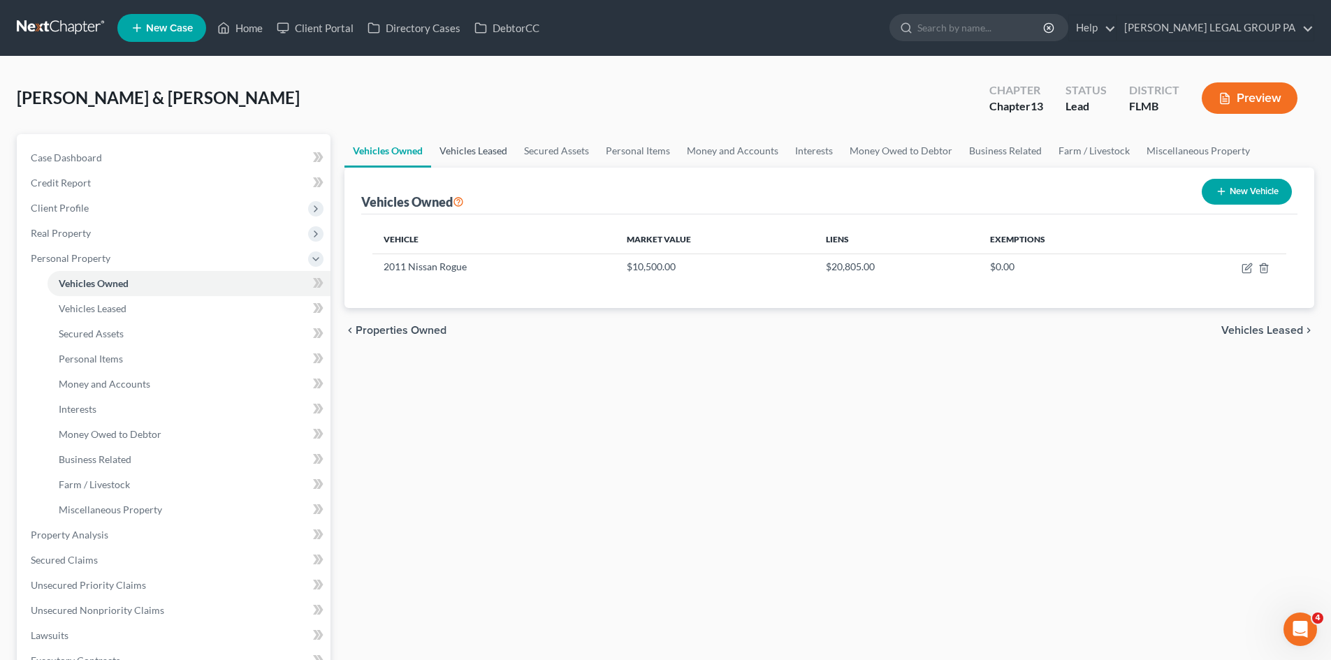
click at [465, 150] on link "Vehicles Leased" at bounding box center [473, 151] width 85 height 34
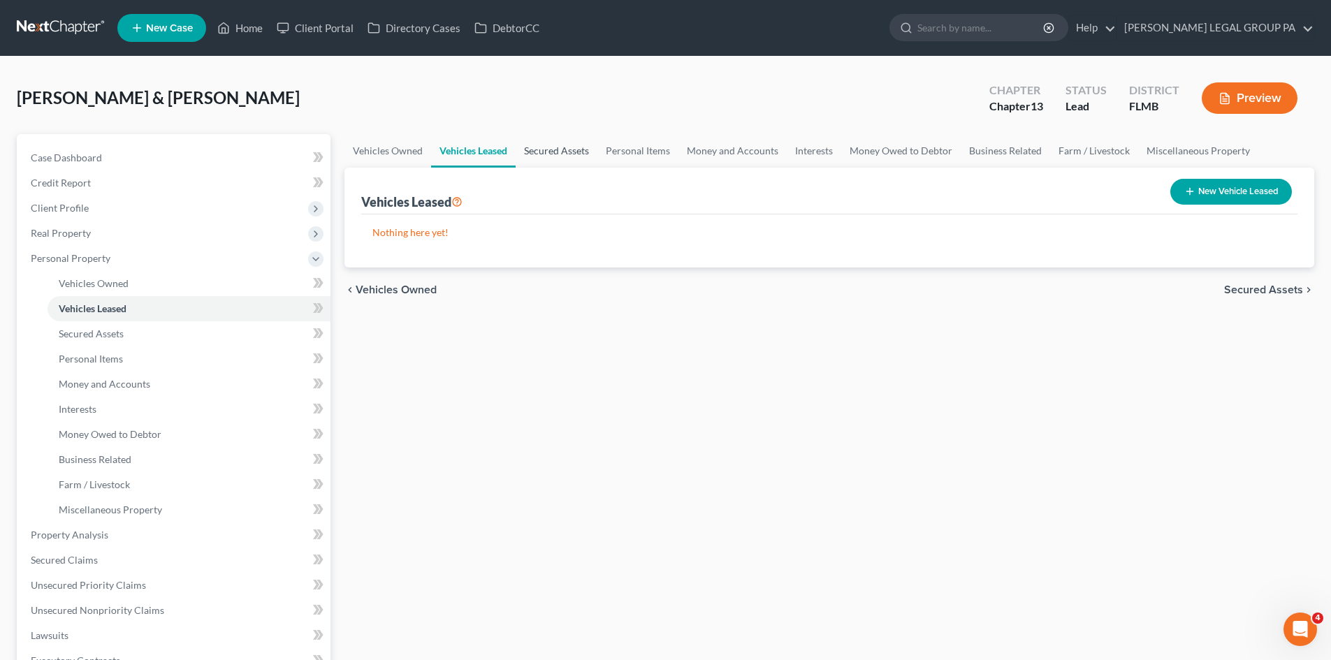
click at [561, 147] on link "Secured Assets" at bounding box center [557, 151] width 82 height 34
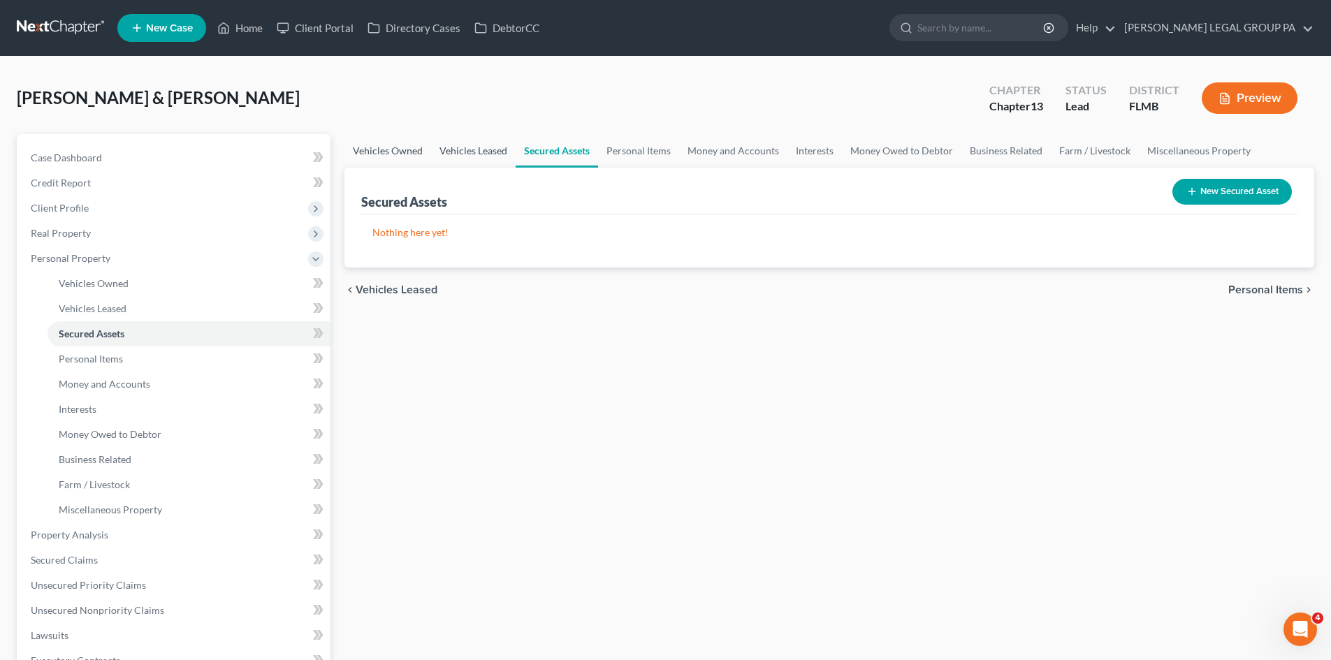
drag, startPoint x: 388, startPoint y: 152, endPoint x: 449, endPoint y: 164, distance: 62.1
click at [388, 152] on link "Vehicles Owned" at bounding box center [387, 151] width 87 height 34
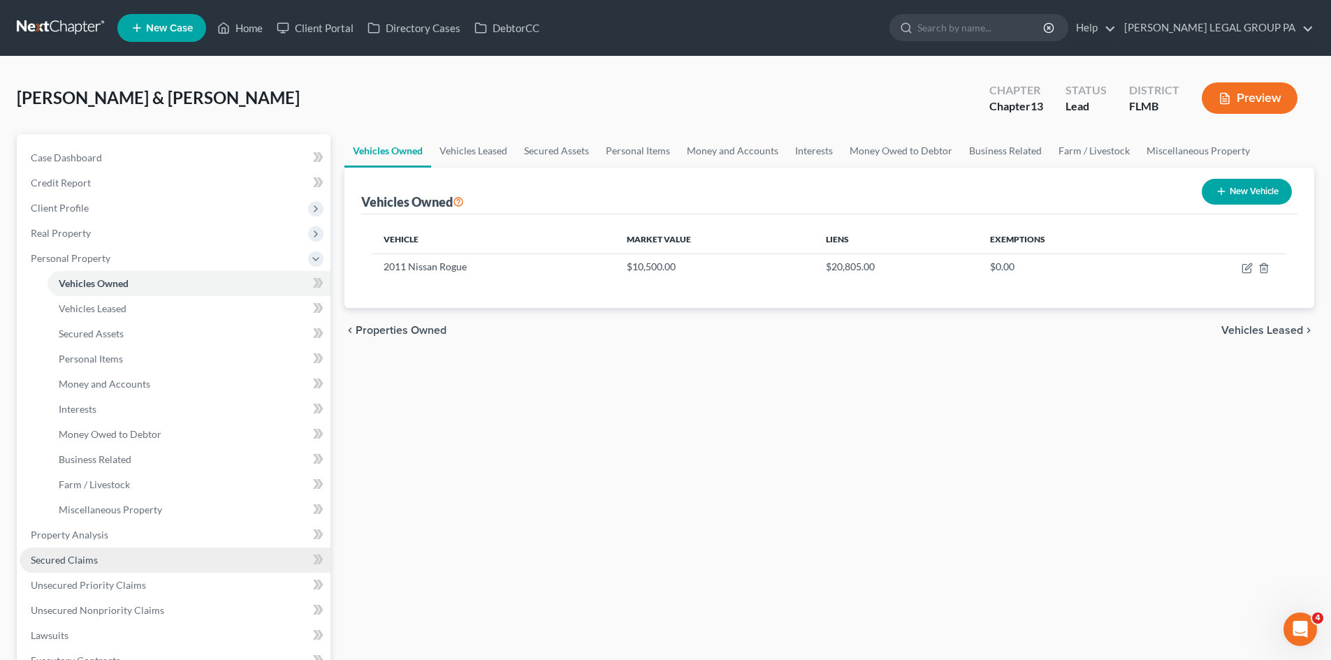
click at [127, 553] on link "Secured Claims" at bounding box center [175, 560] width 311 height 25
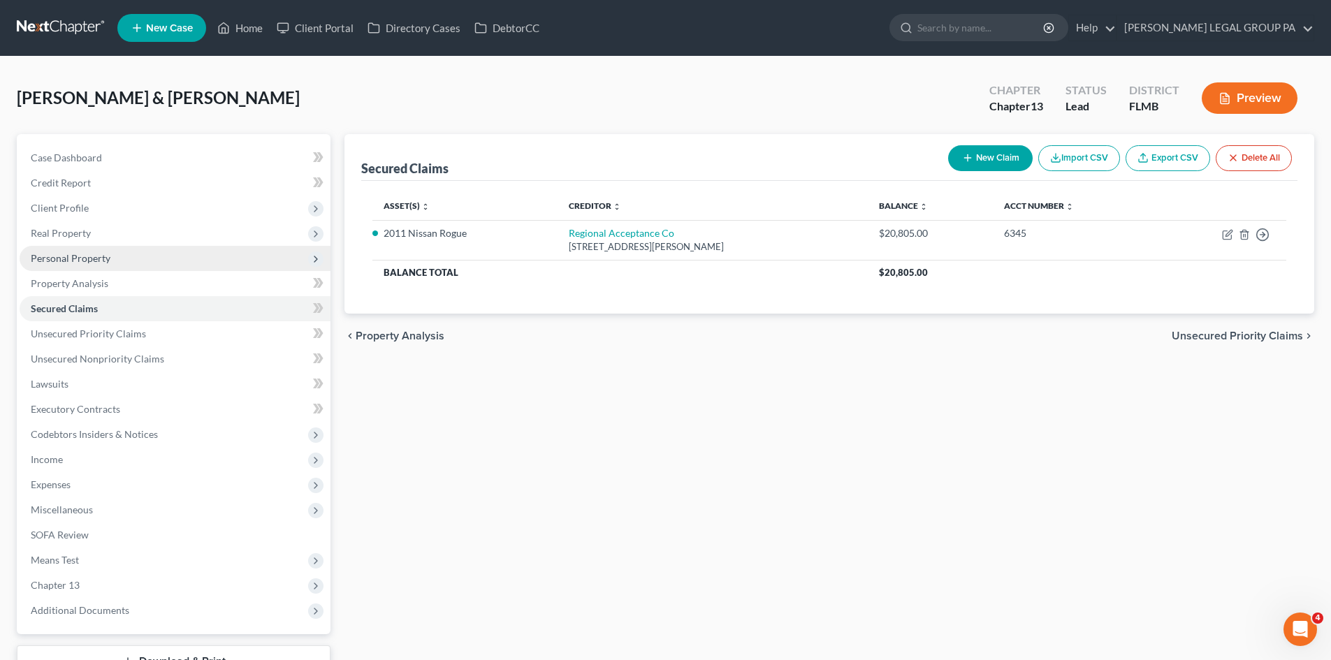
click at [118, 258] on span "Personal Property" at bounding box center [175, 258] width 311 height 25
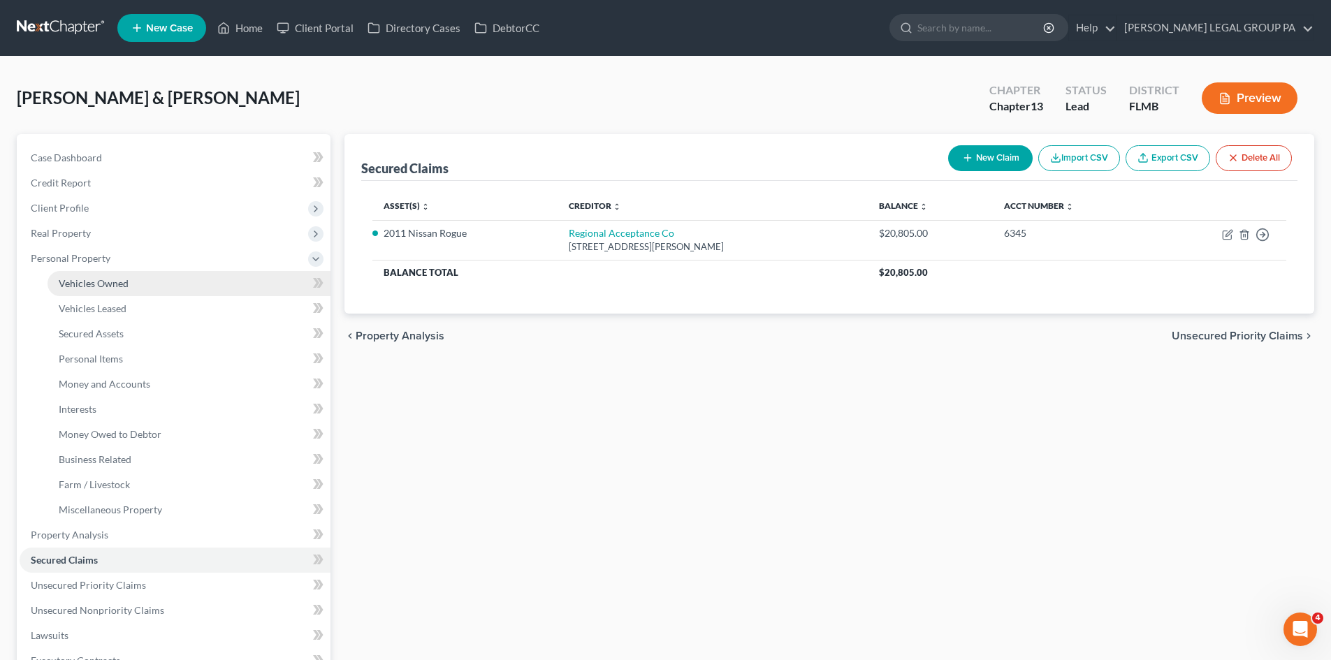
click at [126, 274] on link "Vehicles Owned" at bounding box center [189, 283] width 283 height 25
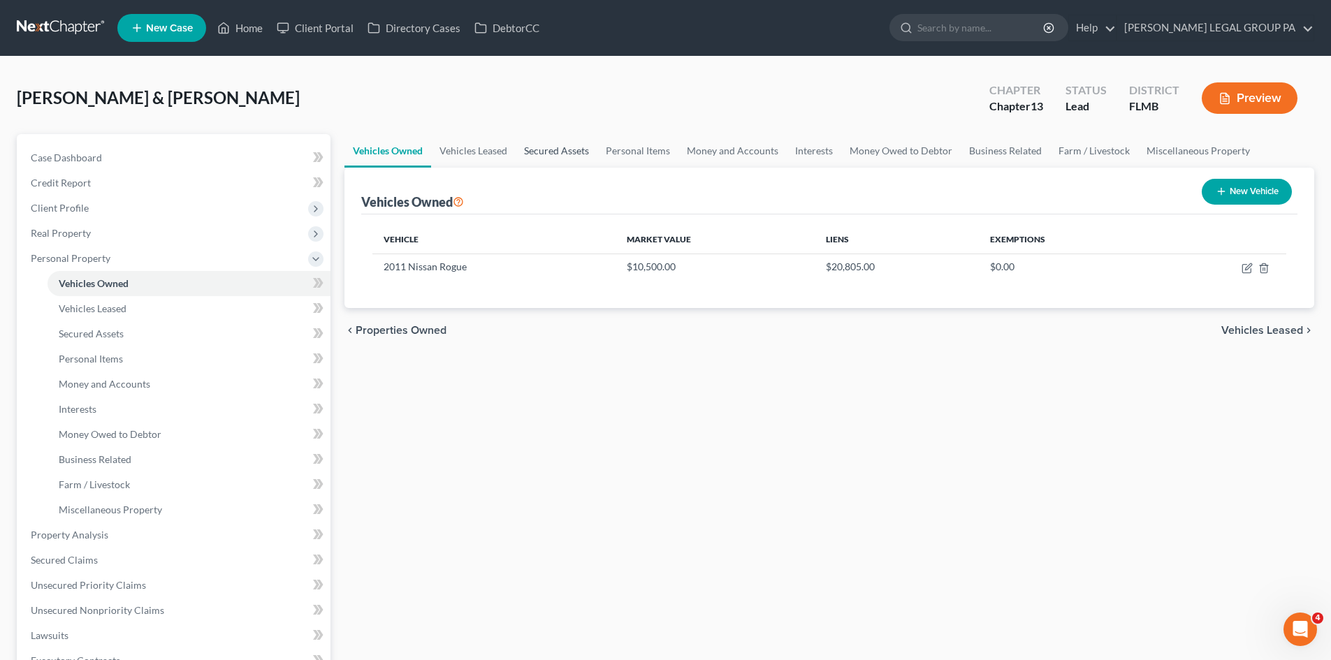
click at [562, 143] on link "Secured Assets" at bounding box center [557, 151] width 82 height 34
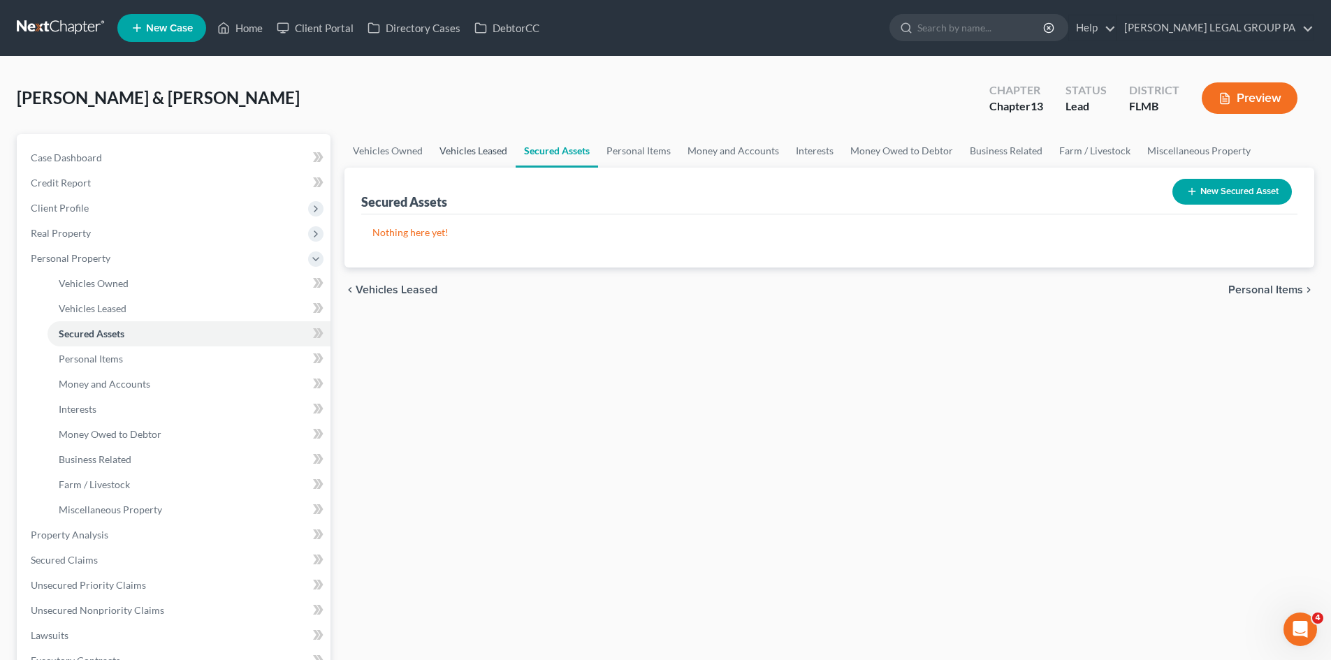
drag, startPoint x: 572, startPoint y: 152, endPoint x: 439, endPoint y: 151, distance: 132.8
click at [571, 152] on link "Secured Assets" at bounding box center [557, 151] width 82 height 34
click at [439, 151] on link "Vehicles Leased" at bounding box center [473, 151] width 85 height 34
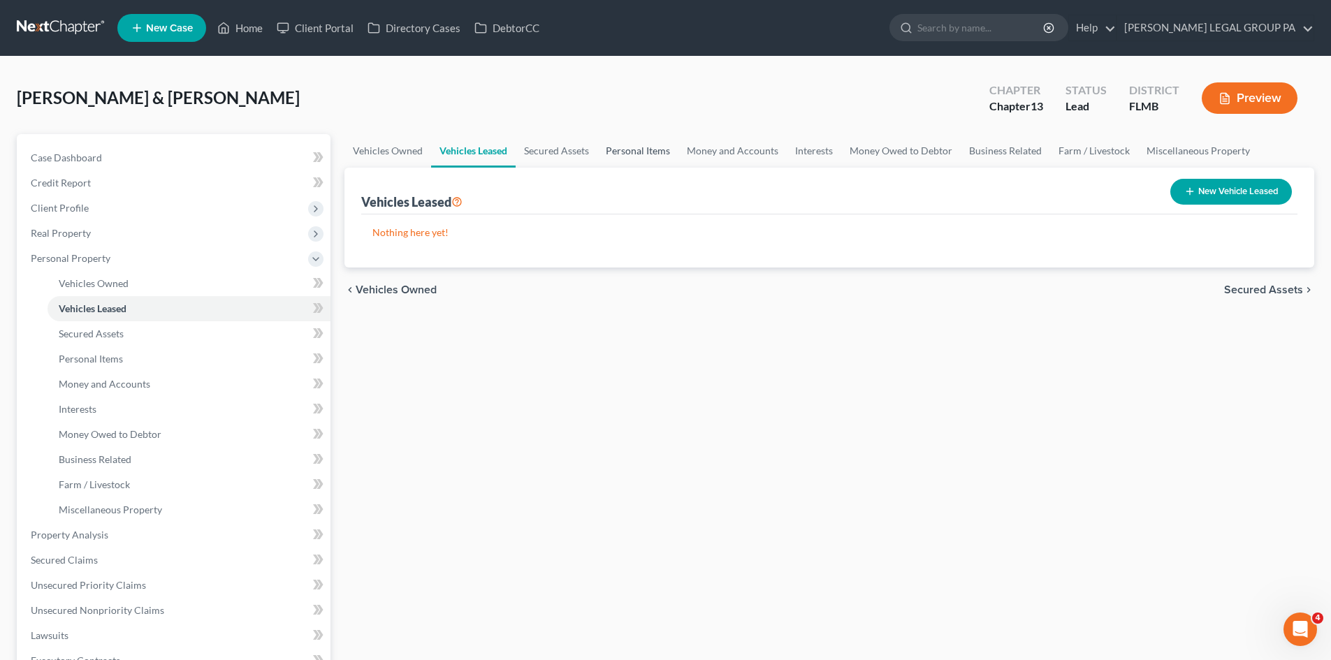
click at [648, 149] on link "Personal Items" at bounding box center [637, 151] width 81 height 34
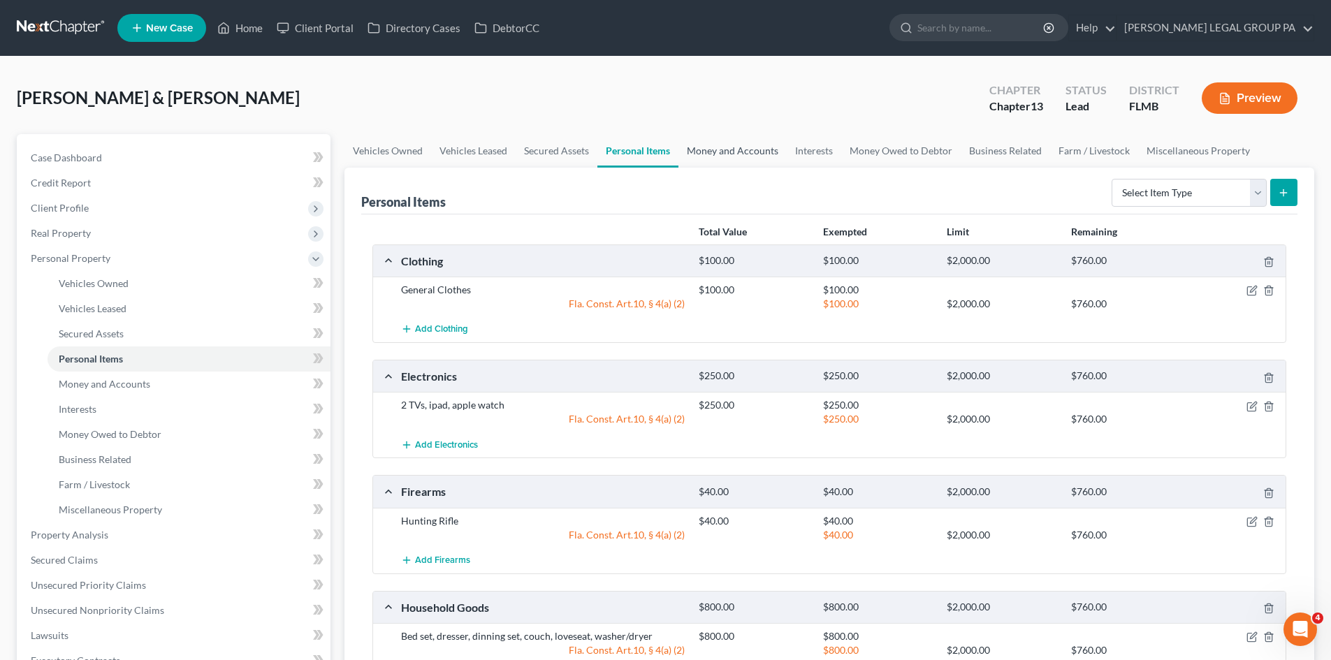
click at [709, 151] on link "Money and Accounts" at bounding box center [732, 151] width 108 height 34
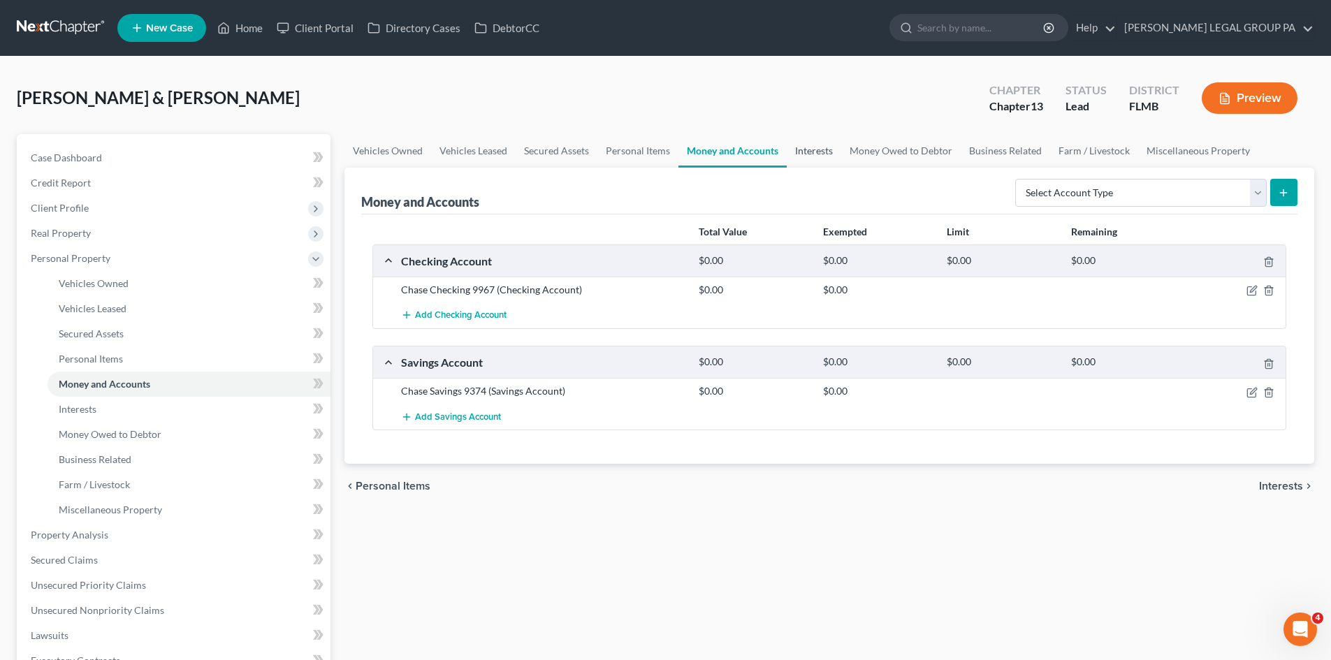
click at [801, 150] on link "Interests" at bounding box center [814, 151] width 54 height 34
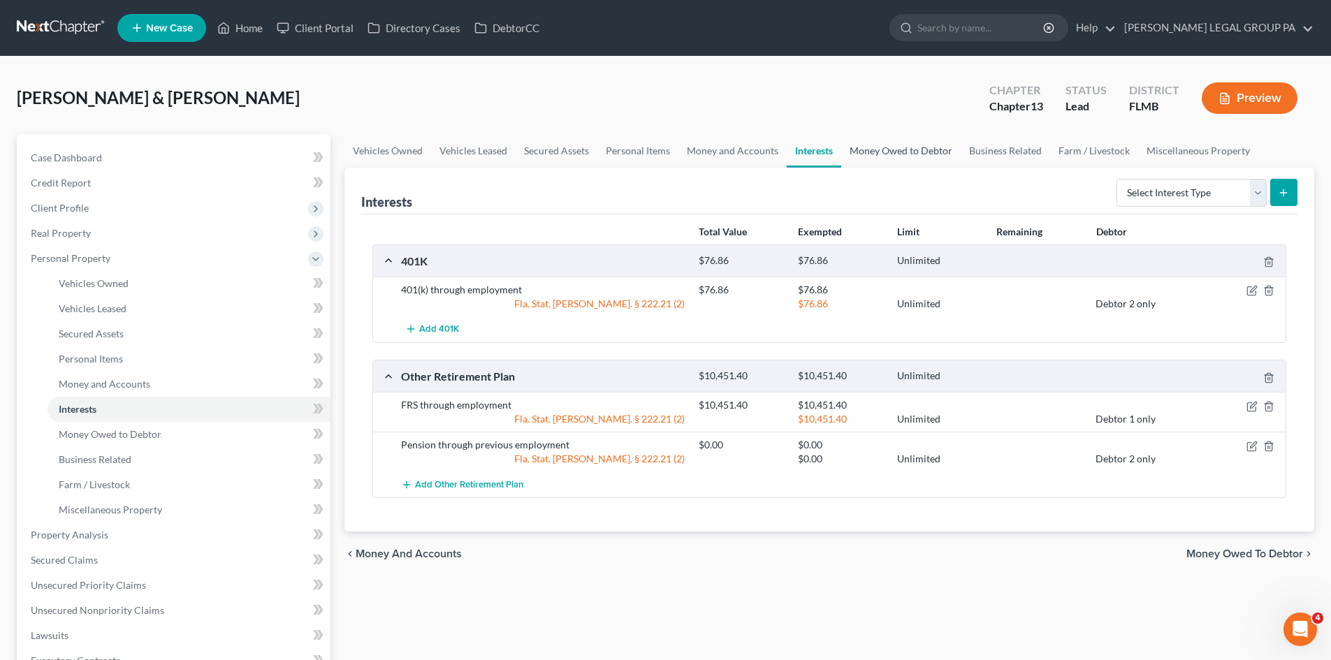
click at [885, 150] on link "Money Owed to Debtor" at bounding box center [900, 151] width 119 height 34
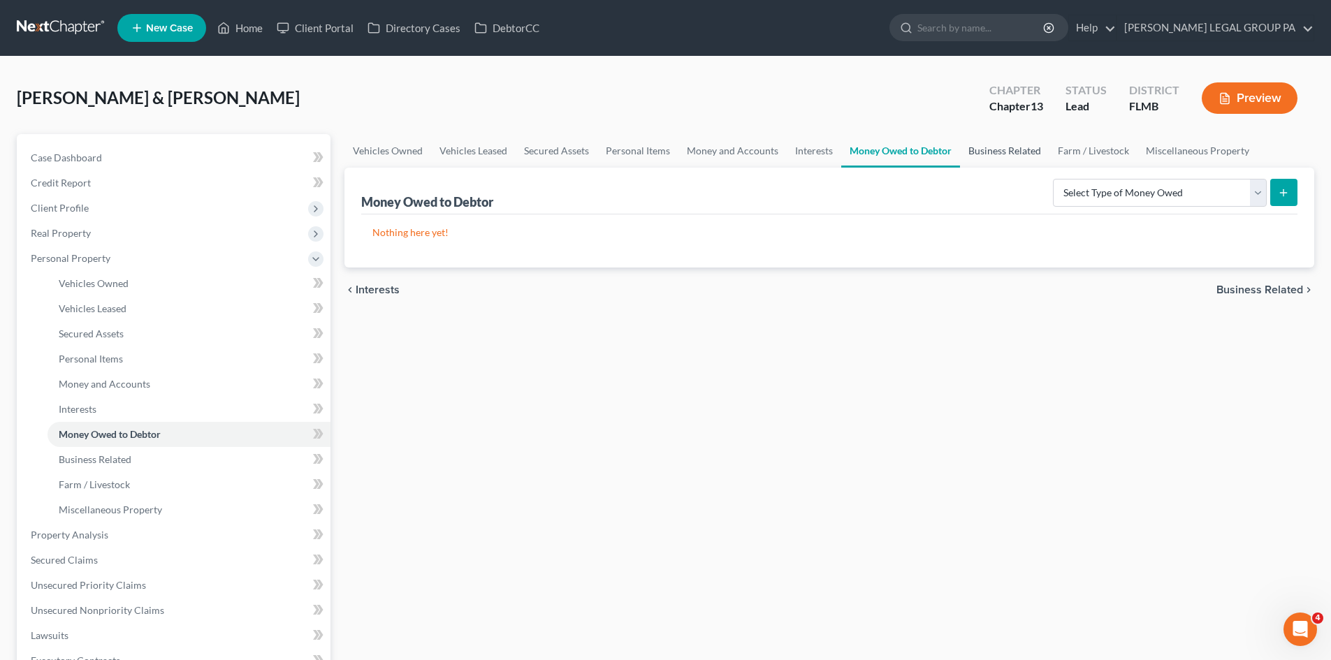
click at [978, 144] on link "Business Related" at bounding box center [1004, 151] width 89 height 34
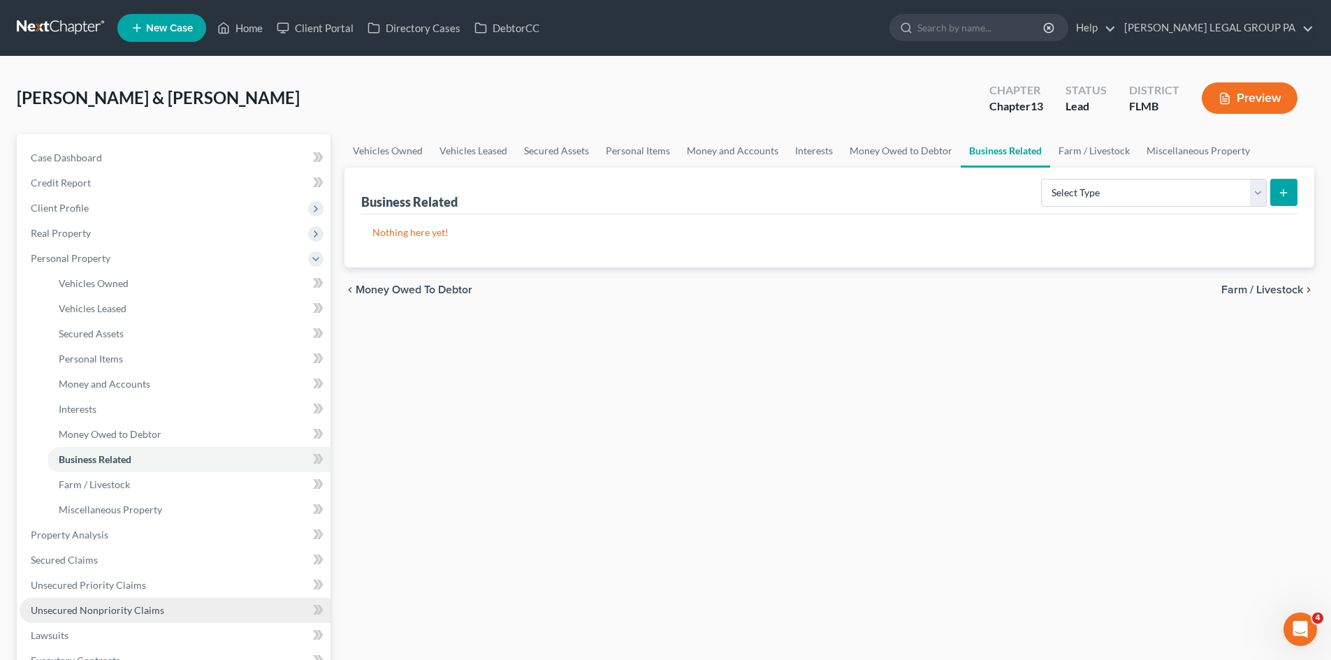
click at [106, 612] on span "Unsecured Nonpriority Claims" at bounding box center [97, 610] width 133 height 12
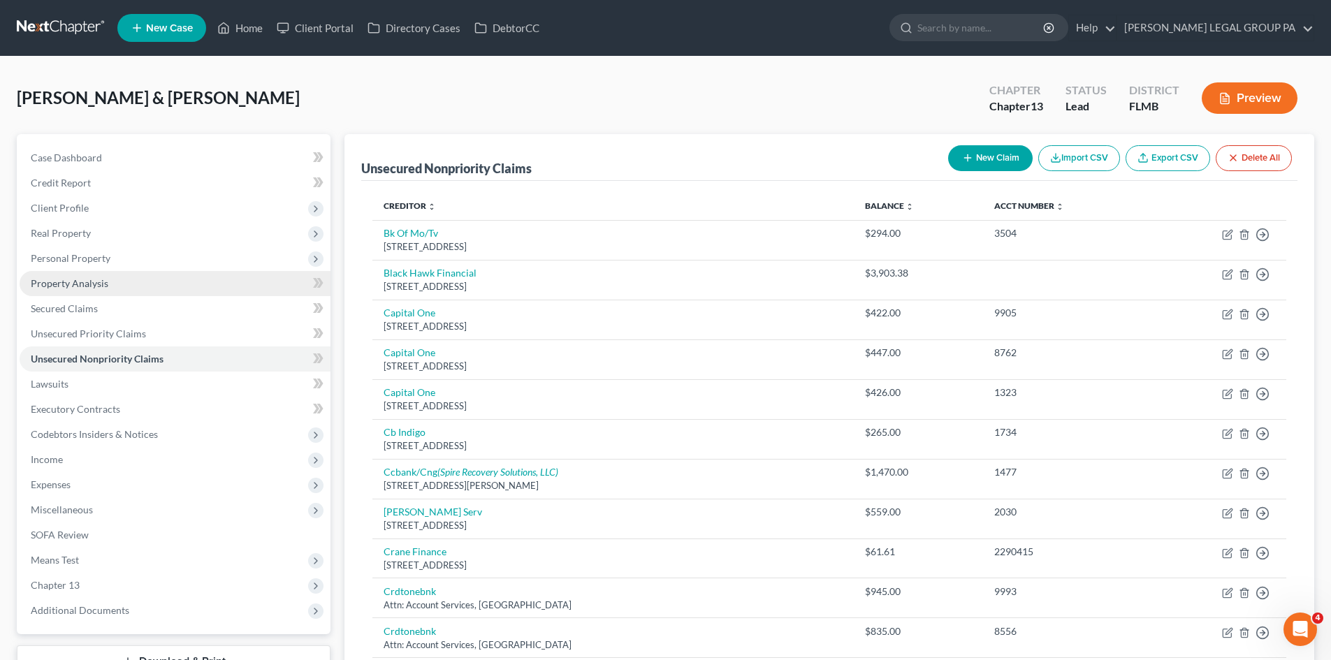
click at [93, 291] on link "Property Analysis" at bounding box center [175, 283] width 311 height 25
